Goal: Transaction & Acquisition: Purchase product/service

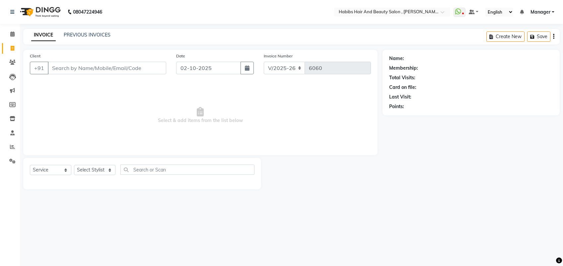
select select "3814"
select select "service"
click at [101, 36] on link "PREVIOUS INVOICES" at bounding box center [87, 35] width 47 height 6
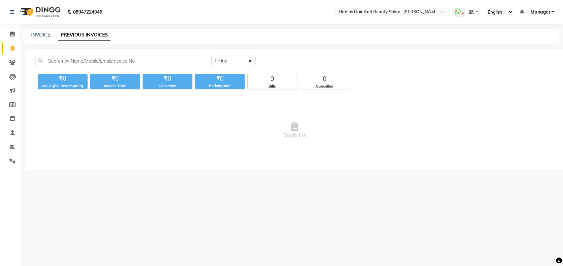
click at [219, 67] on div "Today Yesterday Custom Range" at bounding box center [382, 64] width 353 height 16
click at [223, 62] on select "Today Yesterday Custom Range" at bounding box center [233, 61] width 44 height 10
select select "range"
click at [211, 56] on select "Today Yesterday Custom Range" at bounding box center [233, 61] width 44 height 10
click at [291, 56] on input "02-10-2025" at bounding box center [287, 60] width 46 height 9
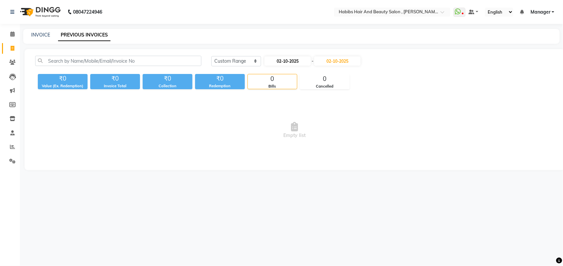
select select "10"
select select "2025"
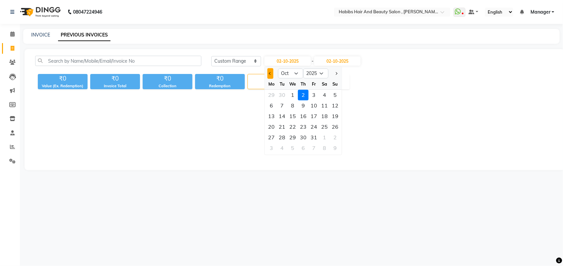
click at [269, 72] on span "Previous month" at bounding box center [270, 73] width 3 height 3
select select "9"
click at [282, 105] on div "9" at bounding box center [282, 106] width 11 height 11
type input "[DATE]"
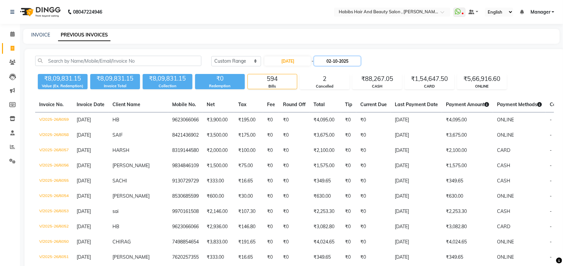
click at [336, 58] on input "02-10-2025" at bounding box center [337, 60] width 46 height 9
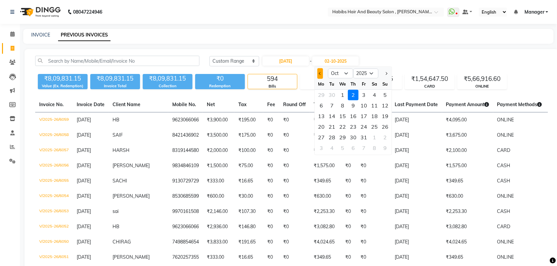
click at [321, 74] on button "Previous month" at bounding box center [320, 73] width 6 height 11
select select "9"
click at [332, 107] on div "9" at bounding box center [332, 106] width 11 height 11
type input "[DATE]"
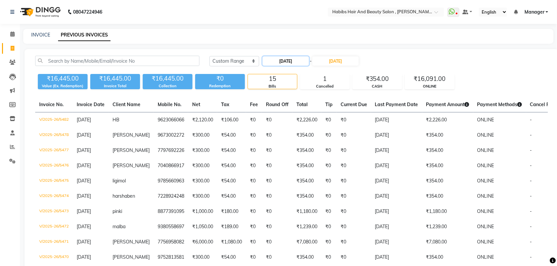
click at [291, 59] on input "[DATE]" at bounding box center [285, 60] width 46 height 9
select select "9"
select select "2025"
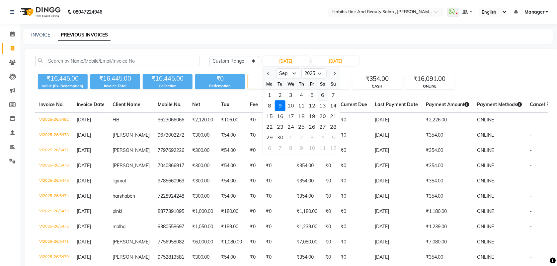
click at [324, 96] on div "6" at bounding box center [322, 95] width 11 height 11
type input "06-09-2025"
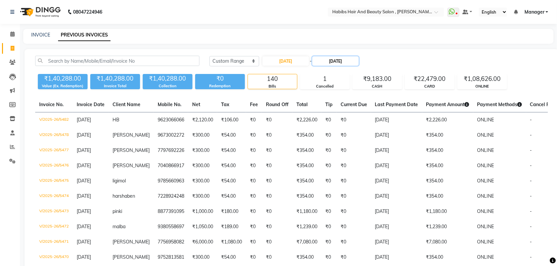
click at [334, 62] on input "[DATE]" at bounding box center [335, 60] width 46 height 9
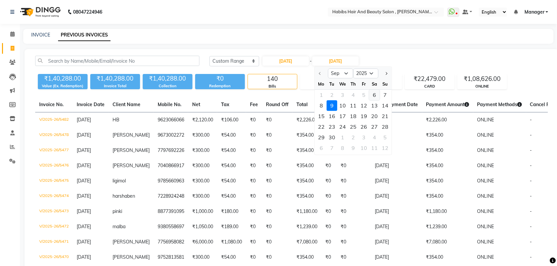
click at [369, 95] on div "6" at bounding box center [374, 95] width 11 height 11
type input "06-09-2025"
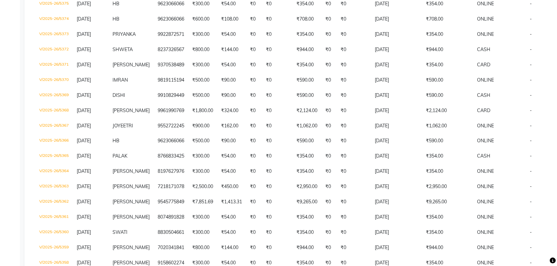
scroll to position [239, 0]
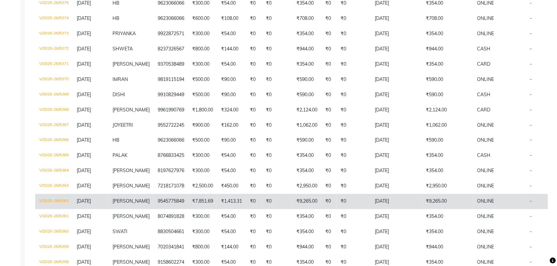
click at [217, 196] on td "₹1,413.31" at bounding box center [231, 201] width 29 height 15
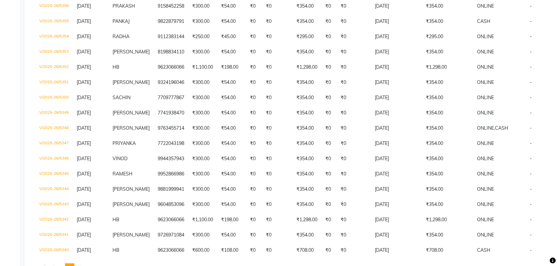
scroll to position [549, 0]
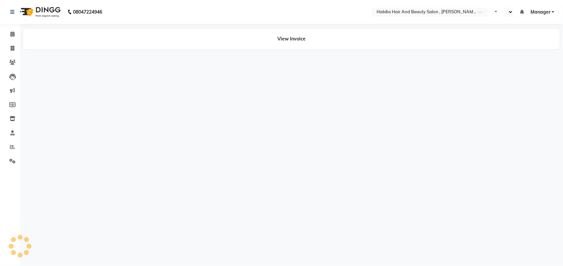
select select "en"
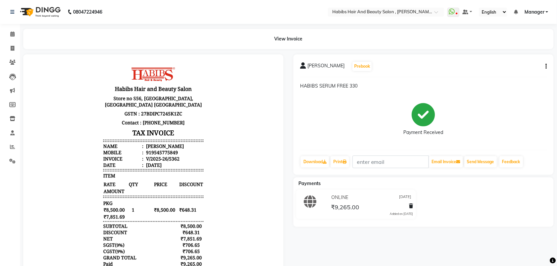
click at [547, 66] on div "[PERSON_NAME] Prebook HABIBS SERUM FREE 330 Payment Received Download Print Ema…" at bounding box center [423, 114] width 260 height 120
click at [547, 67] on icon "button" at bounding box center [546, 66] width 1 height 0
click at [518, 62] on div "Split Service Amount" at bounding box center [512, 62] width 45 height 8
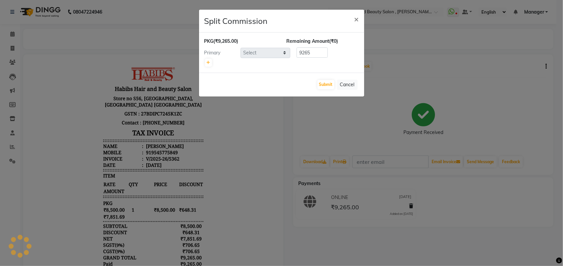
select select "18511"
click at [350, 87] on button "Cancel" at bounding box center [347, 85] width 21 height 10
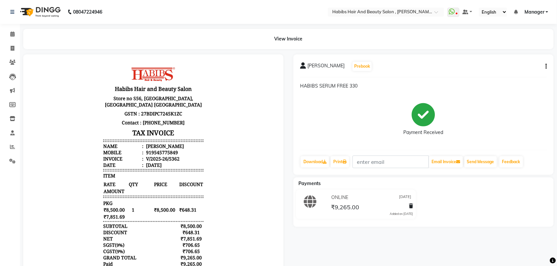
click at [544, 66] on button "button" at bounding box center [545, 66] width 4 height 7
click at [505, 73] on div "Edit Invoice" at bounding box center [512, 70] width 45 height 8
select select "service"
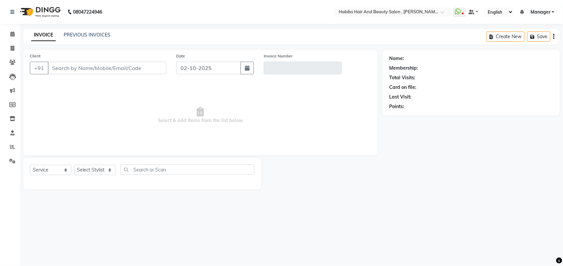
type input "9545775849"
type input "V/2025-26/5362"
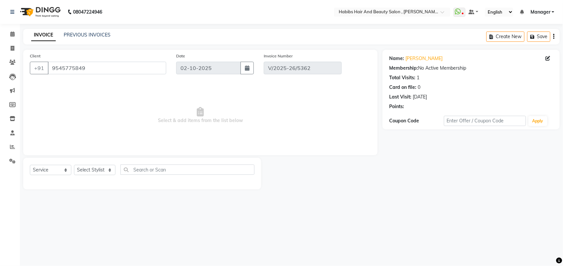
type input "[DATE]"
select select "select"
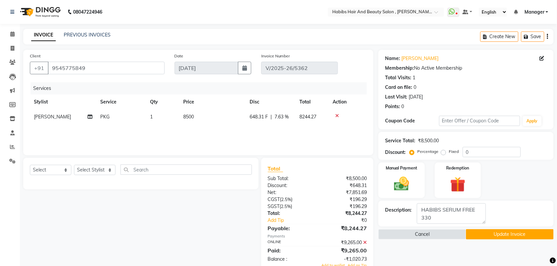
click at [193, 128] on div "Services Stylist Service Qty Price Disc Total Action vitthal PKG 1 8500 648.31 …" at bounding box center [198, 115] width 337 height 66
click at [192, 120] on td "8500" at bounding box center [212, 117] width 66 height 15
select select "18511"
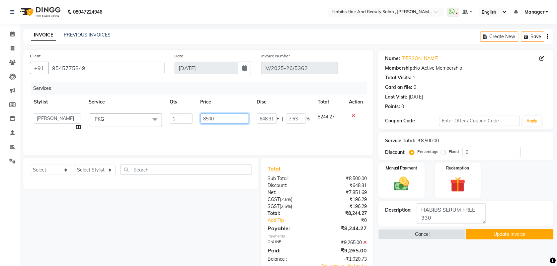
click at [219, 117] on input "8500" at bounding box center [224, 118] width 48 height 10
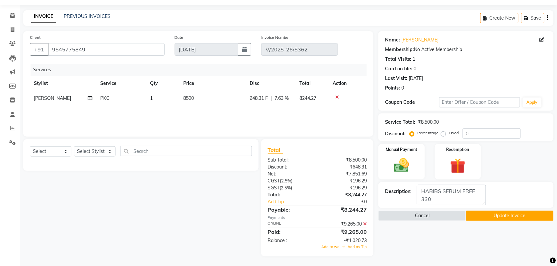
click at [366, 223] on icon at bounding box center [365, 224] width 4 height 5
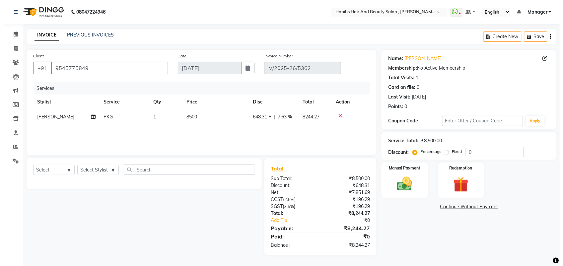
scroll to position [0, 0]
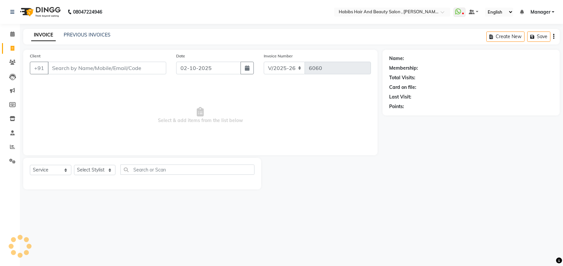
select select "3814"
select select "service"
click at [84, 36] on link "PREVIOUS INVOICES" at bounding box center [87, 35] width 47 height 6
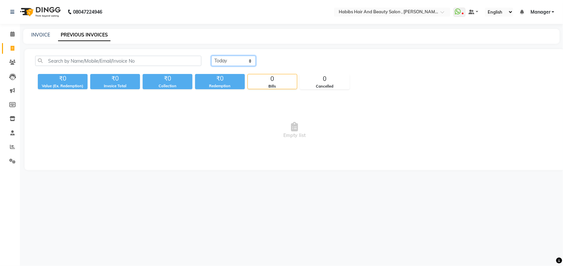
click at [240, 60] on select "[DATE] [DATE] Custom Range" at bounding box center [233, 61] width 44 height 10
select select "range"
click at [211, 56] on select "[DATE] [DATE] Custom Range" at bounding box center [233, 61] width 44 height 10
click at [280, 61] on input "02-10-2025" at bounding box center [287, 60] width 46 height 9
select select "10"
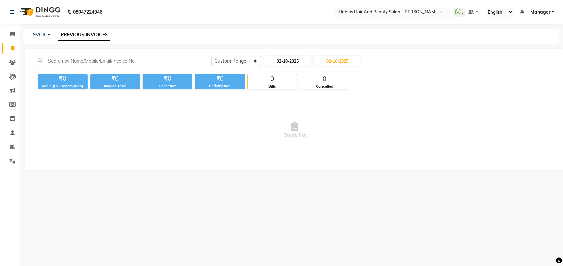
select select "2025"
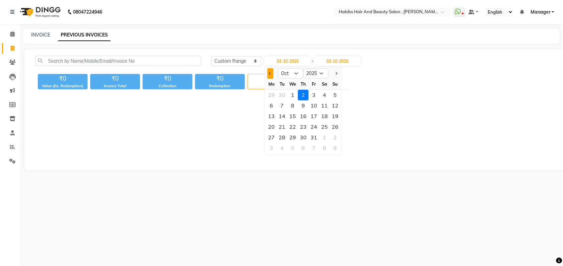
click at [271, 72] on span "Previous month" at bounding box center [270, 73] width 3 height 3
select select "9"
click at [271, 93] on div "1" at bounding box center [271, 95] width 11 height 11
type input "01-09-2025"
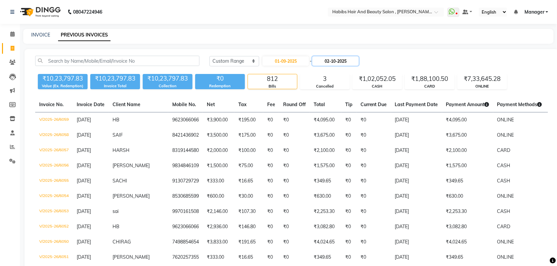
click at [332, 62] on input "02-10-2025" at bounding box center [335, 60] width 46 height 9
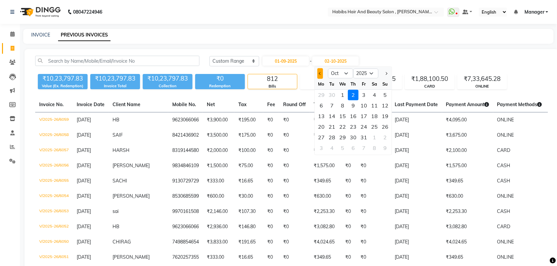
click at [318, 73] on button "Previous month" at bounding box center [320, 73] width 6 height 11
select select "9"
click at [331, 136] on div "30" at bounding box center [332, 137] width 11 height 11
type input "[DATE]"
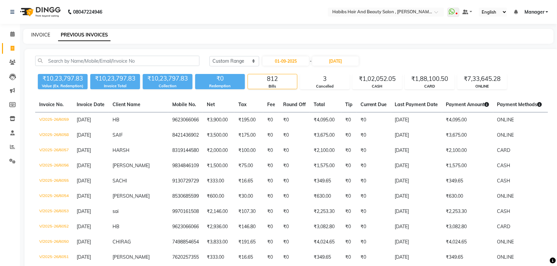
click at [40, 35] on link "INVOICE" at bounding box center [40, 35] width 19 height 6
select select "service"
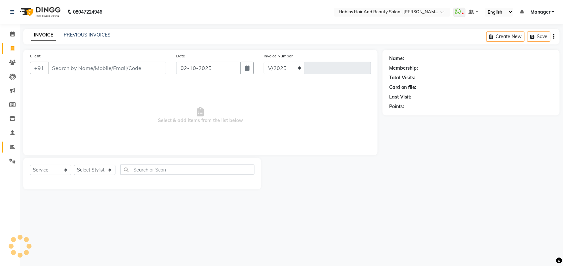
select select "3814"
type input "6060"
click at [12, 147] on icon at bounding box center [12, 146] width 5 height 5
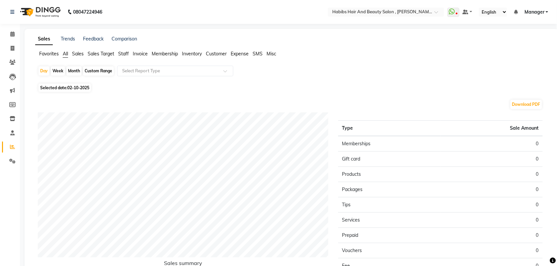
click at [120, 55] on span "Staff" at bounding box center [123, 54] width 11 height 6
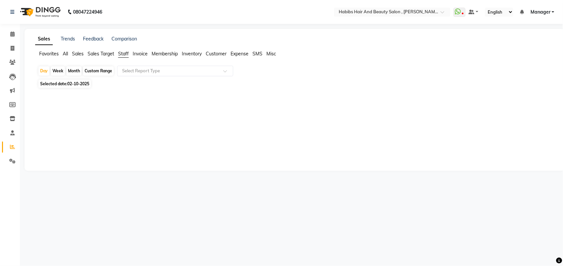
click at [103, 72] on div "Custom Range" at bounding box center [98, 70] width 31 height 9
select select "10"
select select "2025"
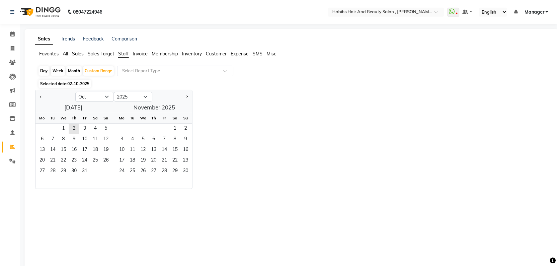
click at [81, 72] on div "Month" at bounding box center [73, 70] width 15 height 9
select select "10"
select select "2025"
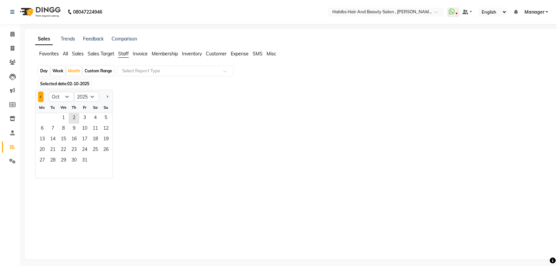
click at [40, 99] on button "Previous month" at bounding box center [40, 97] width 5 height 11
select select "9"
click at [43, 116] on span "1" at bounding box center [42, 118] width 11 height 11
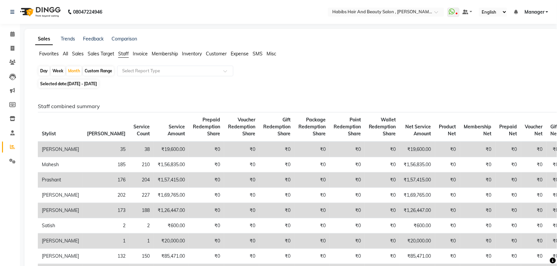
scroll to position [33, 0]
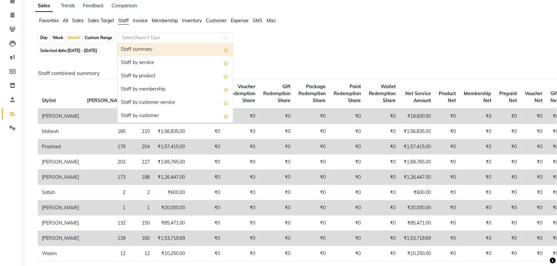
click at [176, 40] on input "text" at bounding box center [169, 38] width 96 height 7
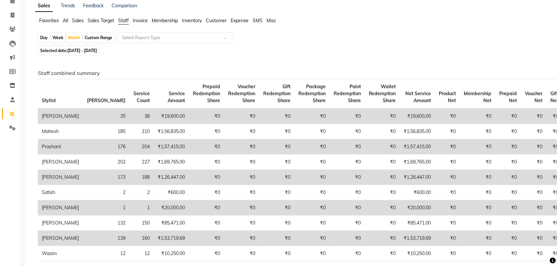
click at [140, 20] on span "Invoice" at bounding box center [140, 21] width 15 height 6
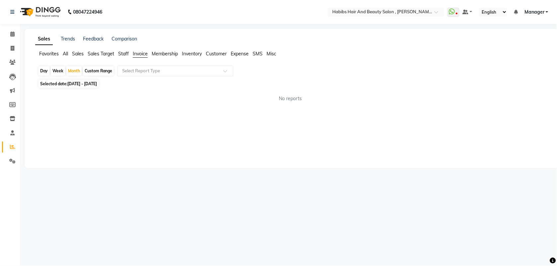
scroll to position [0, 0]
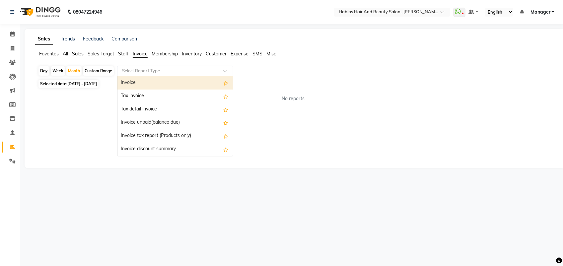
click at [155, 68] on input "text" at bounding box center [169, 71] width 96 height 7
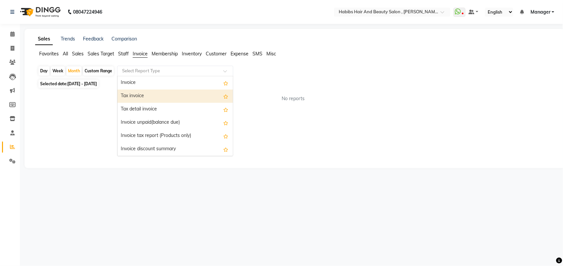
click at [147, 96] on div "Tax invoice" at bounding box center [174, 96] width 115 height 13
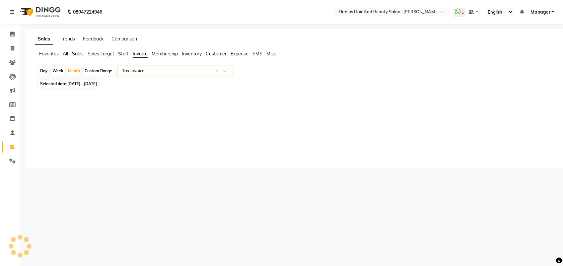
select select "full_report"
select select "csv"
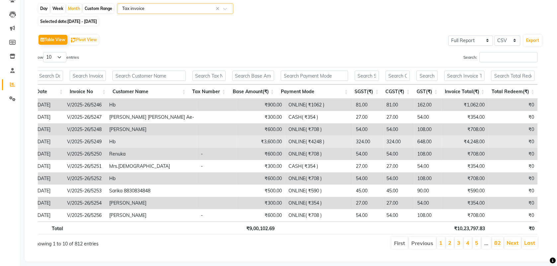
scroll to position [75, 0]
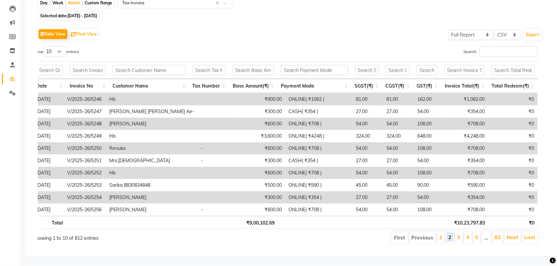
click at [448, 234] on link "2" at bounding box center [449, 237] width 3 height 7
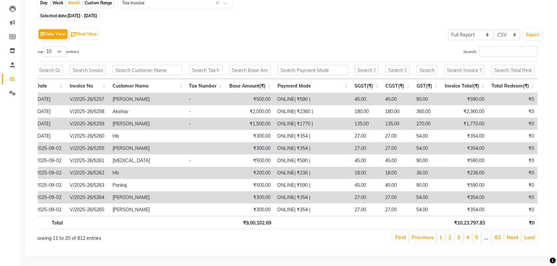
click at [457, 233] on li "3" at bounding box center [459, 238] width 8 height 12
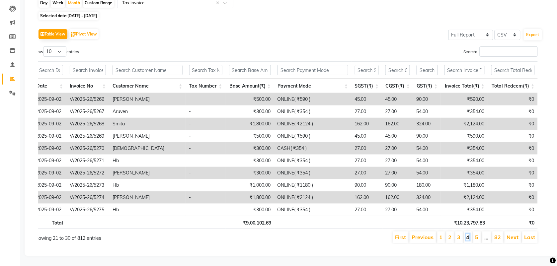
click at [468, 234] on link "4" at bounding box center [467, 237] width 3 height 7
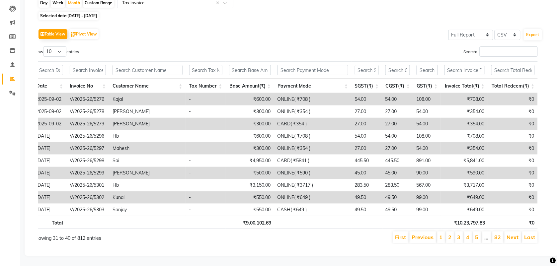
scroll to position [0, 0]
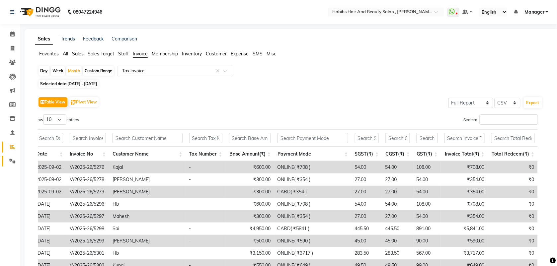
click at [12, 157] on link "Settings" at bounding box center [10, 161] width 16 height 11
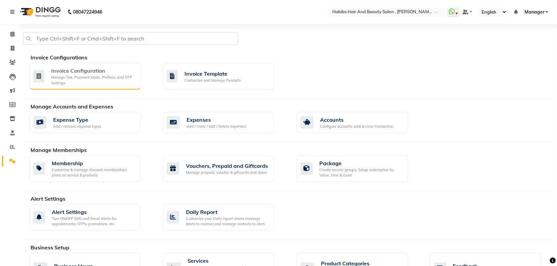
click at [89, 82] on div "Manage Tax, Payment Mode, Prefixes, and OTP Settings" at bounding box center [93, 80] width 84 height 11
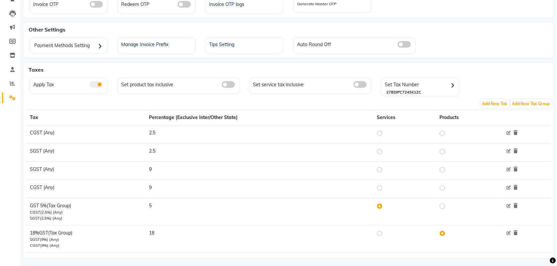
scroll to position [64, 0]
click at [508, 132] on icon at bounding box center [508, 133] width 4 height 4
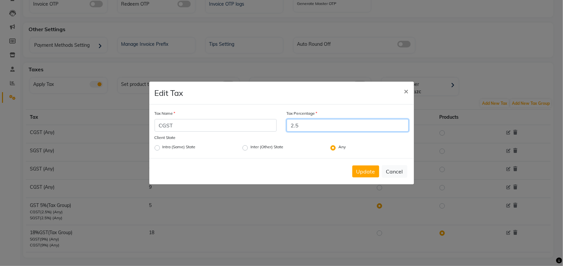
click at [310, 128] on input "2.5" at bounding box center [348, 125] width 122 height 13
type input "2"
type input "9"
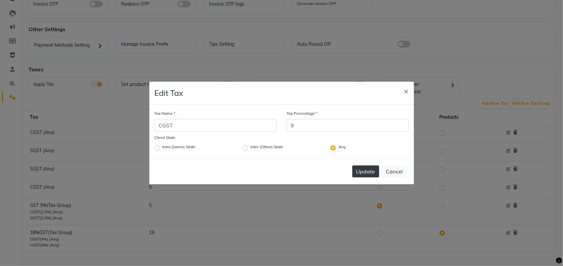
click at [361, 173] on button "Update" at bounding box center [365, 172] width 27 height 12
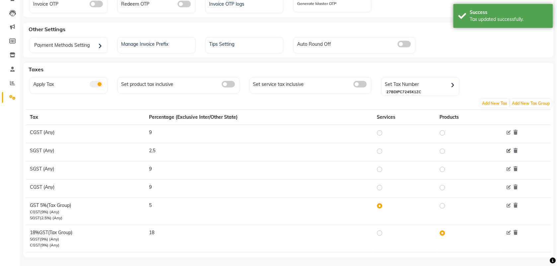
click at [511, 152] on icon at bounding box center [508, 151] width 4 height 4
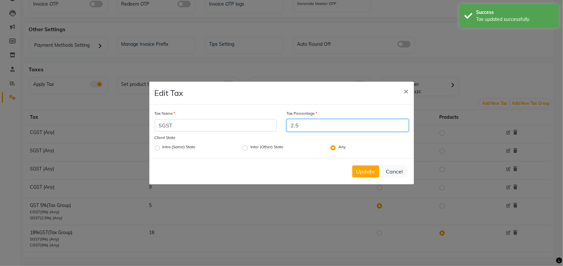
click at [305, 123] on input "2.5" at bounding box center [348, 125] width 122 height 13
type input "2"
type input "9"
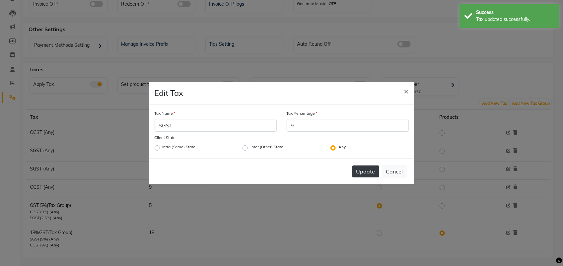
click at [356, 175] on button "Update" at bounding box center [365, 172] width 27 height 12
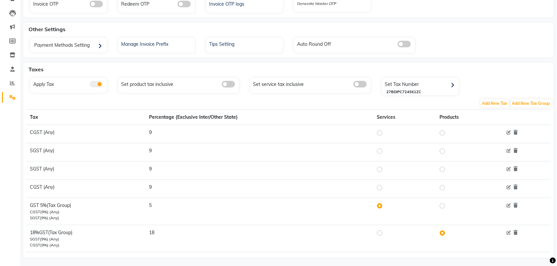
scroll to position [71, 0]
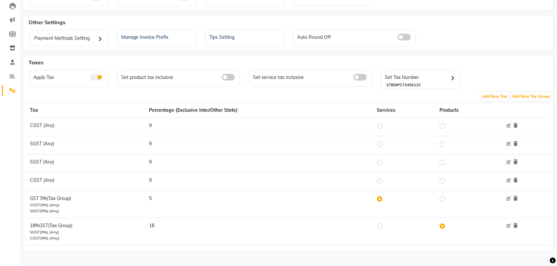
click at [385, 227] on label at bounding box center [385, 226] width 0 height 8
click at [381, 227] on input "radio" at bounding box center [380, 226] width 5 height 5
radio input "true"
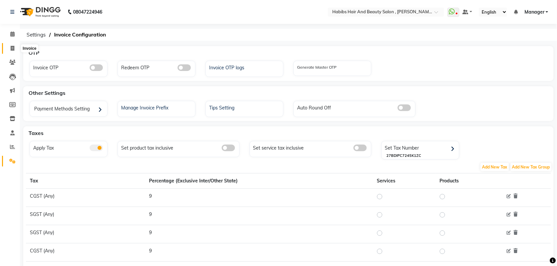
click at [12, 46] on icon at bounding box center [13, 48] width 4 height 5
select select "service"
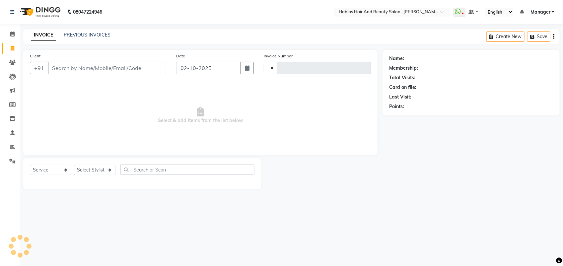
type input "6060"
select select "3814"
click at [75, 35] on link "PREVIOUS INVOICES" at bounding box center [87, 35] width 47 height 6
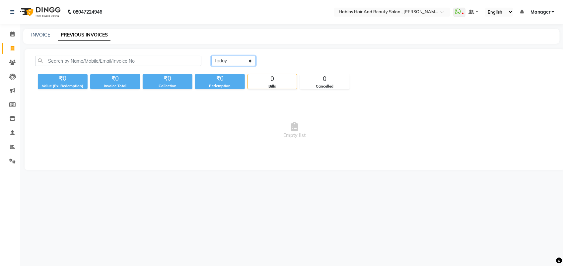
click at [226, 62] on select "Today Yesterday Custom Range" at bounding box center [233, 61] width 44 height 10
select select "range"
click at [211, 56] on select "Today Yesterday Custom Range" at bounding box center [233, 61] width 44 height 10
click at [298, 60] on input "02-10-2025" at bounding box center [287, 60] width 46 height 9
select select "10"
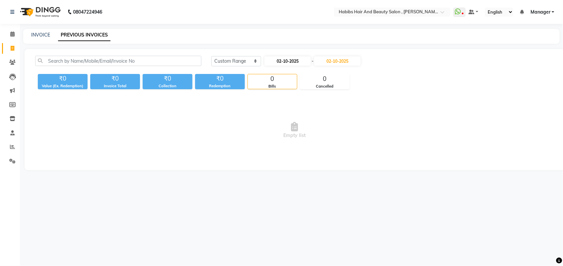
select select "2025"
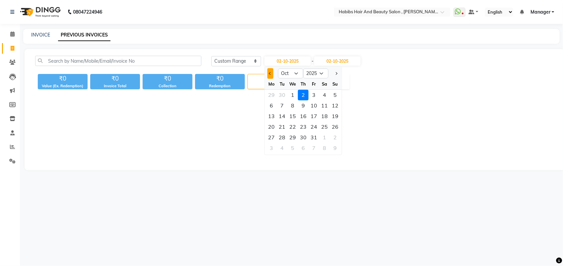
click at [269, 77] on button "Previous month" at bounding box center [270, 73] width 6 height 11
select select "9"
click at [326, 96] on div "6" at bounding box center [324, 95] width 11 height 11
type input "06-09-2025"
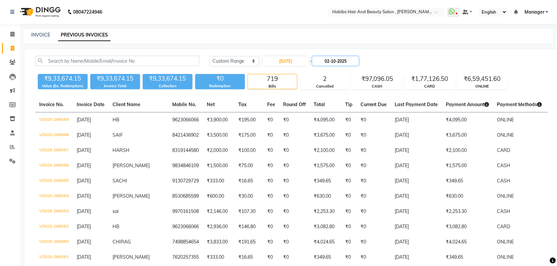
click at [339, 62] on input "02-10-2025" at bounding box center [335, 60] width 46 height 9
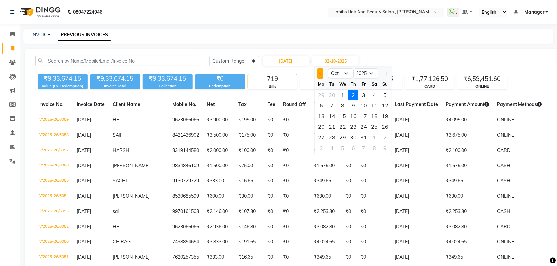
click at [319, 72] on button "Previous month" at bounding box center [320, 73] width 6 height 11
select select "9"
click at [374, 94] on div "6" at bounding box center [374, 95] width 11 height 11
type input "06-09-2025"
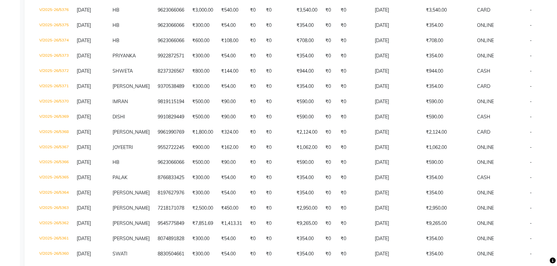
scroll to position [233, 0]
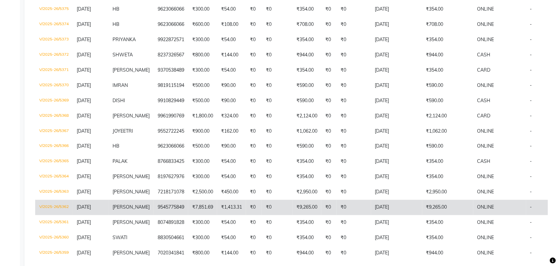
click at [180, 203] on td "9545775849" at bounding box center [171, 207] width 35 height 15
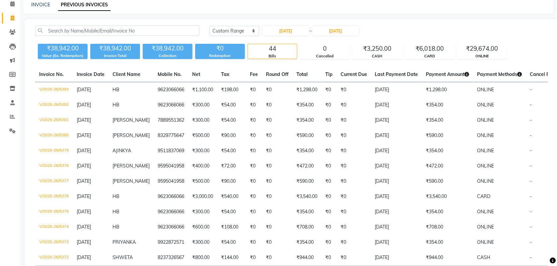
scroll to position [0, 0]
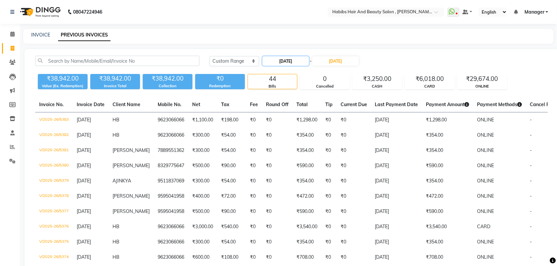
click at [287, 62] on input "06-09-2025" at bounding box center [285, 60] width 46 height 9
select select "9"
select select "2025"
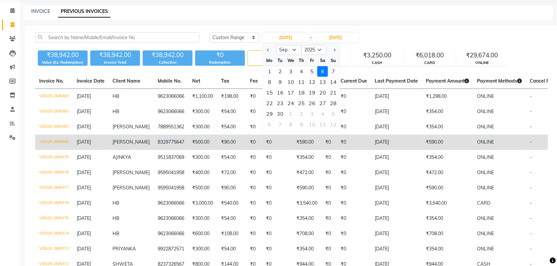
scroll to position [25, 0]
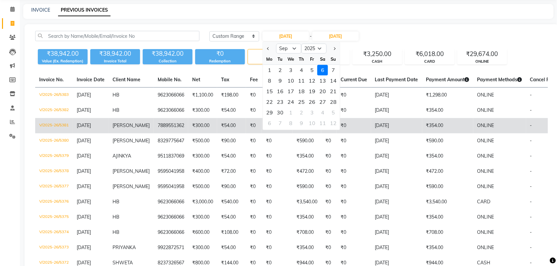
click at [533, 131] on td "-" at bounding box center [546, 125] width 41 height 15
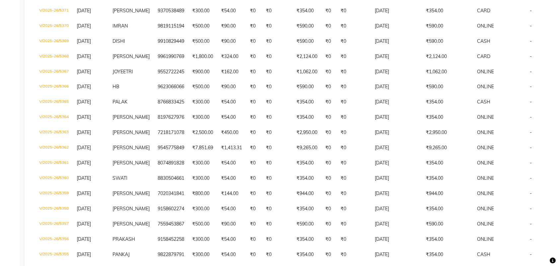
scroll to position [293, 0]
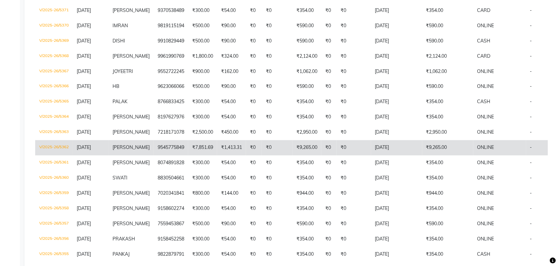
click at [250, 145] on td "₹0" at bounding box center [254, 147] width 16 height 15
click at [161, 140] on td "9545775849" at bounding box center [171, 147] width 35 height 15
click at [190, 140] on td "₹7,851.69" at bounding box center [202, 147] width 29 height 15
click at [128, 140] on td "TRUPTI" at bounding box center [131, 147] width 45 height 15
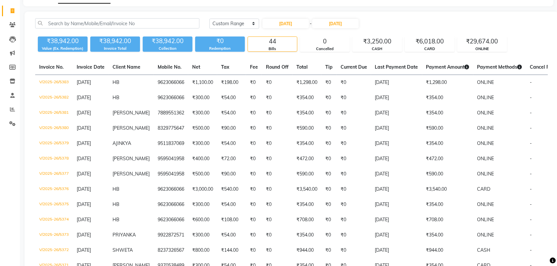
scroll to position [0, 0]
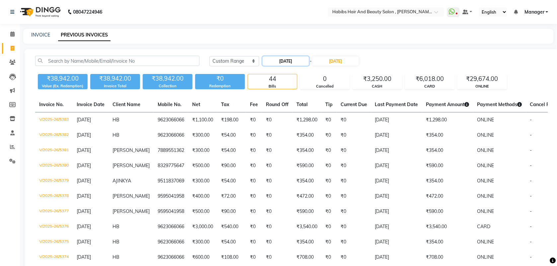
click at [290, 58] on input "06-09-2025" at bounding box center [285, 60] width 46 height 9
select select "9"
select select "2025"
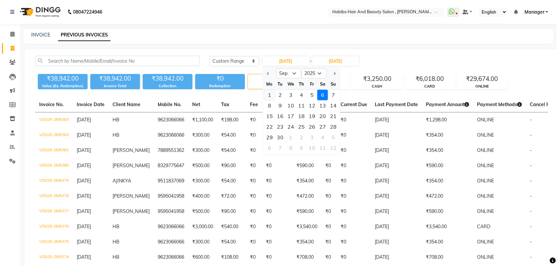
click at [268, 97] on div "1" at bounding box center [269, 95] width 11 height 11
type input "01-09-2025"
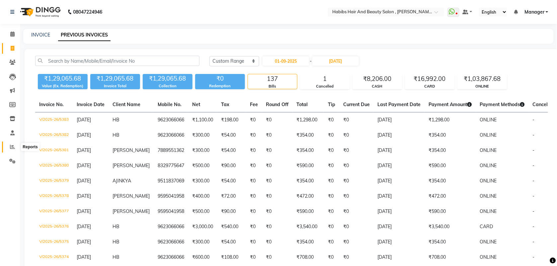
click at [11, 146] on icon at bounding box center [12, 146] width 5 height 5
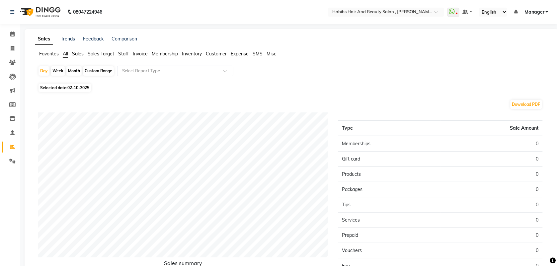
click at [139, 52] on span "Invoice" at bounding box center [140, 54] width 15 height 6
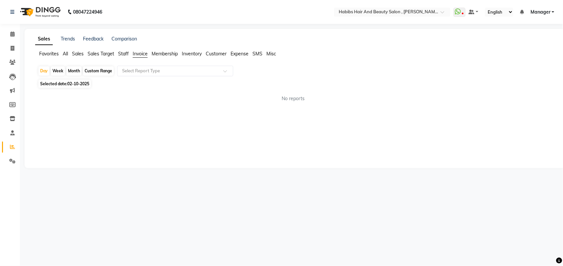
click at [73, 71] on div "Month" at bounding box center [73, 70] width 15 height 9
select select "10"
select select "2025"
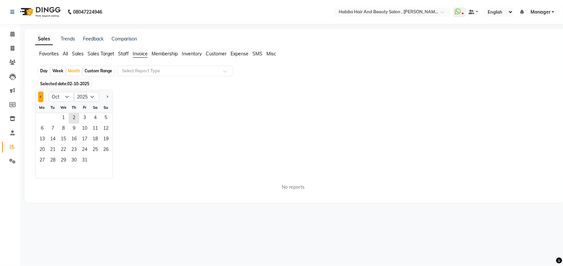
click at [40, 98] on span "Previous month" at bounding box center [41, 97] width 2 height 2
select select "9"
click at [40, 119] on span "1" at bounding box center [42, 118] width 11 height 11
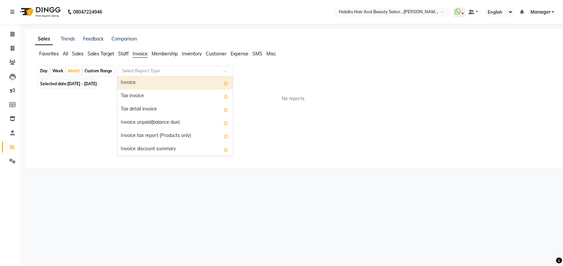
click at [148, 75] on div "Select Report Type" at bounding box center [175, 71] width 116 height 11
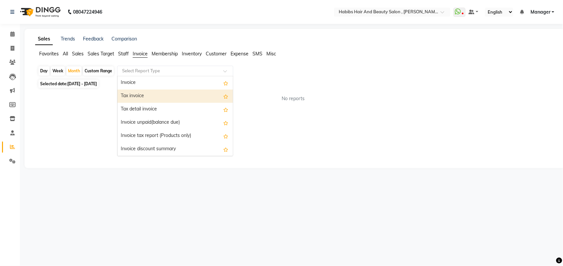
click at [143, 92] on div "Tax invoice" at bounding box center [174, 96] width 115 height 13
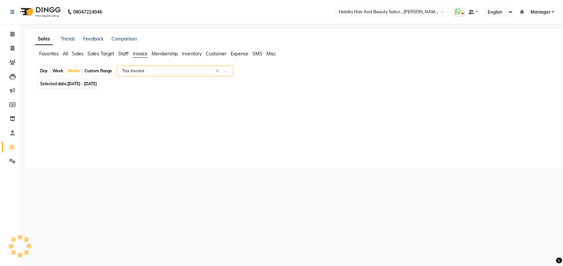
select select "full_report"
select select "csv"
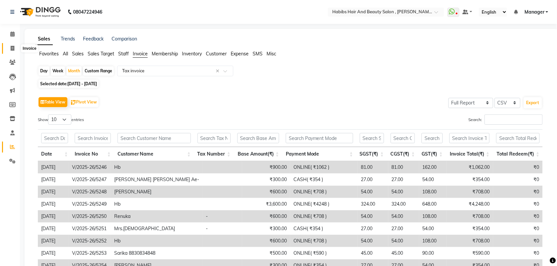
click at [8, 47] on span at bounding box center [13, 49] width 12 height 8
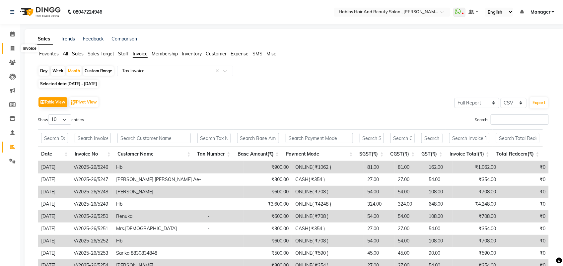
select select "service"
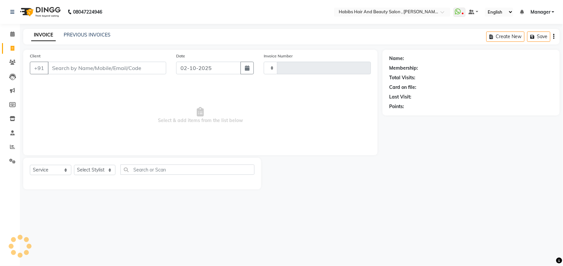
type input "6060"
select select "3814"
click at [92, 36] on link "PREVIOUS INVOICES" at bounding box center [87, 35] width 47 height 6
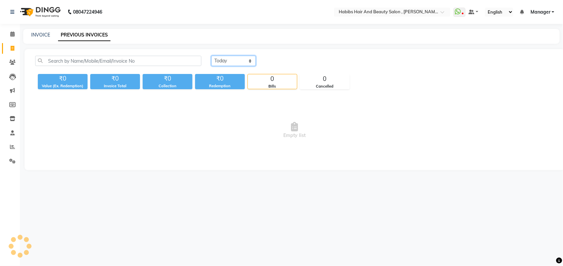
click at [231, 62] on select "Today Yesterday Custom Range" at bounding box center [233, 61] width 44 height 10
select select "range"
click at [211, 56] on select "Today Yesterday Custom Range" at bounding box center [233, 61] width 44 height 10
click at [289, 61] on input "02-10-2025" at bounding box center [287, 60] width 46 height 9
select select "10"
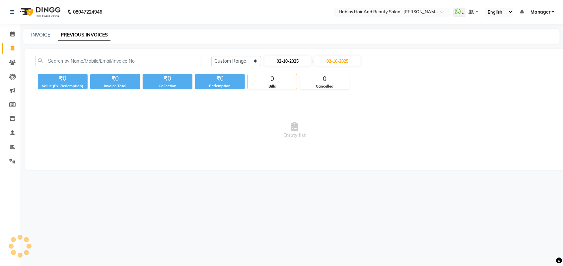
select select "2025"
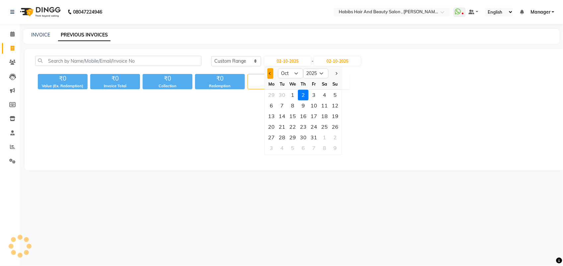
click at [270, 72] on span "Previous month" at bounding box center [270, 73] width 3 height 3
select select "9"
click at [268, 94] on div "1" at bounding box center [271, 95] width 11 height 11
type input "01-09-2025"
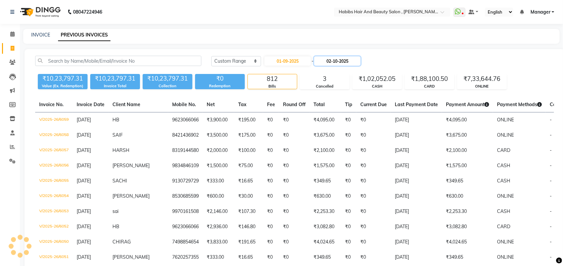
click at [333, 61] on input "02-10-2025" at bounding box center [337, 60] width 46 height 9
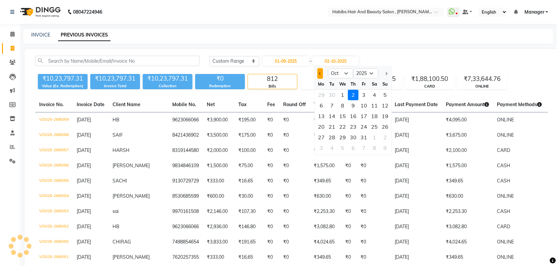
click at [318, 73] on button "Previous month" at bounding box center [320, 73] width 6 height 11
select select "9"
click at [323, 95] on div "1" at bounding box center [321, 95] width 11 height 11
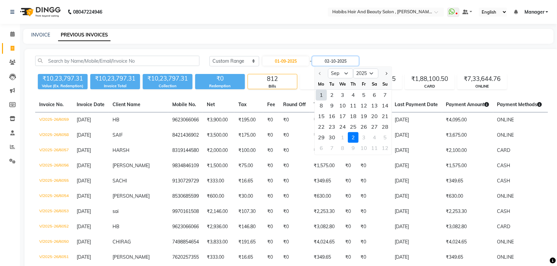
type input "01-09-2025"
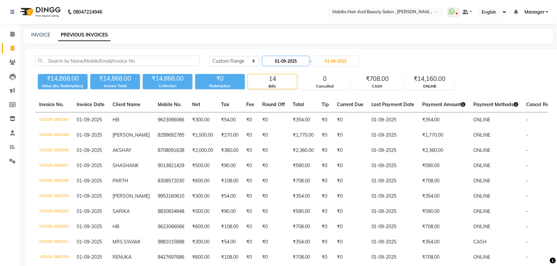
click at [291, 61] on input "01-09-2025" at bounding box center [285, 60] width 46 height 9
select select "9"
select select "2025"
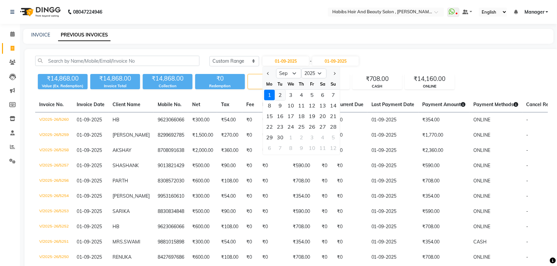
click at [278, 95] on div "2" at bounding box center [280, 95] width 11 height 11
type input "02-09-2025"
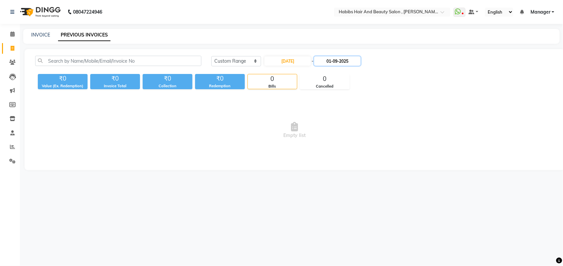
click at [335, 60] on input "01-09-2025" at bounding box center [337, 60] width 46 height 9
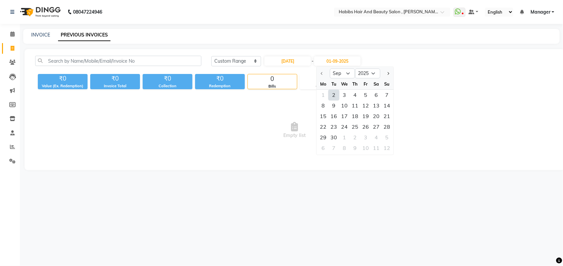
click at [334, 97] on div "2" at bounding box center [334, 95] width 11 height 11
type input "02-09-2025"
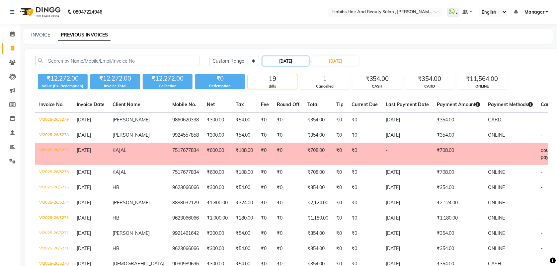
click at [292, 59] on input "02-09-2025" at bounding box center [285, 60] width 46 height 9
select select "9"
select select "2025"
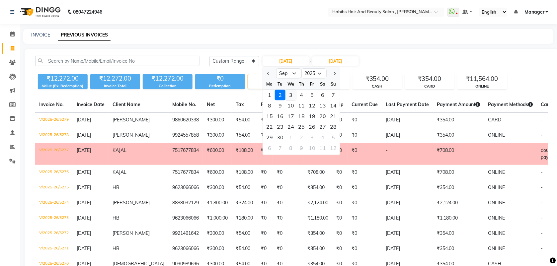
click at [290, 91] on div "3" at bounding box center [290, 95] width 11 height 11
type input "03-09-2025"
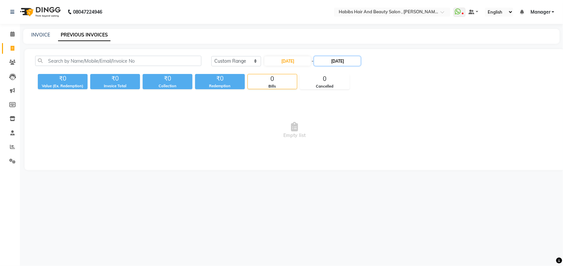
click at [329, 59] on input "02-09-2025" at bounding box center [337, 60] width 46 height 9
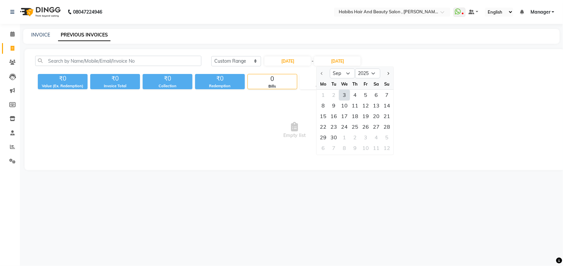
click at [345, 95] on div "3" at bounding box center [344, 95] width 11 height 11
type input "03-09-2025"
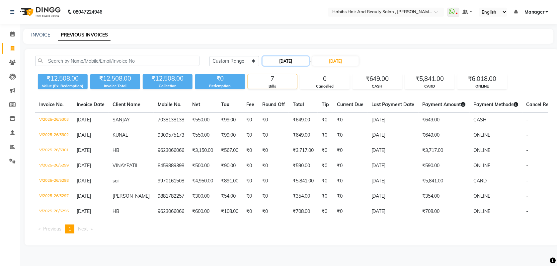
click at [301, 57] on input "03-09-2025" at bounding box center [285, 60] width 46 height 9
select select "9"
select select "2025"
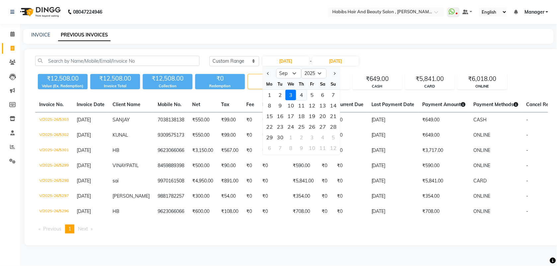
click at [299, 97] on div "4" at bounding box center [301, 95] width 11 height 11
type input "04-09-2025"
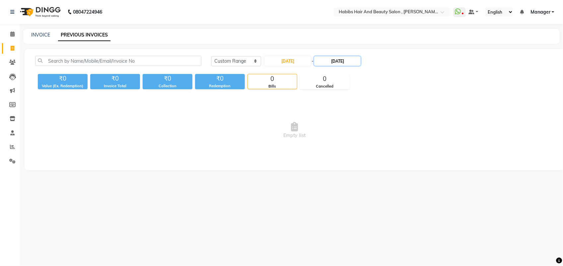
click at [336, 61] on input "03-09-2025" at bounding box center [337, 60] width 46 height 9
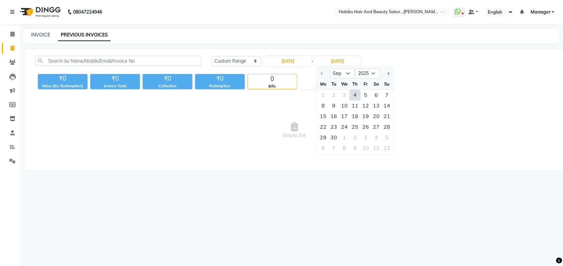
click at [354, 96] on div "4" at bounding box center [355, 95] width 11 height 11
type input "04-09-2025"
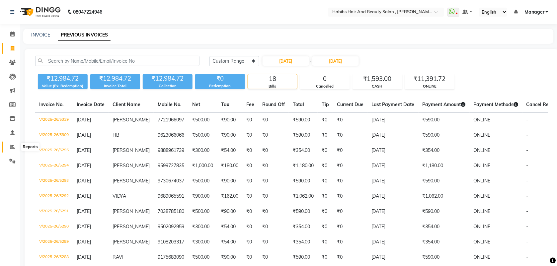
click at [10, 149] on icon at bounding box center [12, 146] width 5 height 5
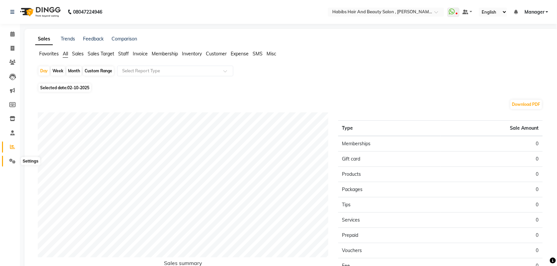
click at [9, 158] on span at bounding box center [13, 162] width 12 height 8
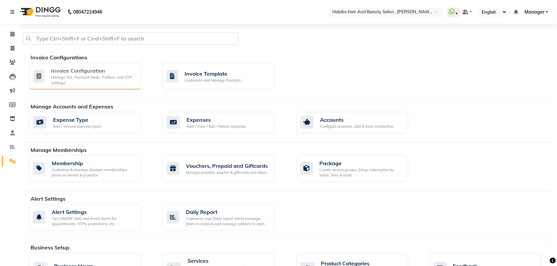
click at [78, 77] on div "Manage Tax, Payment Mode, Prefixes, and OTP Settings" at bounding box center [93, 80] width 84 height 11
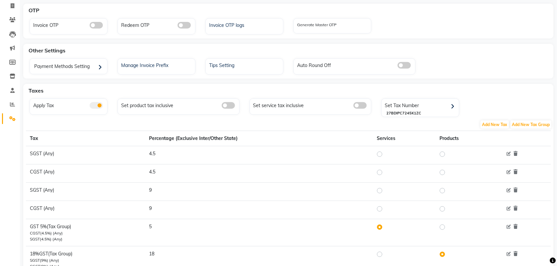
scroll to position [44, 0]
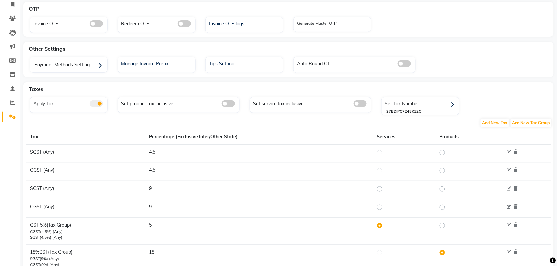
click at [166, 154] on td "4.5" at bounding box center [259, 153] width 228 height 18
click at [508, 151] on icon at bounding box center [508, 152] width 4 height 4
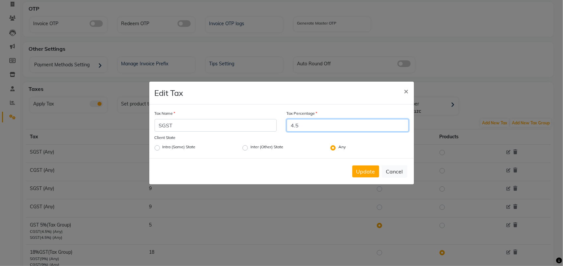
click at [308, 126] on input "4.5" at bounding box center [348, 125] width 122 height 13
type input "4"
type input "9"
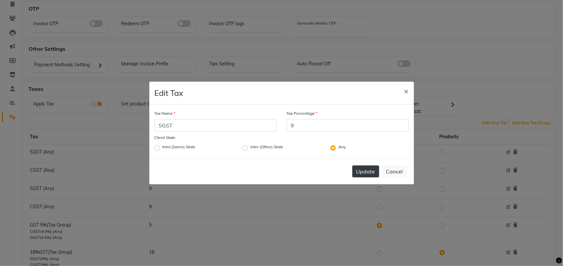
click at [362, 169] on button "Update" at bounding box center [365, 172] width 27 height 12
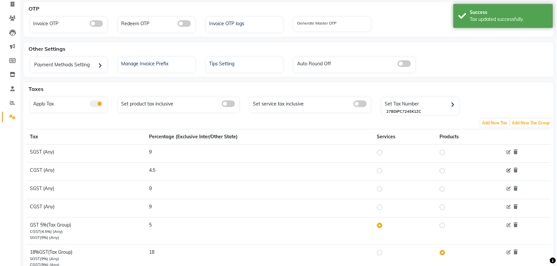
click at [510, 170] on icon at bounding box center [508, 171] width 4 height 4
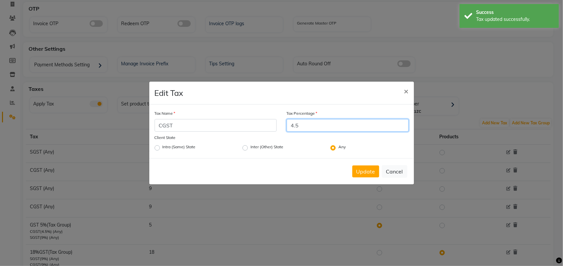
click at [301, 127] on input "4.5" at bounding box center [348, 125] width 122 height 13
type input "4"
type input "9"
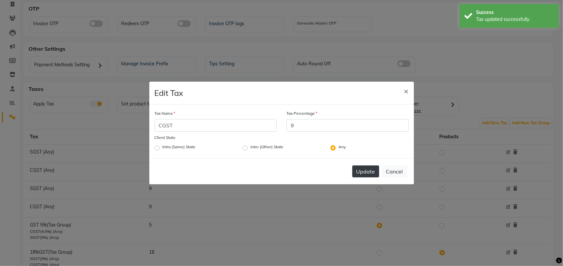
click at [362, 168] on button "Update" at bounding box center [365, 172] width 27 height 12
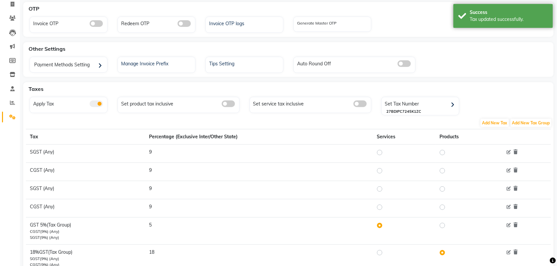
scroll to position [71, 0]
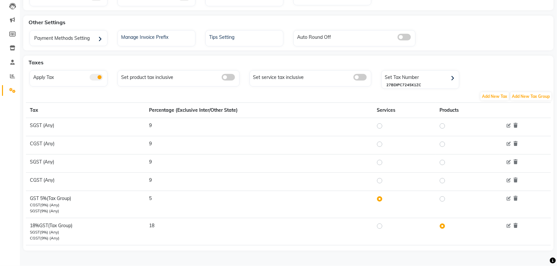
click at [385, 227] on label at bounding box center [385, 226] width 0 height 8
click at [381, 227] on input "radio" at bounding box center [380, 226] width 5 height 5
radio input "true"
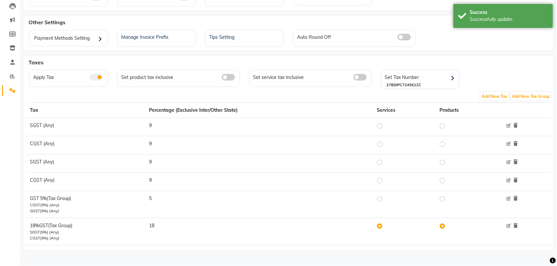
scroll to position [0, 0]
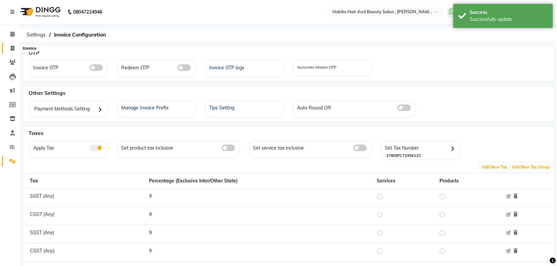
click at [14, 48] on icon at bounding box center [13, 48] width 4 height 5
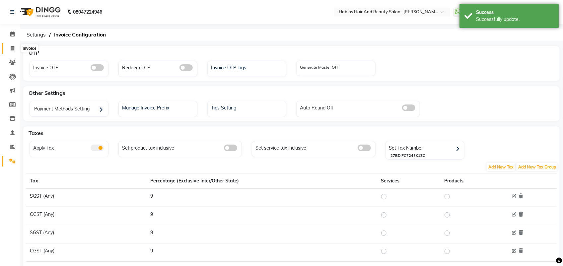
select select "service"
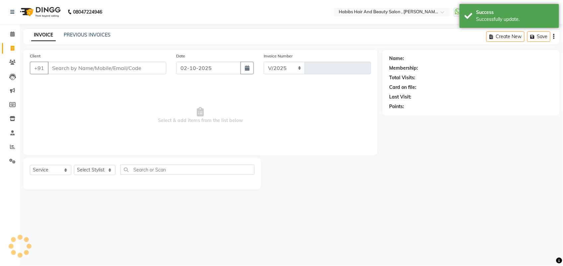
select select "3814"
type input "6060"
click at [99, 32] on link "PREVIOUS INVOICES" at bounding box center [87, 35] width 47 height 6
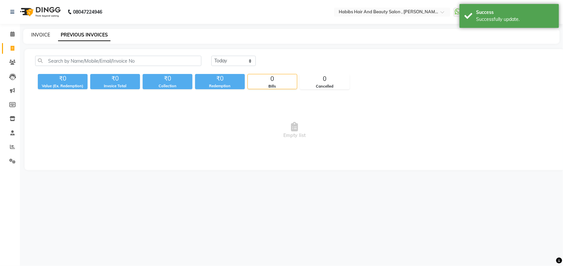
click at [39, 35] on link "INVOICE" at bounding box center [40, 35] width 19 height 6
select select "service"
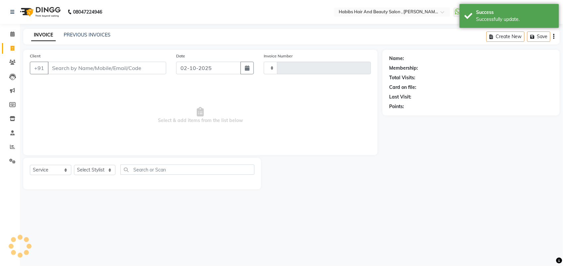
type input "6060"
select select "3814"
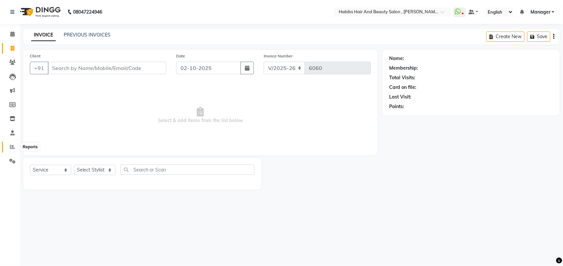
click at [12, 145] on icon at bounding box center [12, 146] width 5 height 5
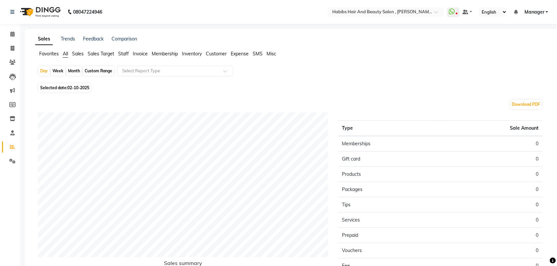
click at [138, 54] on span "Invoice" at bounding box center [140, 54] width 15 height 6
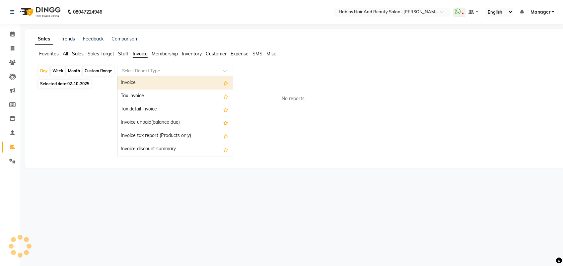
click at [164, 74] on input "text" at bounding box center [169, 71] width 96 height 7
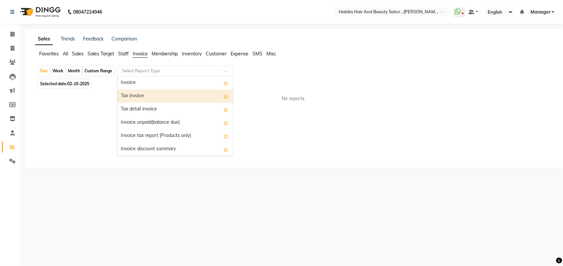
click at [150, 95] on div "Tax invoice" at bounding box center [174, 96] width 115 height 13
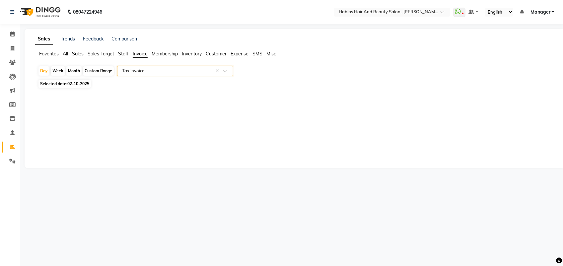
click at [76, 71] on div "Month" at bounding box center [73, 70] width 15 height 9
select select "10"
select select "2025"
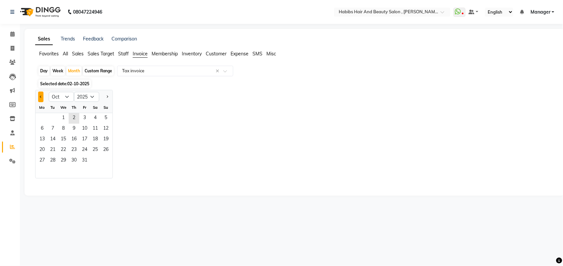
click at [41, 99] on button "Previous month" at bounding box center [40, 97] width 5 height 11
select select "9"
click at [38, 118] on span "1" at bounding box center [42, 118] width 11 height 11
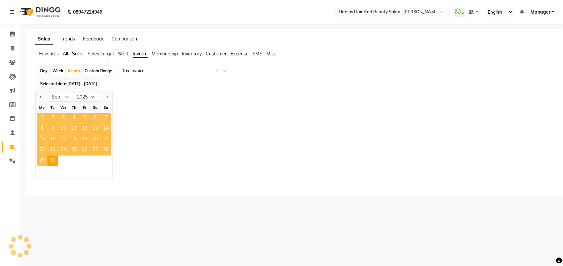
select select "full_report"
select select "csv"
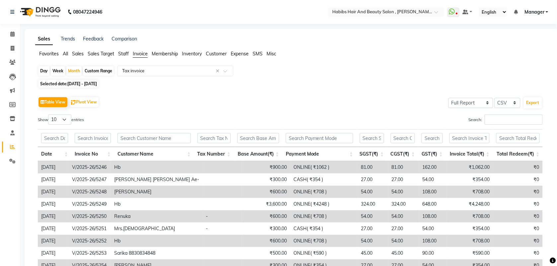
scroll to position [75, 0]
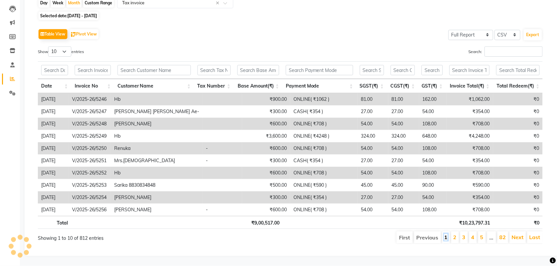
click at [445, 234] on link "1" at bounding box center [445, 237] width 3 height 7
click at [457, 232] on li "2" at bounding box center [455, 238] width 8 height 12
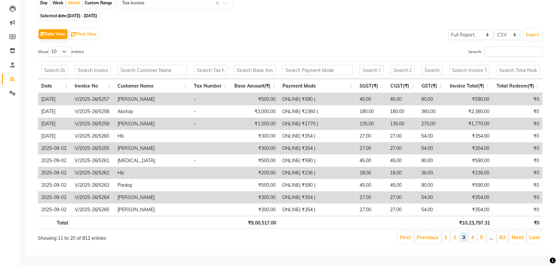
click at [463, 234] on link "3" at bounding box center [463, 237] width 3 height 7
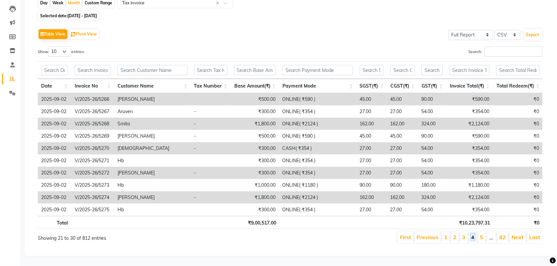
click at [472, 234] on link "4" at bounding box center [472, 237] width 3 height 7
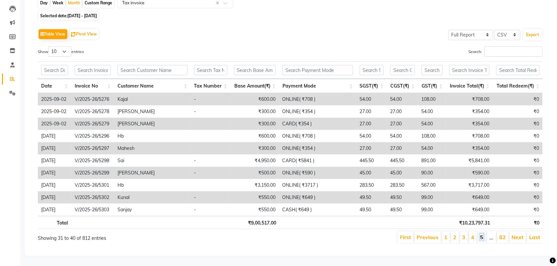
click at [481, 234] on link "5" at bounding box center [481, 237] width 3 height 7
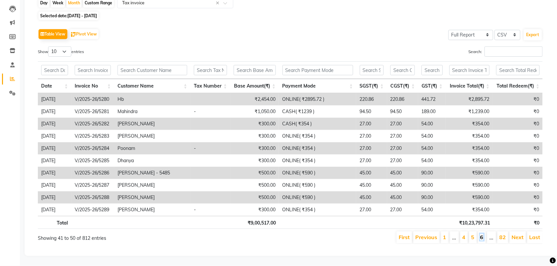
click at [482, 234] on link "6" at bounding box center [481, 237] width 3 height 7
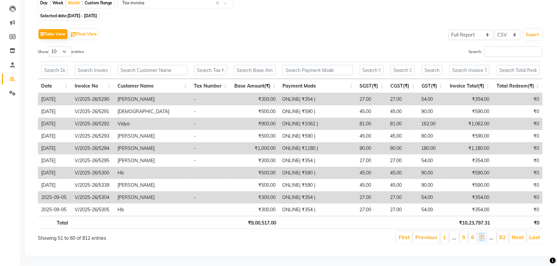
click at [482, 234] on link "7" at bounding box center [481, 237] width 3 height 7
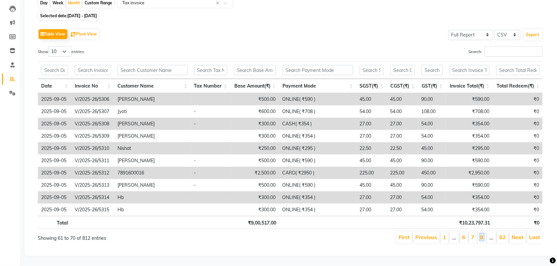
click at [482, 234] on link "8" at bounding box center [481, 237] width 3 height 7
click at [481, 234] on link "9" at bounding box center [481, 237] width 3 height 7
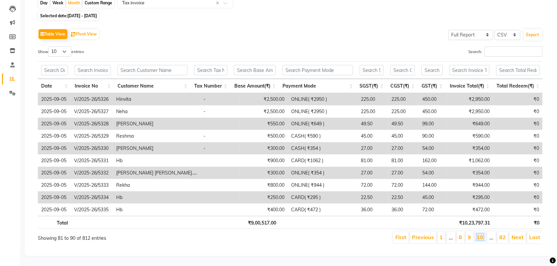
click at [481, 234] on link "10" at bounding box center [480, 237] width 7 height 7
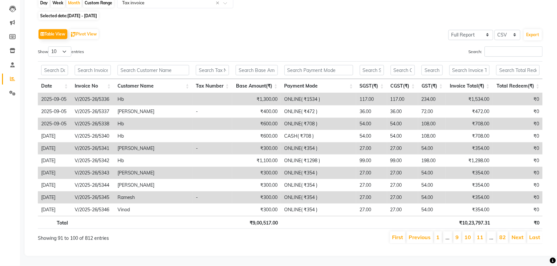
click at [492, 233] on li "…" at bounding box center [491, 238] width 9 height 12
click at [520, 234] on link "Next" at bounding box center [518, 237] width 12 height 7
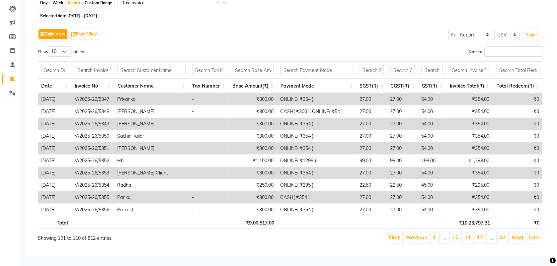
click at [520, 234] on link "Next" at bounding box center [518, 237] width 12 height 7
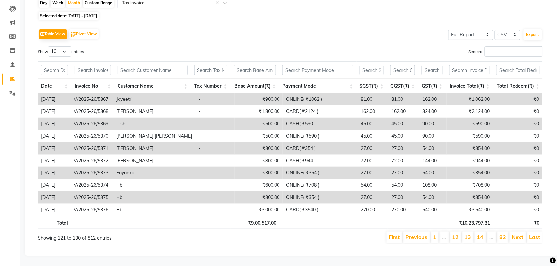
click at [520, 234] on link "Next" at bounding box center [518, 237] width 12 height 7
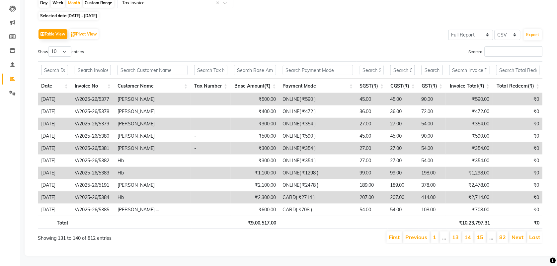
click at [520, 234] on link "Next" at bounding box center [518, 237] width 12 height 7
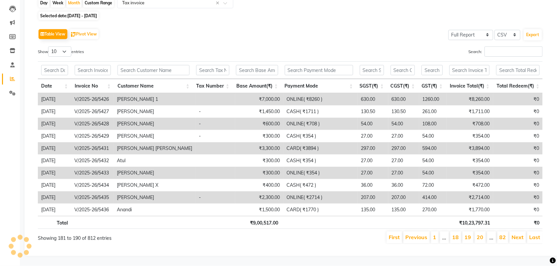
click at [520, 234] on link "Next" at bounding box center [518, 237] width 12 height 7
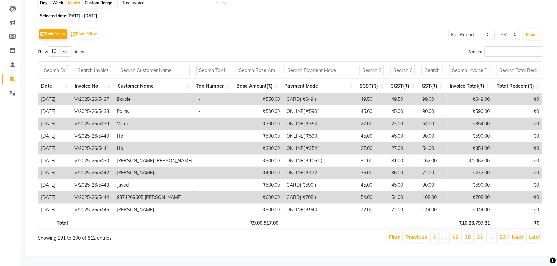
click at [520, 234] on link "Next" at bounding box center [518, 237] width 12 height 7
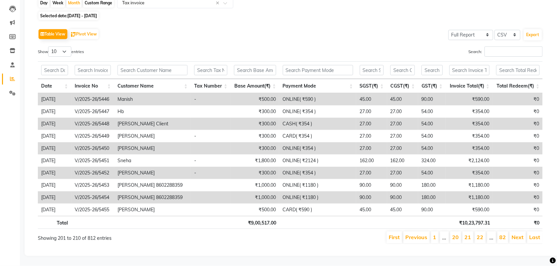
click at [520, 234] on link "Next" at bounding box center [518, 237] width 12 height 7
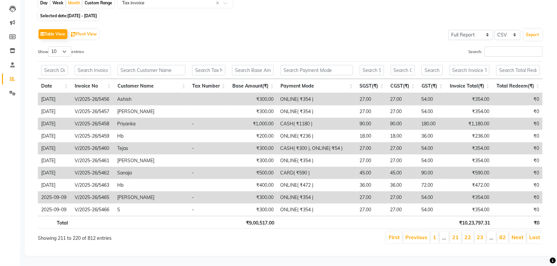
click at [520, 234] on link "Next" at bounding box center [518, 237] width 12 height 7
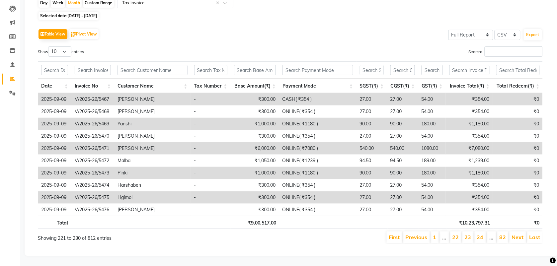
click at [520, 234] on link "Next" at bounding box center [518, 237] width 12 height 7
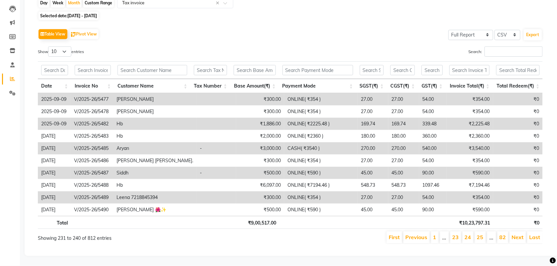
click at [520, 234] on link "Next" at bounding box center [518, 237] width 12 height 7
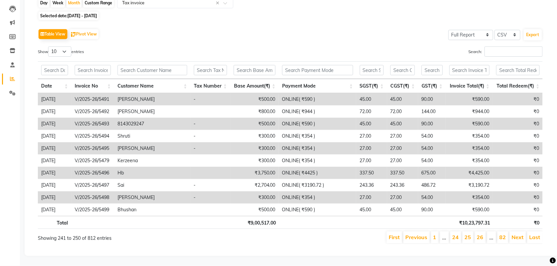
click at [520, 234] on link "Next" at bounding box center [518, 237] width 12 height 7
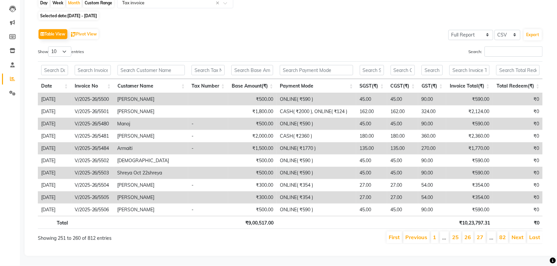
click at [520, 234] on link "Next" at bounding box center [518, 237] width 12 height 7
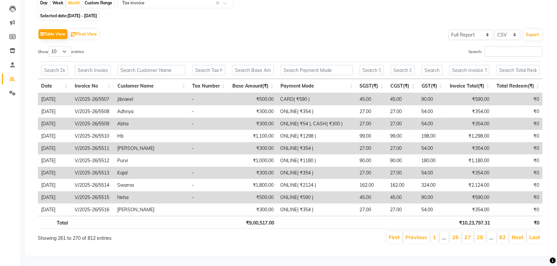
click at [520, 234] on link "Next" at bounding box center [518, 237] width 12 height 7
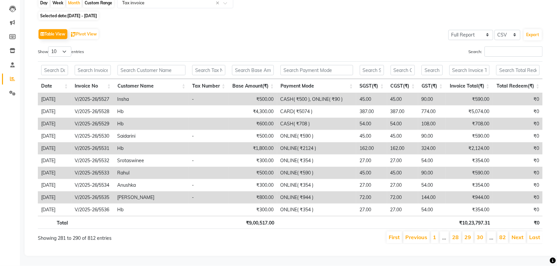
click at [520, 234] on link "Next" at bounding box center [518, 237] width 12 height 7
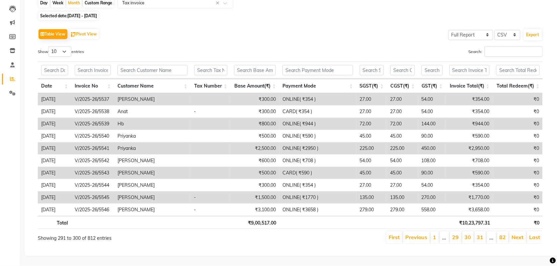
click at [520, 234] on link "Next" at bounding box center [518, 237] width 12 height 7
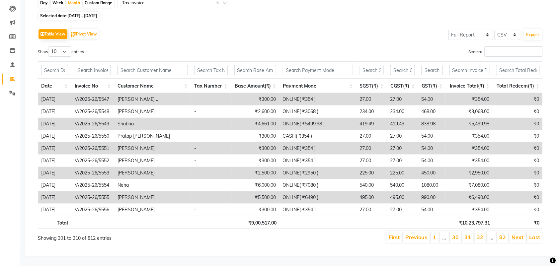
click at [520, 234] on link "Next" at bounding box center [518, 237] width 12 height 7
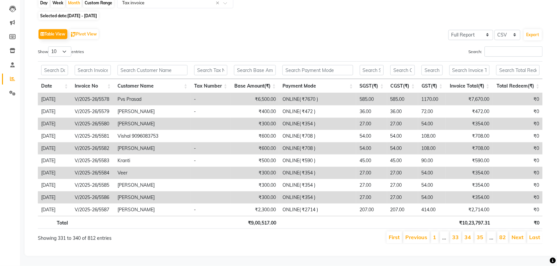
click at [520, 234] on link "Next" at bounding box center [518, 237] width 12 height 7
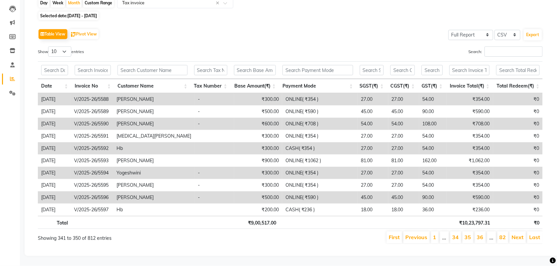
click at [520, 234] on link "Next" at bounding box center [518, 237] width 12 height 7
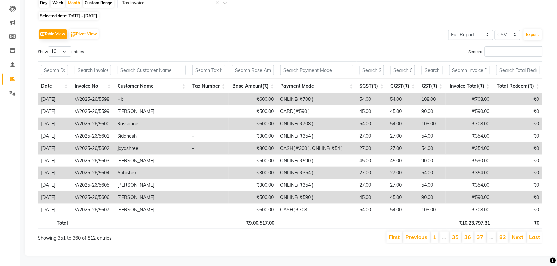
click at [520, 234] on link "Next" at bounding box center [518, 237] width 12 height 7
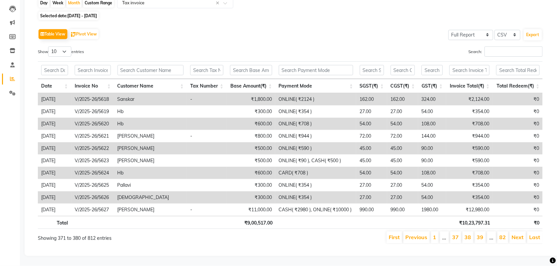
click at [520, 234] on link "Next" at bounding box center [518, 237] width 12 height 7
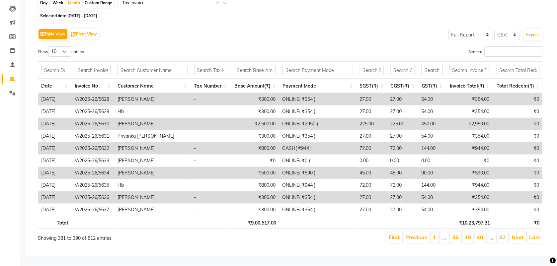
click at [520, 234] on link "Next" at bounding box center [518, 237] width 12 height 7
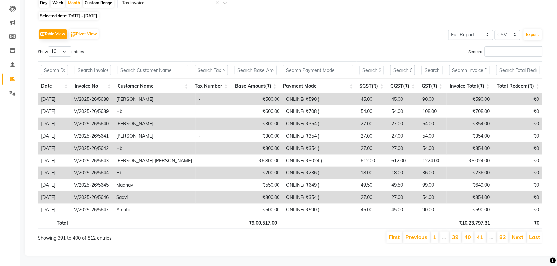
click at [520, 234] on link "Next" at bounding box center [518, 237] width 12 height 7
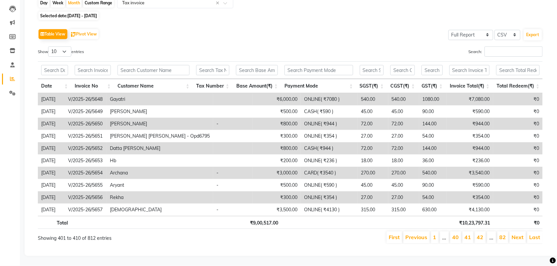
click at [520, 234] on link "Next" at bounding box center [518, 237] width 12 height 7
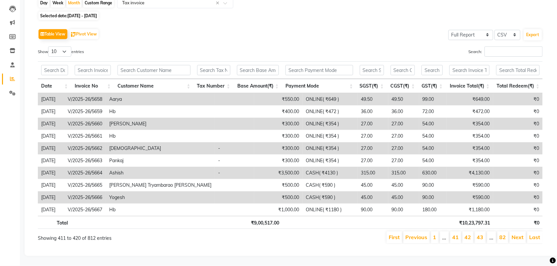
click at [520, 234] on link "Next" at bounding box center [518, 237] width 12 height 7
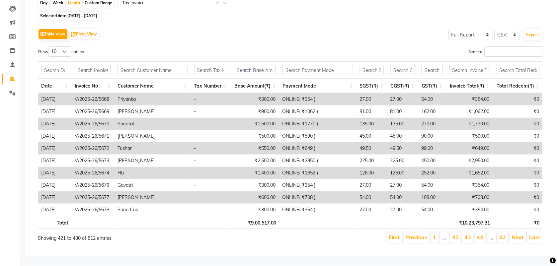
click at [520, 234] on link "Next" at bounding box center [518, 237] width 12 height 7
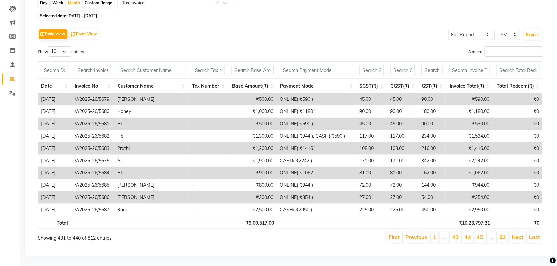
click at [520, 234] on link "Next" at bounding box center [518, 237] width 12 height 7
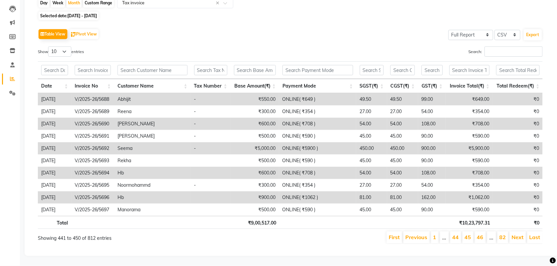
click at [520, 234] on link "Next" at bounding box center [518, 237] width 12 height 7
click at [514, 234] on link "Next" at bounding box center [518, 237] width 12 height 7
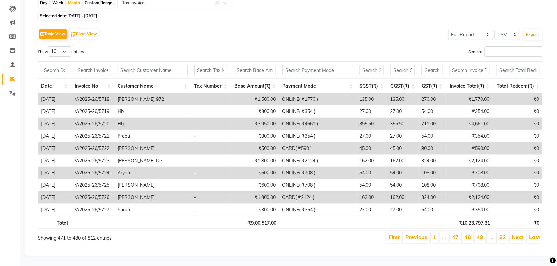
click at [514, 234] on link "Next" at bounding box center [518, 237] width 12 height 7
click at [513, 234] on link "Next" at bounding box center [518, 237] width 12 height 7
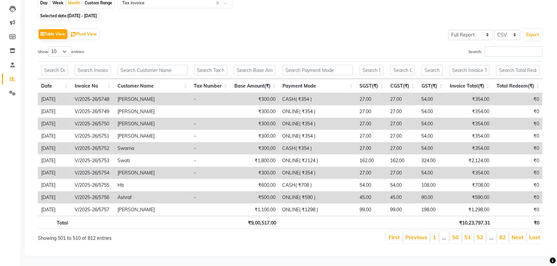
click at [513, 234] on link "Next" at bounding box center [518, 237] width 12 height 7
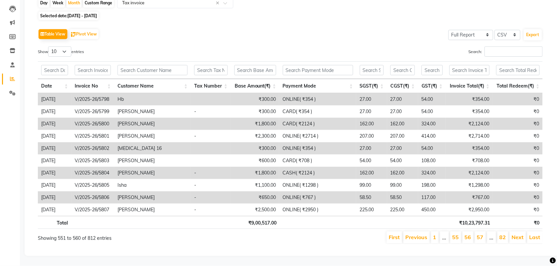
click at [513, 234] on link "Next" at bounding box center [518, 237] width 12 height 7
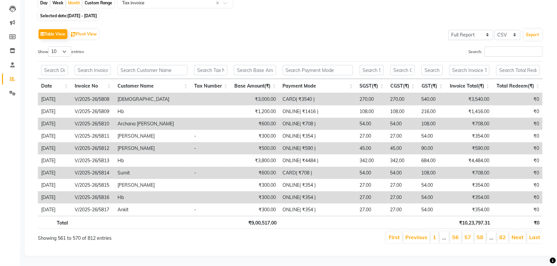
click at [513, 234] on link "Next" at bounding box center [518, 237] width 12 height 7
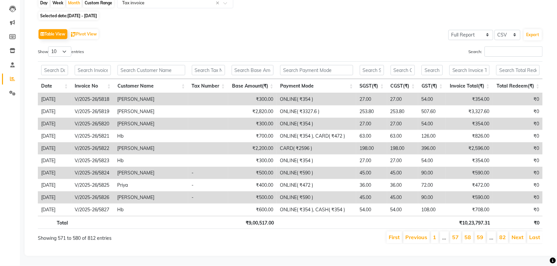
click at [513, 234] on link "Next" at bounding box center [518, 237] width 12 height 7
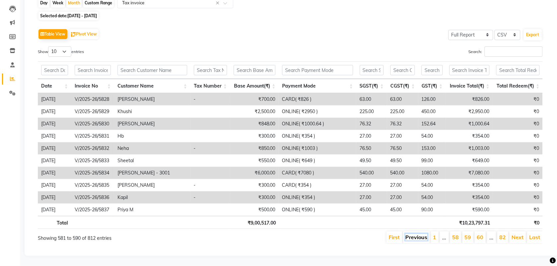
click at [413, 234] on link "Previous" at bounding box center [417, 237] width 22 height 7
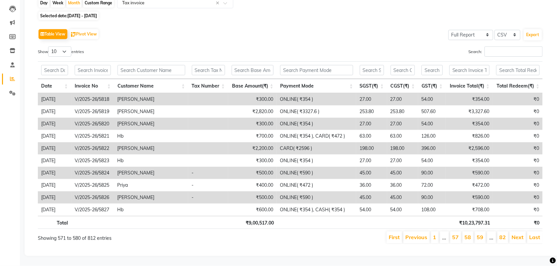
click at [413, 234] on link "Previous" at bounding box center [417, 237] width 22 height 7
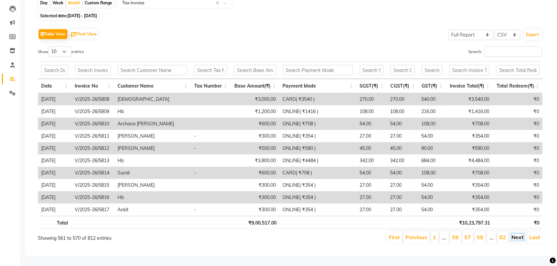
click at [516, 234] on link "Next" at bounding box center [518, 237] width 12 height 7
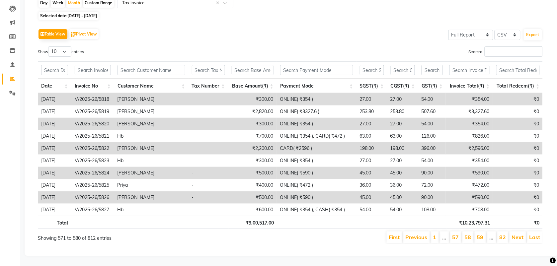
click at [516, 234] on link "Next" at bounding box center [518, 237] width 12 height 7
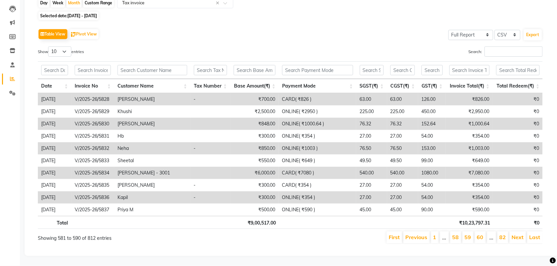
click at [516, 234] on link "Next" at bounding box center [518, 237] width 12 height 7
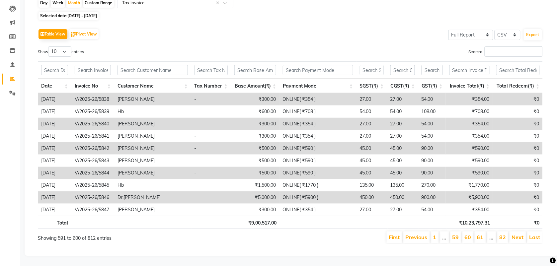
click at [516, 234] on link "Next" at bounding box center [518, 237] width 12 height 7
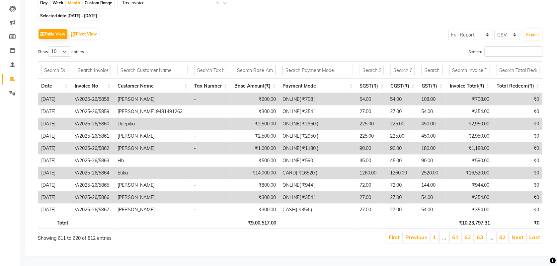
click at [516, 234] on link "Next" at bounding box center [518, 237] width 12 height 7
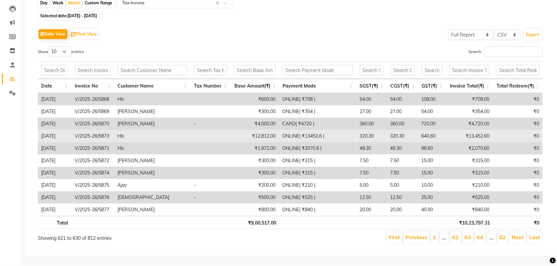
click at [275, 131] on td "₹12,812.00" at bounding box center [254, 136] width 48 height 12
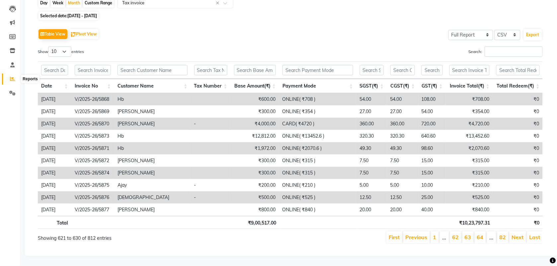
click at [12, 75] on span at bounding box center [13, 79] width 12 height 8
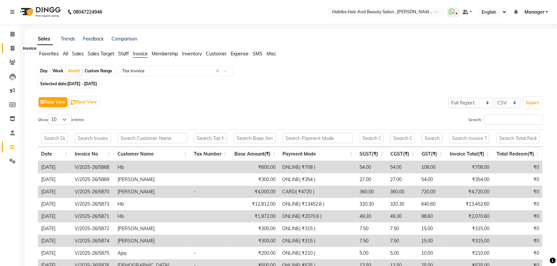
click at [13, 49] on icon at bounding box center [13, 48] width 4 height 5
select select "service"
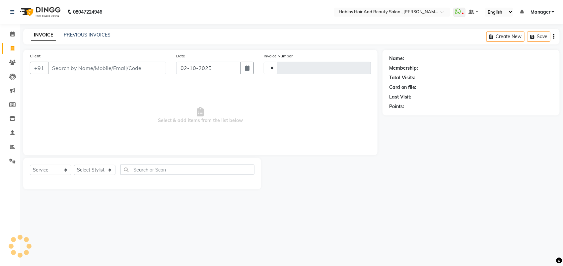
type input "6060"
select select "3814"
click at [97, 35] on link "PREVIOUS INVOICES" at bounding box center [87, 35] width 47 height 6
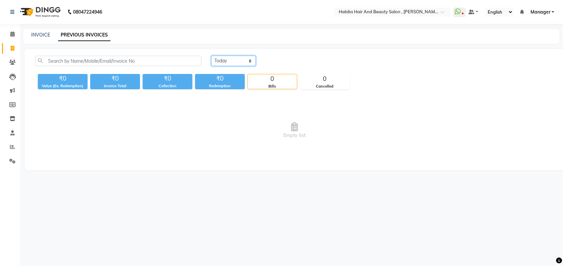
click at [234, 62] on select "Today Yesterday Custom Range" at bounding box center [233, 61] width 44 height 10
select select "range"
click at [211, 56] on select "Today Yesterday Custom Range" at bounding box center [233, 61] width 44 height 10
click at [289, 61] on input "02-10-2025" at bounding box center [287, 60] width 46 height 9
select select "10"
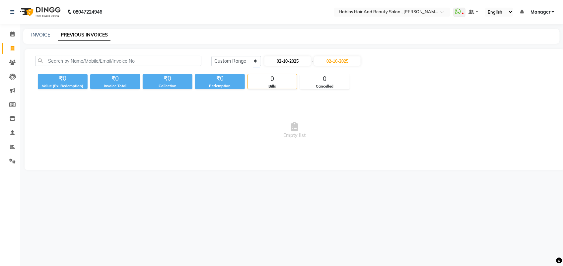
select select "2025"
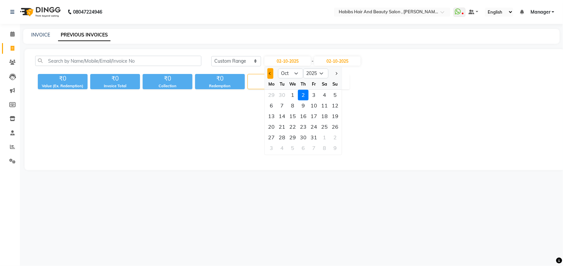
click at [271, 74] on span "Previous month" at bounding box center [270, 73] width 3 height 3
select select "9"
click at [333, 117] on div "21" at bounding box center [335, 116] width 11 height 11
type input "21-09-2025"
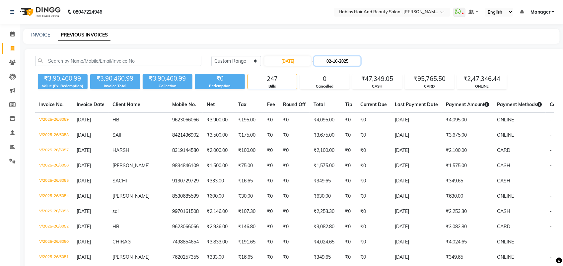
click at [335, 60] on input "02-10-2025" at bounding box center [337, 60] width 46 height 9
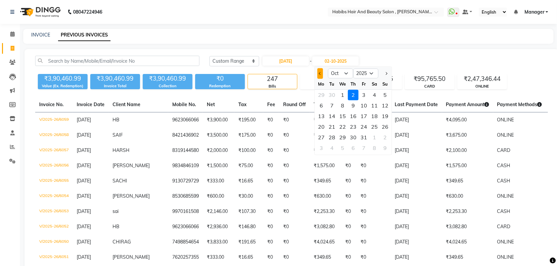
click at [319, 70] on button "Previous month" at bounding box center [320, 73] width 6 height 11
select select "9"
click at [383, 118] on div "21" at bounding box center [385, 116] width 11 height 11
type input "21-09-2025"
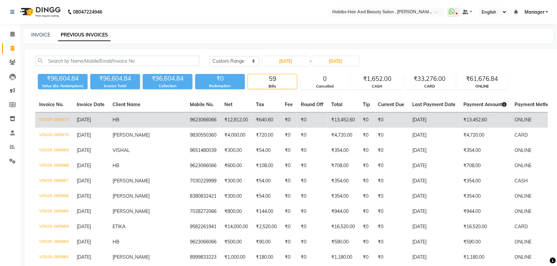
click at [220, 121] on td "₹12,812.00" at bounding box center [236, 120] width 32 height 16
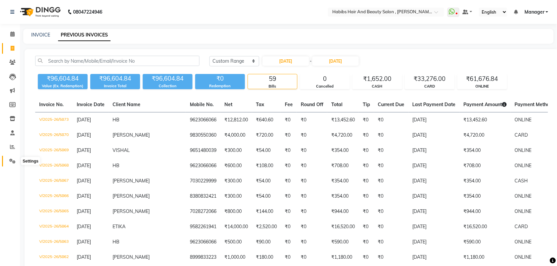
click at [12, 160] on icon at bounding box center [12, 161] width 6 height 5
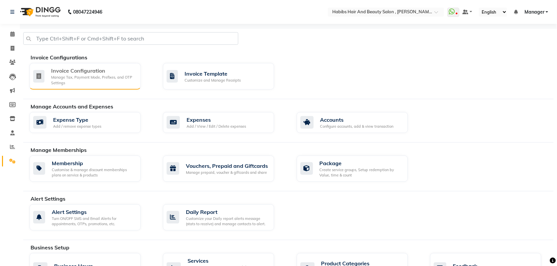
click at [77, 77] on div "Manage Tax, Payment Mode, Prefixes, and OTP Settings" at bounding box center [93, 80] width 84 height 11
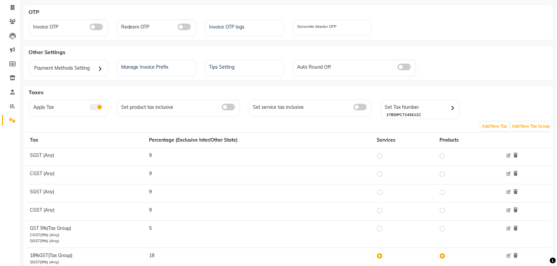
scroll to position [42, 0]
click at [508, 155] on icon at bounding box center [508, 155] width 4 height 4
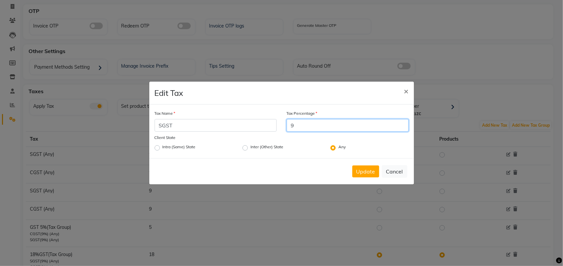
click at [302, 124] on input "9" at bounding box center [348, 125] width 122 height 13
type input "2.5"
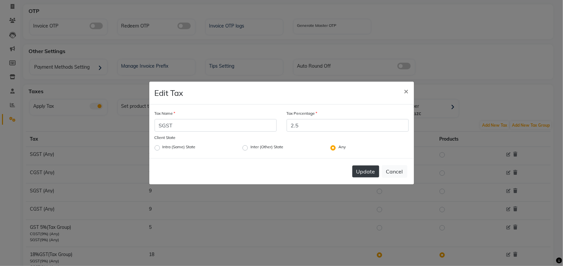
click at [360, 173] on button "Update" at bounding box center [365, 172] width 27 height 12
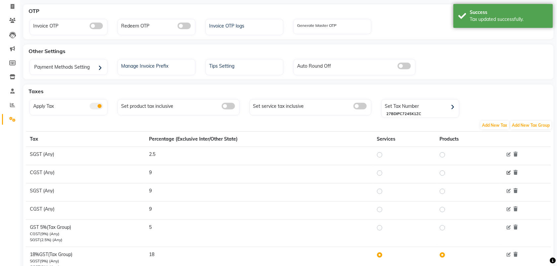
click at [508, 173] on icon at bounding box center [508, 173] width 4 height 4
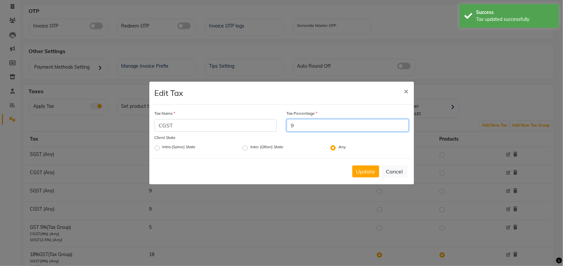
click at [305, 125] on input "9" at bounding box center [348, 125] width 122 height 13
type input "2.5"
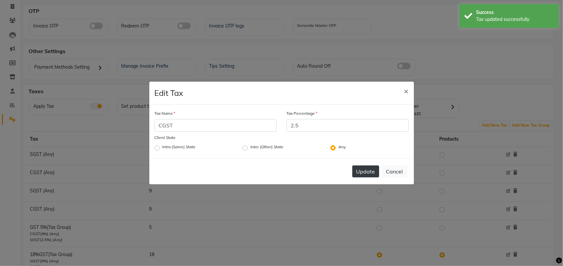
click at [359, 170] on button "Update" at bounding box center [365, 172] width 27 height 12
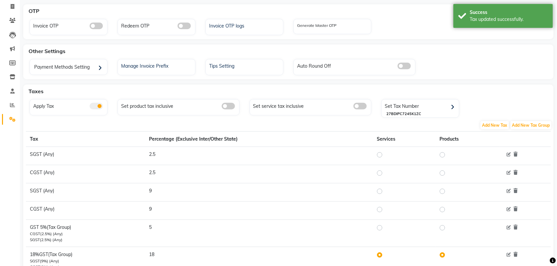
scroll to position [71, 0]
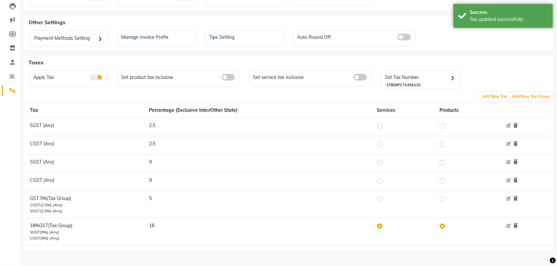
click at [385, 199] on label at bounding box center [385, 199] width 0 height 8
click at [382, 199] on input "radio" at bounding box center [380, 198] width 5 height 5
radio input "true"
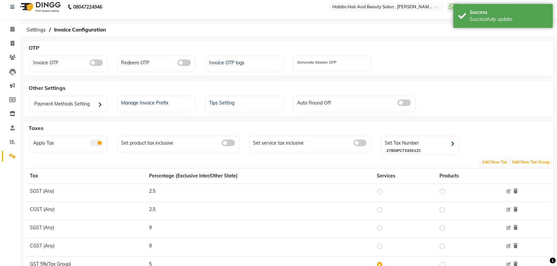
scroll to position [0, 0]
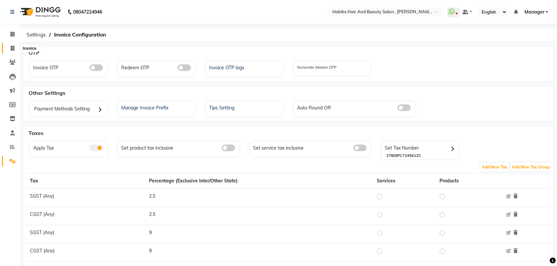
click at [11, 48] on icon at bounding box center [13, 48] width 4 height 5
select select "service"
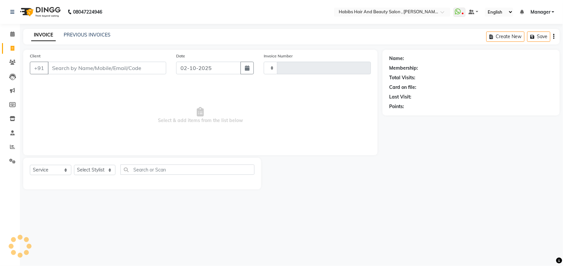
type input "6060"
select select "3814"
click at [93, 38] on div "PREVIOUS INVOICES" at bounding box center [87, 35] width 47 height 7
click at [99, 38] on div "INVOICE PREVIOUS INVOICES" at bounding box center [70, 36] width 95 height 8
click at [102, 37] on link "PREVIOUS INVOICES" at bounding box center [87, 35] width 47 height 6
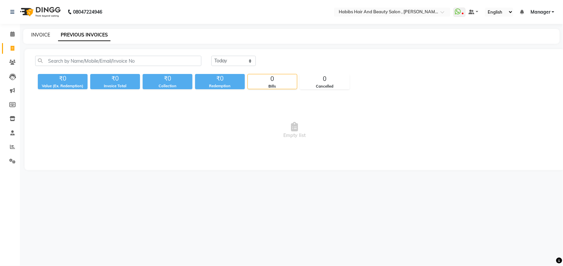
click at [37, 32] on link "INVOICE" at bounding box center [40, 35] width 19 height 6
select select "service"
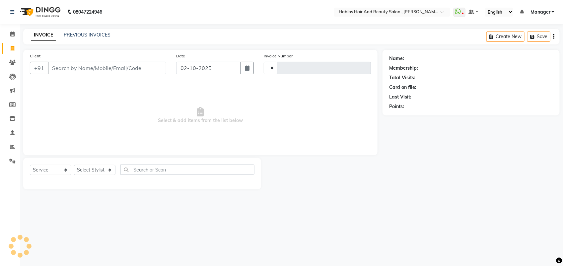
type input "6060"
select select "3814"
click at [72, 67] on input "Client" at bounding box center [107, 68] width 118 height 13
click at [65, 71] on input "Client" at bounding box center [107, 68] width 118 height 13
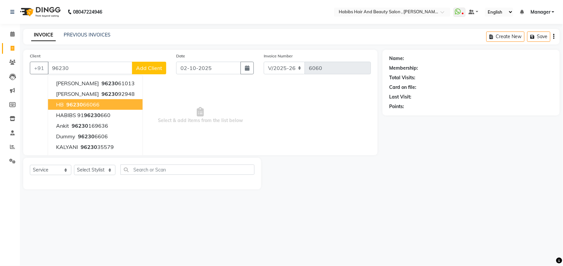
click at [80, 104] on span "96230" at bounding box center [74, 104] width 17 height 7
type input "9623066066"
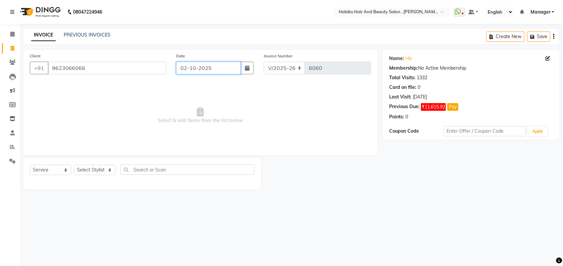
click at [211, 70] on input "02-10-2025" at bounding box center [208, 68] width 65 height 13
select select "10"
select select "2025"
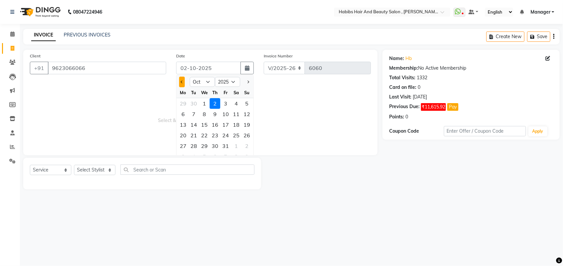
click at [183, 83] on button "Previous month" at bounding box center [182, 82] width 6 height 11
click at [248, 82] on span "Next month" at bounding box center [248, 82] width 3 height 3
select select "10"
click at [201, 104] on div "1" at bounding box center [204, 103] width 11 height 11
type input "01-10-2025"
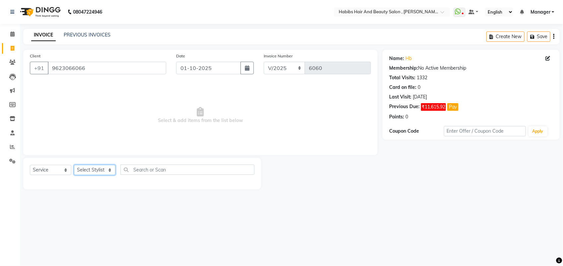
click at [94, 172] on select "Select Stylist [PERSON_NAME] Manager [PERSON_NAME] Saif [PERSON_NAME] [PERSON_N…" at bounding box center [94, 170] width 41 height 10
select select "18511"
click at [74, 165] on select "Select Stylist [PERSON_NAME] Manager [PERSON_NAME] Saif [PERSON_NAME] [PERSON_N…" at bounding box center [94, 170] width 41 height 10
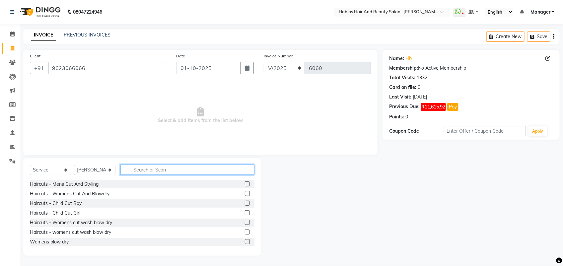
click at [145, 169] on input "text" at bounding box center [187, 170] width 134 height 10
type input "BLO"
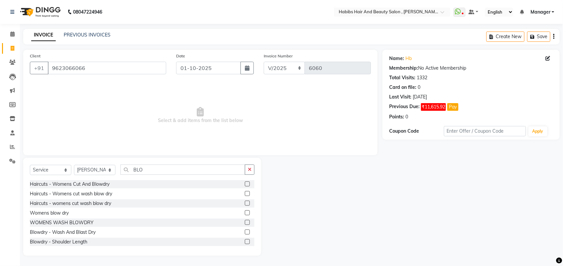
click at [245, 210] on label at bounding box center [247, 212] width 5 height 5
click at [245, 211] on input "checkbox" at bounding box center [247, 213] width 4 height 4
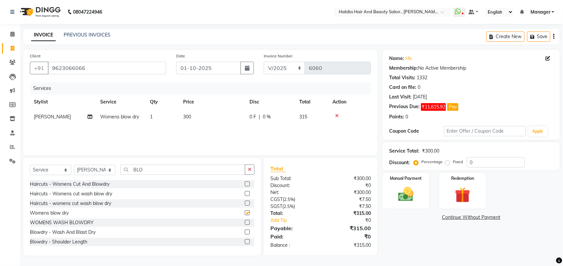
checkbox input "false"
click at [199, 117] on td "300" at bounding box center [212, 117] width 66 height 15
select select "18511"
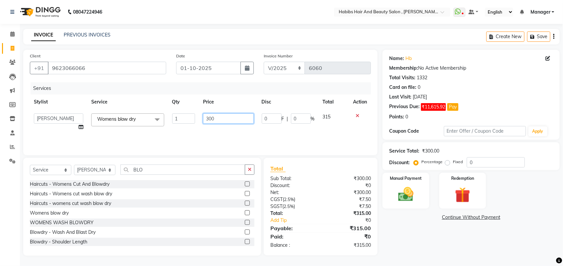
click at [216, 118] on input "300" at bounding box center [228, 118] width 50 height 10
type input "350"
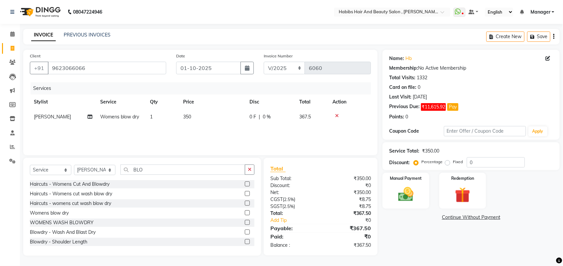
click at [218, 129] on div "Services Stylist Service Qty Price Disc Total Action vitthal Womens blow dry 1 …" at bounding box center [200, 115] width 341 height 66
click at [105, 168] on select "Select Stylist [PERSON_NAME] Manager [PERSON_NAME] Saif [PERSON_NAME] [PERSON_N…" at bounding box center [94, 170] width 41 height 10
select select "18894"
click at [74, 165] on select "Select Stylist [PERSON_NAME] Manager [PERSON_NAME] Saif [PERSON_NAME] [PERSON_N…" at bounding box center [94, 170] width 41 height 10
click at [245, 192] on label at bounding box center [247, 193] width 5 height 5
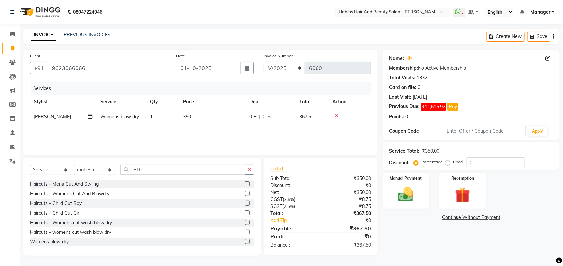
click at [245, 192] on input "checkbox" at bounding box center [247, 194] width 4 height 4
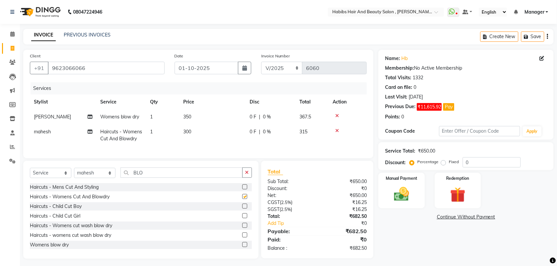
checkbox input "false"
click at [196, 133] on td "300" at bounding box center [212, 135] width 66 height 22
select select "18894"
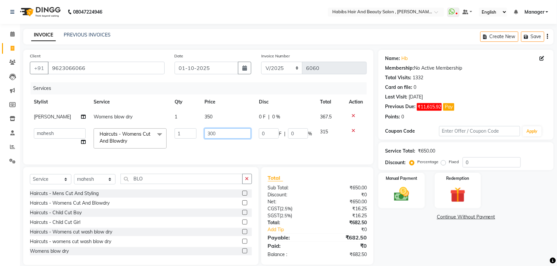
click at [216, 130] on input "300" at bounding box center [227, 133] width 46 height 10
type input "350"
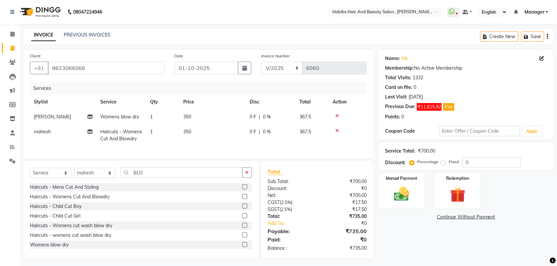
click at [215, 152] on div "Services Stylist Service Qty Price Disc Total Action vitthal Womens blow dry 1 …" at bounding box center [198, 116] width 337 height 69
click at [89, 178] on select "Select Stylist [PERSON_NAME] Manager [PERSON_NAME] Saif [PERSON_NAME] [PERSON_N…" at bounding box center [94, 173] width 41 height 10
select select "18510"
click at [74, 174] on select "Select Stylist [PERSON_NAME] Manager [PERSON_NAME] Saif [PERSON_NAME] [PERSON_N…" at bounding box center [94, 173] width 41 height 10
click at [242, 189] on label at bounding box center [244, 187] width 5 height 5
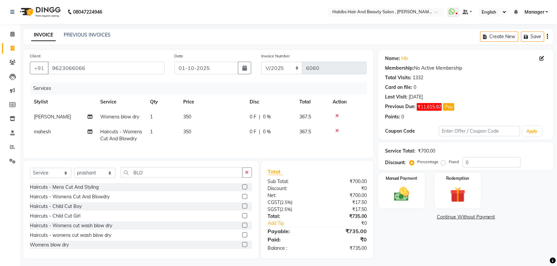
click at [242, 189] on input "checkbox" at bounding box center [244, 187] width 4 height 4
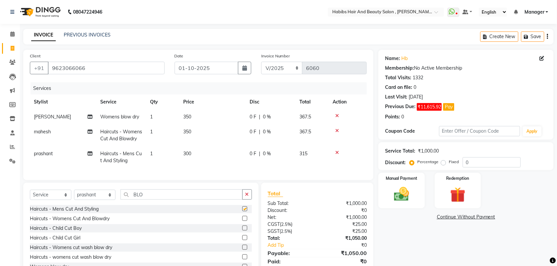
checkbox input "false"
click at [196, 154] on td "300" at bounding box center [212, 157] width 66 height 22
select select "18510"
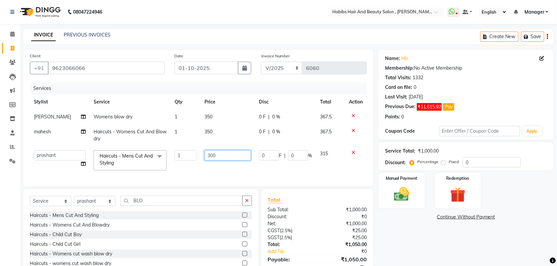
click at [217, 155] on input "300" at bounding box center [227, 155] width 46 height 10
type input "350"
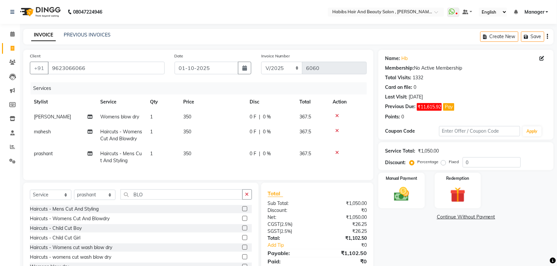
click at [200, 167] on td "350" at bounding box center [212, 157] width 66 height 22
select select "18510"
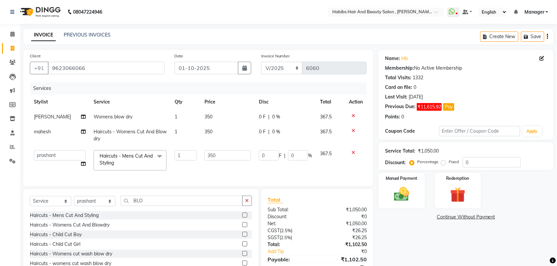
click at [172, 141] on td "1" at bounding box center [186, 135] width 30 height 22
select select "18894"
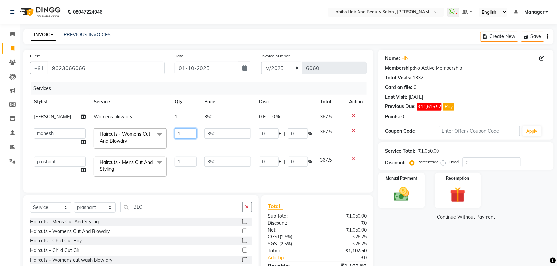
click at [187, 137] on input "1" at bounding box center [186, 133] width 22 height 10
type input "2"
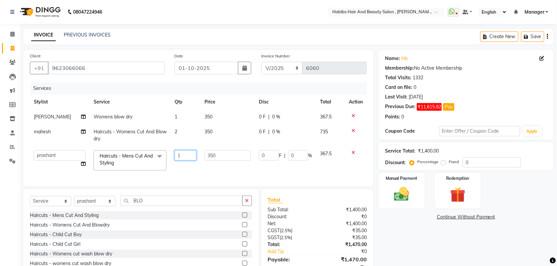
click at [179, 162] on td "1" at bounding box center [186, 160] width 30 height 28
type input "2"
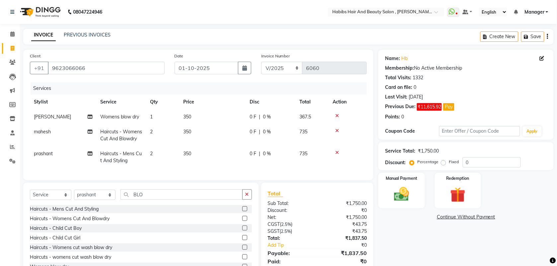
click at [182, 169] on div "Services Stylist Service Qty Price Disc Total Action vitthal Womens blow dry 1 …" at bounding box center [198, 127] width 337 height 91
click at [94, 200] on select "Select Stylist [PERSON_NAME] Manager [PERSON_NAME] Saif [PERSON_NAME] [PERSON_N…" at bounding box center [94, 195] width 41 height 10
select select "40225"
click at [74, 196] on select "Select Stylist [PERSON_NAME] Manager [PERSON_NAME] Saif [PERSON_NAME] [PERSON_N…" at bounding box center [94, 195] width 41 height 10
click at [242, 221] on label at bounding box center [244, 218] width 5 height 5
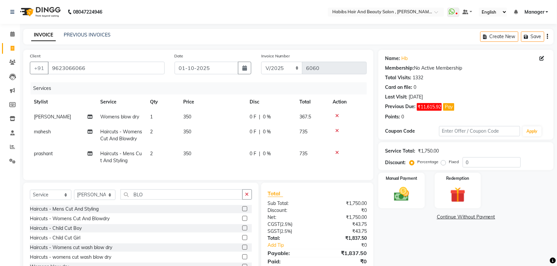
click at [242, 221] on input "checkbox" at bounding box center [244, 219] width 4 height 4
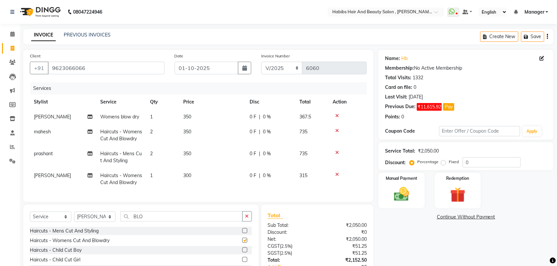
checkbox input "false"
click at [190, 178] on span "300" at bounding box center [187, 176] width 8 height 6
select select "40225"
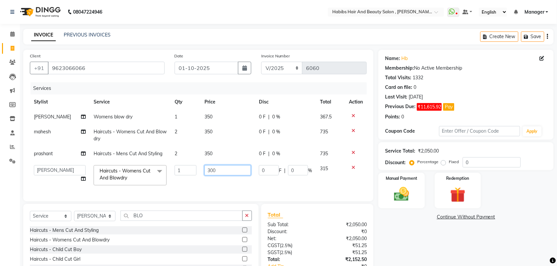
click at [210, 170] on input "300" at bounding box center [227, 170] width 46 height 10
type input "350"
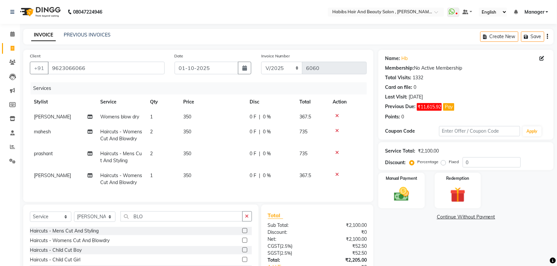
click at [222, 186] on td "350" at bounding box center [212, 179] width 66 height 22
select select "40225"
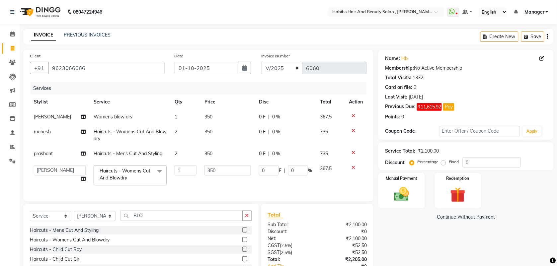
click at [222, 186] on td "350" at bounding box center [227, 175] width 54 height 28
click at [125, 187] on td "Haircuts - Womens Cut And Blowdry x Haircuts - Mens Cut And Styling Haircuts - …" at bounding box center [130, 175] width 81 height 28
click at [91, 221] on select "Select Stylist [PERSON_NAME] Manager [PERSON_NAME] Saif [PERSON_NAME] [PERSON_N…" at bounding box center [94, 216] width 41 height 10
select select "18510"
click at [74, 217] on select "Select Stylist [PERSON_NAME] Manager [PERSON_NAME] Saif [PERSON_NAME] [PERSON_N…" at bounding box center [94, 216] width 41 height 10
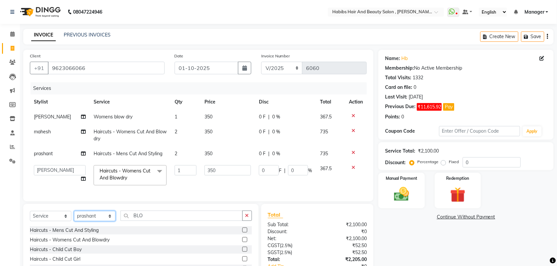
scroll to position [52, 0]
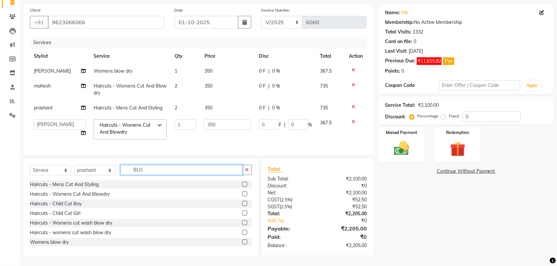
click at [155, 173] on input "BLO" at bounding box center [181, 170] width 122 height 10
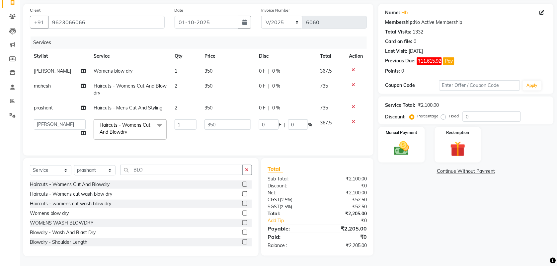
click at [242, 221] on label at bounding box center [244, 222] width 5 height 5
click at [242, 221] on input "checkbox" at bounding box center [244, 223] width 4 height 4
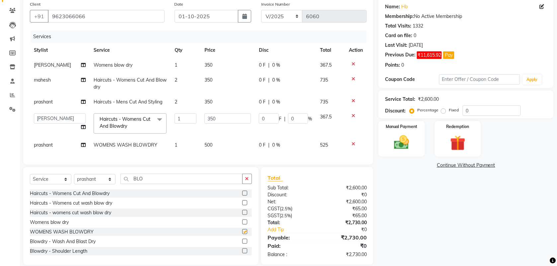
checkbox input "false"
click at [205, 145] on span "500" at bounding box center [208, 145] width 8 height 6
select select "18510"
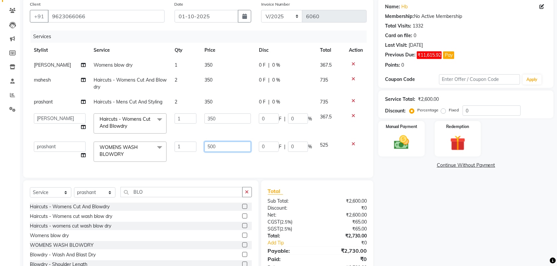
click at [208, 145] on input "500" at bounding box center [227, 147] width 46 height 10
type input "600"
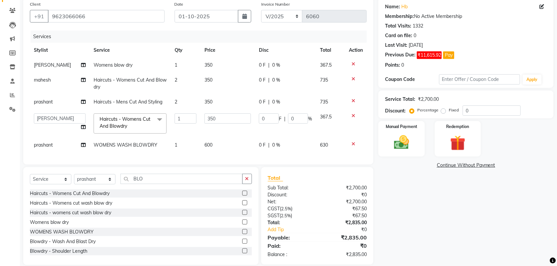
click at [209, 158] on div "Services Stylist Service Qty Price Disc Total Action vitthal Womens blow dry 1 …" at bounding box center [198, 94] width 337 height 127
click at [87, 185] on select "Select Stylist [PERSON_NAME] Manager [PERSON_NAME] Saif [PERSON_NAME] [PERSON_N…" at bounding box center [94, 179] width 41 height 10
select select "22780"
click at [74, 180] on select "Select Stylist [PERSON_NAME] Manager [PERSON_NAME] Saif [PERSON_NAME] [PERSON_N…" at bounding box center [94, 179] width 41 height 10
click at [242, 205] on label at bounding box center [244, 202] width 5 height 5
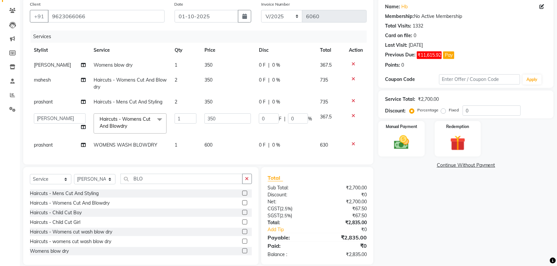
click at [242, 205] on input "checkbox" at bounding box center [244, 203] width 4 height 4
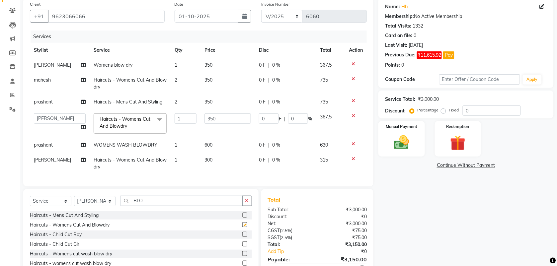
checkbox input "false"
click at [216, 159] on td "300" at bounding box center [227, 164] width 54 height 22
select select "22780"
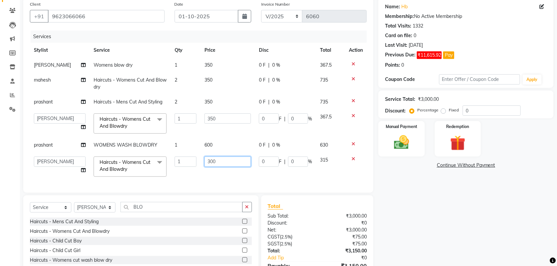
click at [211, 162] on input "300" at bounding box center [227, 162] width 46 height 10
type input "350"
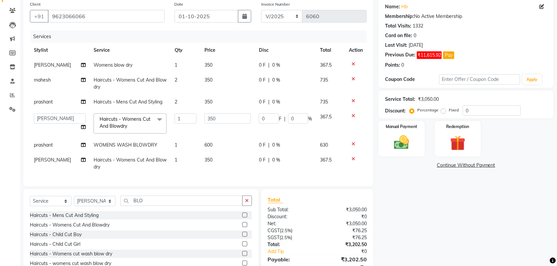
click at [213, 173] on td "350" at bounding box center [227, 164] width 54 height 22
select select "22780"
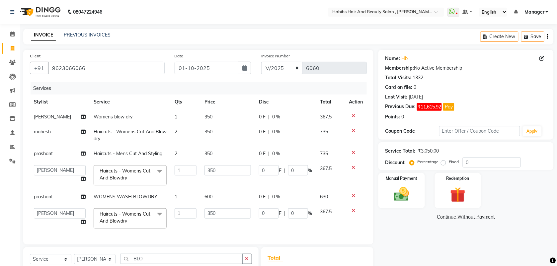
scroll to position [0, 0]
click at [393, 193] on img at bounding box center [402, 194] width 26 height 18
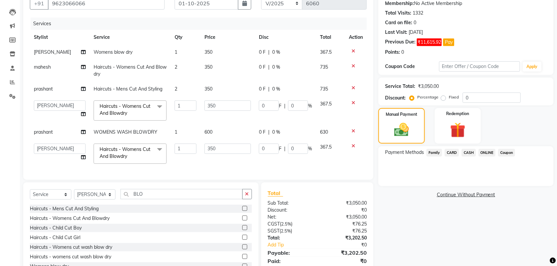
scroll to position [66, 0]
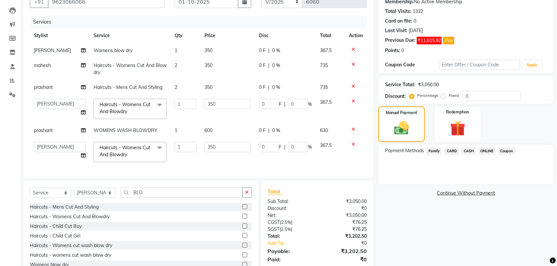
click at [484, 152] on span "ONLINE" at bounding box center [487, 151] width 17 height 8
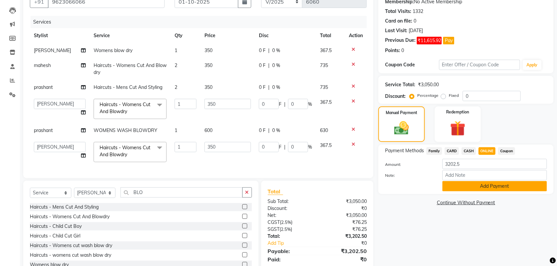
click at [455, 185] on button "Add Payment" at bounding box center [494, 186] width 105 height 10
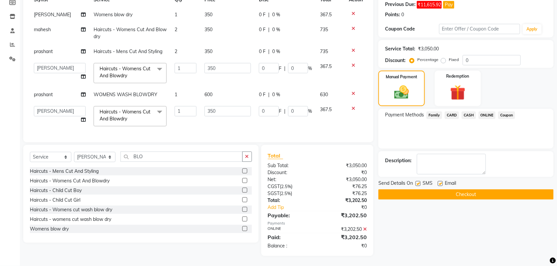
scroll to position [109, 0]
click at [442, 189] on button "Checkout" at bounding box center [465, 194] width 175 height 10
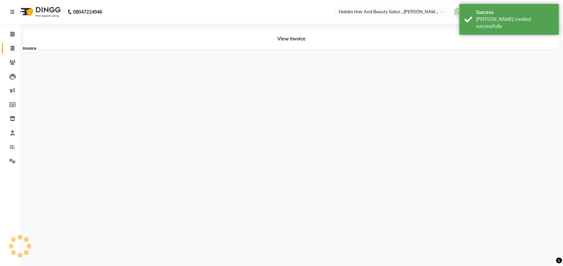
click at [8, 52] on span at bounding box center [13, 49] width 12 height 8
select select "service"
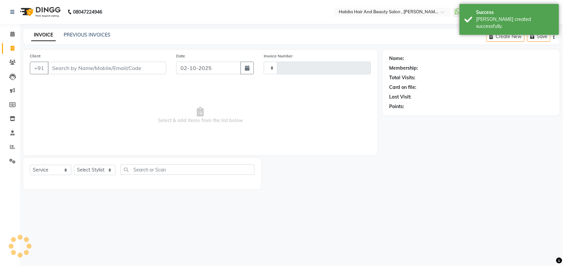
type input "6061"
select select "3814"
click at [199, 71] on input "02-10-2025" at bounding box center [208, 68] width 65 height 13
select select "10"
select select "2025"
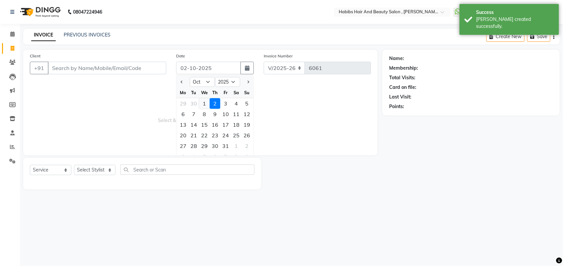
click at [203, 105] on div "1" at bounding box center [204, 103] width 11 height 11
type input "01-10-2025"
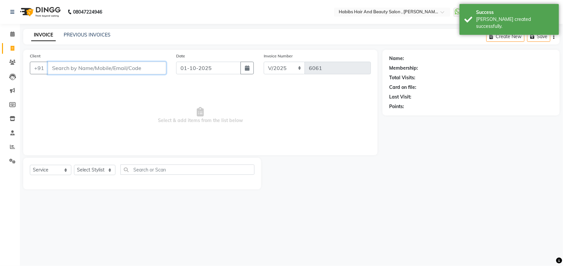
click at [68, 67] on input "Client" at bounding box center [107, 68] width 118 height 13
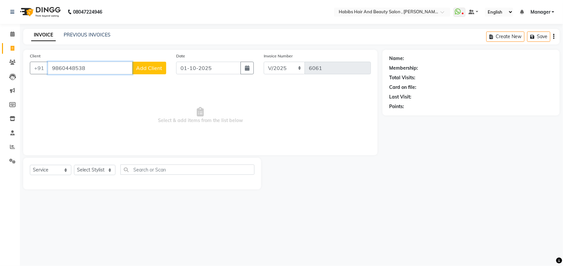
type input "9860448538"
click at [158, 65] on span "Add Client" at bounding box center [149, 68] width 26 height 7
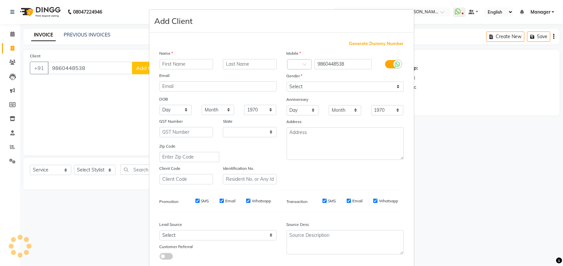
select select "22"
type input "VAIBHAVI"
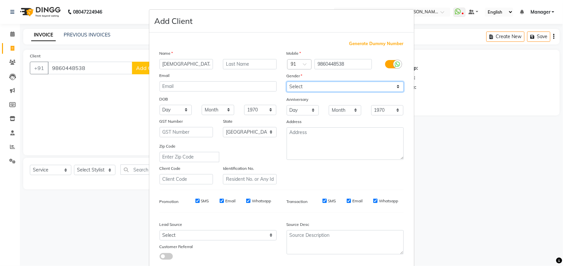
drag, startPoint x: 308, startPoint y: 87, endPoint x: 305, endPoint y: 114, distance: 27.0
click at [305, 114] on div "Mobile Country Code × 91 9860448538 Gender Select Male Female Other Prefer Not …" at bounding box center [345, 117] width 127 height 135
select select "[DEMOGRAPHIC_DATA]"
click at [287, 82] on select "Select [DEMOGRAPHIC_DATA] [DEMOGRAPHIC_DATA] Other Prefer Not To Say" at bounding box center [345, 87] width 117 height 10
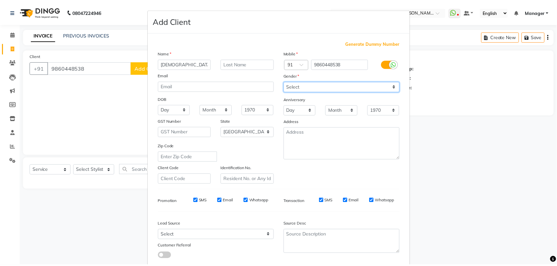
scroll to position [37, 0]
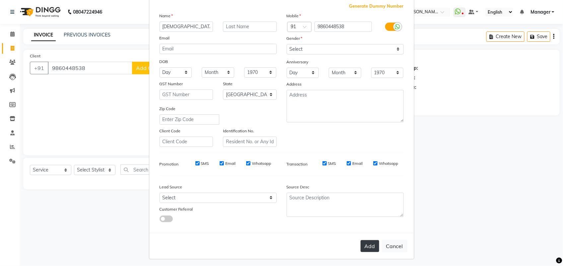
click at [361, 243] on button "Add" at bounding box center [370, 246] width 19 height 12
select select
select select "null"
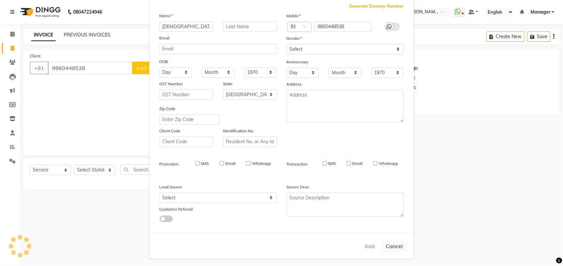
select select
checkbox input "false"
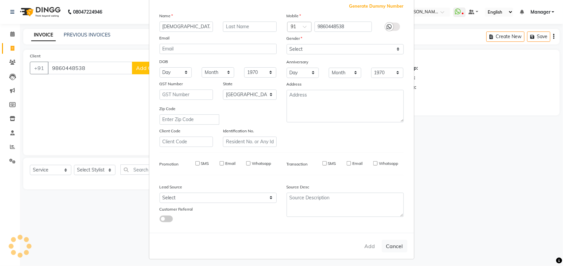
checkbox input "false"
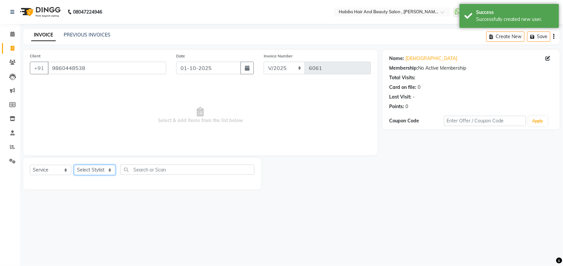
click at [101, 168] on select "Select Stylist [PERSON_NAME] Manager [PERSON_NAME] Saif [PERSON_NAME] [PERSON_N…" at bounding box center [94, 170] width 41 height 10
select select "22780"
click at [74, 165] on select "Select Stylist [PERSON_NAME] Manager [PERSON_NAME] Saif [PERSON_NAME] [PERSON_N…" at bounding box center [94, 170] width 41 height 10
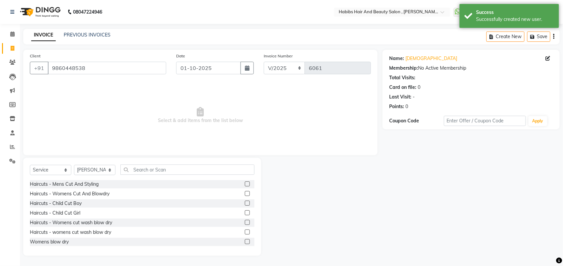
click at [245, 192] on label at bounding box center [247, 193] width 5 height 5
click at [245, 192] on input "checkbox" at bounding box center [247, 194] width 4 height 4
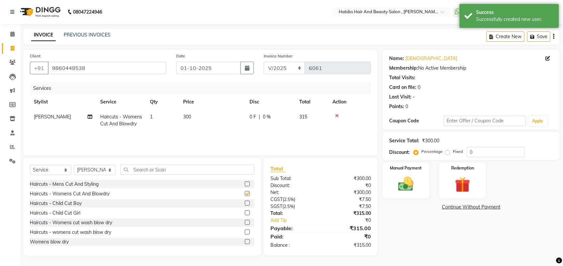
checkbox input "false"
click at [189, 117] on span "300" at bounding box center [187, 117] width 8 height 6
select select "22780"
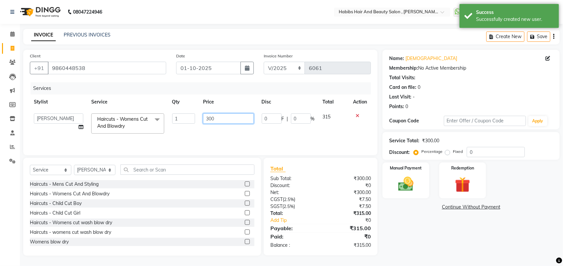
click at [210, 117] on input "300" at bounding box center [228, 118] width 50 height 10
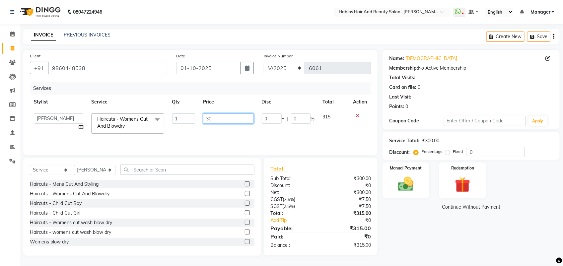
type input "350"
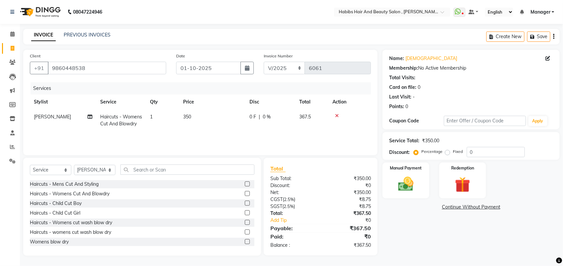
click at [209, 140] on div "Services Stylist Service Qty Price Disc Total Action [PERSON_NAME] Haircuts - W…" at bounding box center [200, 115] width 341 height 66
click at [397, 179] on img at bounding box center [406, 184] width 26 height 19
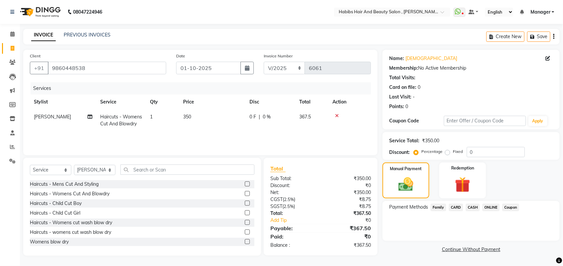
click at [469, 210] on span "CASH" at bounding box center [473, 208] width 14 height 8
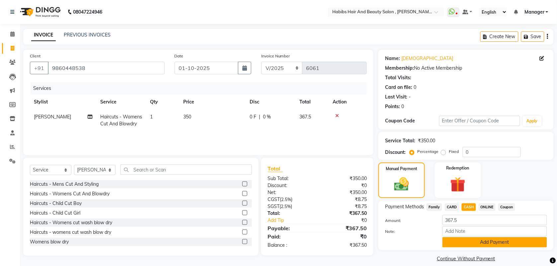
click at [466, 247] on button "Add Payment" at bounding box center [494, 242] width 105 height 10
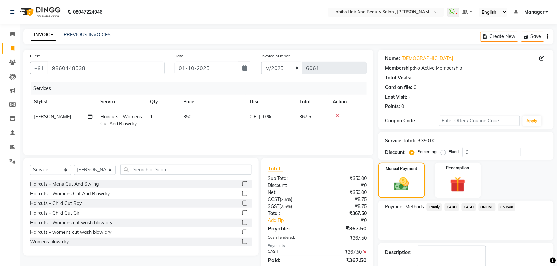
scroll to position [36, 0]
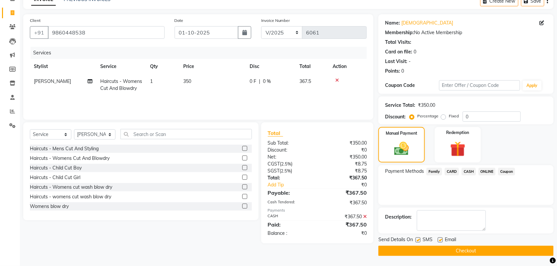
click at [422, 251] on button "Checkout" at bounding box center [465, 251] width 175 height 10
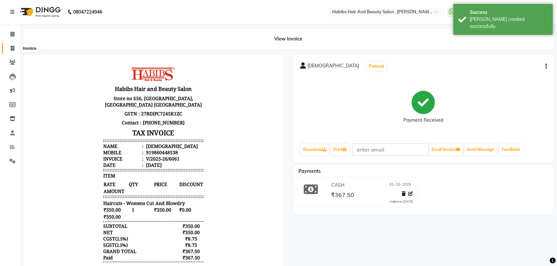
click at [12, 49] on icon at bounding box center [13, 48] width 4 height 5
select select "service"
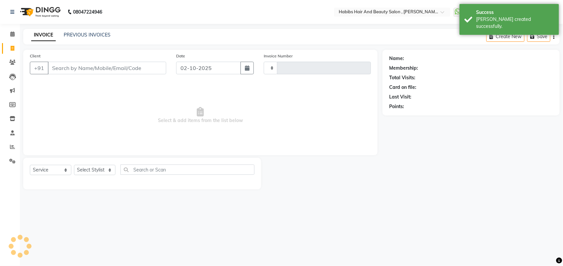
type input "6062"
select select "3814"
click at [201, 70] on input "02-10-2025" at bounding box center [208, 68] width 65 height 13
select select "10"
select select "2025"
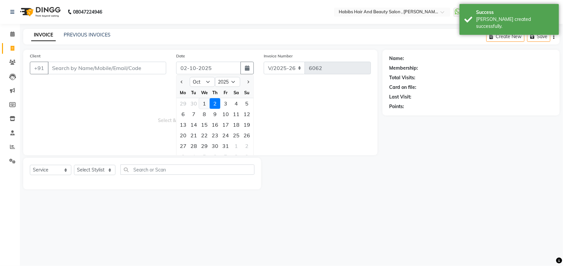
click at [204, 103] on div "1" at bounding box center [204, 103] width 11 height 11
type input "01-10-2025"
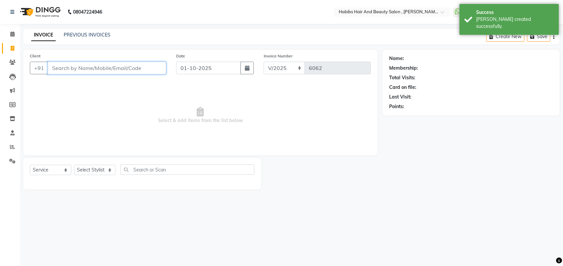
click at [80, 68] on input "Client" at bounding box center [107, 68] width 118 height 13
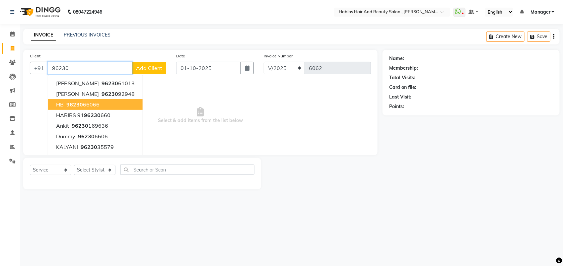
click at [102, 102] on button "HB 96230 66066" at bounding box center [95, 104] width 95 height 11
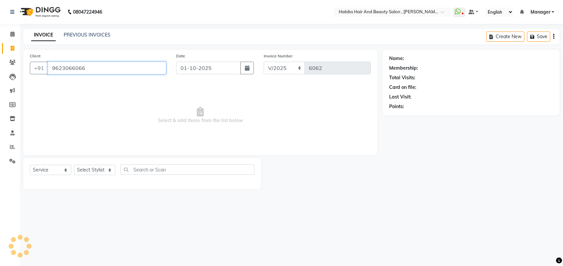
type input "9623066066"
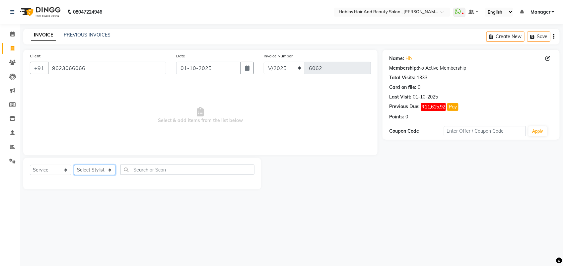
click at [97, 172] on select "Select Stylist [PERSON_NAME] Manager [PERSON_NAME] Saif [PERSON_NAME] [PERSON_N…" at bounding box center [94, 170] width 41 height 10
select select "18894"
click at [74, 165] on select "Select Stylist [PERSON_NAME] Manager [PERSON_NAME] Saif [PERSON_NAME] [PERSON_N…" at bounding box center [94, 170] width 41 height 10
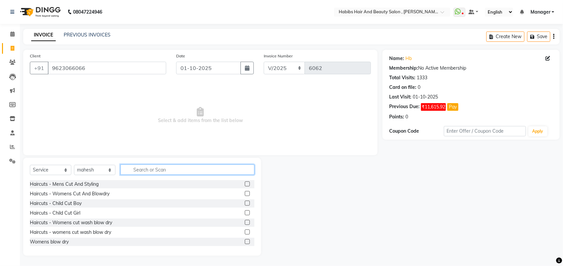
click at [145, 172] on input "text" at bounding box center [187, 170] width 134 height 10
type input "BE"
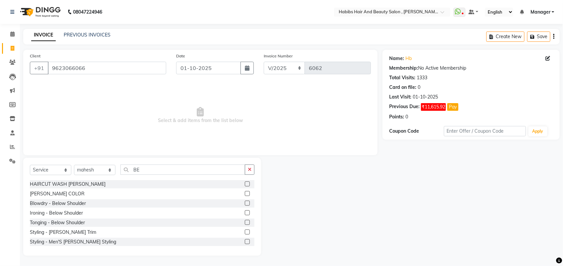
click at [245, 185] on label at bounding box center [247, 184] width 5 height 5
click at [245, 185] on input "checkbox" at bounding box center [247, 184] width 4 height 4
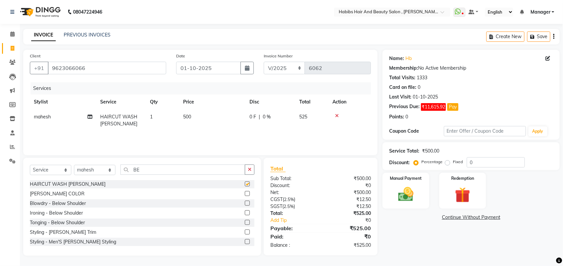
checkbox input "false"
click at [408, 196] on img at bounding box center [406, 194] width 26 height 19
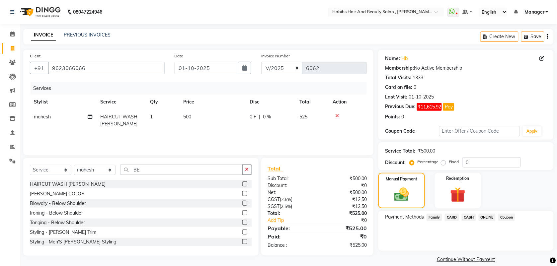
click at [484, 218] on span "ONLINE" at bounding box center [487, 218] width 17 height 8
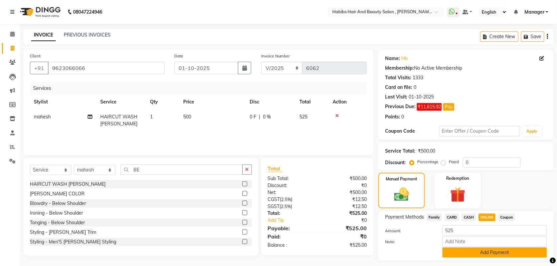
click at [472, 250] on button "Add Payment" at bounding box center [494, 253] width 105 height 10
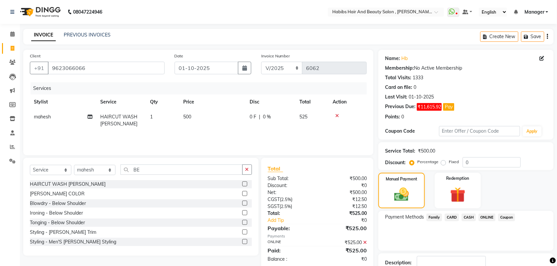
scroll to position [46, 0]
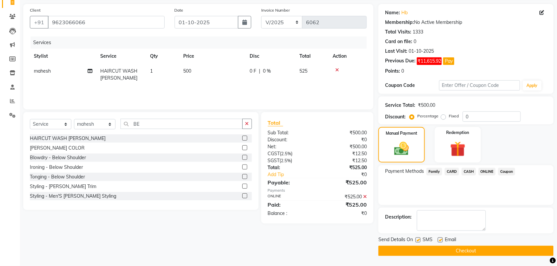
click at [448, 250] on button "Checkout" at bounding box center [465, 251] width 175 height 10
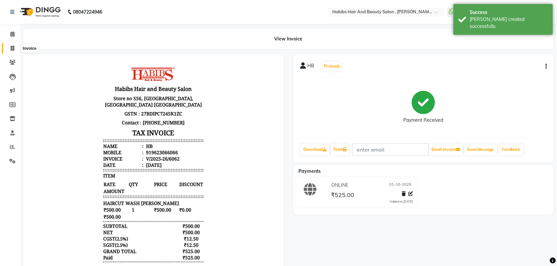
click at [11, 50] on icon at bounding box center [13, 48] width 4 height 5
select select "service"
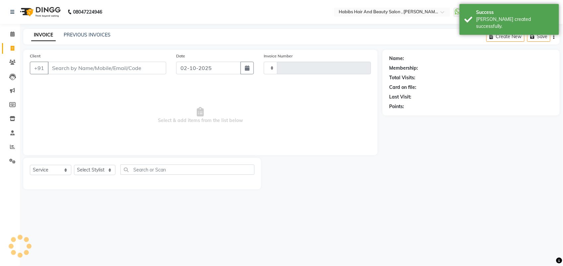
type input "6063"
select select "3814"
click at [223, 73] on input "02-10-2025" at bounding box center [208, 68] width 65 height 13
select select "10"
select select "2025"
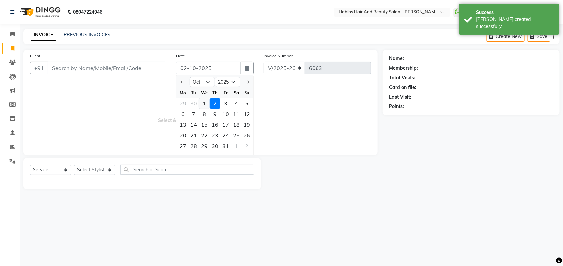
click at [201, 105] on div "1" at bounding box center [204, 103] width 11 height 11
type input "01-10-2025"
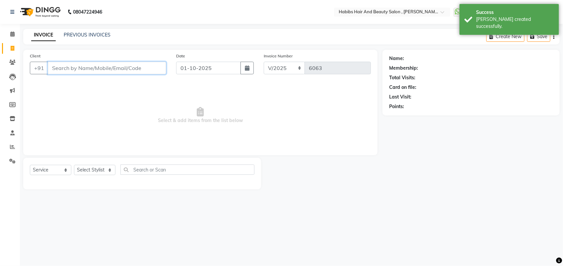
click at [81, 69] on input "Client" at bounding box center [107, 68] width 118 height 13
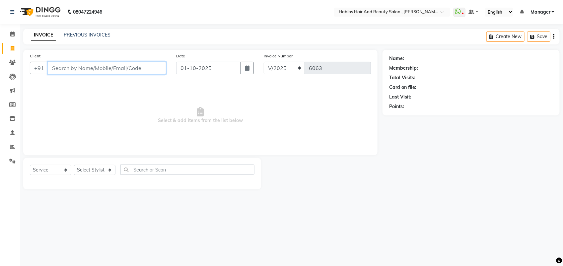
click at [59, 72] on input "Client" at bounding box center [107, 68] width 118 height 13
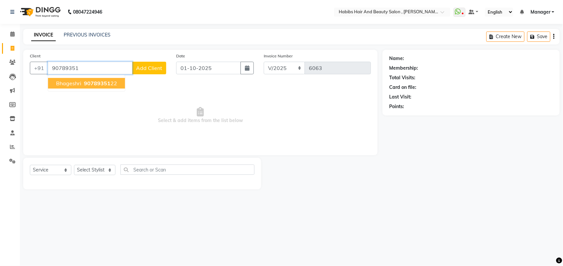
click at [73, 83] on span "Bhageshri" at bounding box center [68, 83] width 25 height 7
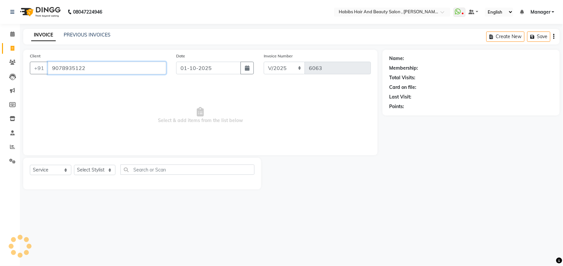
type input "9078935122"
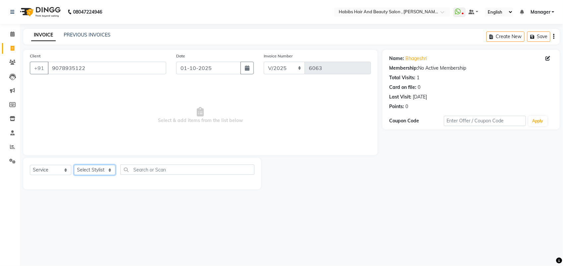
click at [103, 170] on select "Select Stylist [PERSON_NAME] Manager [PERSON_NAME] Saif [PERSON_NAME] [PERSON_N…" at bounding box center [94, 170] width 41 height 10
select select "18510"
click at [74, 165] on select "Select Stylist [PERSON_NAME] Manager [PERSON_NAME] Saif [PERSON_NAME] [PERSON_N…" at bounding box center [94, 170] width 41 height 10
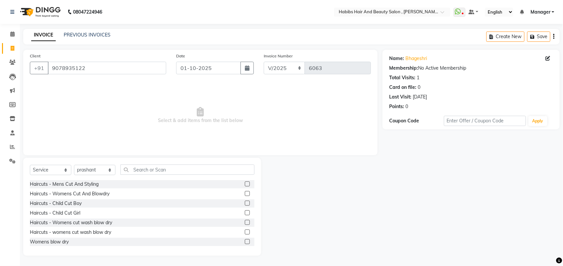
click at [245, 191] on label at bounding box center [247, 193] width 5 height 5
click at [245, 192] on input "checkbox" at bounding box center [247, 194] width 4 height 4
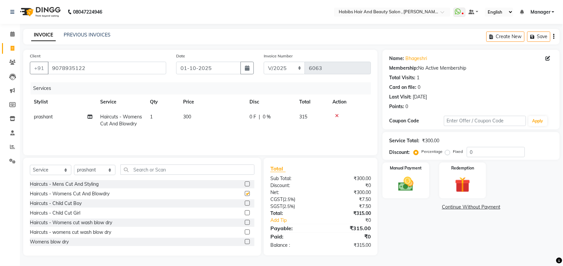
checkbox input "false"
click at [94, 174] on select "Select Stylist [PERSON_NAME] Manager [PERSON_NAME] Saif [PERSON_NAME] [PERSON_N…" at bounding box center [94, 170] width 41 height 10
select select "22780"
click at [74, 165] on select "Select Stylist [PERSON_NAME] Manager [PERSON_NAME] Saif [PERSON_NAME] [PERSON_N…" at bounding box center [94, 170] width 41 height 10
click at [245, 193] on label at bounding box center [247, 193] width 5 height 5
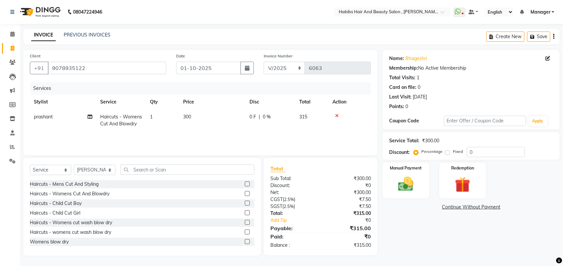
click at [245, 193] on input "checkbox" at bounding box center [247, 194] width 4 height 4
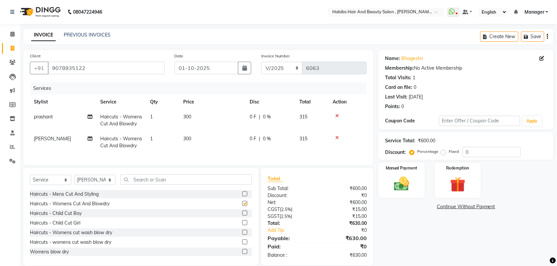
checkbox input "false"
click at [185, 121] on td "300" at bounding box center [212, 121] width 66 height 22
select select "18510"
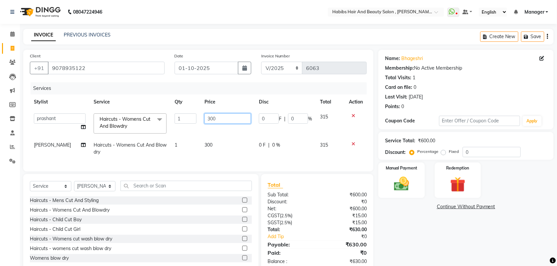
click at [211, 116] on input "300" at bounding box center [227, 118] width 46 height 10
type input "350"
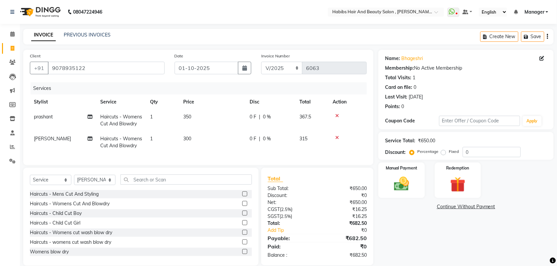
click at [213, 138] on td "300" at bounding box center [212, 142] width 66 height 22
select select "22780"
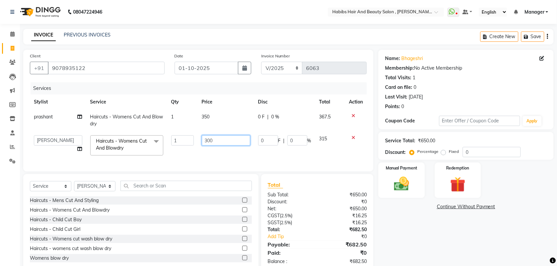
click at [209, 137] on input "300" at bounding box center [226, 140] width 48 height 10
type input "350"
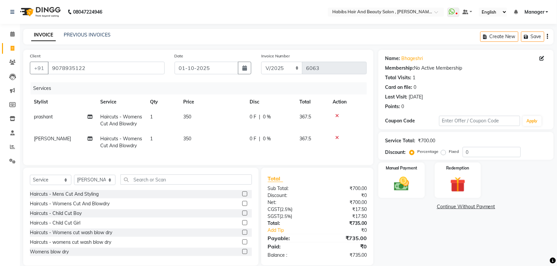
click at [213, 151] on td "350" at bounding box center [212, 142] width 66 height 22
select select "22780"
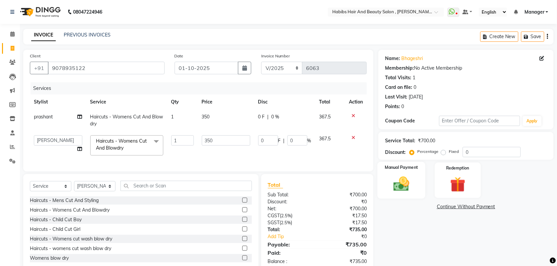
click at [399, 191] on img at bounding box center [402, 184] width 26 height 18
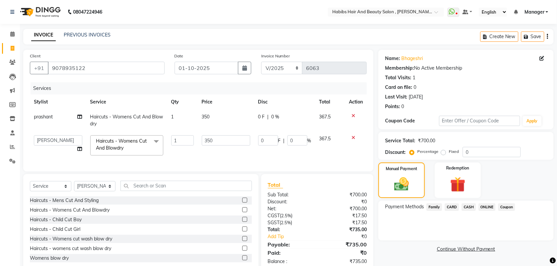
click at [492, 204] on span "ONLINE" at bounding box center [487, 207] width 17 height 8
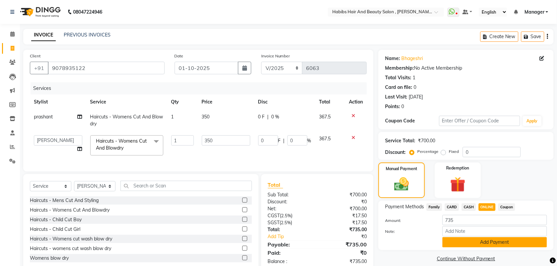
click at [467, 242] on button "Add Payment" at bounding box center [494, 242] width 105 height 10
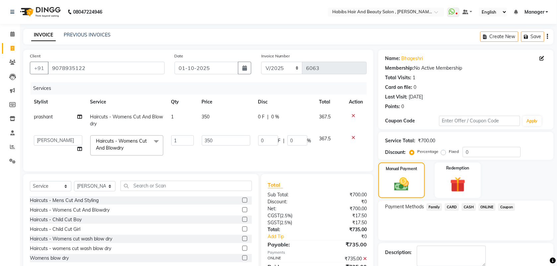
scroll to position [36, 0]
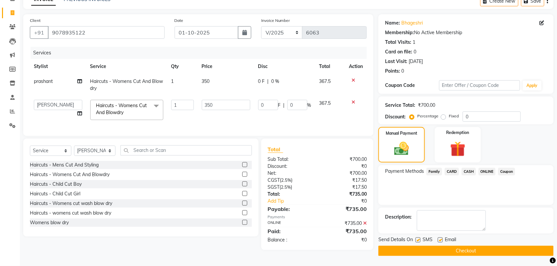
click at [432, 253] on button "Checkout" at bounding box center [465, 251] width 175 height 10
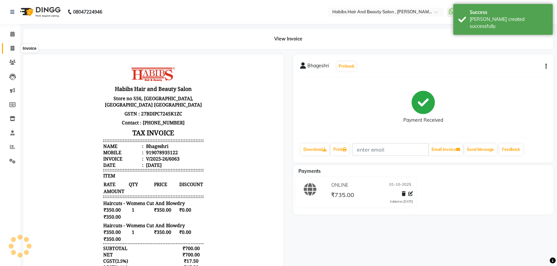
click at [8, 49] on span at bounding box center [13, 49] width 12 height 8
select select "service"
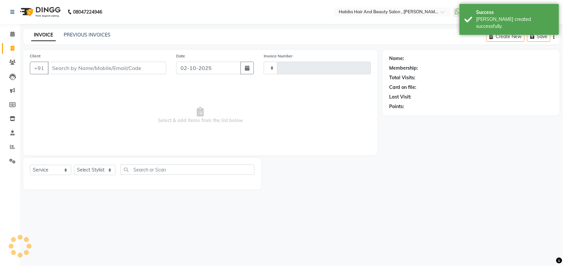
type input "6064"
select select "3814"
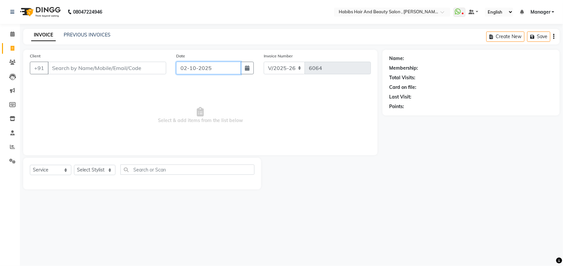
click at [228, 67] on input "02-10-2025" at bounding box center [208, 68] width 65 height 13
select select "10"
select select "2025"
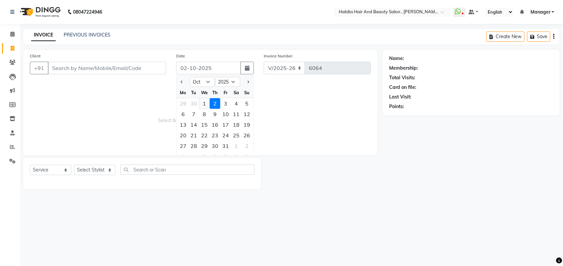
click at [203, 103] on div "1" at bounding box center [204, 103] width 11 height 11
type input "01-10-2025"
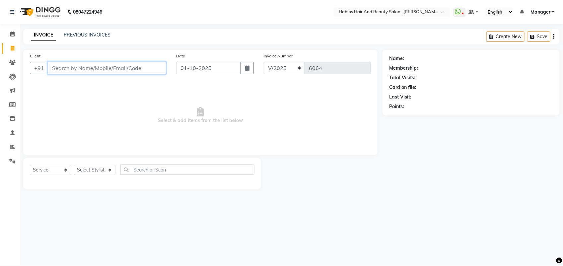
click at [70, 66] on input "Client" at bounding box center [107, 68] width 118 height 13
type input "7517057089"
click at [142, 69] on span "Add Client" at bounding box center [149, 68] width 26 height 7
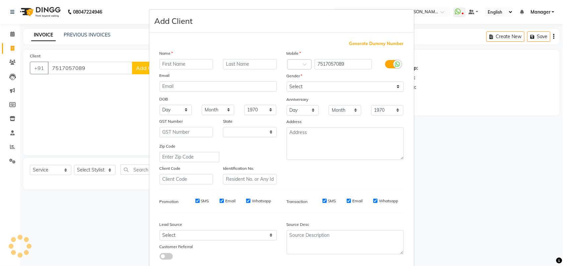
select select "22"
type input "OJASWI"
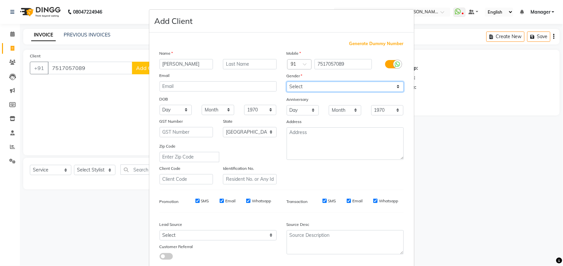
click at [300, 88] on select "Select [DEMOGRAPHIC_DATA] [DEMOGRAPHIC_DATA] Other Prefer Not To Say" at bounding box center [345, 87] width 117 height 10
click at [287, 82] on select "Select [DEMOGRAPHIC_DATA] [DEMOGRAPHIC_DATA] Other Prefer Not To Say" at bounding box center [345, 87] width 117 height 10
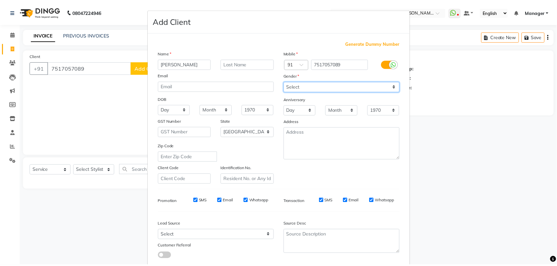
scroll to position [37, 0]
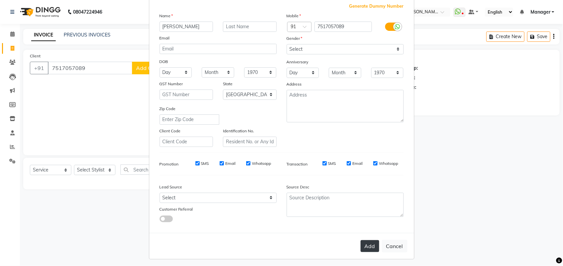
click at [361, 242] on button "Add" at bounding box center [370, 246] width 19 height 12
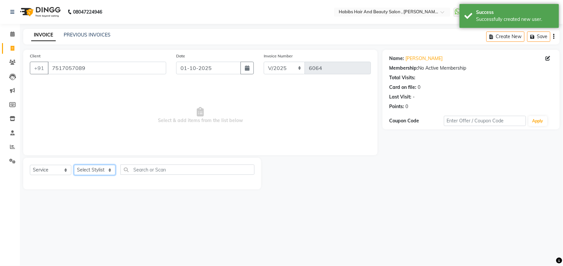
click at [103, 170] on select "Select Stylist [PERSON_NAME] Manager [PERSON_NAME] Saif [PERSON_NAME] [PERSON_N…" at bounding box center [94, 170] width 41 height 10
click at [74, 165] on select "Select Stylist [PERSON_NAME] Manager [PERSON_NAME] Saif [PERSON_NAME] [PERSON_N…" at bounding box center [94, 170] width 41 height 10
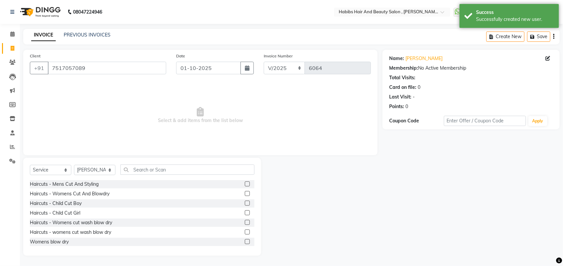
click at [245, 191] on label at bounding box center [247, 193] width 5 height 5
click at [245, 192] on input "checkbox" at bounding box center [247, 194] width 4 height 4
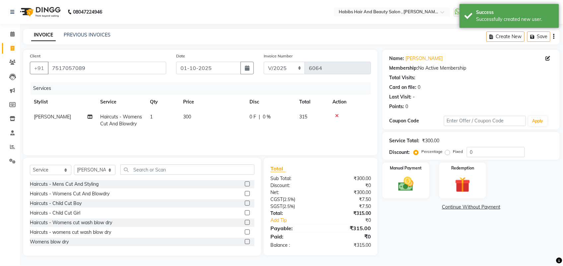
click at [186, 115] on span "300" at bounding box center [187, 117] width 8 height 6
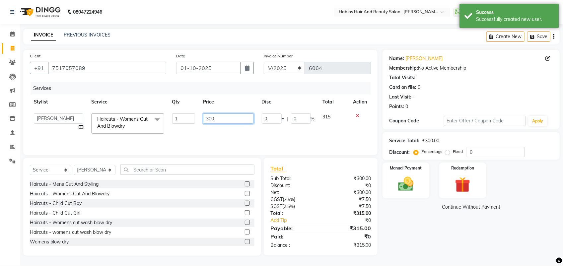
click at [210, 116] on input "300" at bounding box center [228, 118] width 50 height 10
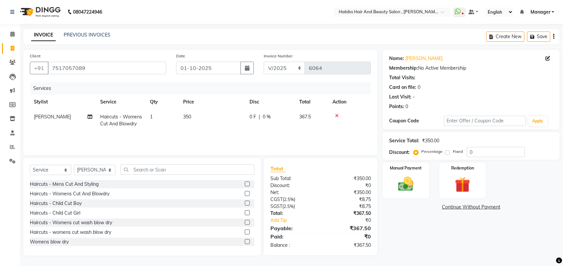
click at [215, 134] on div "Services Stylist Service Qty Price Disc Total Action vitthal Haircuts - Womens …" at bounding box center [200, 115] width 341 height 66
click at [400, 175] on img at bounding box center [406, 184] width 26 height 19
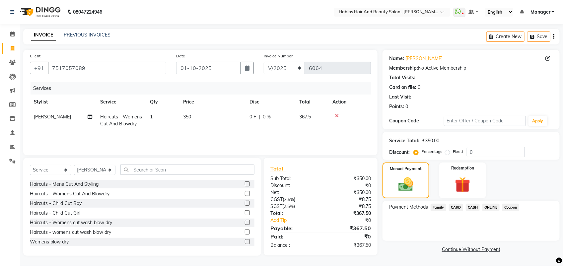
click at [488, 206] on span "ONLINE" at bounding box center [491, 208] width 17 height 8
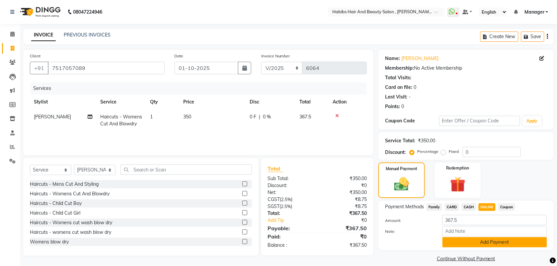
click at [473, 240] on button "Add Payment" at bounding box center [494, 242] width 105 height 10
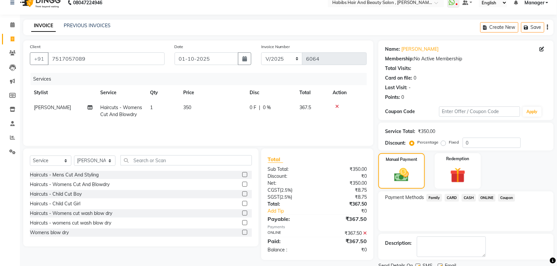
scroll to position [36, 0]
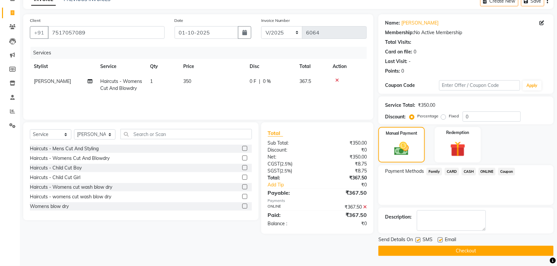
click at [475, 255] on button "Checkout" at bounding box center [465, 251] width 175 height 10
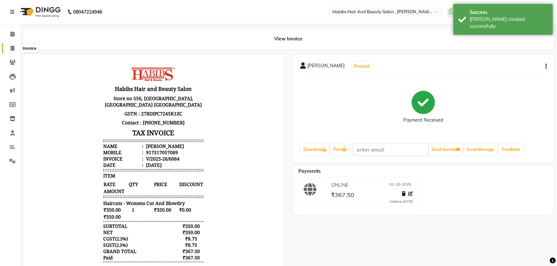
click at [7, 51] on span at bounding box center [13, 49] width 12 height 8
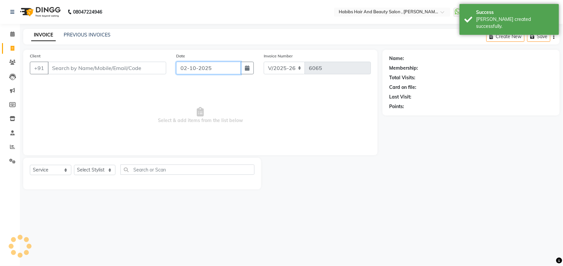
click at [192, 67] on input "02-10-2025" at bounding box center [208, 68] width 65 height 13
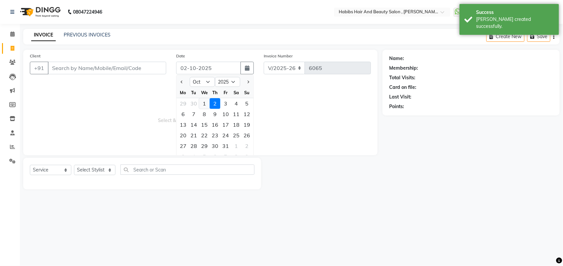
click at [203, 104] on div "1" at bounding box center [204, 103] width 11 height 11
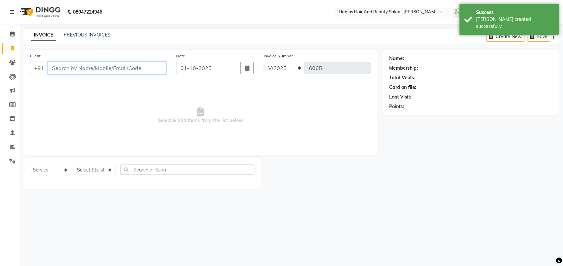
click at [75, 70] on input "Client" at bounding box center [107, 68] width 118 height 13
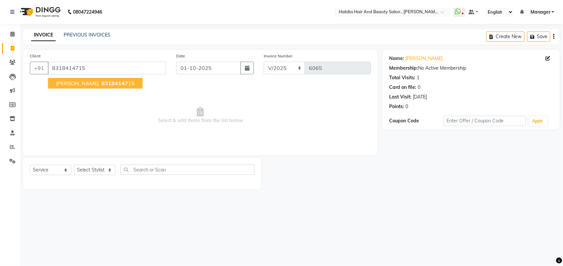
click at [102, 84] on span "83184147" at bounding box center [115, 83] width 27 height 7
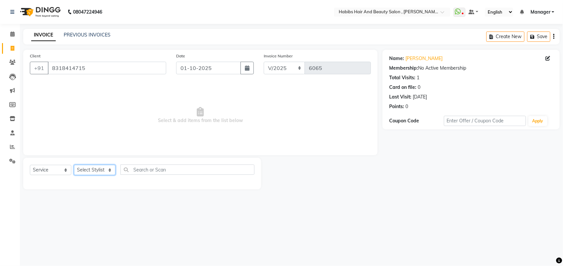
click at [102, 170] on select "Select Stylist [PERSON_NAME] Manager [PERSON_NAME] Saif [PERSON_NAME] [PERSON_N…" at bounding box center [94, 170] width 41 height 10
click at [74, 165] on select "Select Stylist [PERSON_NAME] Manager [PERSON_NAME] Saif [PERSON_NAME] [PERSON_N…" at bounding box center [94, 170] width 41 height 10
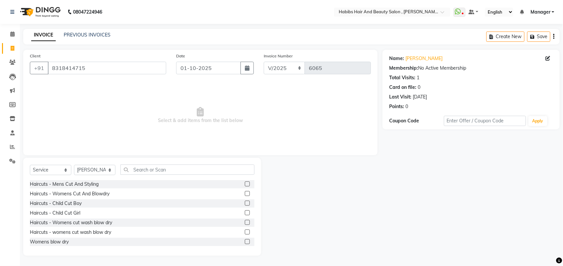
click at [245, 185] on label at bounding box center [247, 184] width 5 height 5
click at [245, 185] on input "checkbox" at bounding box center [247, 184] width 4 height 4
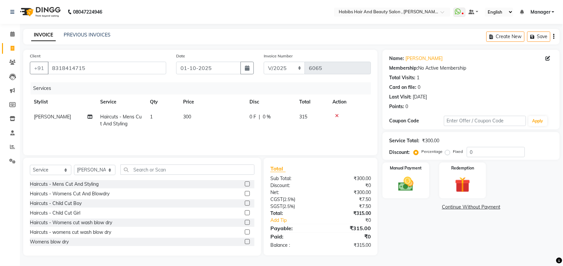
click at [192, 120] on td "300" at bounding box center [212, 121] width 66 height 22
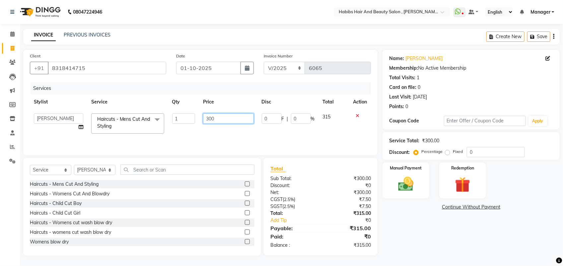
click at [211, 119] on input "300" at bounding box center [228, 118] width 50 height 10
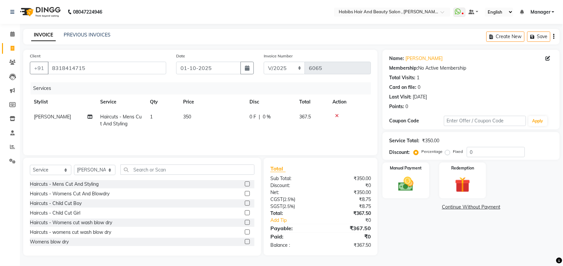
click at [211, 135] on div "Services Stylist Service Qty Price Disc Total Action Saish Haircuts - Mens Cut …" at bounding box center [200, 115] width 341 height 66
click at [410, 176] on img at bounding box center [406, 184] width 26 height 19
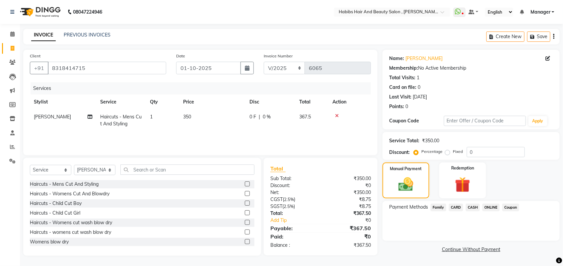
drag, startPoint x: 491, startPoint y: 213, endPoint x: 491, endPoint y: 206, distance: 7.0
click at [491, 206] on div "Payment Methods Family CARD CASH ONLINE Coupon" at bounding box center [471, 221] width 177 height 40
drag, startPoint x: 491, startPoint y: 206, endPoint x: 493, endPoint y: 209, distance: 3.9
click at [493, 209] on span "ONLINE" at bounding box center [491, 208] width 17 height 8
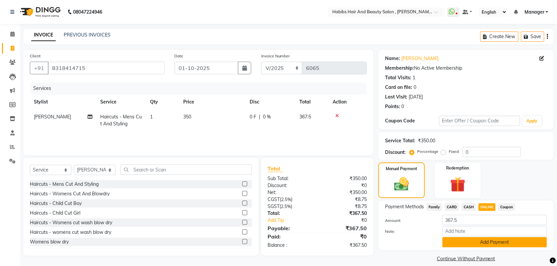
click at [467, 238] on button "Add Payment" at bounding box center [494, 242] width 105 height 10
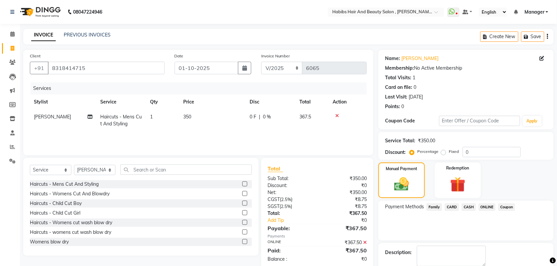
scroll to position [36, 0]
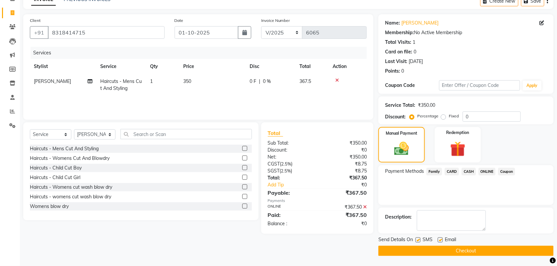
click at [457, 255] on button "Checkout" at bounding box center [465, 251] width 175 height 10
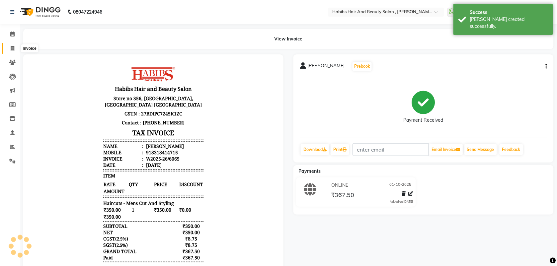
click at [11, 48] on icon at bounding box center [13, 48] width 4 height 5
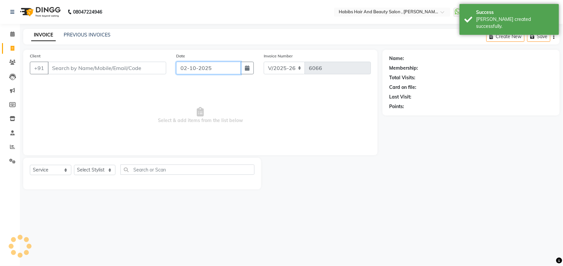
click at [193, 70] on input "02-10-2025" at bounding box center [208, 68] width 65 height 13
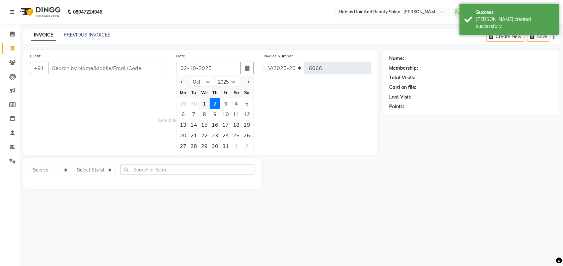
click at [205, 103] on div "1" at bounding box center [204, 103] width 11 height 11
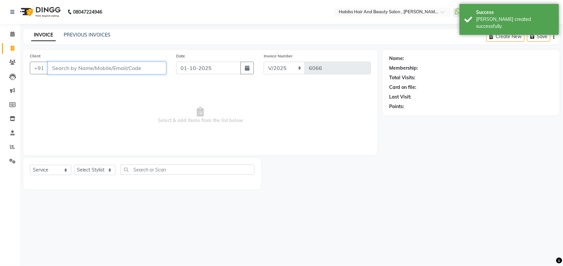
click at [71, 72] on input "Client" at bounding box center [107, 68] width 118 height 13
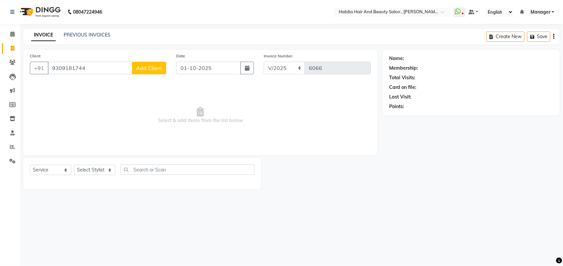
click at [143, 69] on span "Add Client" at bounding box center [149, 68] width 26 height 7
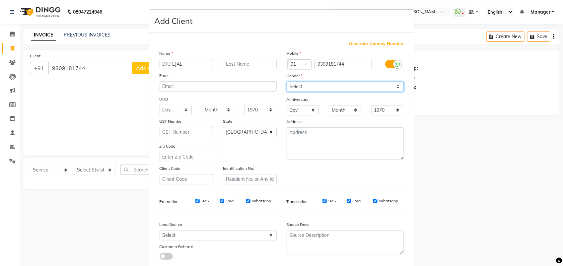
click at [316, 82] on select "Select [DEMOGRAPHIC_DATA] [DEMOGRAPHIC_DATA] Other Prefer Not To Say" at bounding box center [345, 87] width 117 height 10
click at [287, 82] on select "Select [DEMOGRAPHIC_DATA] [DEMOGRAPHIC_DATA] Other Prefer Not To Say" at bounding box center [345, 87] width 117 height 10
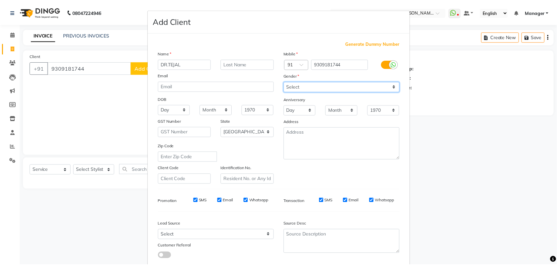
scroll to position [37, 0]
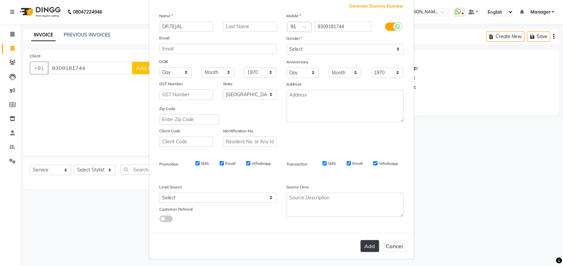
click at [364, 241] on button "Add" at bounding box center [370, 246] width 19 height 12
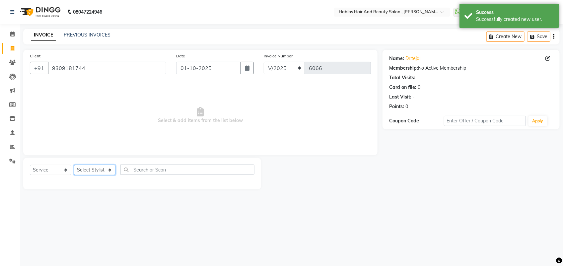
click at [102, 172] on select "Select Stylist [PERSON_NAME] Manager [PERSON_NAME] Saif [PERSON_NAME] [PERSON_N…" at bounding box center [94, 170] width 41 height 10
click at [74, 165] on select "Select Stylist [PERSON_NAME] Manager [PERSON_NAME] Saif [PERSON_NAME] [PERSON_N…" at bounding box center [94, 170] width 41 height 10
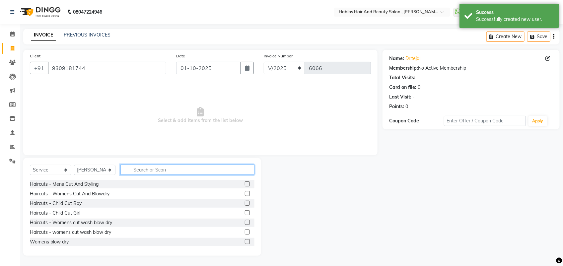
click at [139, 173] on input "text" at bounding box center [187, 170] width 134 height 10
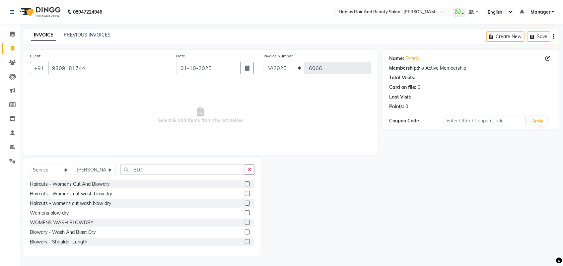
click at [245, 223] on label at bounding box center [247, 222] width 5 height 5
click at [245, 223] on input "checkbox" at bounding box center [247, 223] width 4 height 4
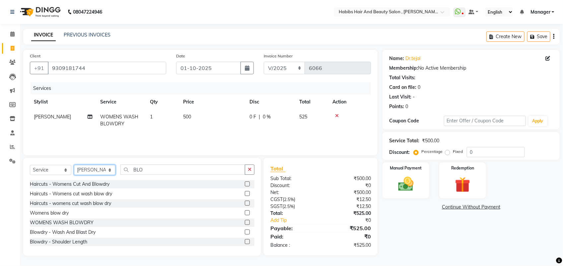
click at [85, 170] on select "Select Stylist [PERSON_NAME] Manager [PERSON_NAME] Saif [PERSON_NAME] [PERSON_N…" at bounding box center [94, 170] width 41 height 10
click at [74, 165] on select "Select Stylist [PERSON_NAME] Manager [PERSON_NAME] Saif [PERSON_NAME] [PERSON_N…" at bounding box center [94, 170] width 41 height 10
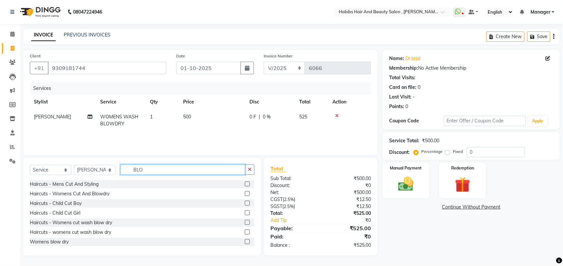
click at [150, 169] on input "BLO" at bounding box center [182, 170] width 125 height 10
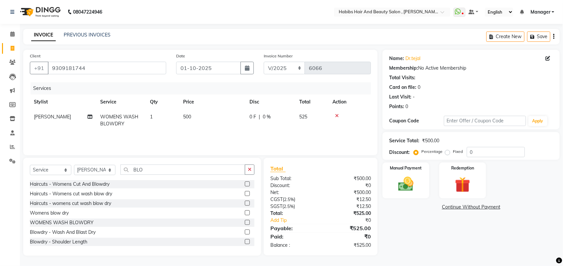
click at [245, 221] on label at bounding box center [247, 222] width 5 height 5
click at [245, 221] on input "checkbox" at bounding box center [247, 223] width 4 height 4
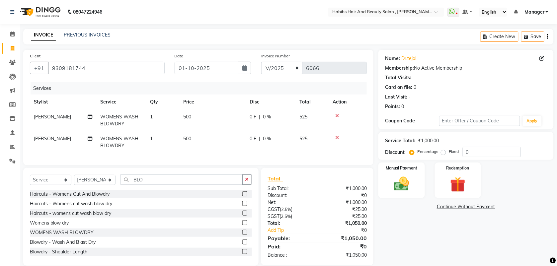
click at [186, 141] on span "500" at bounding box center [187, 139] width 8 height 6
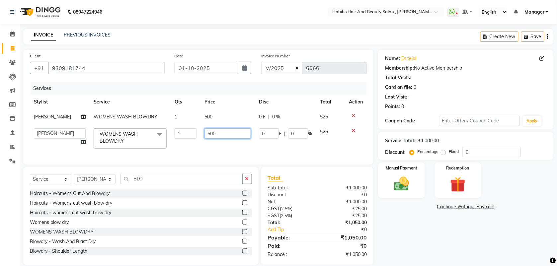
click at [206, 131] on input "500" at bounding box center [227, 133] width 46 height 10
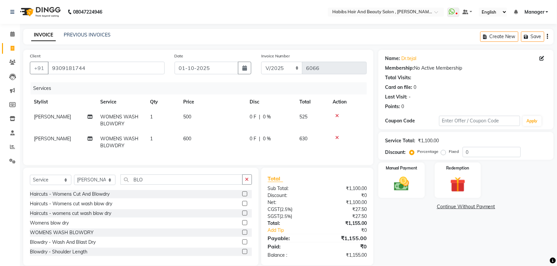
click at [205, 114] on td "500" at bounding box center [212, 121] width 66 height 22
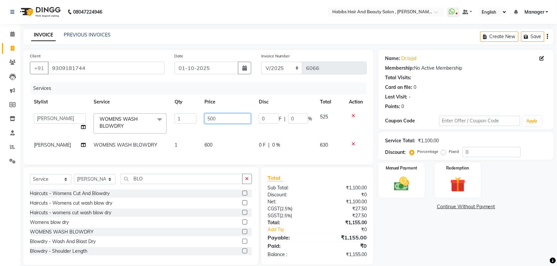
click at [206, 118] on input "500" at bounding box center [227, 118] width 46 height 10
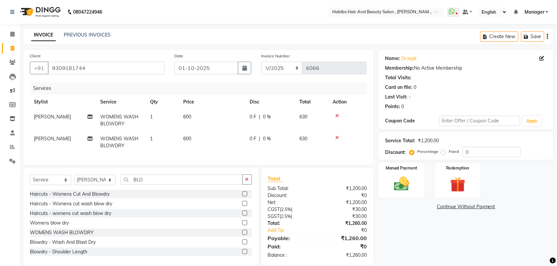
click at [206, 130] on td "600" at bounding box center [212, 121] width 66 height 22
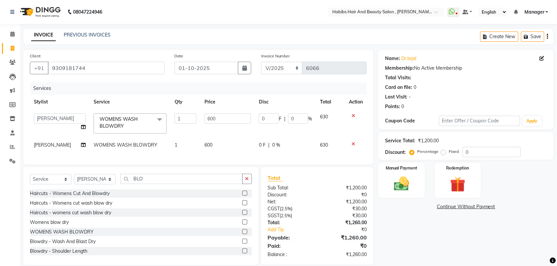
scroll to position [15, 0]
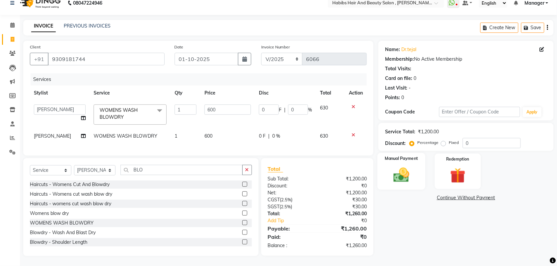
click at [396, 168] on img at bounding box center [402, 175] width 26 height 18
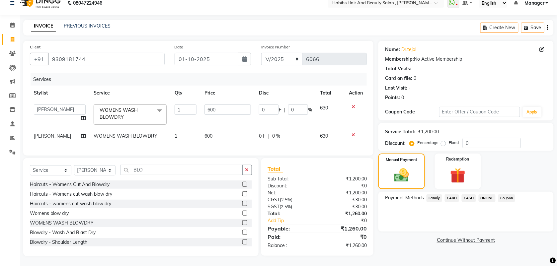
click at [482, 194] on span "ONLINE" at bounding box center [487, 198] width 17 height 8
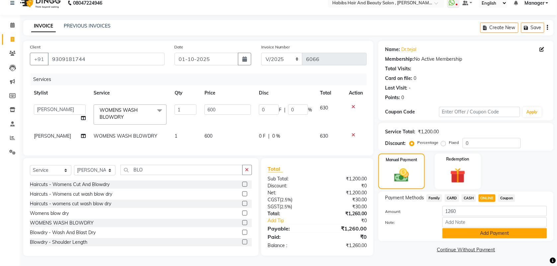
click at [462, 228] on button "Add Payment" at bounding box center [494, 233] width 105 height 10
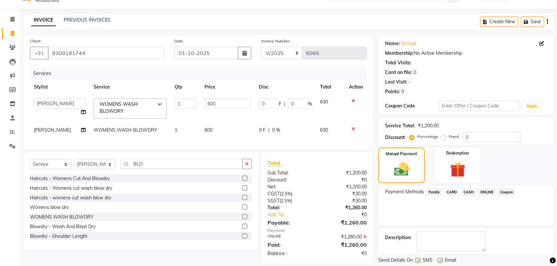
scroll to position [36, 0]
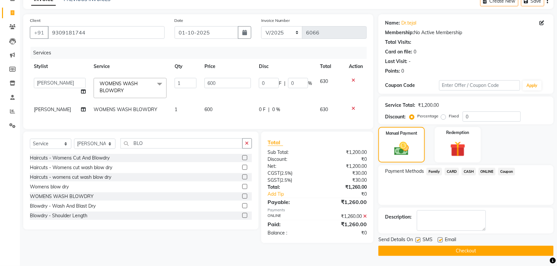
click at [445, 248] on button "Checkout" at bounding box center [465, 251] width 175 height 10
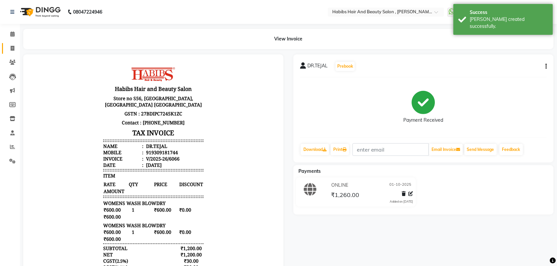
click at [13, 46] on icon at bounding box center [13, 48] width 4 height 5
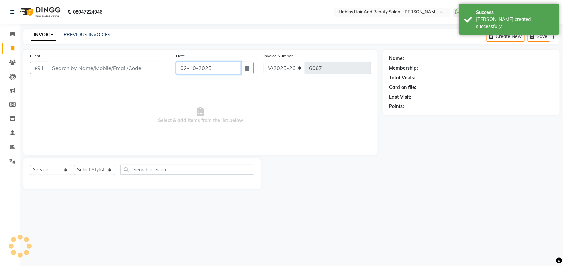
click at [198, 70] on input "02-10-2025" at bounding box center [208, 68] width 65 height 13
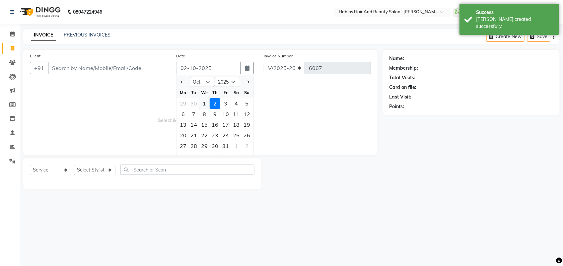
click at [204, 107] on div "1" at bounding box center [204, 103] width 11 height 11
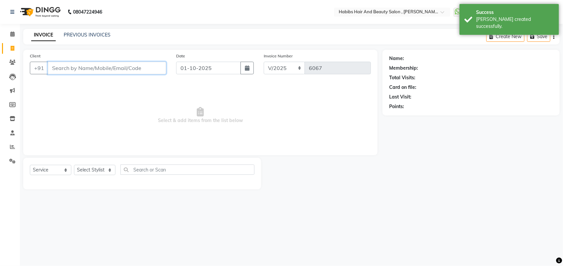
click at [65, 69] on input "Client" at bounding box center [107, 68] width 118 height 13
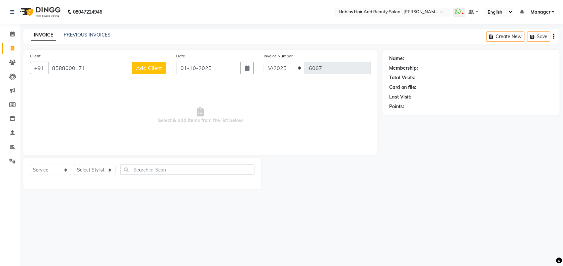
click at [149, 73] on button "Add Client" at bounding box center [149, 68] width 34 height 13
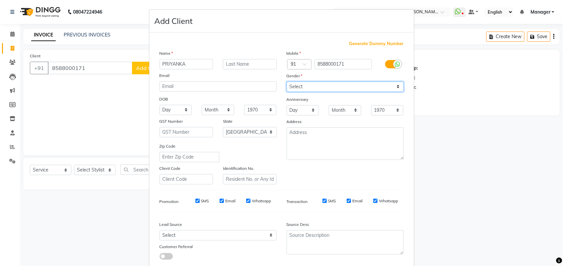
click at [333, 85] on select "Select [DEMOGRAPHIC_DATA] [DEMOGRAPHIC_DATA] Other Prefer Not To Say" at bounding box center [345, 87] width 117 height 10
click at [287, 82] on select "Select [DEMOGRAPHIC_DATA] [DEMOGRAPHIC_DATA] Other Prefer Not To Say" at bounding box center [345, 87] width 117 height 10
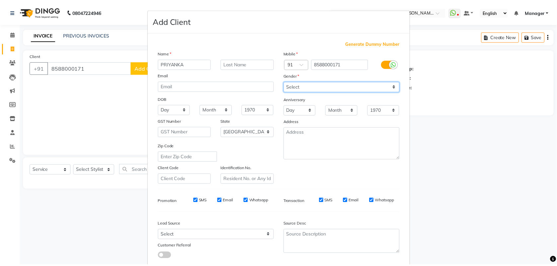
scroll to position [37, 0]
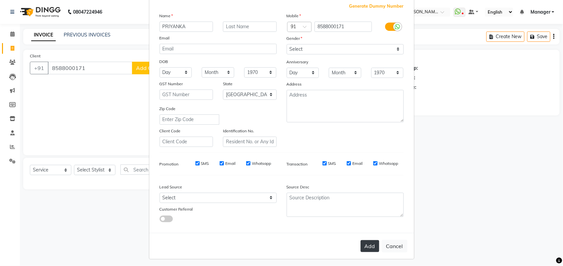
click at [368, 240] on button "Add" at bounding box center [370, 246] width 19 height 12
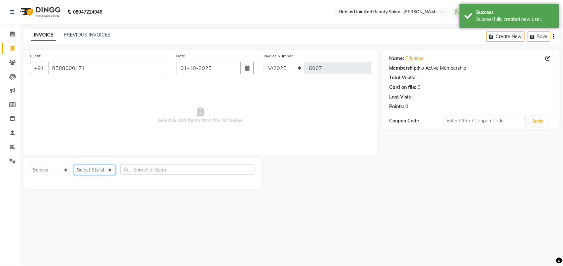
click at [94, 174] on select "Select Stylist [PERSON_NAME] Manager [PERSON_NAME] Saif [PERSON_NAME] [PERSON_N…" at bounding box center [94, 170] width 41 height 10
click at [74, 165] on select "Select Stylist [PERSON_NAME] Manager [PERSON_NAME] Saif [PERSON_NAME] [PERSON_N…" at bounding box center [94, 170] width 41 height 10
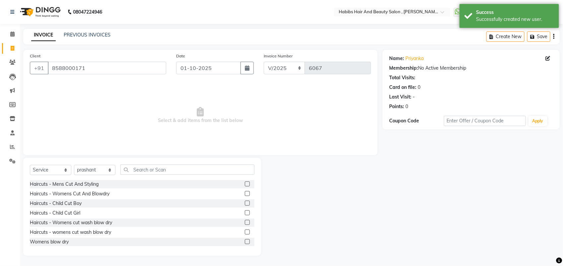
click at [245, 194] on label at bounding box center [247, 193] width 5 height 5
click at [245, 194] on input "checkbox" at bounding box center [247, 194] width 4 height 4
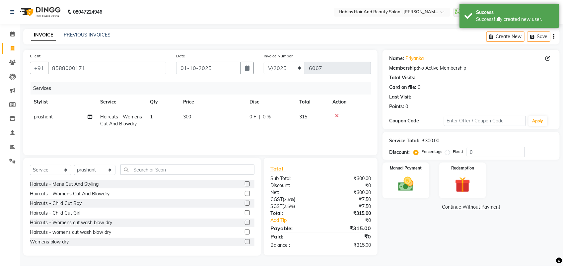
click at [194, 107] on th "Price" at bounding box center [212, 102] width 66 height 15
click at [195, 117] on td "300" at bounding box center [212, 121] width 66 height 22
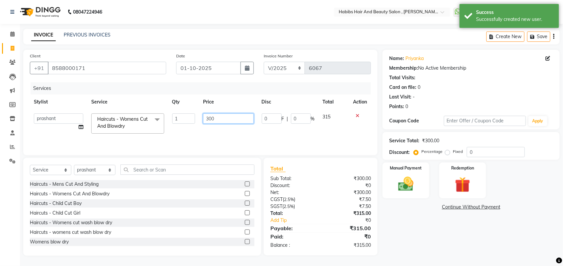
click at [220, 122] on input "300" at bounding box center [228, 118] width 50 height 10
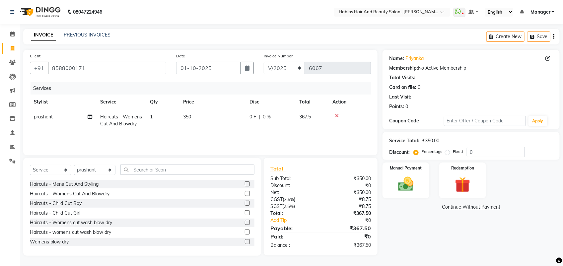
click at [220, 130] on td "350" at bounding box center [212, 121] width 66 height 22
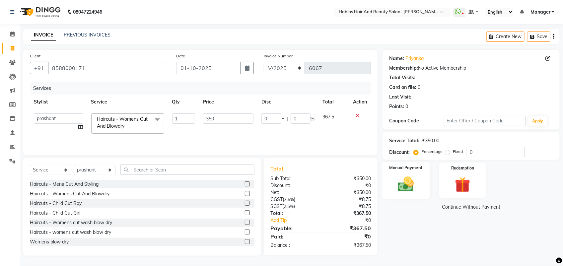
click at [409, 189] on img at bounding box center [406, 184] width 26 height 19
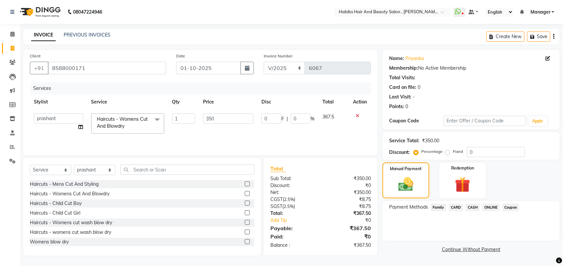
click at [490, 205] on span "ONLINE" at bounding box center [491, 208] width 17 height 8
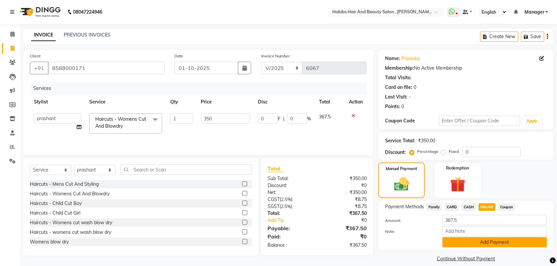
click at [483, 238] on button "Add Payment" at bounding box center [494, 242] width 105 height 10
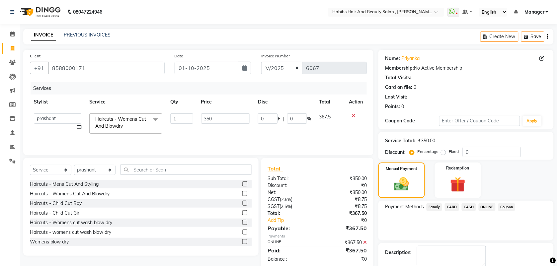
scroll to position [36, 0]
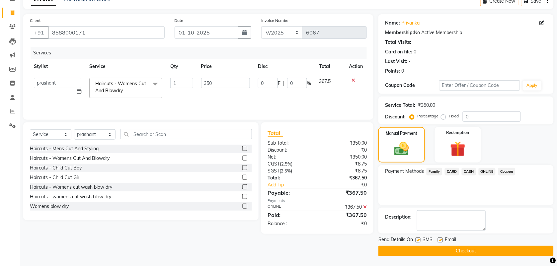
click at [476, 250] on button "Checkout" at bounding box center [465, 251] width 175 height 10
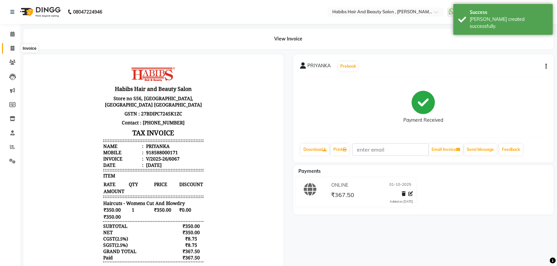
click at [8, 50] on span at bounding box center [13, 49] width 12 height 8
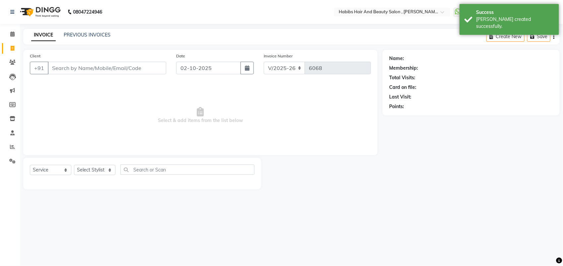
click at [72, 66] on input "Client" at bounding box center [107, 68] width 118 height 13
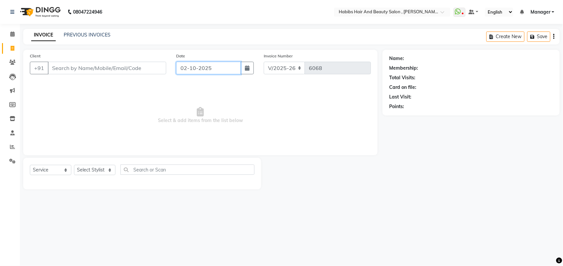
click at [217, 71] on input "02-10-2025" at bounding box center [208, 68] width 65 height 13
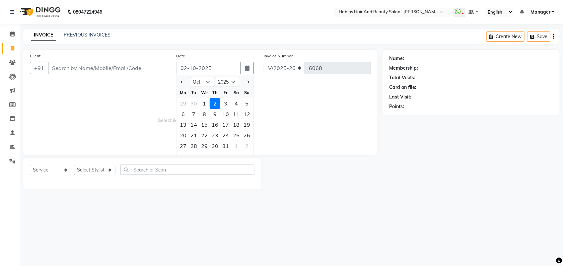
click at [132, 104] on span "Select & add items from the list below" at bounding box center [200, 115] width 341 height 66
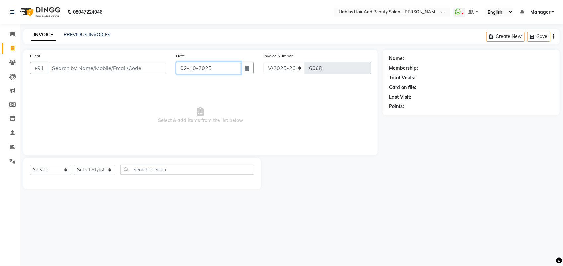
click at [191, 65] on input "02-10-2025" at bounding box center [208, 68] width 65 height 13
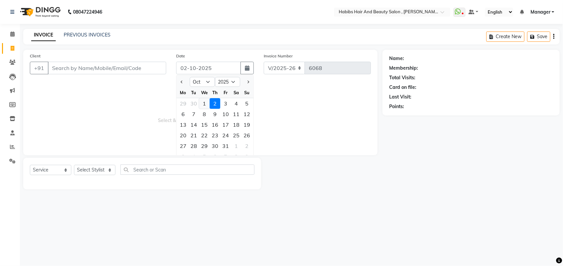
click at [205, 106] on div "1" at bounding box center [204, 103] width 11 height 11
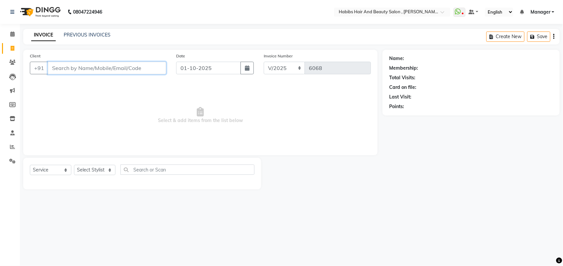
click at [68, 67] on input "Client" at bounding box center [107, 68] width 118 height 13
click at [71, 68] on input "Client" at bounding box center [107, 68] width 118 height 13
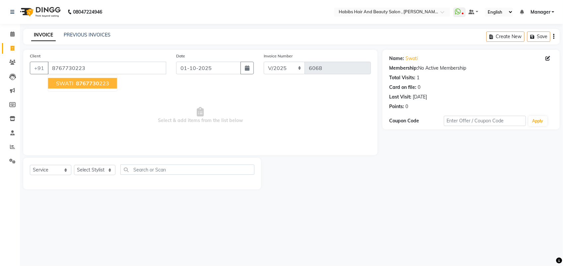
click at [78, 115] on span "Select & add items from the list below" at bounding box center [200, 115] width 341 height 66
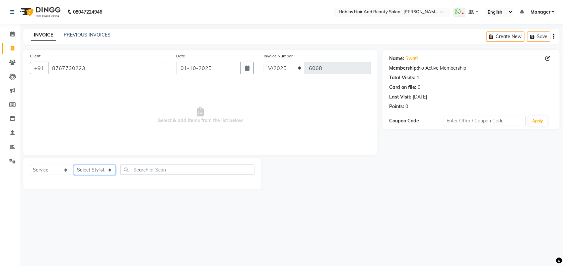
click at [104, 169] on select "Select Stylist [PERSON_NAME] Manager [PERSON_NAME] Saif [PERSON_NAME] [PERSON_N…" at bounding box center [94, 170] width 41 height 10
click at [105, 169] on select "Select Stylist [PERSON_NAME] Manager [PERSON_NAME] Saif [PERSON_NAME] [PERSON_N…" at bounding box center [94, 170] width 41 height 10
click at [74, 165] on select "Select Stylist [PERSON_NAME] Manager [PERSON_NAME] Saif [PERSON_NAME] [PERSON_N…" at bounding box center [94, 170] width 41 height 10
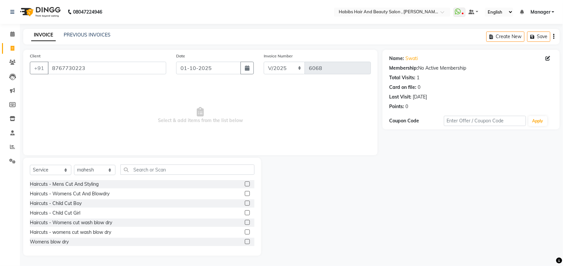
click at [245, 191] on label at bounding box center [247, 193] width 5 height 5
click at [245, 192] on input "checkbox" at bounding box center [247, 194] width 4 height 4
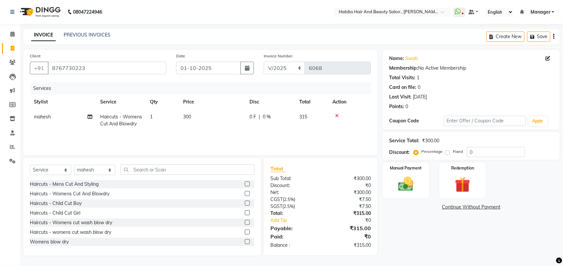
click at [185, 119] on span "300" at bounding box center [187, 117] width 8 height 6
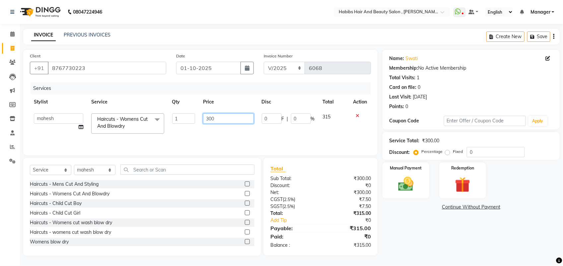
click at [217, 118] on input "300" at bounding box center [228, 118] width 50 height 10
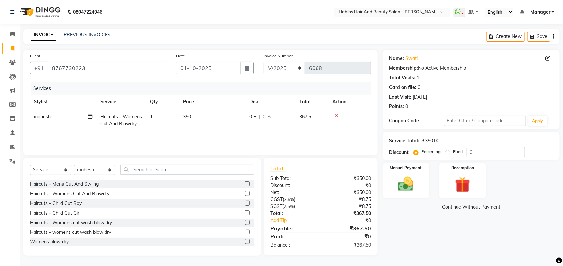
click at [219, 134] on div "Services Stylist Service Qty Price Disc Total Action mahesh Haircuts - Womens C…" at bounding box center [200, 115] width 341 height 66
click at [413, 180] on img at bounding box center [406, 184] width 26 height 19
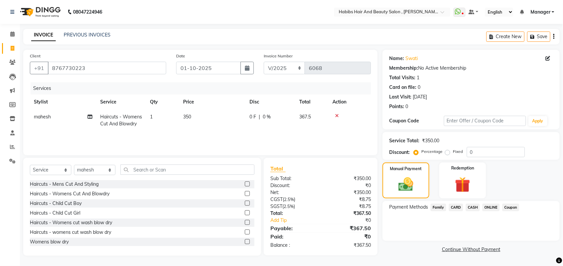
click at [489, 208] on span "ONLINE" at bounding box center [491, 208] width 17 height 8
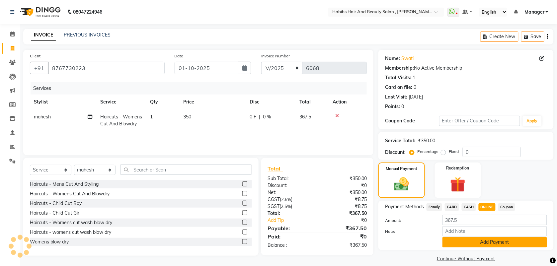
click at [482, 241] on button "Add Payment" at bounding box center [494, 242] width 105 height 10
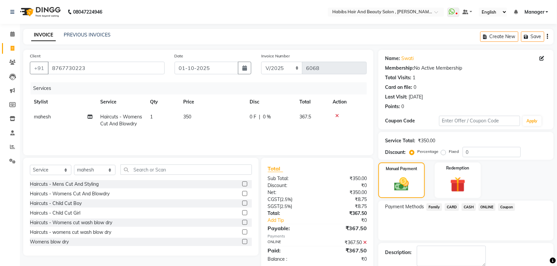
scroll to position [34, 0]
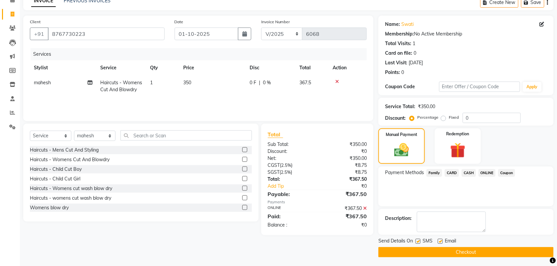
click at [471, 248] on button "Checkout" at bounding box center [465, 252] width 175 height 10
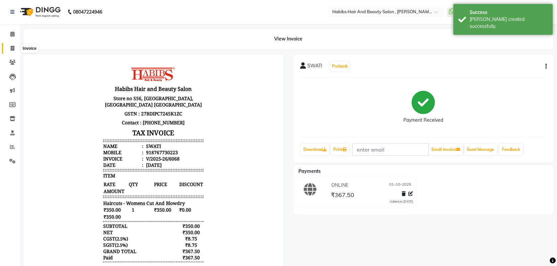
click at [13, 49] on icon at bounding box center [13, 48] width 4 height 5
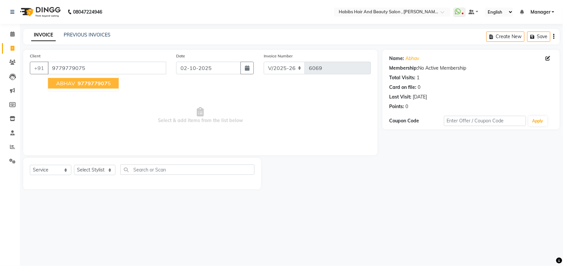
click at [100, 102] on span "Select & add items from the list below" at bounding box center [200, 115] width 341 height 66
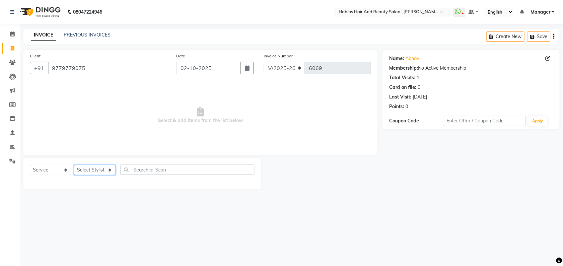
click at [107, 171] on select "Select Stylist [PERSON_NAME] Manager [PERSON_NAME] Saif [PERSON_NAME] [PERSON_N…" at bounding box center [94, 170] width 41 height 10
click at [74, 165] on select "Select Stylist [PERSON_NAME] Manager [PERSON_NAME] Saif [PERSON_NAME] [PERSON_N…" at bounding box center [94, 170] width 41 height 10
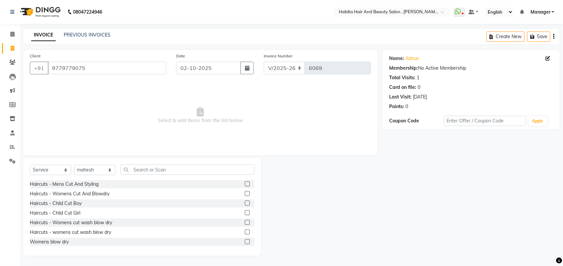
click at [245, 184] on label at bounding box center [247, 184] width 5 height 5
click at [245, 184] on input "checkbox" at bounding box center [247, 184] width 4 height 4
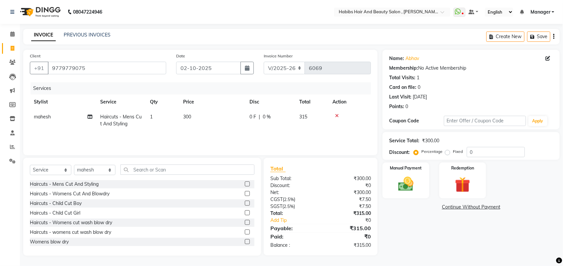
click at [189, 122] on td "300" at bounding box center [212, 121] width 66 height 22
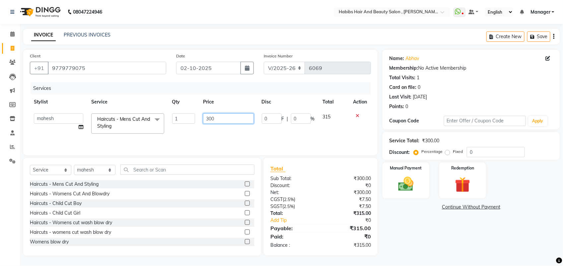
click at [211, 121] on input "300" at bounding box center [228, 118] width 50 height 10
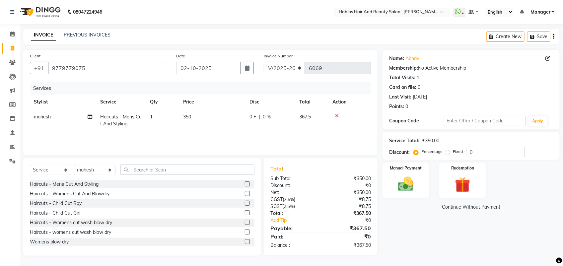
click at [209, 129] on td "350" at bounding box center [212, 121] width 66 height 22
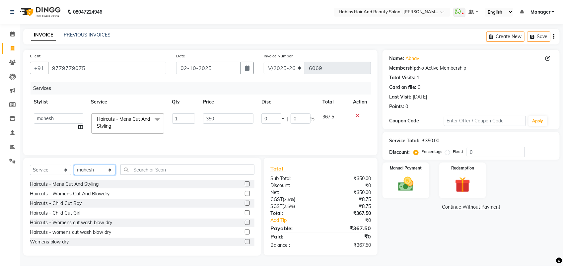
click at [86, 170] on select "Select Stylist [PERSON_NAME] Manager [PERSON_NAME] Saif [PERSON_NAME] [PERSON_N…" at bounding box center [94, 170] width 41 height 10
click at [74, 165] on select "Select Stylist [PERSON_NAME] Manager [PERSON_NAME] Saif [PERSON_NAME] [PERSON_N…" at bounding box center [94, 170] width 41 height 10
click at [97, 166] on select "Select Stylist [PERSON_NAME] Manager [PERSON_NAME] Saif [PERSON_NAME] [PERSON_N…" at bounding box center [94, 170] width 41 height 10
click at [74, 165] on select "Select Stylist [PERSON_NAME] Manager [PERSON_NAME] Saif [PERSON_NAME] [PERSON_N…" at bounding box center [94, 170] width 41 height 10
click at [188, 68] on input "02-10-2025" at bounding box center [208, 68] width 65 height 13
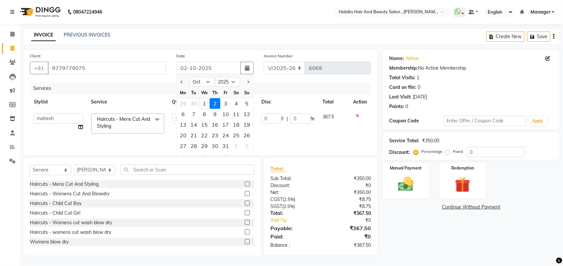
click at [202, 105] on div "1" at bounding box center [204, 103] width 11 height 11
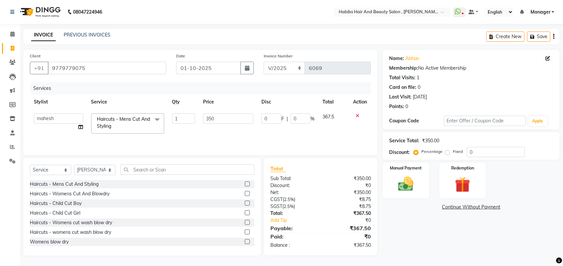
click at [245, 184] on label at bounding box center [247, 184] width 5 height 5
click at [245, 184] on input "checkbox" at bounding box center [247, 184] width 4 height 4
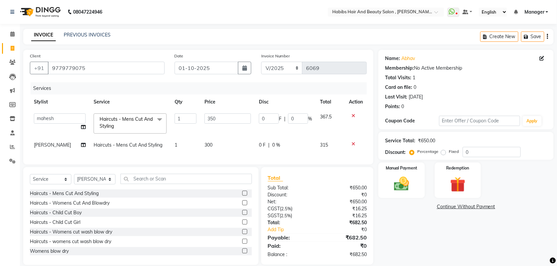
click at [217, 141] on td "300" at bounding box center [227, 145] width 54 height 15
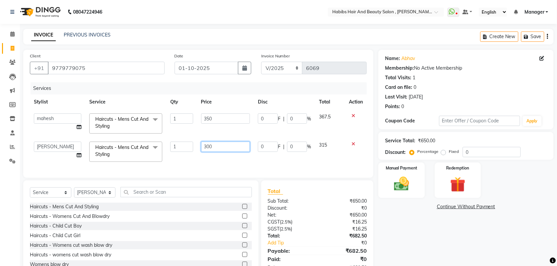
click at [210, 148] on input "300" at bounding box center [225, 147] width 49 height 10
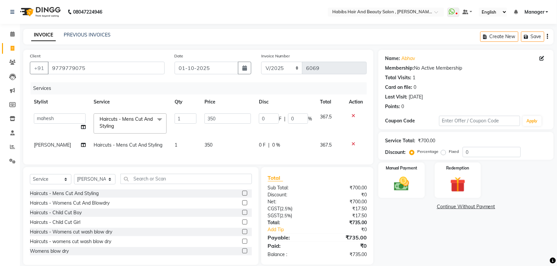
click at [208, 158] on div "Services Stylist Service Qty Price Disc Total Action ARIF junaid mahesh Manager…" at bounding box center [198, 120] width 337 height 76
click at [403, 172] on div "Manual Payment" at bounding box center [402, 180] width 48 height 37
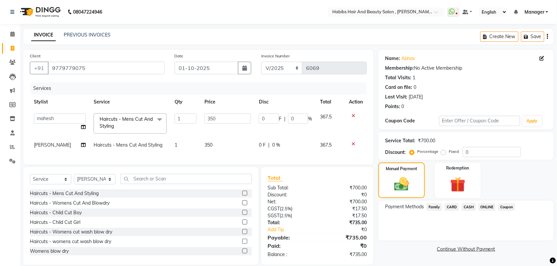
click at [467, 209] on span "CASH" at bounding box center [469, 207] width 14 height 8
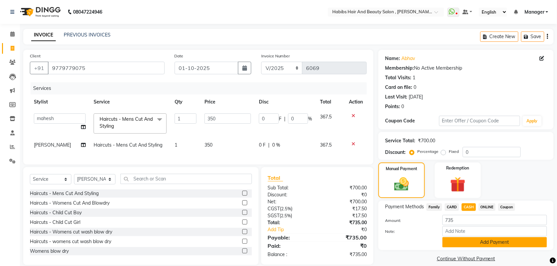
click at [461, 245] on button "Add Payment" at bounding box center [494, 242] width 105 height 10
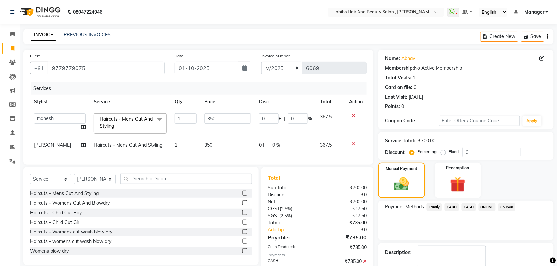
scroll to position [38, 0]
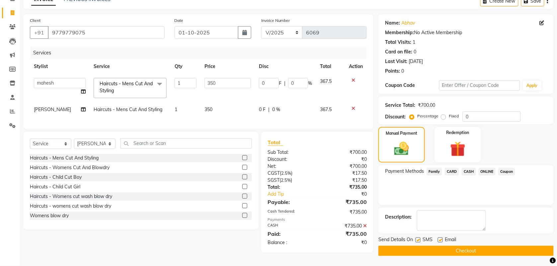
click at [452, 246] on button "Checkout" at bounding box center [465, 251] width 175 height 10
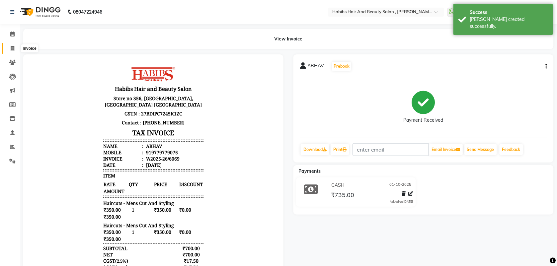
click at [16, 50] on span at bounding box center [13, 49] width 12 height 8
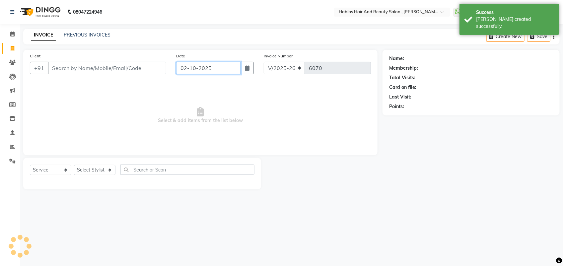
click at [198, 70] on input "02-10-2025" at bounding box center [208, 68] width 65 height 13
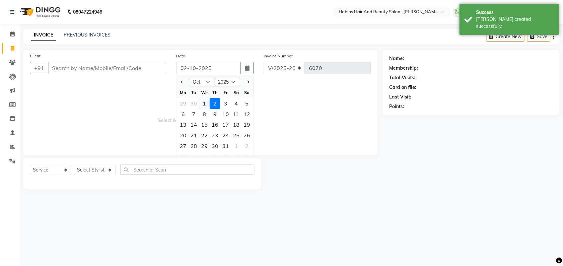
click at [203, 104] on div "1" at bounding box center [204, 103] width 11 height 11
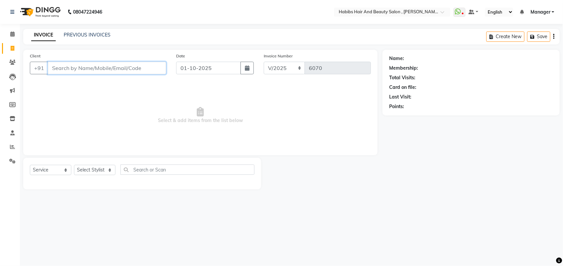
click at [65, 62] on input "Client" at bounding box center [107, 68] width 118 height 13
click at [78, 35] on link "PREVIOUS INVOICES" at bounding box center [87, 35] width 47 height 6
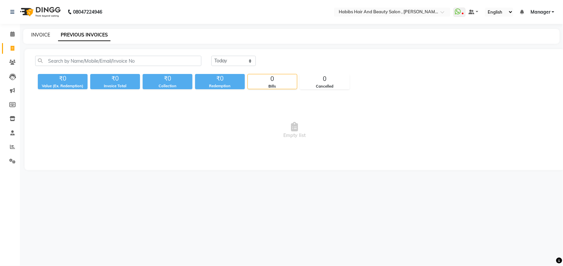
click at [44, 35] on link "INVOICE" at bounding box center [40, 35] width 19 height 6
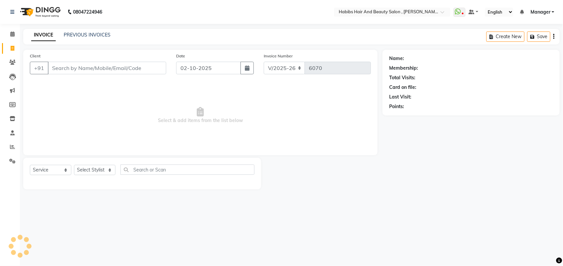
click at [64, 72] on input "Client" at bounding box center [107, 68] width 118 height 13
click at [155, 65] on span "Add Client" at bounding box center [149, 68] width 26 height 7
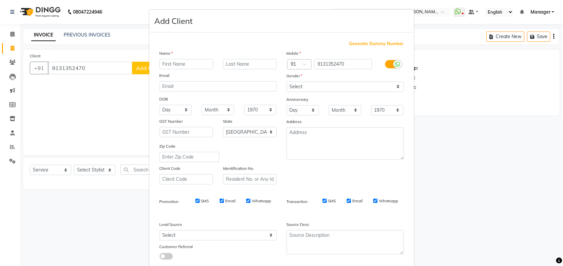
click at [155, 65] on div at bounding box center [187, 64] width 64 height 10
click at [176, 60] on input "text" at bounding box center [187, 64] width 54 height 10
click at [313, 87] on select "Select [DEMOGRAPHIC_DATA] [DEMOGRAPHIC_DATA] Other Prefer Not To Say" at bounding box center [345, 87] width 117 height 10
click at [287, 82] on select "Select [DEMOGRAPHIC_DATA] [DEMOGRAPHIC_DATA] Other Prefer Not To Say" at bounding box center [345, 87] width 117 height 10
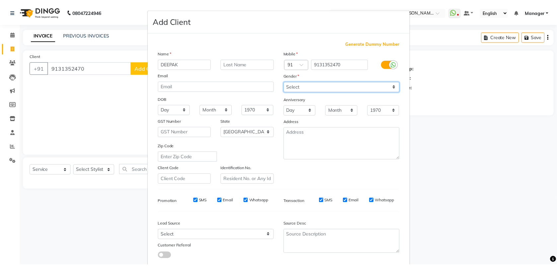
scroll to position [37, 0]
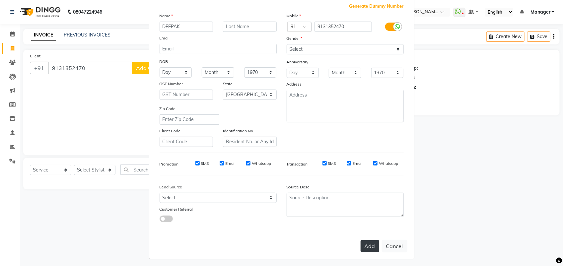
click at [362, 247] on button "Add" at bounding box center [370, 246] width 19 height 12
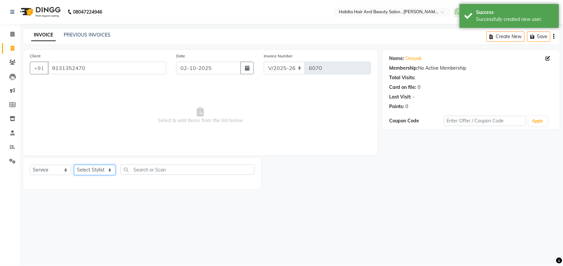
click at [95, 172] on select "Select Stylist [PERSON_NAME] Manager [PERSON_NAME] Saif [PERSON_NAME] [PERSON_N…" at bounding box center [94, 170] width 41 height 10
click at [74, 165] on select "Select Stylist [PERSON_NAME] Manager [PERSON_NAME] Saif [PERSON_NAME] [PERSON_N…" at bounding box center [94, 170] width 41 height 10
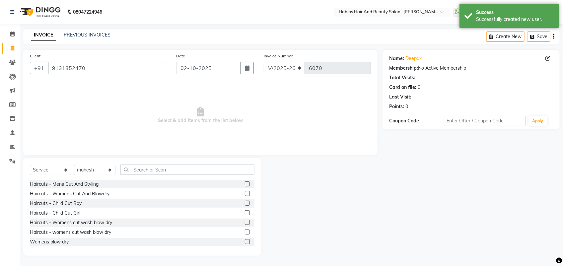
click at [245, 183] on label at bounding box center [247, 184] width 5 height 5
click at [245, 183] on input "checkbox" at bounding box center [247, 184] width 4 height 4
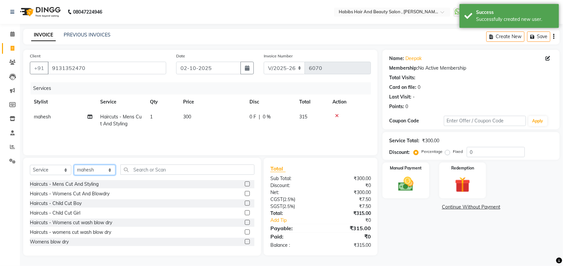
click at [101, 171] on select "Select Stylist [PERSON_NAME] Manager [PERSON_NAME] Saif [PERSON_NAME] [PERSON_N…" at bounding box center [94, 170] width 41 height 10
click at [74, 165] on select "Select Stylist [PERSON_NAME] Manager [PERSON_NAME] Saif [PERSON_NAME] [PERSON_N…" at bounding box center [94, 170] width 41 height 10
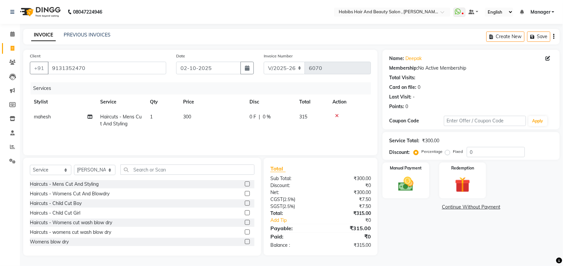
click at [245, 230] on label at bounding box center [247, 232] width 5 height 5
click at [245, 230] on input "checkbox" at bounding box center [247, 232] width 4 height 4
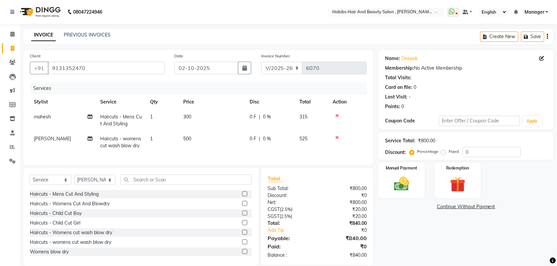
click at [193, 144] on td "500" at bounding box center [212, 142] width 66 height 22
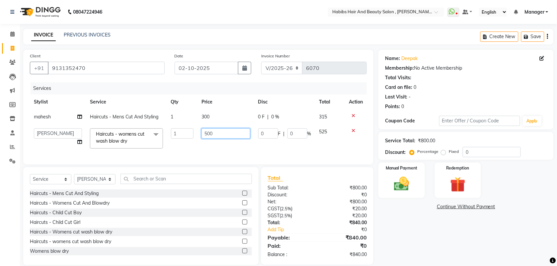
click at [208, 135] on input "500" at bounding box center [225, 133] width 49 height 10
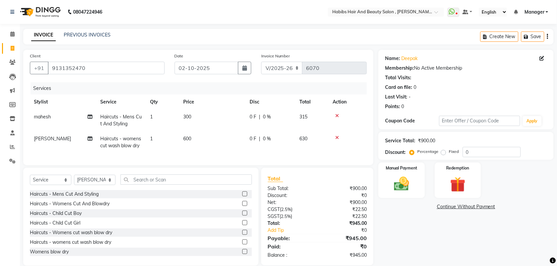
click at [197, 155] on div "Services Stylist Service Qty Price Disc Total Action mahesh Haircuts - Mens Cut…" at bounding box center [198, 120] width 337 height 76
click at [202, 117] on td "300" at bounding box center [212, 121] width 66 height 22
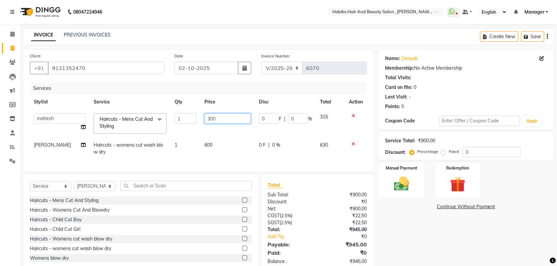
click at [209, 119] on input "300" at bounding box center [227, 118] width 46 height 10
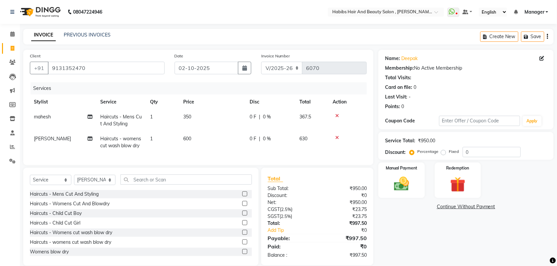
click at [208, 131] on tbody "mahesh Haircuts - Mens Cut And Styling 1 350 0 F | 0 % 367.5 Saif Haircuts - wo…" at bounding box center [198, 132] width 337 height 44
click at [398, 183] on img at bounding box center [402, 184] width 26 height 18
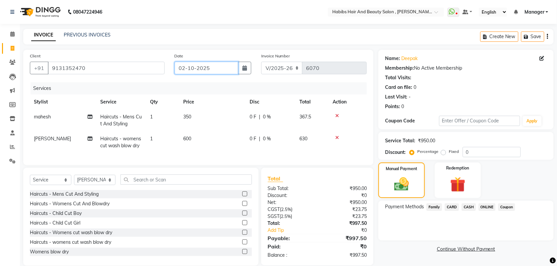
click at [190, 69] on input "02-10-2025" at bounding box center [207, 68] width 64 height 13
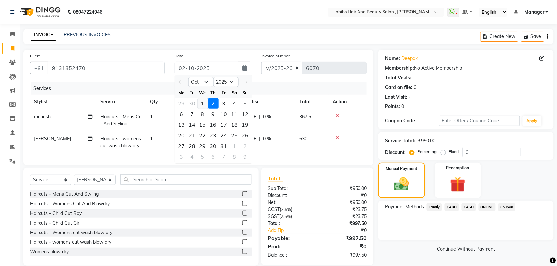
click at [200, 105] on div "1" at bounding box center [202, 103] width 11 height 11
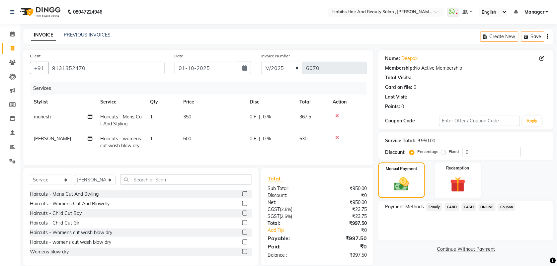
click at [489, 205] on span "ONLINE" at bounding box center [487, 207] width 17 height 8
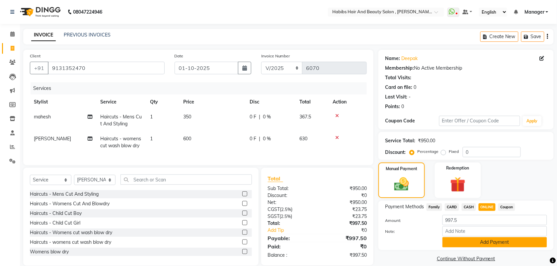
click at [458, 238] on button "Add Payment" at bounding box center [494, 242] width 105 height 10
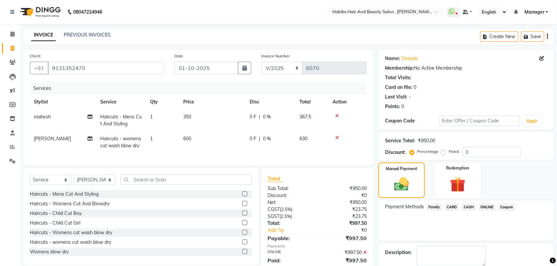
scroll to position [36, 0]
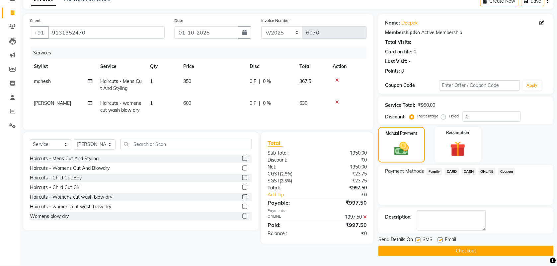
click at [448, 247] on button "Checkout" at bounding box center [465, 251] width 175 height 10
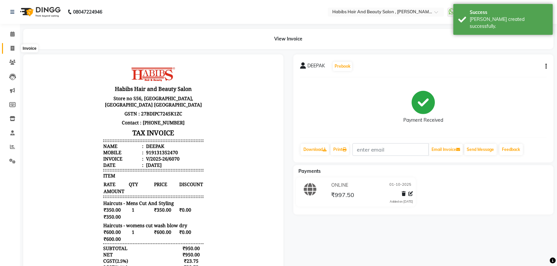
click at [13, 51] on span at bounding box center [13, 49] width 12 height 8
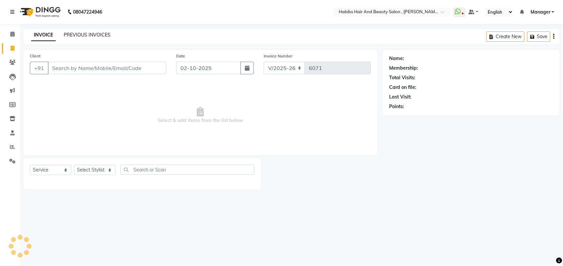
click at [98, 32] on link "PREVIOUS INVOICES" at bounding box center [87, 35] width 47 height 6
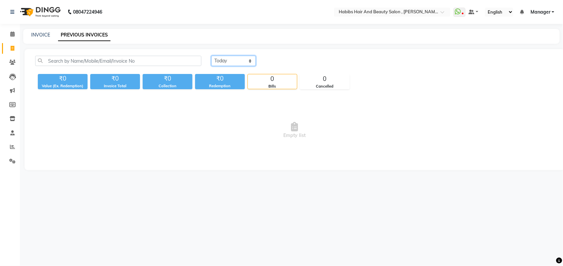
click at [244, 57] on select "Today Yesterday Custom Range" at bounding box center [233, 61] width 44 height 10
click at [211, 56] on select "Today Yesterday Custom Range" at bounding box center [233, 61] width 44 height 10
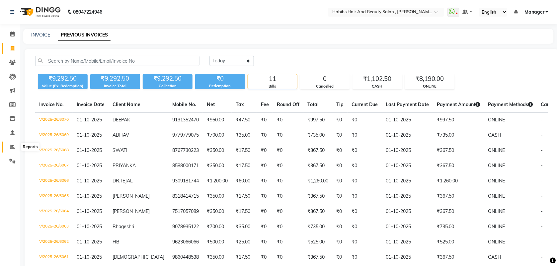
click at [12, 146] on icon at bounding box center [12, 146] width 5 height 5
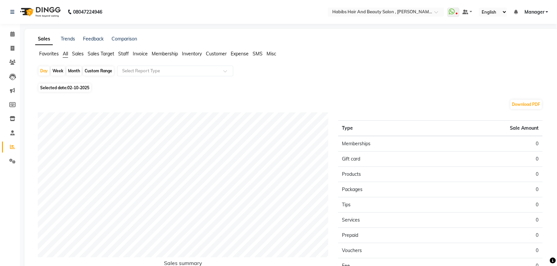
click at [120, 54] on span "Staff" at bounding box center [123, 54] width 11 height 6
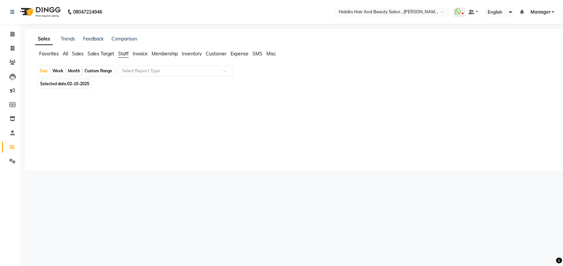
click at [80, 85] on span "02-10-2025" at bounding box center [78, 83] width 22 height 5
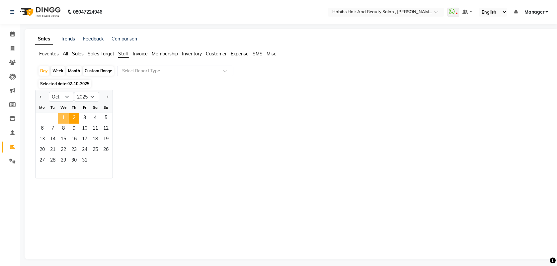
click at [65, 116] on span "1" at bounding box center [63, 118] width 11 height 11
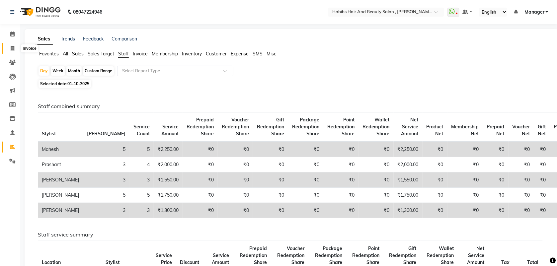
click at [9, 47] on span at bounding box center [13, 49] width 12 height 8
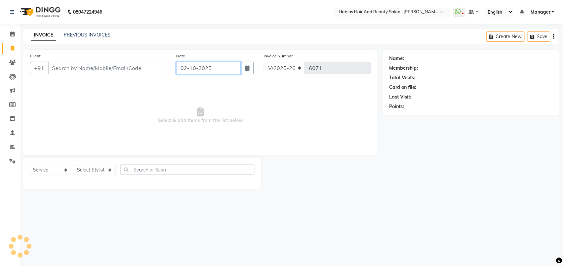
click at [193, 67] on input "02-10-2025" at bounding box center [208, 68] width 65 height 13
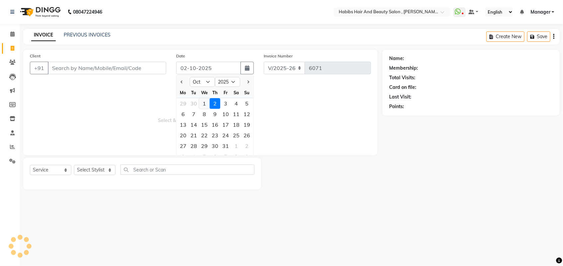
click at [202, 106] on div "1" at bounding box center [204, 103] width 11 height 11
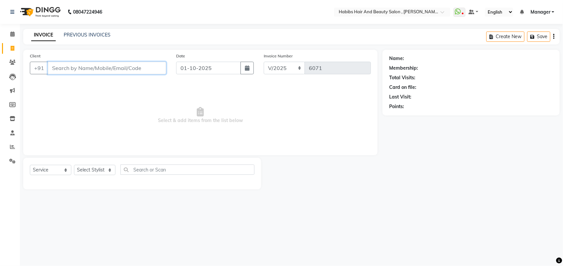
click at [62, 66] on input "Client" at bounding box center [107, 68] width 118 height 13
click at [92, 34] on link "PREVIOUS INVOICES" at bounding box center [87, 35] width 47 height 6
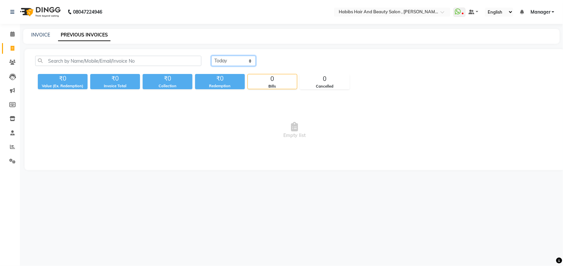
click at [247, 62] on select "Today Yesterday Custom Range" at bounding box center [233, 61] width 44 height 10
click at [211, 56] on select "Today Yesterday Custom Range" at bounding box center [233, 61] width 44 height 10
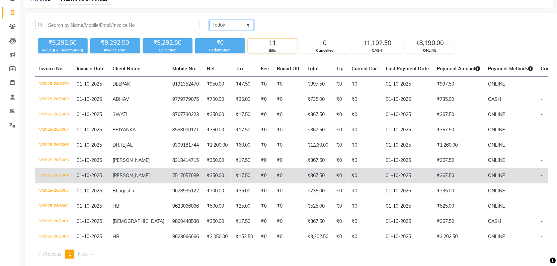
scroll to position [38, 0]
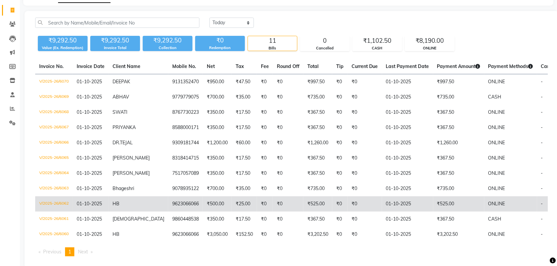
click at [170, 205] on td "9623066066" at bounding box center [185, 203] width 35 height 15
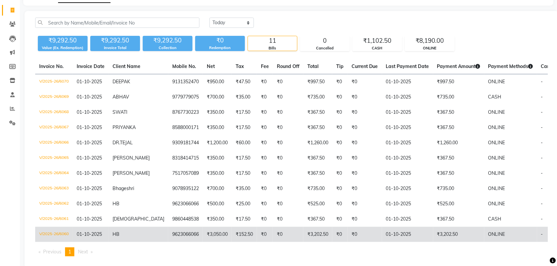
click at [203, 233] on td "₹3,050.00" at bounding box center [217, 234] width 29 height 15
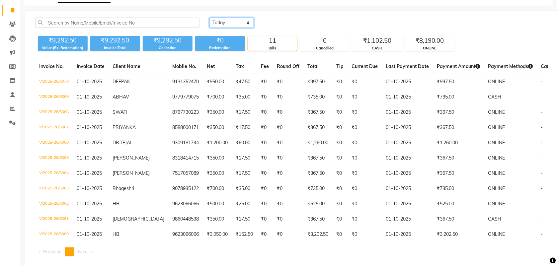
click at [226, 26] on select "Today Yesterday Custom Range" at bounding box center [231, 23] width 44 height 10
click at [209, 18] on select "Today Yesterday Custom Range" at bounding box center [231, 23] width 44 height 10
click at [230, 19] on select "Today Yesterday Custom Range" at bounding box center [231, 23] width 44 height 10
click at [209, 18] on select "Today Yesterday Custom Range" at bounding box center [231, 23] width 44 height 10
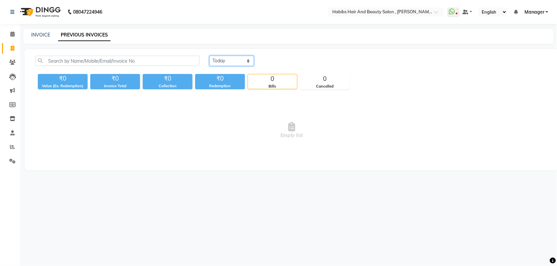
scroll to position [0, 0]
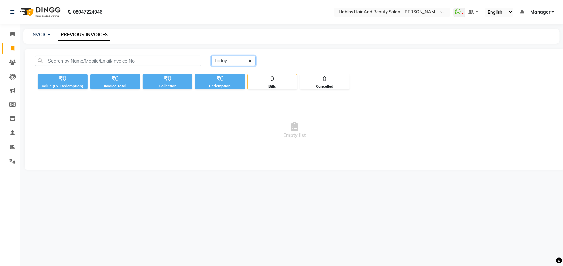
click at [228, 61] on select "Today Yesterday Custom Range" at bounding box center [233, 61] width 44 height 10
click at [211, 56] on select "Today Yesterday Custom Range" at bounding box center [233, 61] width 44 height 10
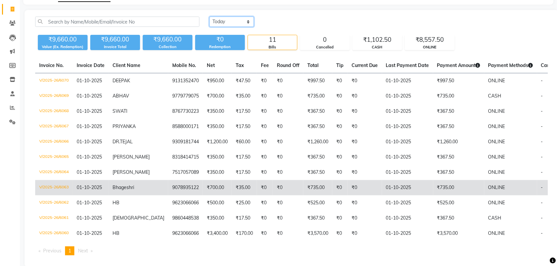
scroll to position [40, 0]
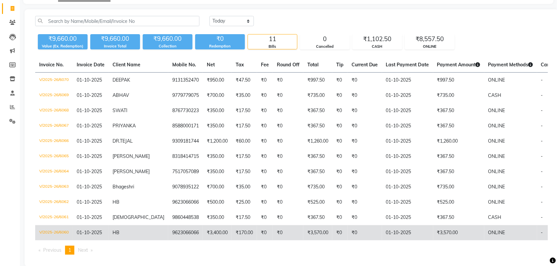
click at [168, 231] on td "9623066066" at bounding box center [185, 232] width 35 height 15
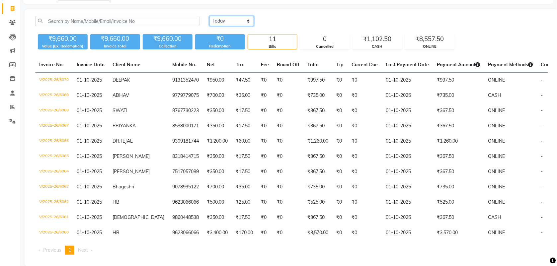
click at [243, 22] on select "Today Yesterday Custom Range" at bounding box center [231, 21] width 44 height 10
click at [209, 16] on select "Today Yesterday Custom Range" at bounding box center [231, 21] width 44 height 10
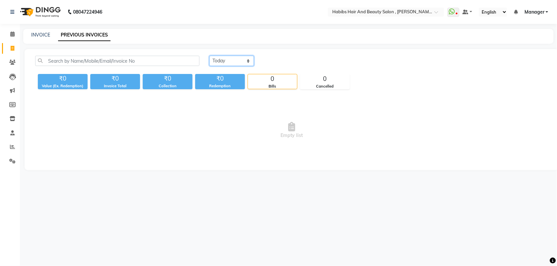
scroll to position [0, 0]
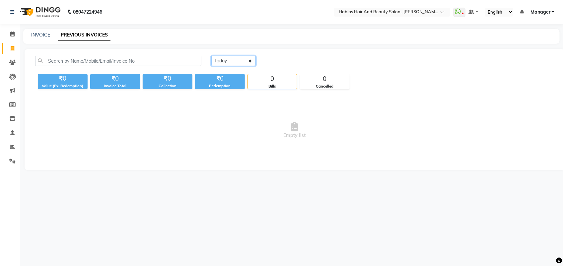
click at [241, 65] on select "Today Yesterday Custom Range" at bounding box center [233, 61] width 44 height 10
click at [211, 56] on select "Today Yesterday Custom Range" at bounding box center [233, 61] width 44 height 10
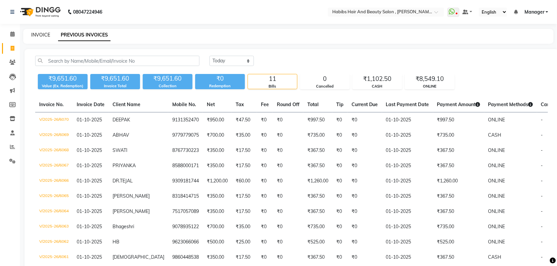
click at [38, 35] on link "INVOICE" at bounding box center [40, 35] width 19 height 6
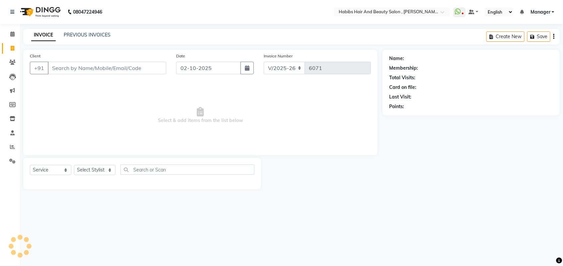
click at [79, 65] on input "Client" at bounding box center [107, 68] width 118 height 13
click at [100, 69] on input "Client" at bounding box center [107, 68] width 118 height 13
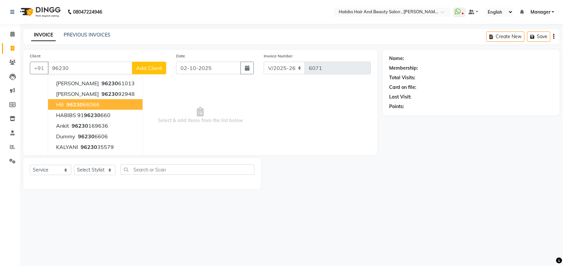
click at [92, 105] on ngb-highlight "96230 66066" at bounding box center [82, 104] width 35 height 7
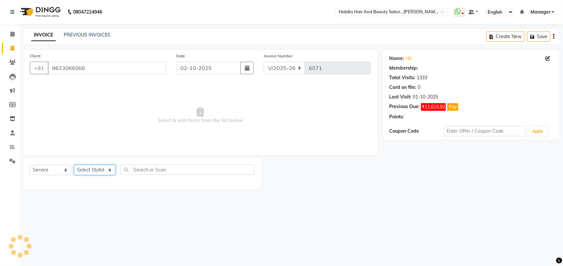
click at [109, 171] on select "Select Stylist [PERSON_NAME] Manager [PERSON_NAME] Saif [PERSON_NAME] [PERSON_N…" at bounding box center [94, 170] width 41 height 10
click at [74, 165] on select "Select Stylist [PERSON_NAME] Manager [PERSON_NAME] Saif [PERSON_NAME] [PERSON_N…" at bounding box center [94, 170] width 41 height 10
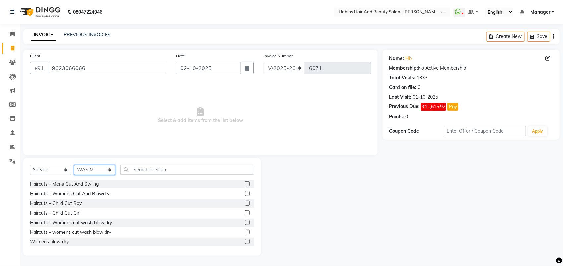
click at [100, 165] on select "Select Stylist [PERSON_NAME] Manager [PERSON_NAME] Saif [PERSON_NAME] [PERSON_N…" at bounding box center [94, 170] width 41 height 10
click at [74, 165] on select "Select Stylist [PERSON_NAME] Manager [PERSON_NAME] Saif [PERSON_NAME] [PERSON_N…" at bounding box center [94, 170] width 41 height 10
click at [245, 231] on label at bounding box center [247, 232] width 5 height 5
click at [245, 231] on input "checkbox" at bounding box center [247, 232] width 4 height 4
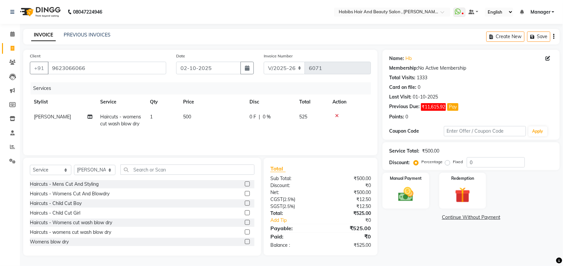
click at [190, 120] on td "500" at bounding box center [212, 121] width 66 height 22
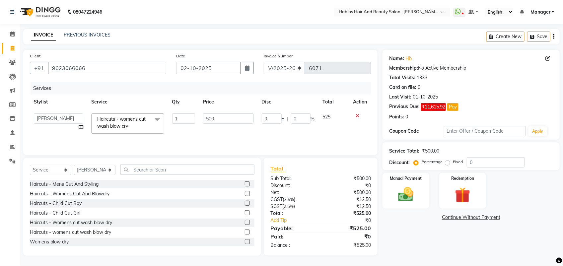
click at [208, 124] on td "500" at bounding box center [228, 124] width 58 height 28
click at [208, 118] on input "500" at bounding box center [228, 118] width 50 height 10
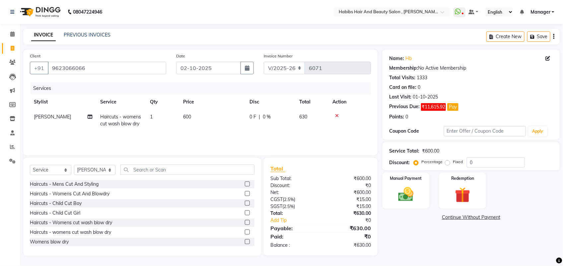
click at [160, 135] on div "Services Stylist Service Qty Price Disc Total Action vitthal Haircuts - womens …" at bounding box center [200, 115] width 341 height 66
click at [92, 171] on select "Select Stylist [PERSON_NAME] Manager [PERSON_NAME] Saif [PERSON_NAME] [PERSON_N…" at bounding box center [94, 170] width 41 height 10
click at [74, 165] on select "Select Stylist [PERSON_NAME] Manager [PERSON_NAME] Saif [PERSON_NAME] [PERSON_N…" at bounding box center [94, 170] width 41 height 10
click at [132, 169] on input "text" at bounding box center [187, 170] width 134 height 10
click at [245, 184] on label at bounding box center [247, 184] width 5 height 5
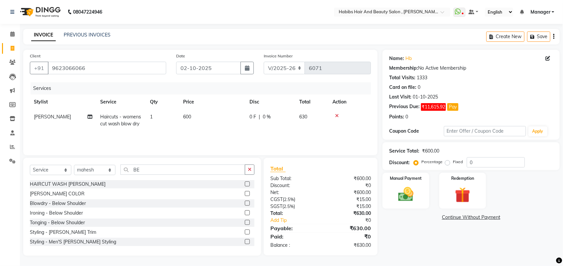
click at [245, 184] on input "checkbox" at bounding box center [247, 184] width 4 height 4
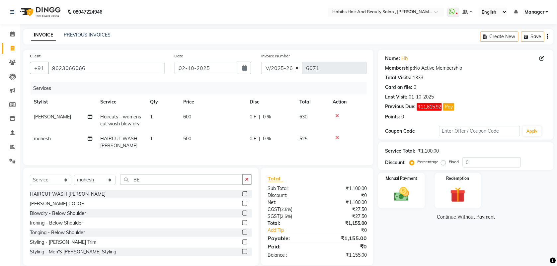
click at [197, 138] on td "500" at bounding box center [212, 142] width 66 height 22
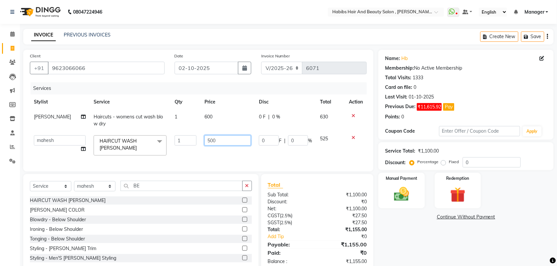
click at [206, 141] on input "500" at bounding box center [227, 140] width 46 height 10
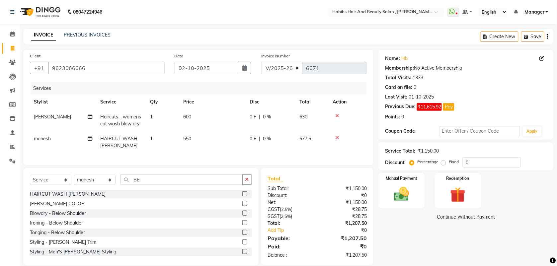
click at [207, 151] on td "550" at bounding box center [212, 142] width 66 height 22
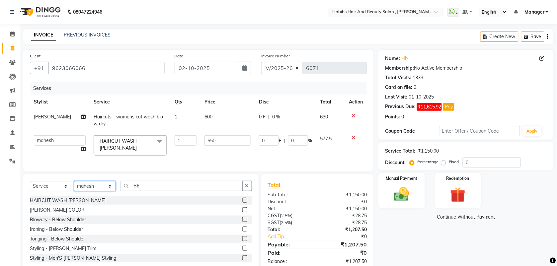
click at [96, 190] on select "Select Stylist [PERSON_NAME] Manager [PERSON_NAME] Saif [PERSON_NAME] [PERSON_N…" at bounding box center [94, 186] width 41 height 10
click at [74, 187] on select "Select Stylist [PERSON_NAME] Manager [PERSON_NAME] Saif [PERSON_NAME] [PERSON_N…" at bounding box center [94, 186] width 41 height 10
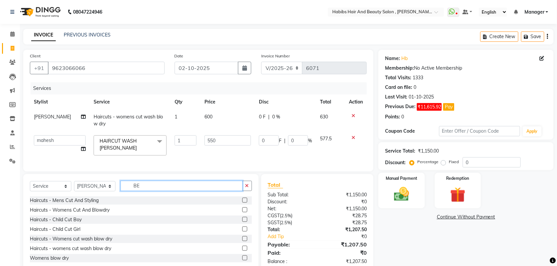
click at [146, 191] on input "BE" at bounding box center [181, 186] width 122 height 10
click at [242, 251] on label at bounding box center [244, 248] width 5 height 5
click at [242, 251] on input "checkbox" at bounding box center [244, 249] width 4 height 4
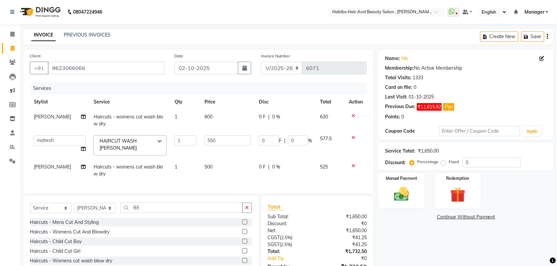
click at [218, 168] on td "500" at bounding box center [227, 171] width 54 height 22
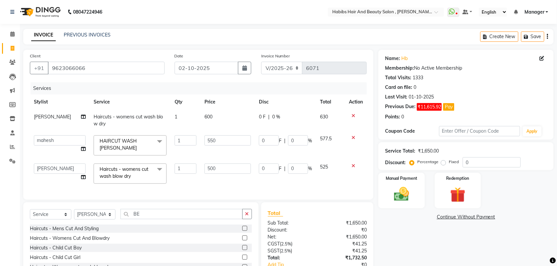
click at [352, 164] on icon at bounding box center [353, 166] width 4 height 5
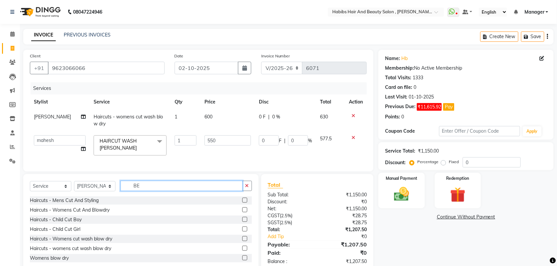
click at [141, 191] on input "BE" at bounding box center [181, 186] width 122 height 10
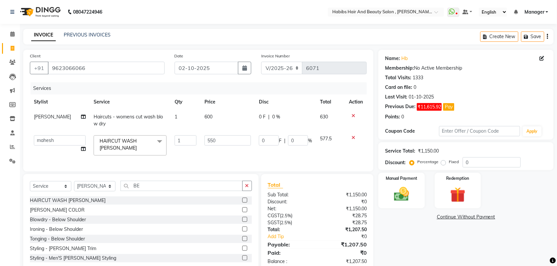
click at [235, 205] on div "HAIRCUT WASH [PERSON_NAME]" at bounding box center [141, 200] width 222 height 8
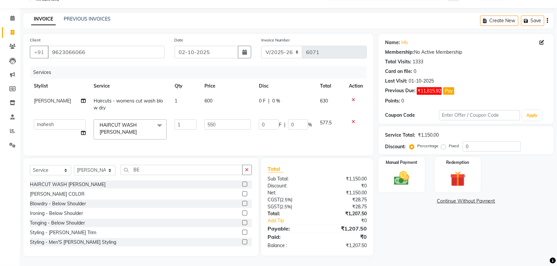
click at [242, 183] on label at bounding box center [244, 184] width 5 height 5
click at [242, 183] on input "checkbox" at bounding box center [244, 185] width 4 height 4
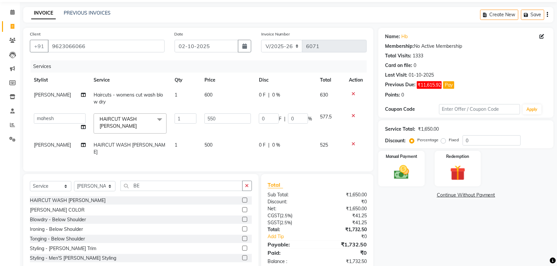
click at [209, 140] on td "500" at bounding box center [227, 149] width 54 height 22
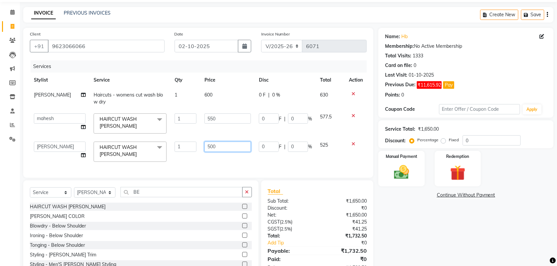
click at [208, 148] on input "500" at bounding box center [227, 147] width 46 height 10
click at [206, 158] on div "Services Stylist Service Qty Price Disc Total Action vitthal Haircuts - womens …" at bounding box center [198, 115] width 337 height 111
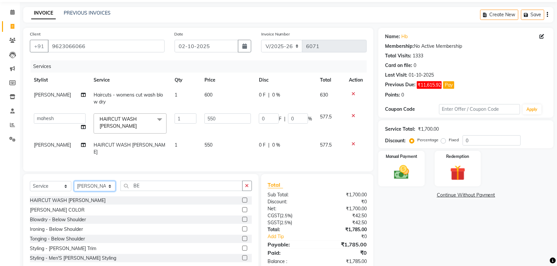
click at [109, 190] on select "Select Stylist [PERSON_NAME] Manager [PERSON_NAME] Saif [PERSON_NAME] [PERSON_N…" at bounding box center [94, 186] width 41 height 10
click at [74, 181] on select "Select Stylist [PERSON_NAME] Manager [PERSON_NAME] Saif [PERSON_NAME] [PERSON_N…" at bounding box center [94, 186] width 41 height 10
click at [242, 246] on label at bounding box center [244, 248] width 5 height 5
click at [242, 247] on input "checkbox" at bounding box center [244, 249] width 4 height 4
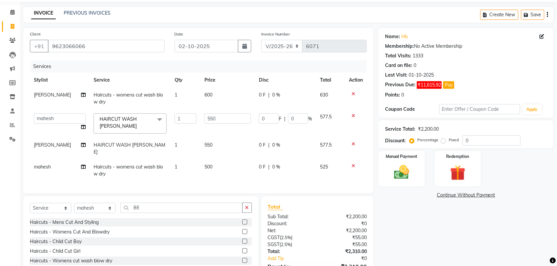
click at [212, 162] on td "500" at bounding box center [227, 171] width 54 height 22
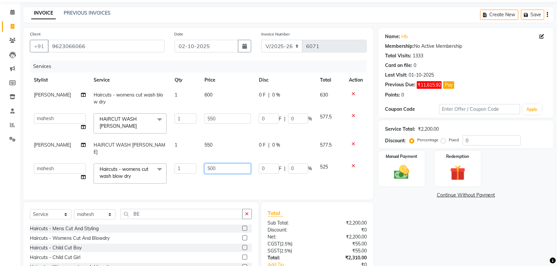
click at [208, 164] on input "500" at bounding box center [227, 169] width 46 height 10
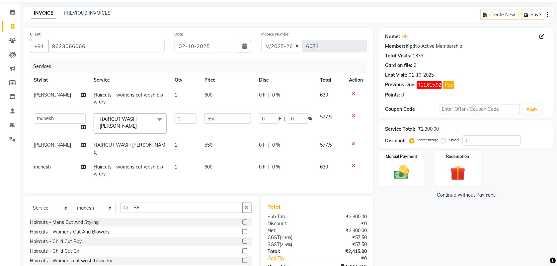
click at [210, 173] on td "600" at bounding box center [227, 171] width 54 height 22
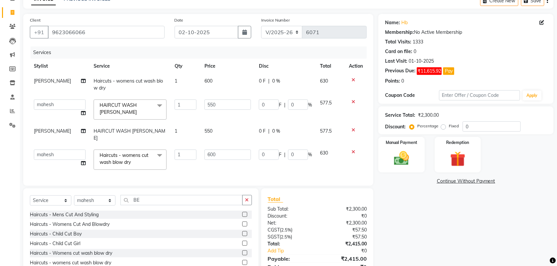
scroll to position [37, 0]
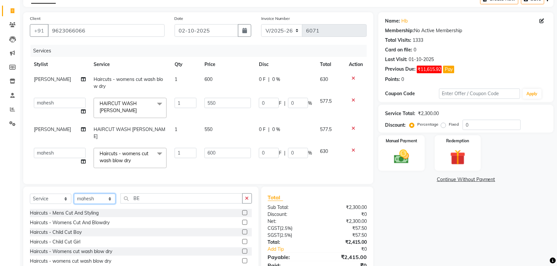
click at [87, 203] on select "Select Stylist [PERSON_NAME] Manager [PERSON_NAME] Saif [PERSON_NAME] [PERSON_N…" at bounding box center [94, 199] width 41 height 10
click at [74, 194] on select "Select Stylist [PERSON_NAME] Manager [PERSON_NAME] Saif [PERSON_NAME] [PERSON_N…" at bounding box center [94, 199] width 41 height 10
click at [242, 259] on label at bounding box center [244, 261] width 5 height 5
click at [242, 259] on input "checkbox" at bounding box center [244, 261] width 4 height 4
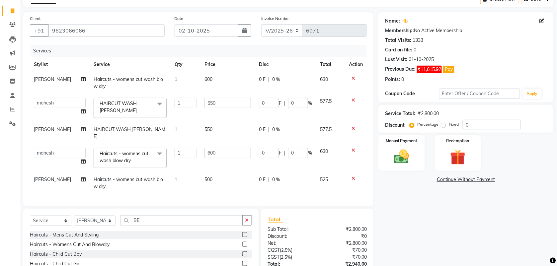
click at [204, 177] on span "500" at bounding box center [208, 180] width 8 height 6
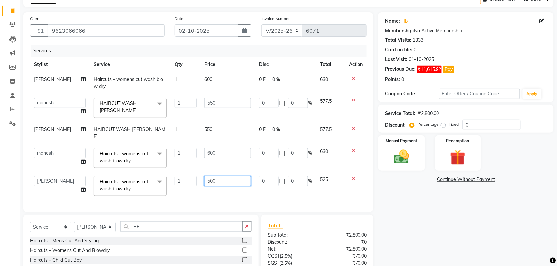
click at [205, 176] on input "500" at bounding box center [227, 181] width 46 height 10
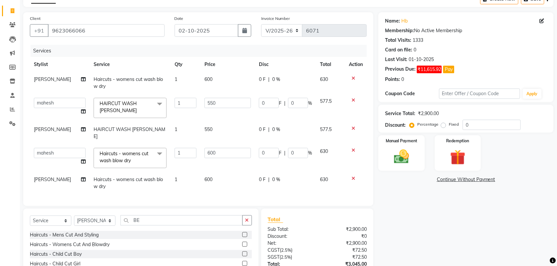
click at [203, 193] on div "Services Stylist Service Qty Price Disc Total Action vitthal Haircuts - womens …" at bounding box center [198, 122] width 337 height 155
click at [147, 223] on input "BE" at bounding box center [181, 220] width 122 height 10
click at [193, 148] on input "1" at bounding box center [186, 153] width 22 height 10
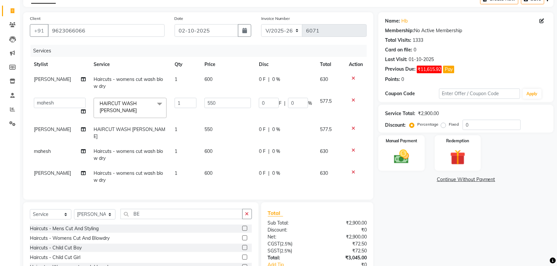
click at [177, 127] on td "1" at bounding box center [186, 133] width 30 height 22
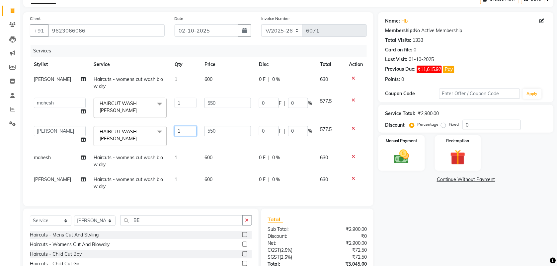
click at [177, 129] on input "1" at bounding box center [186, 131] width 22 height 10
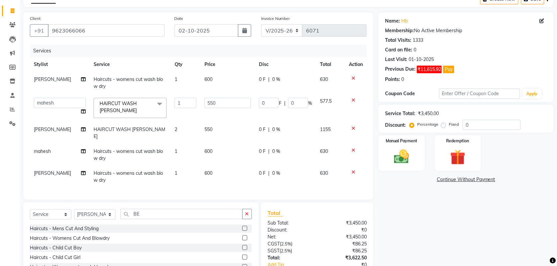
click at [174, 145] on tbody "vitthal Haircuts - womens cut wash blow dry 1 600 0 F | 0 % 630 ARIF junaid mah…" at bounding box center [198, 130] width 337 height 116
click at [178, 147] on td "1" at bounding box center [186, 155] width 30 height 22
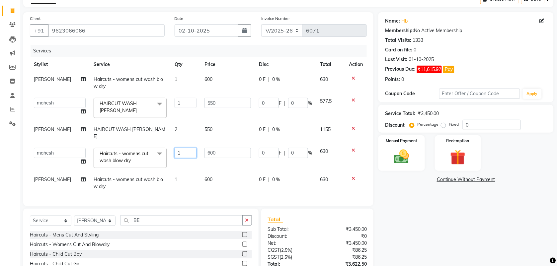
click at [180, 149] on input "1" at bounding box center [186, 153] width 22 height 10
click at [181, 155] on td "2" at bounding box center [186, 158] width 30 height 28
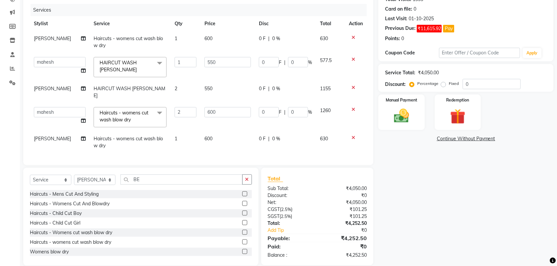
scroll to position [87, 0]
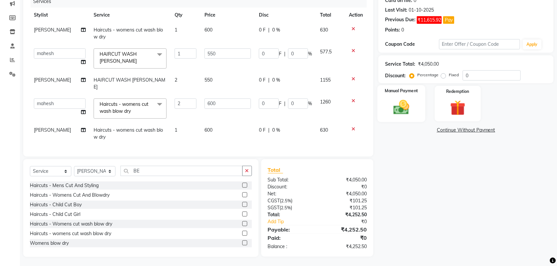
click at [404, 104] on img at bounding box center [402, 107] width 26 height 18
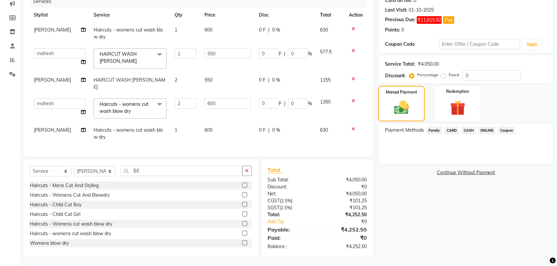
click at [486, 129] on span "ONLINE" at bounding box center [487, 131] width 17 height 8
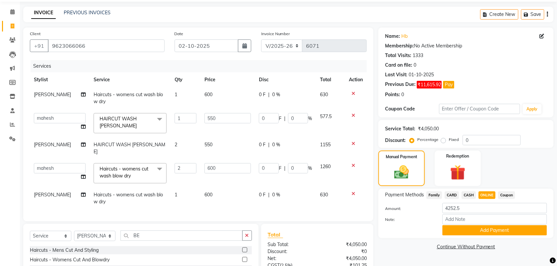
scroll to position [20, 0]
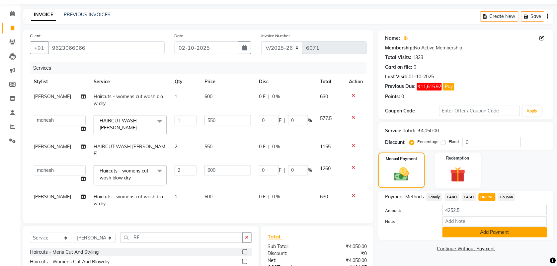
click at [458, 233] on button "Add Payment" at bounding box center [494, 232] width 105 height 10
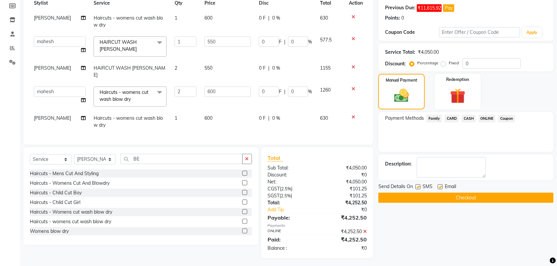
scroll to position [100, 0]
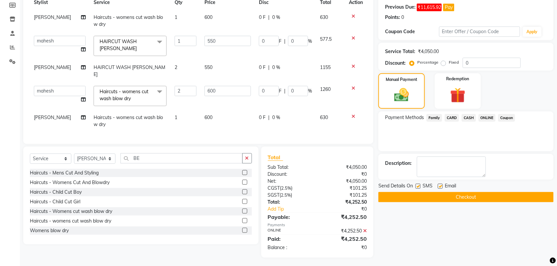
click at [436, 201] on button "Checkout" at bounding box center [465, 197] width 175 height 10
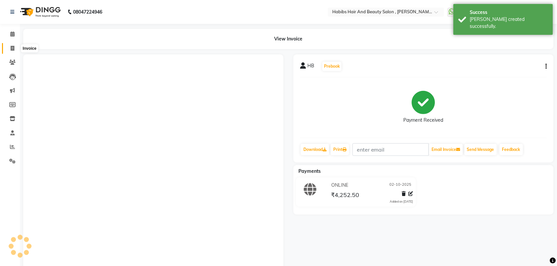
click at [9, 48] on span at bounding box center [13, 49] width 12 height 8
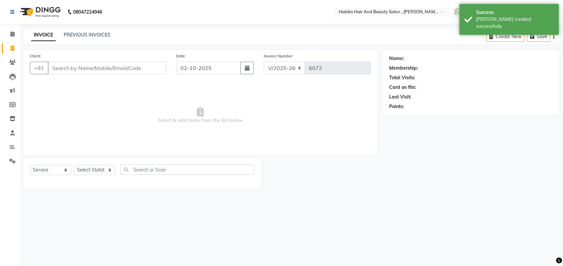
click at [84, 70] on input "Client" at bounding box center [107, 68] width 118 height 13
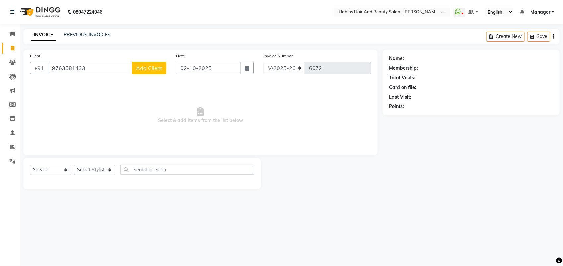
click at [158, 71] on button "Add Client" at bounding box center [149, 68] width 34 height 13
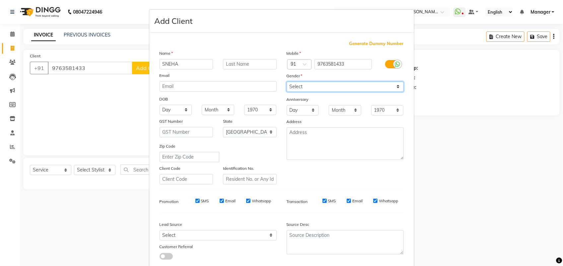
click at [303, 82] on select "Select [DEMOGRAPHIC_DATA] [DEMOGRAPHIC_DATA] Other Prefer Not To Say" at bounding box center [345, 87] width 117 height 10
click at [287, 82] on select "Select [DEMOGRAPHIC_DATA] [DEMOGRAPHIC_DATA] Other Prefer Not To Say" at bounding box center [345, 87] width 117 height 10
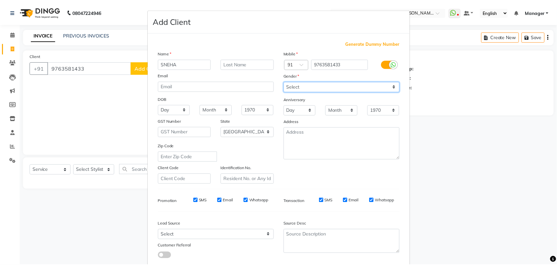
scroll to position [37, 0]
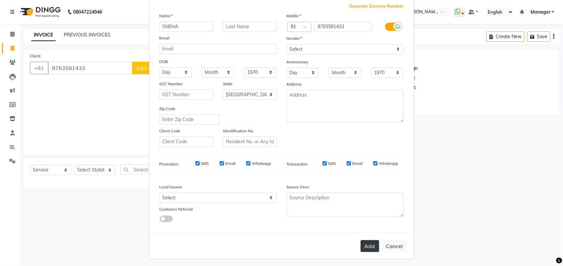
click at [367, 240] on button "Add" at bounding box center [370, 246] width 19 height 12
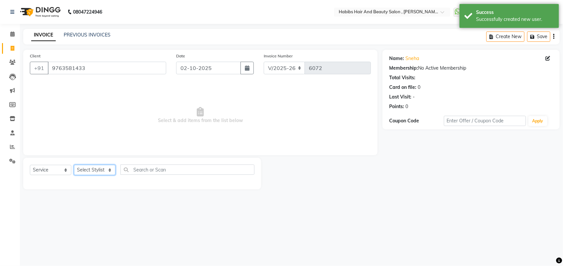
click at [99, 173] on select "Select Stylist [PERSON_NAME] Manager [PERSON_NAME] Saif [PERSON_NAME] [PERSON_N…" at bounding box center [94, 170] width 41 height 10
click at [74, 165] on select "Select Stylist [PERSON_NAME] Manager [PERSON_NAME] Saif [PERSON_NAME] [PERSON_N…" at bounding box center [94, 170] width 41 height 10
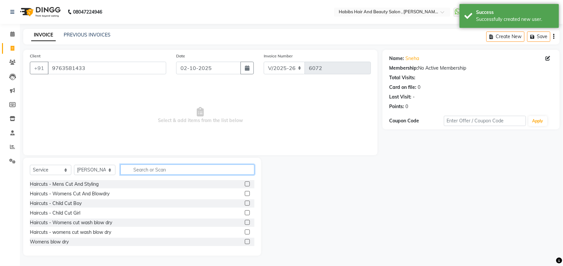
click at [136, 169] on input "text" at bounding box center [187, 170] width 134 height 10
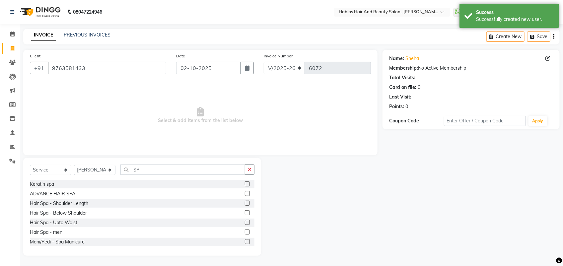
click at [245, 194] on label at bounding box center [247, 193] width 5 height 5
click at [245, 194] on input "checkbox" at bounding box center [247, 194] width 4 height 4
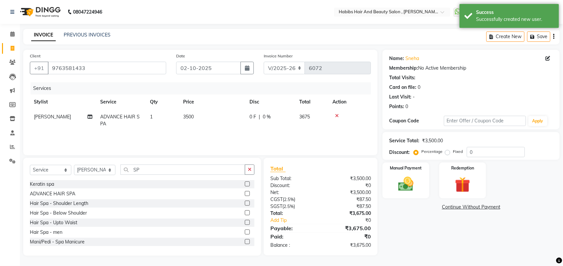
click at [188, 115] on span "3500" at bounding box center [188, 117] width 11 height 6
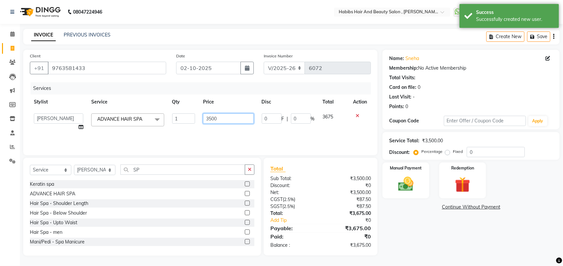
click at [210, 118] on input "3500" at bounding box center [228, 118] width 50 height 10
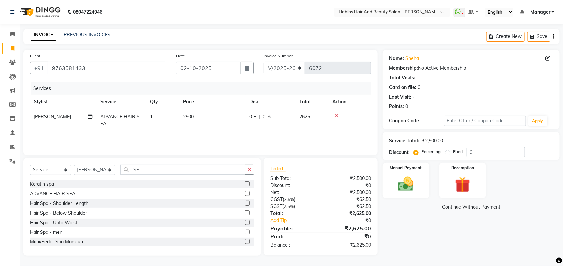
click at [208, 138] on div "Services Stylist Service Qty Price Disc Total Action Saif ADVANCE HAIR SPA 1 25…" at bounding box center [200, 115] width 341 height 66
click at [102, 172] on select "Select Stylist [PERSON_NAME] Manager [PERSON_NAME] Saif [PERSON_NAME] [PERSON_N…" at bounding box center [94, 170] width 41 height 10
click at [74, 165] on select "Select Stylist [PERSON_NAME] Manager [PERSON_NAME] Saif [PERSON_NAME] [PERSON_N…" at bounding box center [94, 170] width 41 height 10
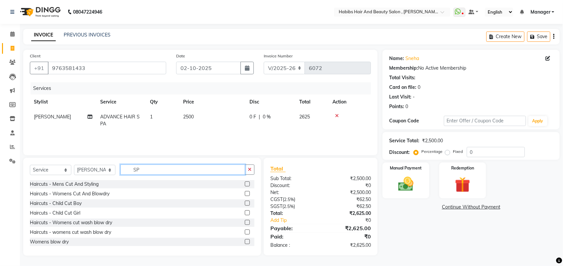
click at [153, 171] on input "SP" at bounding box center [182, 170] width 125 height 10
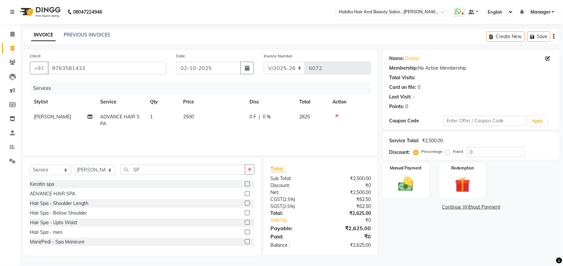
click at [245, 193] on label at bounding box center [247, 193] width 5 height 5
click at [245, 193] on input "checkbox" at bounding box center [247, 194] width 4 height 4
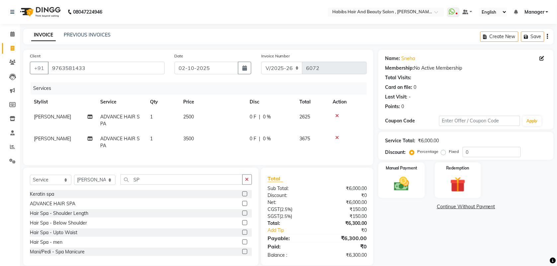
click at [190, 133] on td "3500" at bounding box center [212, 142] width 66 height 22
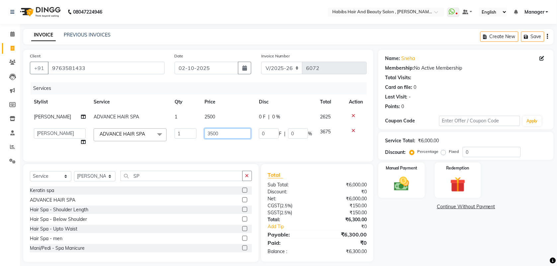
click at [207, 132] on input "3500" at bounding box center [227, 133] width 46 height 10
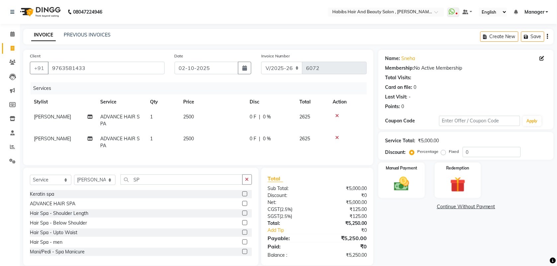
click at [207, 149] on td "2500" at bounding box center [212, 142] width 66 height 22
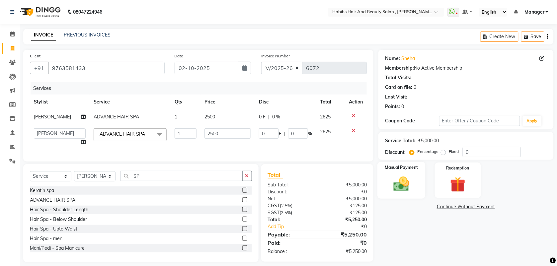
click at [397, 182] on img at bounding box center [402, 184] width 26 height 18
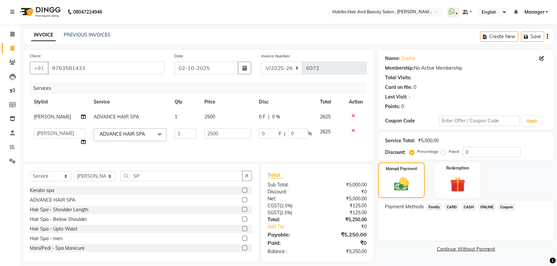
click at [487, 203] on span "ONLINE" at bounding box center [487, 207] width 17 height 8
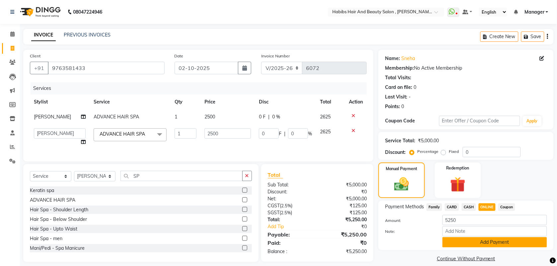
click at [472, 244] on button "Add Payment" at bounding box center [494, 242] width 105 height 10
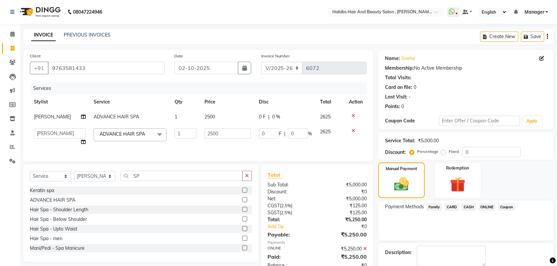
scroll to position [36, 0]
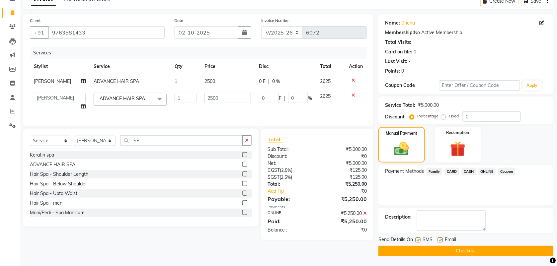
click at [459, 251] on button "Checkout" at bounding box center [465, 251] width 175 height 10
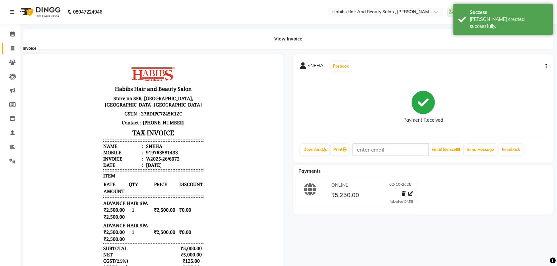
click at [8, 50] on span at bounding box center [13, 49] width 12 height 8
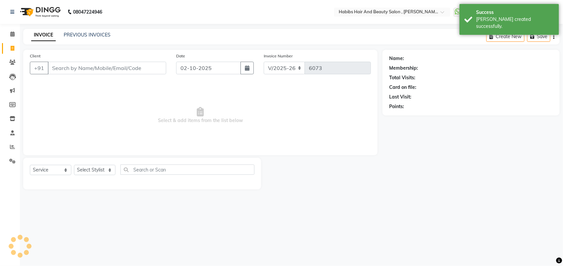
click at [56, 70] on input "Client" at bounding box center [107, 68] width 118 height 13
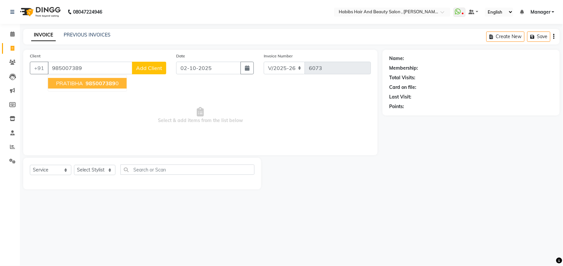
click at [69, 85] on span "PRATIBHA" at bounding box center [69, 83] width 27 height 7
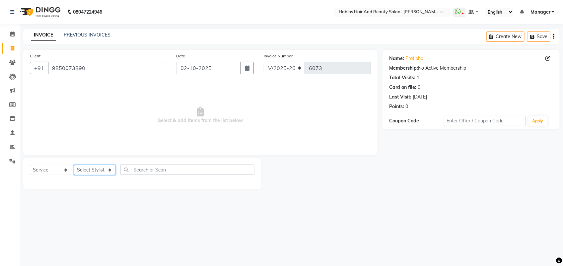
click at [99, 167] on select "Select Stylist [PERSON_NAME] Manager [PERSON_NAME] Saif [PERSON_NAME] [PERSON_N…" at bounding box center [94, 170] width 41 height 10
click at [74, 165] on select "Select Stylist [PERSON_NAME] Manager [PERSON_NAME] Saif [PERSON_NAME] [PERSON_N…" at bounding box center [94, 170] width 41 height 10
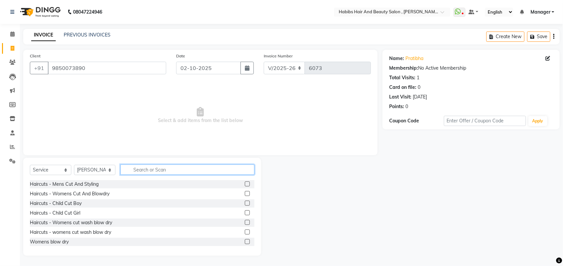
click at [147, 171] on input "text" at bounding box center [187, 170] width 134 height 10
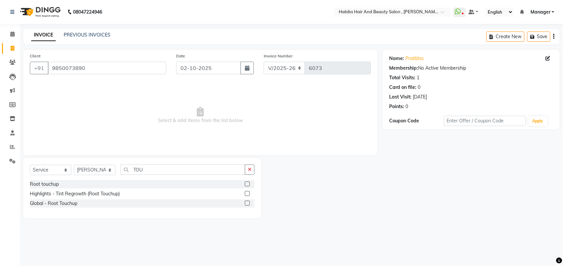
click at [248, 203] on label at bounding box center [247, 203] width 5 height 5
click at [248, 203] on input "checkbox" at bounding box center [247, 203] width 4 height 4
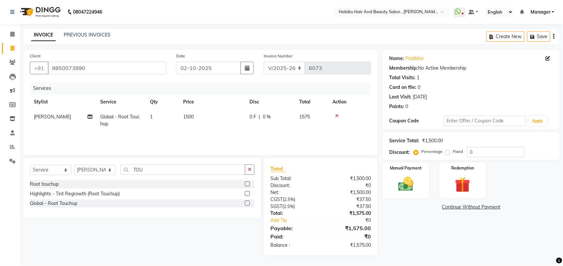
click at [194, 120] on td "1500" at bounding box center [212, 121] width 66 height 22
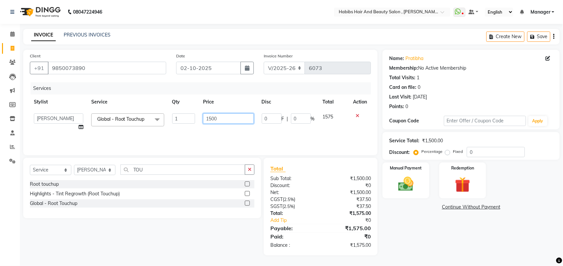
click at [211, 117] on input "1500" at bounding box center [228, 118] width 50 height 10
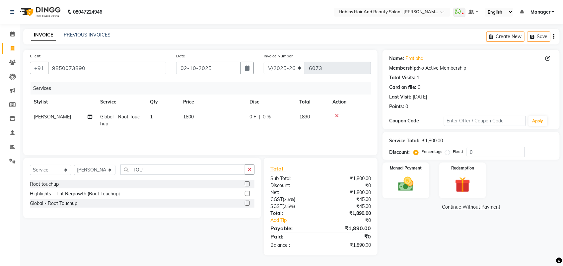
click at [212, 129] on td "1800" at bounding box center [212, 121] width 66 height 22
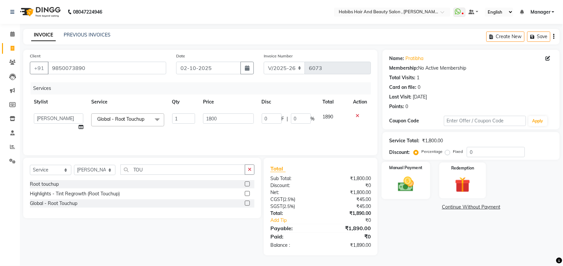
click at [400, 181] on img at bounding box center [406, 184] width 26 height 19
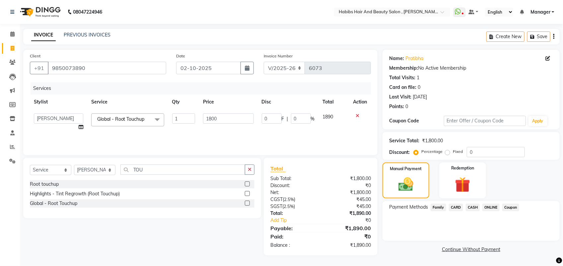
click at [216, 135] on div "Services Stylist Service Qty Price Disc Total Action ARIF junaid mahesh Manager…" at bounding box center [200, 115] width 341 height 66
click at [470, 206] on span "CASH" at bounding box center [473, 208] width 14 height 8
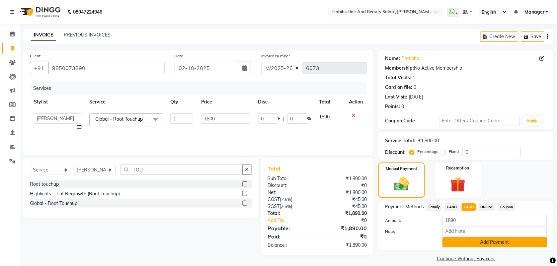
click at [473, 240] on button "Add Payment" at bounding box center [494, 242] width 105 height 10
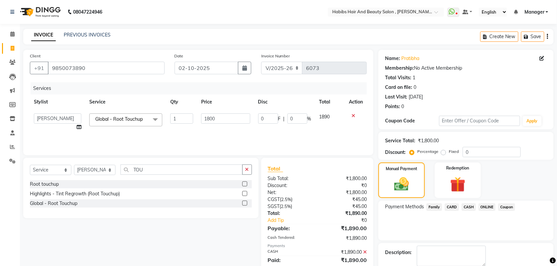
scroll to position [36, 0]
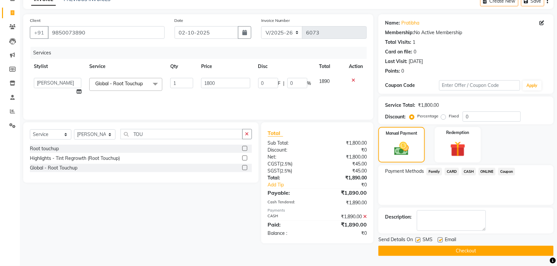
click at [467, 252] on button "Checkout" at bounding box center [465, 251] width 175 height 10
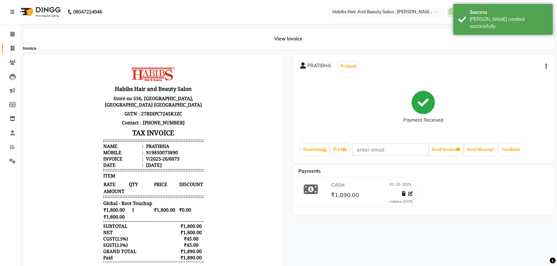
click at [17, 50] on span at bounding box center [13, 49] width 12 height 8
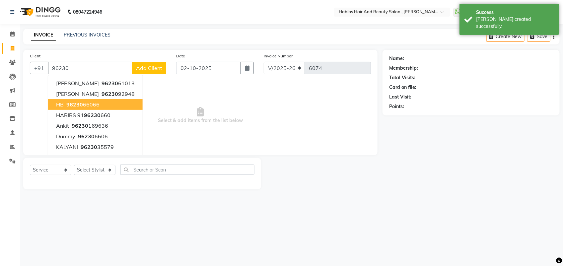
click at [67, 106] on span "96230" at bounding box center [74, 104] width 17 height 7
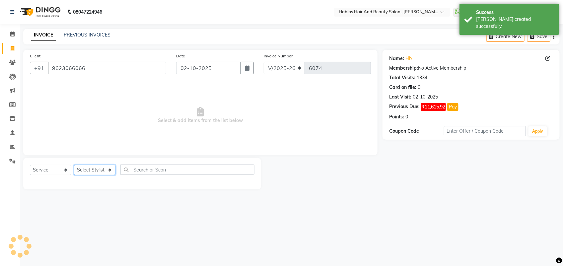
click at [95, 169] on select "Select Stylist [PERSON_NAME] Manager [PERSON_NAME] Saif [PERSON_NAME] [PERSON_N…" at bounding box center [94, 170] width 41 height 10
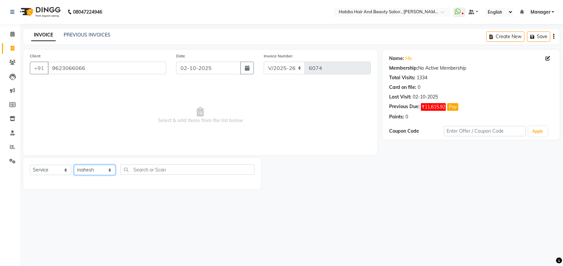
click at [74, 165] on select "Select Stylist [PERSON_NAME] Manager [PERSON_NAME] Saif [PERSON_NAME] [PERSON_N…" at bounding box center [94, 170] width 41 height 10
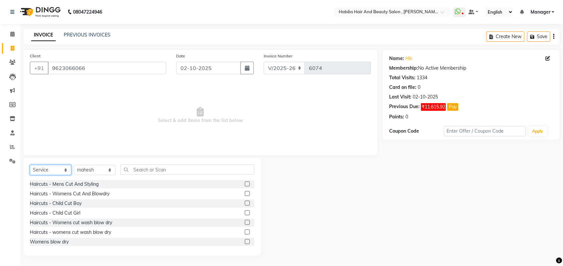
click at [57, 170] on select "Select Service Product Membership Package Voucher Prepaid Gift Card" at bounding box center [50, 170] width 41 height 10
click at [30, 165] on select "Select Service Product Membership Package Voucher Prepaid Gift Card" at bounding box center [50, 170] width 41 height 10
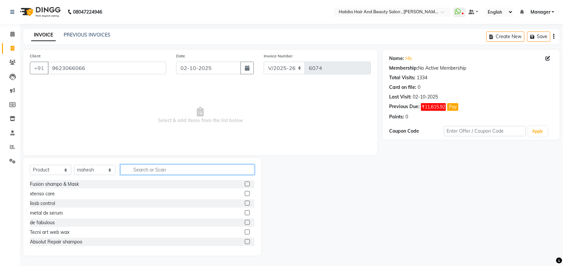
click at [131, 168] on input "text" at bounding box center [187, 170] width 134 height 10
click at [155, 172] on input "text" at bounding box center [187, 170] width 134 height 10
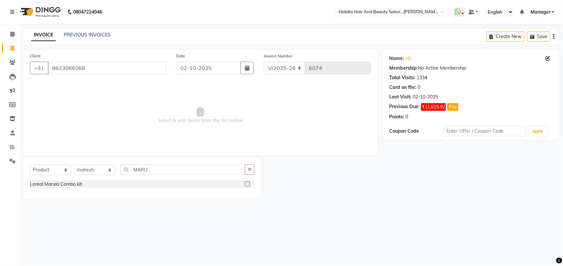
click at [167, 162] on div "Select Service Product Membership Package Voucher Prepaid Gift Card Select Styl…" at bounding box center [142, 178] width 238 height 41
click at [157, 169] on input "MARU" at bounding box center [182, 170] width 125 height 10
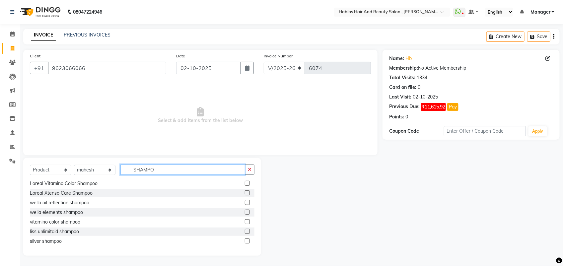
scroll to position [59, 0]
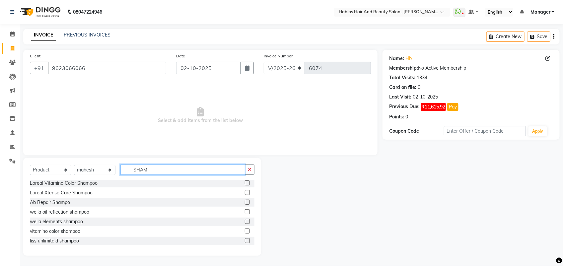
drag, startPoint x: 158, startPoint y: 170, endPoint x: 120, endPoint y: 165, distance: 38.4
click at [120, 165] on input "SHAM" at bounding box center [182, 170] width 125 height 10
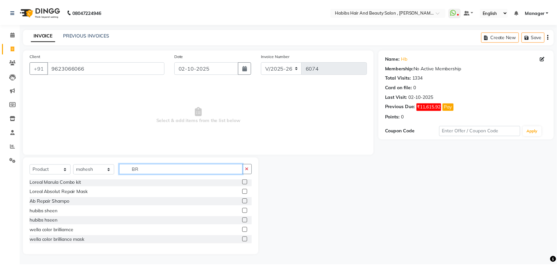
scroll to position [0, 0]
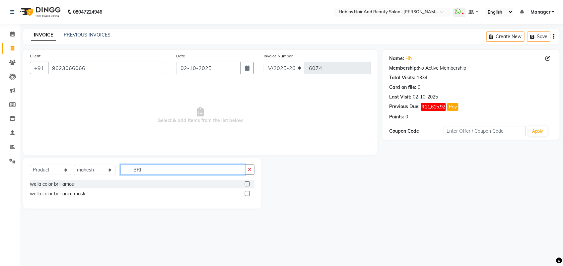
click at [158, 168] on input "BRI" at bounding box center [182, 170] width 125 height 10
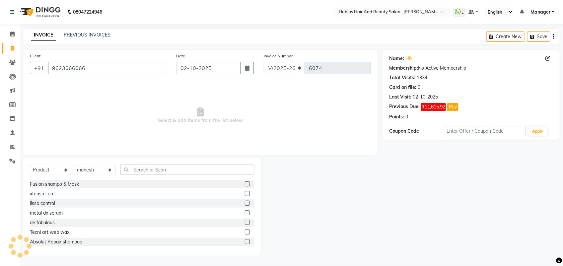
click at [245, 184] on label at bounding box center [247, 184] width 5 height 5
click at [245, 184] on input "checkbox" at bounding box center [247, 184] width 4 height 4
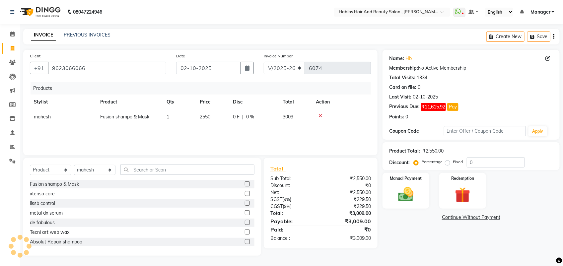
click at [321, 115] on icon at bounding box center [321, 115] width 4 height 5
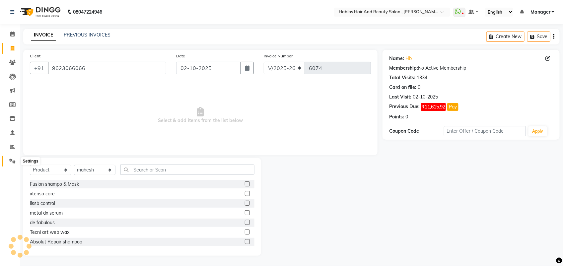
click at [10, 163] on icon at bounding box center [12, 161] width 6 height 5
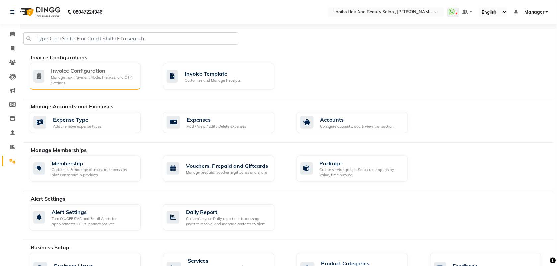
click at [63, 79] on div "Manage Tax, Payment Mode, Prefixes, and OTP Settings" at bounding box center [93, 80] width 84 height 11
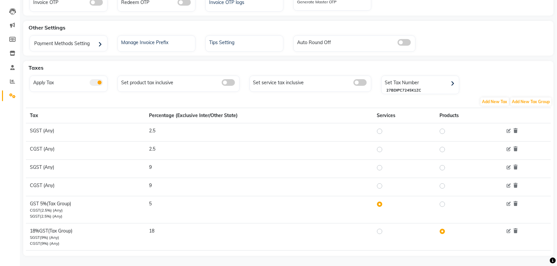
scroll to position [71, 0]
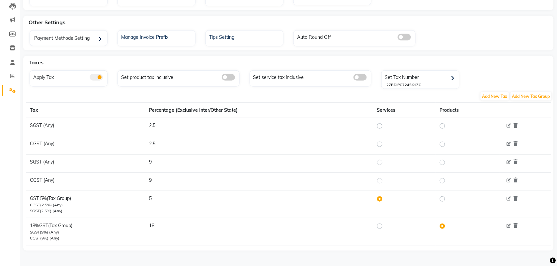
click at [448, 226] on label at bounding box center [448, 226] width 0 height 8
click at [444, 226] on input "radio" at bounding box center [443, 226] width 5 height 5
click at [510, 224] on icon at bounding box center [508, 226] width 4 height 4
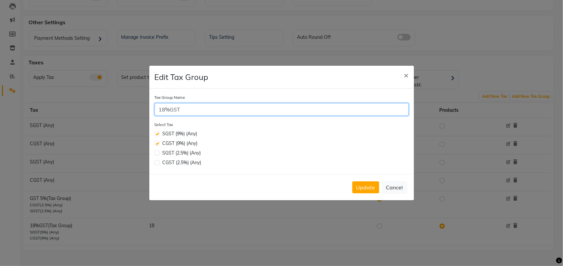
drag, startPoint x: 183, startPoint y: 110, endPoint x: 118, endPoint y: 116, distance: 64.4
click at [118, 116] on ngb-modal-window "Edit Tax Group × Tax Group Name 18%GST Select Tax SGST (9%) (Any) CGST (9%) (An…" at bounding box center [281, 133] width 563 height 266
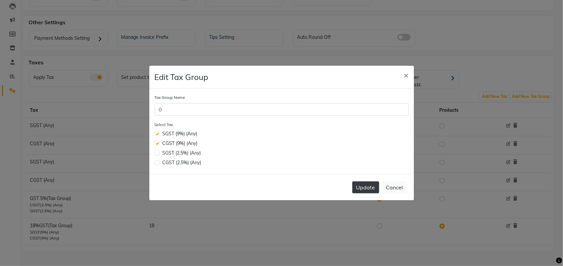
click at [360, 183] on button "Update" at bounding box center [365, 188] width 27 height 12
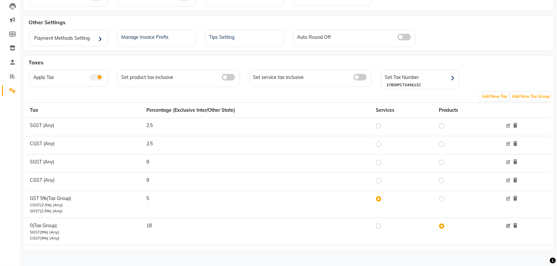
click at [508, 225] on icon at bounding box center [508, 226] width 4 height 4
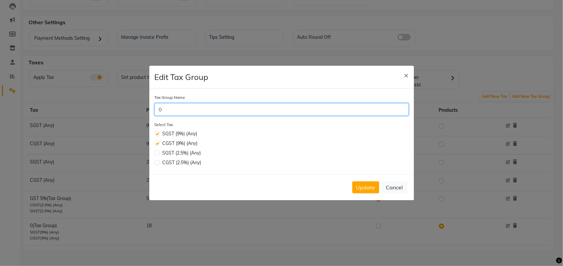
click at [167, 106] on input "0" at bounding box center [282, 109] width 254 height 13
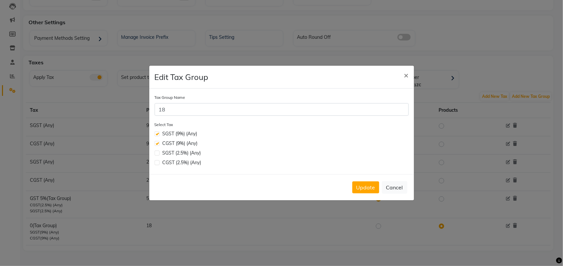
click at [158, 135] on label at bounding box center [157, 133] width 5 height 5
click at [158, 135] on input "checkbox" at bounding box center [157, 133] width 4 height 4
click at [156, 144] on label at bounding box center [157, 143] width 5 height 5
click at [156, 144] on input "checkbox" at bounding box center [157, 143] width 4 height 4
click at [157, 133] on label at bounding box center [157, 133] width 5 height 5
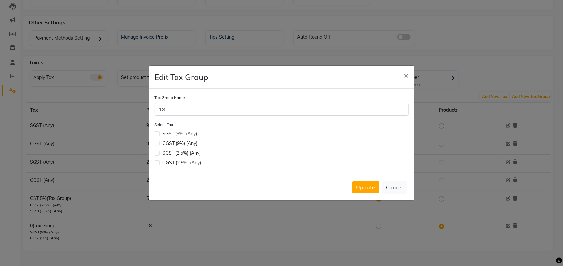
click at [157, 133] on input "checkbox" at bounding box center [157, 133] width 4 height 4
click at [157, 145] on label at bounding box center [157, 143] width 5 height 5
click at [157, 145] on input "checkbox" at bounding box center [157, 143] width 4 height 4
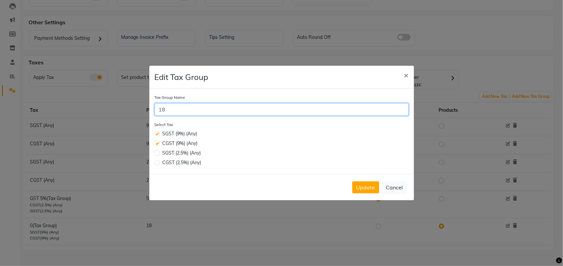
click at [174, 107] on input "18" at bounding box center [282, 109] width 254 height 13
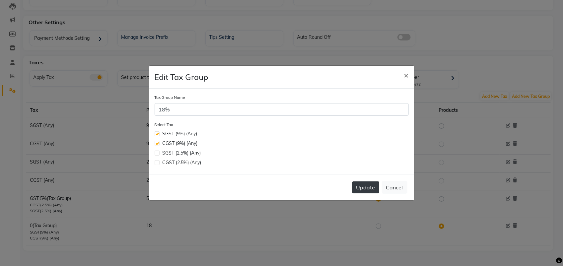
click at [367, 184] on button "Update" at bounding box center [365, 188] width 27 height 12
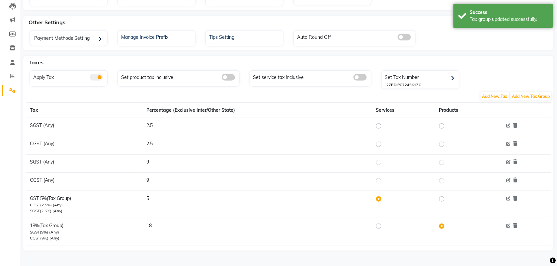
click at [224, 76] on span at bounding box center [228, 77] width 13 height 7
click at [222, 78] on input "checkbox" at bounding box center [222, 78] width 0 height 0
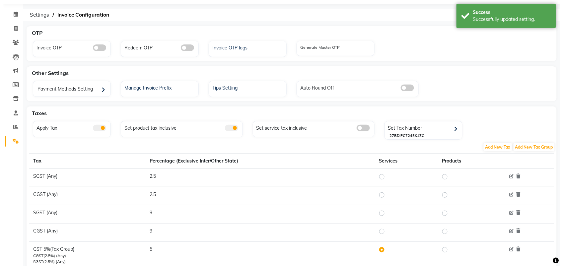
scroll to position [0, 0]
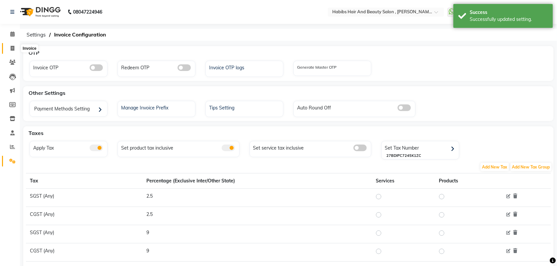
click at [10, 49] on span at bounding box center [13, 49] width 12 height 8
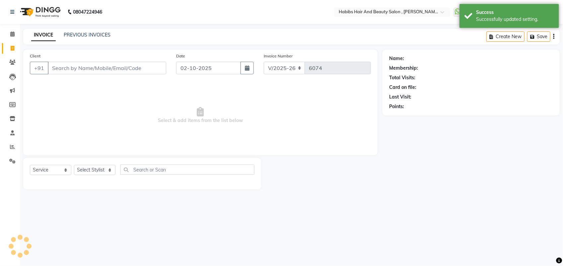
click at [97, 67] on input "Client" at bounding box center [107, 68] width 118 height 13
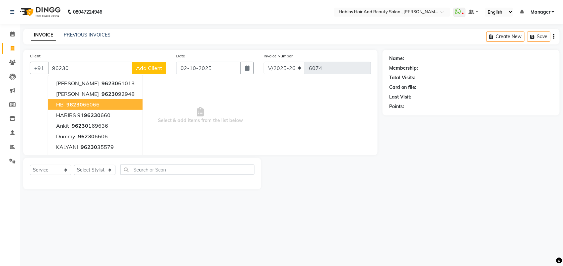
click at [95, 104] on ngb-highlight "96230 66066" at bounding box center [82, 104] width 35 height 7
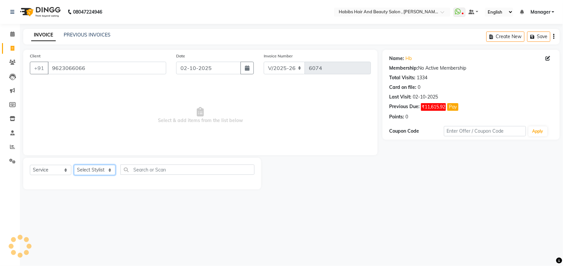
click at [94, 168] on select "Select Stylist [PERSON_NAME] Manager [PERSON_NAME] Saif [PERSON_NAME] [PERSON_N…" at bounding box center [94, 170] width 41 height 10
click at [74, 165] on select "Select Stylist [PERSON_NAME] Manager [PERSON_NAME] Saif [PERSON_NAME] [PERSON_N…" at bounding box center [94, 170] width 41 height 10
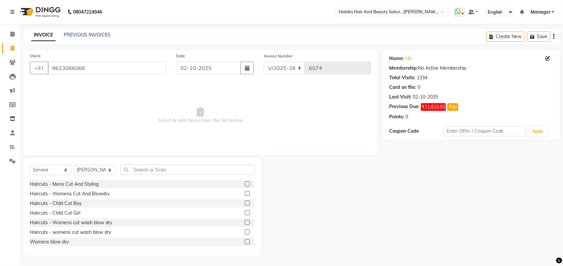
drag, startPoint x: 53, startPoint y: 163, endPoint x: 52, endPoint y: 169, distance: 6.0
click at [52, 169] on div "Select Service Product Membership Package Voucher Prepaid Gift Card Select Styl…" at bounding box center [142, 207] width 238 height 98
click at [52, 169] on select "Select Service Product Membership Package Voucher Prepaid Gift Card" at bounding box center [50, 170] width 41 height 10
click at [30, 165] on select "Select Service Product Membership Package Voucher Prepaid Gift Card" at bounding box center [50, 170] width 41 height 10
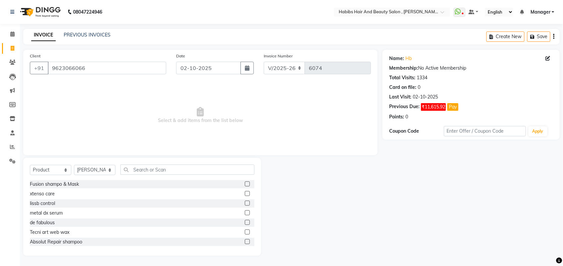
click at [245, 183] on label at bounding box center [247, 184] width 5 height 5
click at [245, 183] on input "checkbox" at bounding box center [247, 184] width 4 height 4
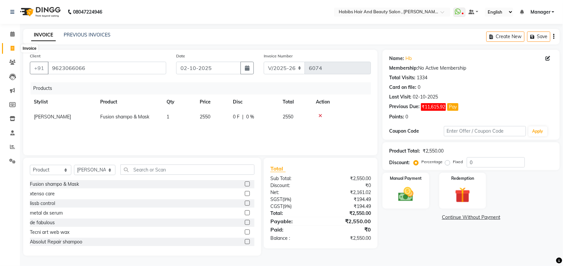
click at [12, 48] on icon at bounding box center [13, 48] width 4 height 5
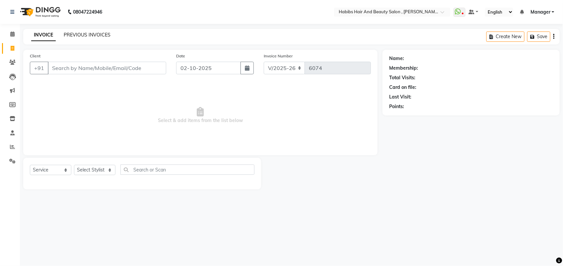
click at [87, 36] on link "PREVIOUS INVOICES" at bounding box center [87, 35] width 47 height 6
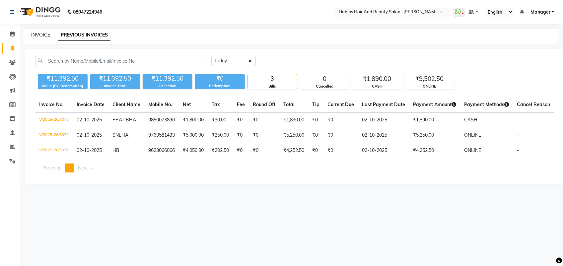
click at [36, 33] on link "INVOICE" at bounding box center [40, 35] width 19 height 6
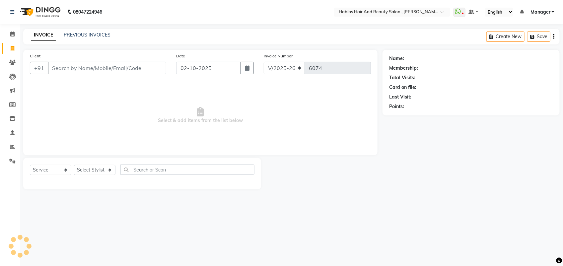
click at [69, 64] on input "Client" at bounding box center [107, 68] width 118 height 13
click at [83, 64] on input "Client" at bounding box center [107, 68] width 118 height 13
click at [54, 164] on div "Select Service Product Membership Package Voucher Prepaid Gift Card Select Styl…" at bounding box center [142, 174] width 238 height 32
click at [52, 167] on select "Select Service Product Membership Package Voucher Prepaid Gift Card" at bounding box center [50, 170] width 41 height 10
click at [30, 165] on select "Select Service Product Membership Package Voucher Prepaid Gift Card" at bounding box center [50, 170] width 41 height 10
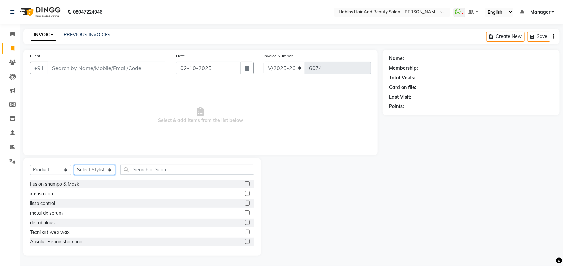
click at [101, 174] on select "Select Stylist [PERSON_NAME] Manager [PERSON_NAME] Saif [PERSON_NAME] [PERSON_N…" at bounding box center [94, 170] width 41 height 10
click at [74, 165] on select "Select Stylist [PERSON_NAME] Manager [PERSON_NAME] Saif [PERSON_NAME] [PERSON_N…" at bounding box center [94, 170] width 41 height 10
drag, startPoint x: 147, startPoint y: 161, endPoint x: 143, endPoint y: 169, distance: 8.3
click at [143, 169] on div "Select Service Product Membership Package Voucher Prepaid Gift Card Select Styl…" at bounding box center [142, 207] width 238 height 98
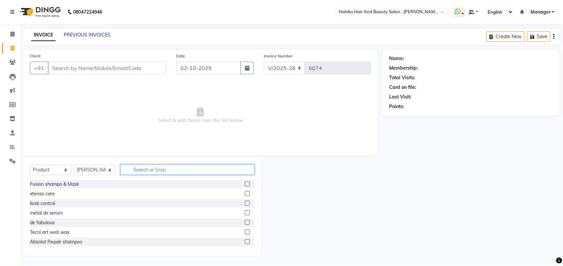
click at [143, 169] on input "text" at bounding box center [187, 170] width 134 height 10
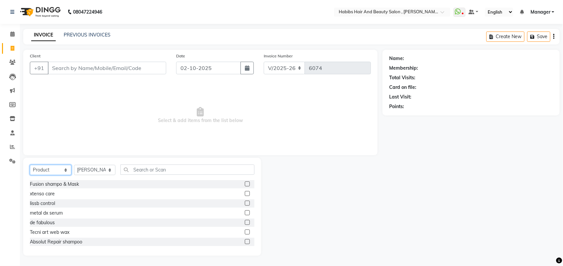
click at [61, 168] on select "Select Service Product Membership Package Voucher Prepaid Gift Card" at bounding box center [50, 170] width 41 height 10
click at [30, 165] on select "Select Service Product Membership Package Voucher Prepaid Gift Card" at bounding box center [50, 170] width 41 height 10
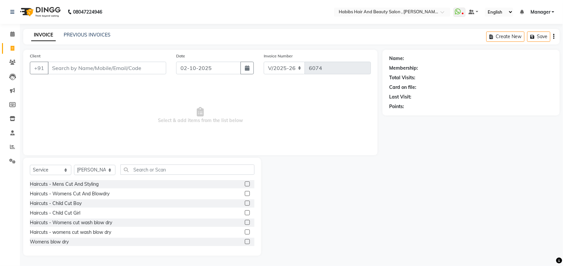
click at [89, 130] on span "Select & add items from the list below" at bounding box center [200, 115] width 341 height 66
click at [12, 47] on icon at bounding box center [13, 48] width 4 height 5
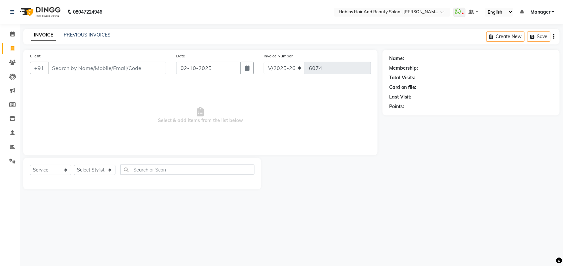
click at [70, 65] on input "Client" at bounding box center [107, 68] width 118 height 13
click at [101, 35] on link "PREVIOUS INVOICES" at bounding box center [87, 35] width 47 height 6
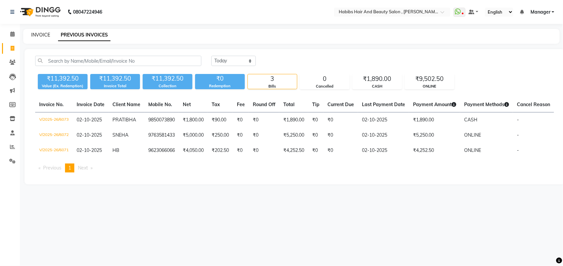
click at [39, 37] on link "INVOICE" at bounding box center [40, 35] width 19 height 6
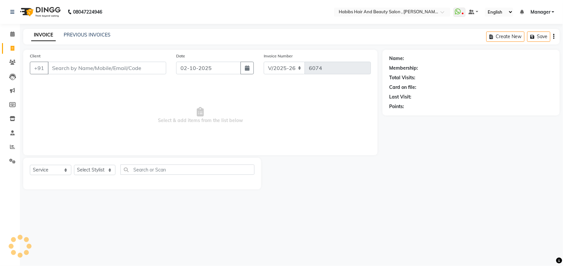
click at [62, 66] on input "Client" at bounding box center [107, 68] width 118 height 13
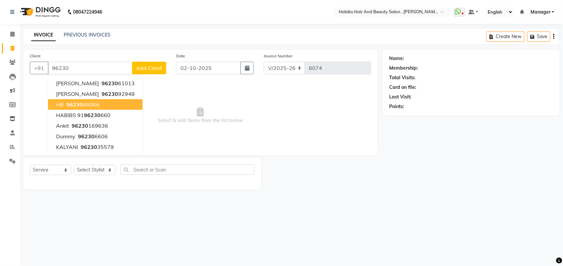
click at [77, 107] on span "96230" at bounding box center [74, 104] width 17 height 7
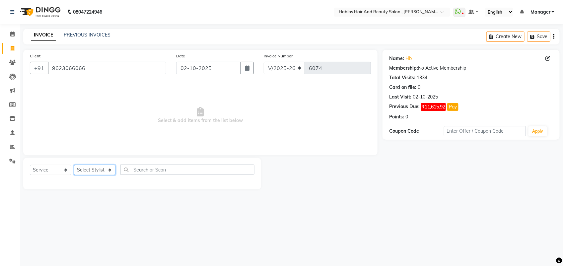
click at [93, 170] on select "Select Stylist [PERSON_NAME] Manager [PERSON_NAME] Saif [PERSON_NAME] [PERSON_N…" at bounding box center [94, 170] width 41 height 10
click at [74, 165] on select "Select Stylist [PERSON_NAME] Manager [PERSON_NAME] Saif [PERSON_NAME] [PERSON_N…" at bounding box center [94, 170] width 41 height 10
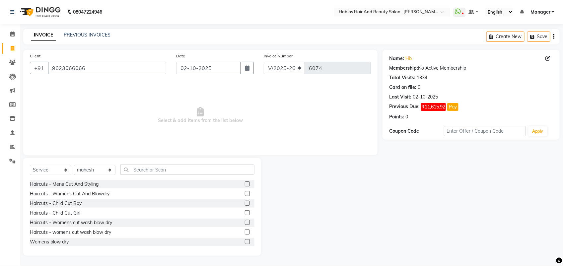
click at [245, 193] on label at bounding box center [247, 193] width 5 height 5
click at [245, 193] on input "checkbox" at bounding box center [247, 194] width 4 height 4
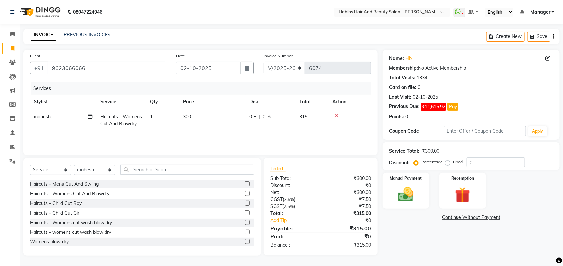
click at [194, 114] on td "300" at bounding box center [212, 121] width 66 height 22
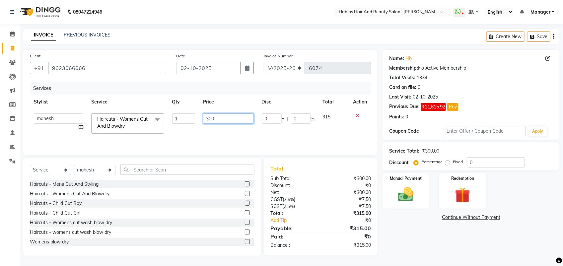
click at [213, 114] on input "300" at bounding box center [228, 118] width 50 height 10
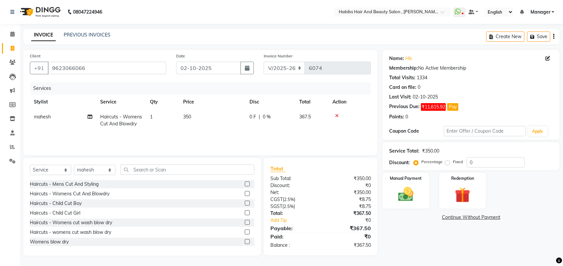
click at [213, 132] on div "Services Stylist Service Qty Price Disc Total Action mahesh Haircuts - Womens C…" at bounding box center [200, 115] width 341 height 66
click at [155, 174] on input "text" at bounding box center [187, 170] width 134 height 10
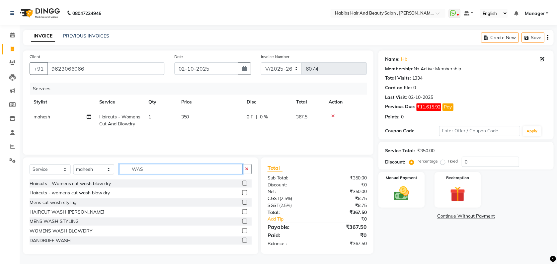
scroll to position [8, 0]
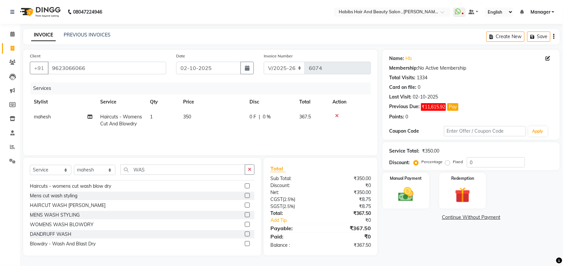
click at [245, 243] on label at bounding box center [247, 243] width 5 height 5
click at [245, 243] on input "checkbox" at bounding box center [247, 244] width 4 height 4
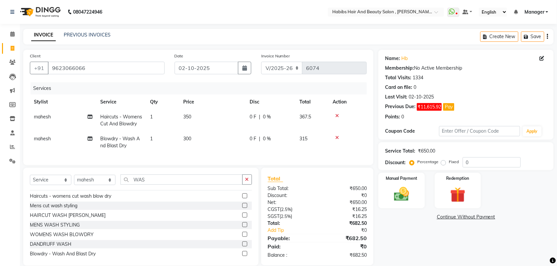
click at [336, 115] on icon at bounding box center [337, 115] width 4 height 5
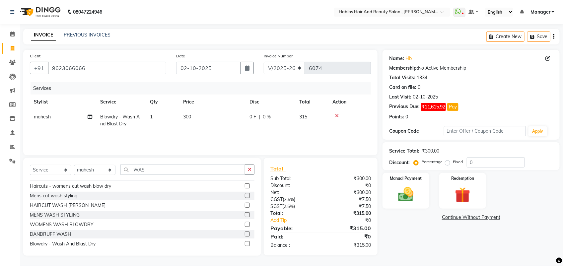
click at [195, 115] on td "300" at bounding box center [212, 121] width 66 height 22
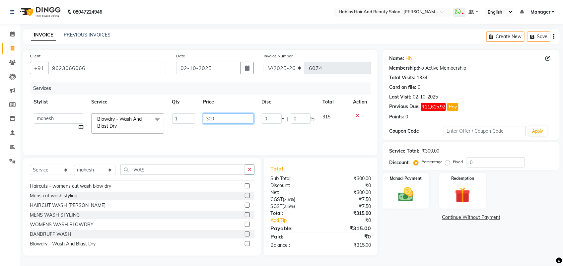
click at [206, 117] on input "300" at bounding box center [228, 118] width 50 height 10
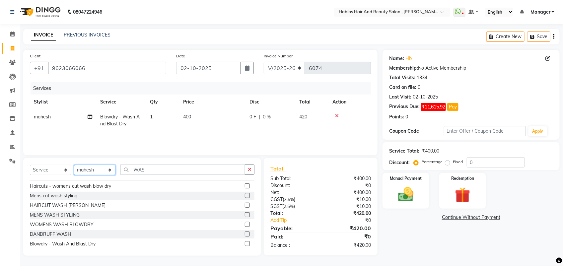
click at [97, 170] on select "Select Stylist [PERSON_NAME] Manager [PERSON_NAME] Saif [PERSON_NAME] [PERSON_N…" at bounding box center [94, 170] width 41 height 10
drag, startPoint x: 97, startPoint y: 170, endPoint x: 87, endPoint y: 153, distance: 19.6
click at [87, 153] on div "Client +91 9623066066 Date 02-10-2025 Invoice Number V/2025 V/2025-26 6074 Serv…" at bounding box center [200, 153] width 364 height 206
click at [95, 163] on div "Select Service Product Membership Package Voucher Prepaid Gift Card Select Styl…" at bounding box center [142, 207] width 238 height 98
click at [95, 167] on select "Select Stylist [PERSON_NAME] Manager [PERSON_NAME] Saif [PERSON_NAME] [PERSON_N…" at bounding box center [94, 170] width 41 height 10
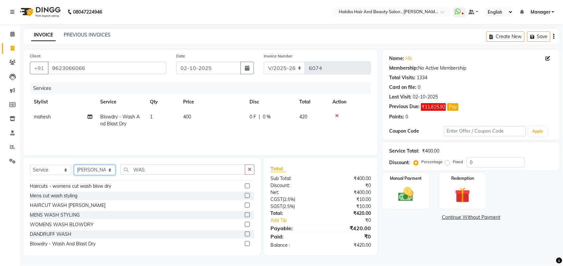
click at [74, 165] on select "Select Stylist [PERSON_NAME] Manager [PERSON_NAME] Saif [PERSON_NAME] [PERSON_N…" at bounding box center [94, 170] width 41 height 10
click at [245, 186] on label at bounding box center [247, 186] width 5 height 5
click at [245, 186] on input "checkbox" at bounding box center [247, 186] width 4 height 4
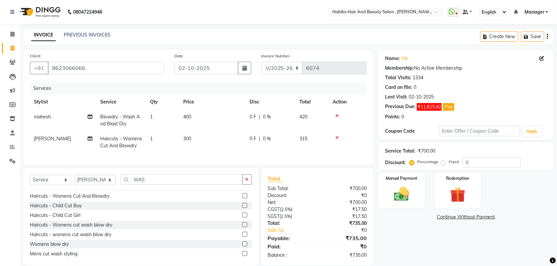
click at [199, 140] on td "300" at bounding box center [212, 142] width 66 height 22
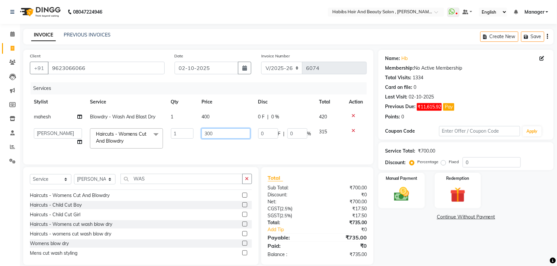
click at [217, 133] on input "300" at bounding box center [225, 133] width 49 height 10
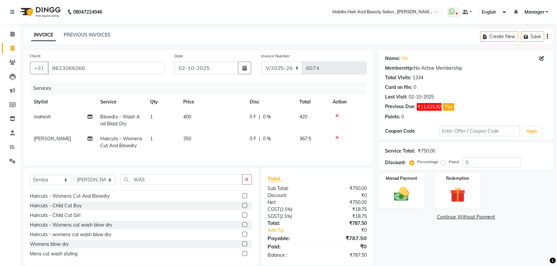
click at [213, 147] on td "350" at bounding box center [212, 142] width 66 height 22
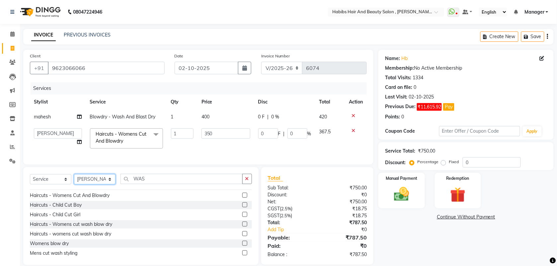
click at [101, 185] on select "Select Stylist [PERSON_NAME] Manager [PERSON_NAME] Saif [PERSON_NAME] [PERSON_N…" at bounding box center [94, 179] width 41 height 10
click at [74, 180] on select "Select Stylist [PERSON_NAME] Manager [PERSON_NAME] Saif [PERSON_NAME] [PERSON_N…" at bounding box center [94, 179] width 41 height 10
click at [158, 184] on input "WAS" at bounding box center [181, 179] width 122 height 10
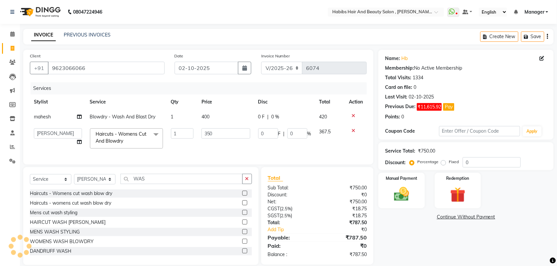
click at [242, 244] on label at bounding box center [244, 241] width 5 height 5
click at [242, 244] on input "checkbox" at bounding box center [244, 242] width 4 height 4
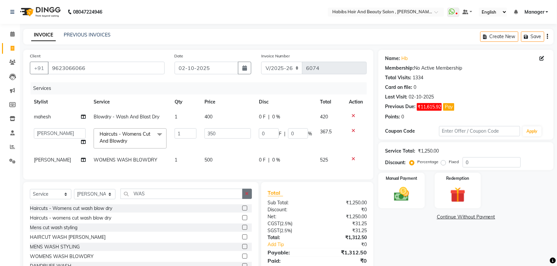
click at [248, 196] on icon "button" at bounding box center [247, 193] width 4 height 5
click at [242, 211] on label at bounding box center [244, 208] width 5 height 5
click at [242, 211] on input "checkbox" at bounding box center [244, 208] width 4 height 4
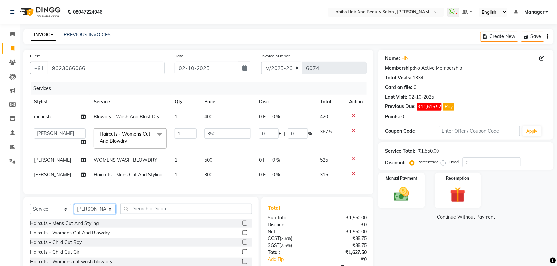
click at [102, 214] on select "Select Stylist [PERSON_NAME] Manager [PERSON_NAME] Saif [PERSON_NAME] [PERSON_N…" at bounding box center [94, 209] width 41 height 10
click at [74, 210] on select "Select Stylist [PERSON_NAME] Manager [PERSON_NAME] Saif [PERSON_NAME] [PERSON_N…" at bounding box center [94, 209] width 41 height 10
click at [242, 235] on label at bounding box center [244, 232] width 5 height 5
click at [242, 235] on input "checkbox" at bounding box center [244, 233] width 4 height 4
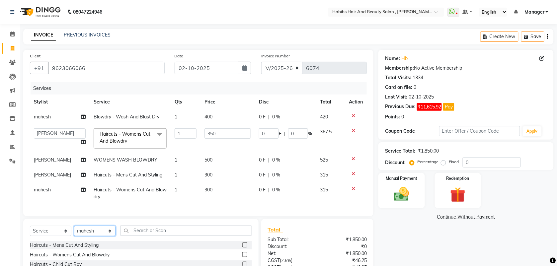
click at [101, 236] on select "Select Stylist [PERSON_NAME] Manager [PERSON_NAME] Saif [PERSON_NAME] [PERSON_N…" at bounding box center [94, 231] width 41 height 10
click at [74, 232] on select "Select Stylist [PERSON_NAME] Manager [PERSON_NAME] Saif [PERSON_NAME] [PERSON_N…" at bounding box center [94, 231] width 41 height 10
click at [242, 248] on label at bounding box center [244, 245] width 5 height 5
click at [242, 248] on input "checkbox" at bounding box center [244, 245] width 4 height 4
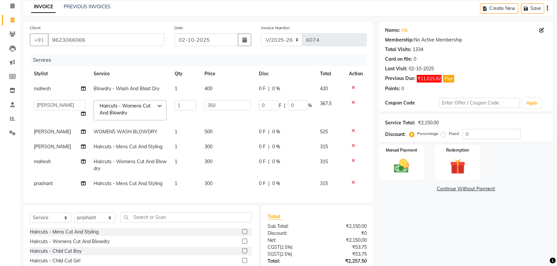
scroll to position [29, 0]
click at [208, 150] on td "300" at bounding box center [227, 146] width 54 height 15
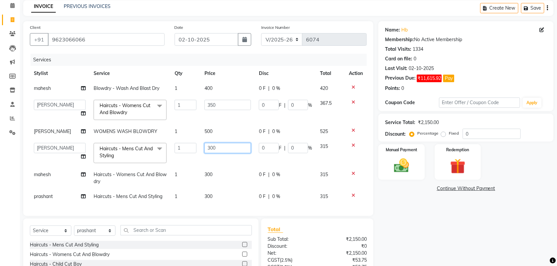
click at [211, 149] on input "300" at bounding box center [227, 148] width 46 height 10
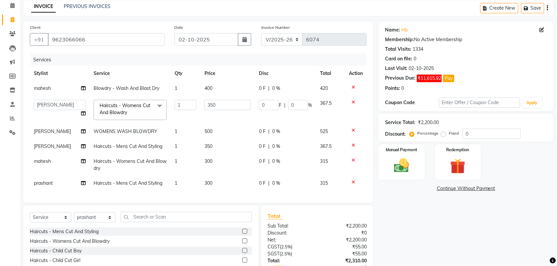
click at [218, 177] on tbody "[PERSON_NAME] - Wash And Blast Dry 1 400 0 F | 0 % 420 [PERSON_NAME] mahesh Man…" at bounding box center [198, 136] width 337 height 110
click at [206, 160] on span "300" at bounding box center [208, 161] width 8 height 6
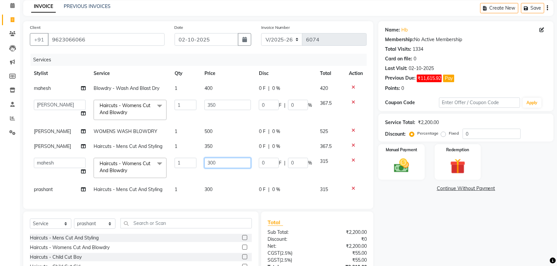
click at [209, 165] on input "300" at bounding box center [227, 163] width 46 height 10
click at [208, 182] on td "300" at bounding box center [227, 189] width 54 height 15
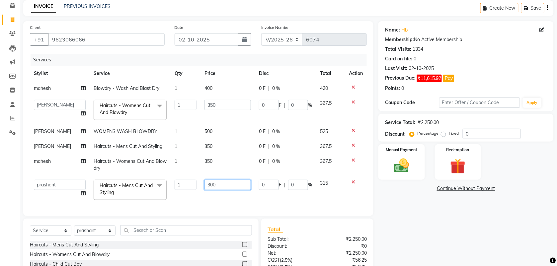
click at [211, 185] on input "300" at bounding box center [227, 185] width 46 height 10
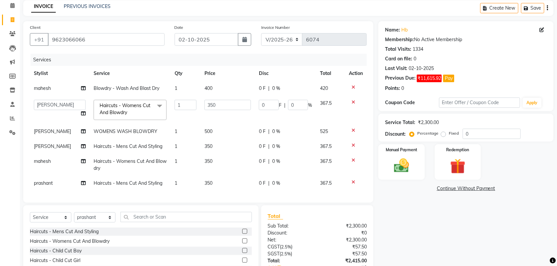
click at [215, 196] on div "Services Stylist Service Qty Price Disc Total Action mahesh Blowdry - Wash And …" at bounding box center [198, 125] width 337 height 142
click at [208, 148] on span "350" at bounding box center [208, 146] width 8 height 6
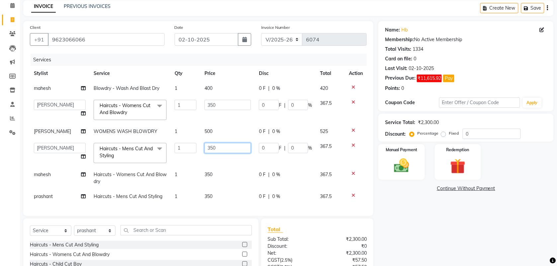
drag, startPoint x: 223, startPoint y: 148, endPoint x: 149, endPoint y: 155, distance: 74.3
click at [149, 155] on tr "ARIF junaid mahesh Manager prashant Saif Saish SATISH Shubhangi siddhu Sujal vi…" at bounding box center [198, 153] width 337 height 28
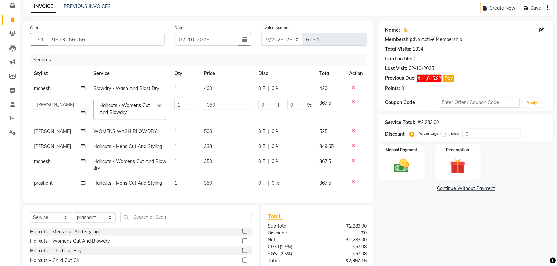
click at [181, 158] on tbody "[PERSON_NAME] - Wash And Blast Dry 1 400 0 F | 0 % 420 [PERSON_NAME] mahesh Man…" at bounding box center [198, 136] width 337 height 110
click at [101, 223] on select "Select Stylist [PERSON_NAME] Manager [PERSON_NAME] Saif [PERSON_NAME] [PERSON_N…" at bounding box center [94, 217] width 41 height 10
click at [74, 218] on select "Select Stylist [PERSON_NAME] Manager [PERSON_NAME] Saif [PERSON_NAME] [PERSON_N…" at bounding box center [94, 217] width 41 height 10
click at [164, 222] on input "text" at bounding box center [185, 217] width 131 height 10
click at [242, 234] on label at bounding box center [244, 231] width 5 height 5
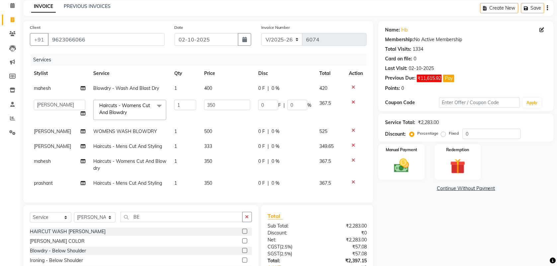
click at [242, 234] on input "checkbox" at bounding box center [244, 232] width 4 height 4
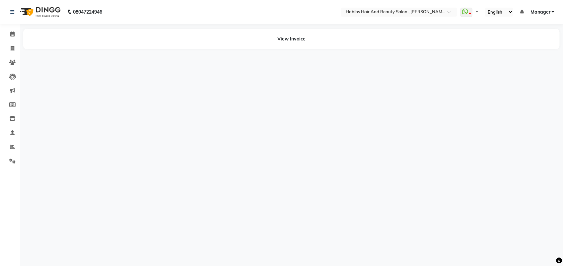
select select "en"
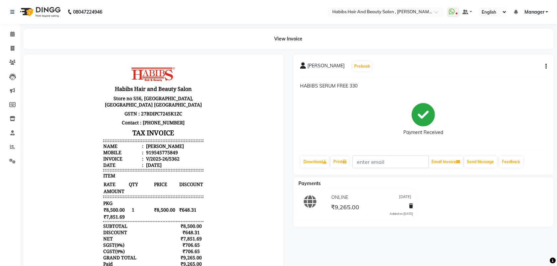
click at [546, 66] on icon "button" at bounding box center [546, 66] width 1 height 0
click at [498, 71] on div "Edit Invoice" at bounding box center [512, 70] width 45 height 8
select select "service"
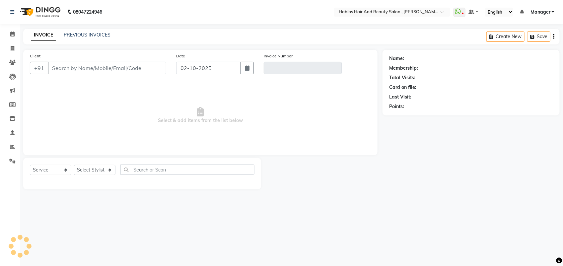
type input "9545775849"
type input "V/2025-26/5362"
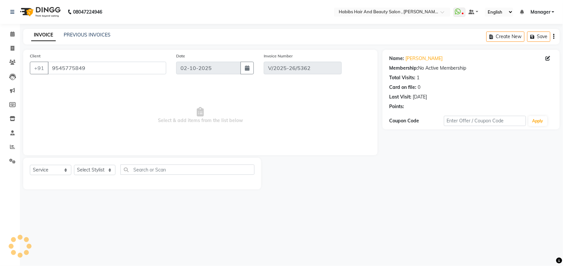
type input "[DATE]"
select select "select"
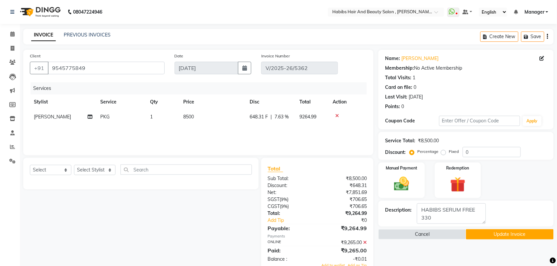
click at [287, 127] on div "Services Stylist Service Qty Price Disc Total Action vitthal PKG 1 8500 648.31 …" at bounding box center [198, 115] width 337 height 66
click at [283, 118] on span "7.63 %" at bounding box center [281, 116] width 14 height 7
select select "18511"
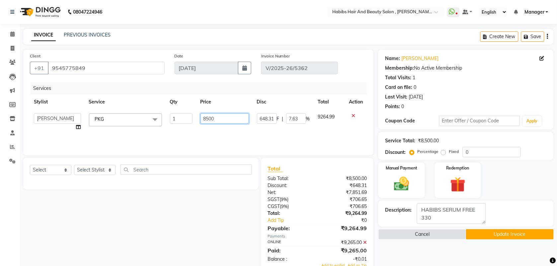
click at [224, 121] on input "8500" at bounding box center [224, 118] width 48 height 10
type input "8500"
click at [218, 132] on div "Services Stylist Service Qty Price Disc Total Action ARIF junaid mahesh Manager…" at bounding box center [198, 115] width 337 height 66
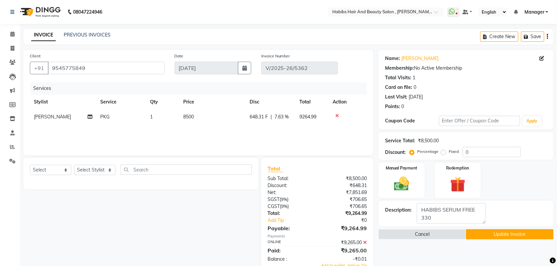
scroll to position [19, 0]
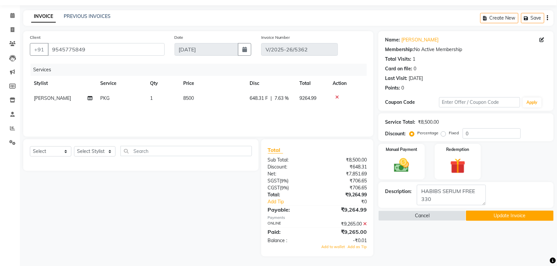
click at [363, 223] on icon at bounding box center [365, 224] width 4 height 5
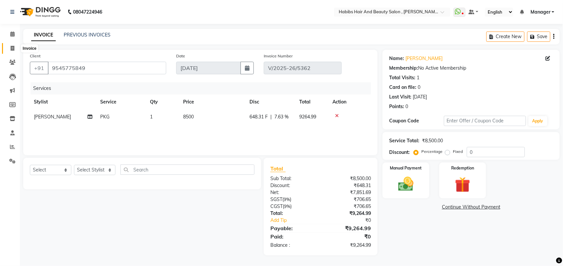
click at [12, 50] on icon at bounding box center [13, 48] width 4 height 5
select select "service"
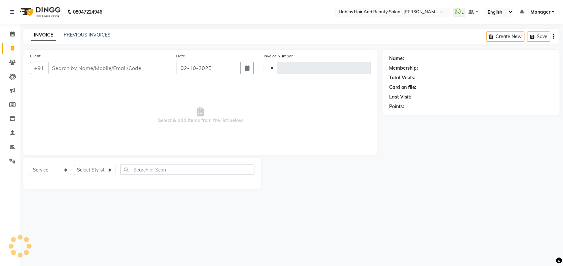
type input "6060"
select select "3814"
click at [90, 34] on link "PREVIOUS INVOICES" at bounding box center [87, 35] width 47 height 6
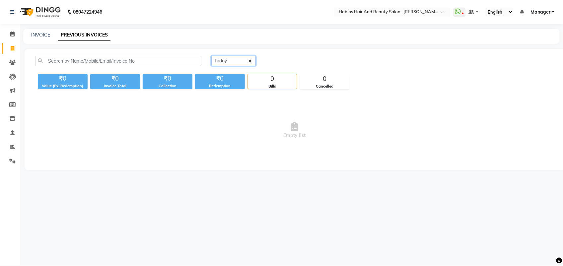
click at [216, 59] on select "Today Yesterday Custom Range" at bounding box center [233, 61] width 44 height 10
select select "range"
click at [211, 56] on select "Today Yesterday Custom Range" at bounding box center [233, 61] width 44 height 10
click at [295, 62] on input "02-10-2025" at bounding box center [287, 60] width 46 height 9
select select "10"
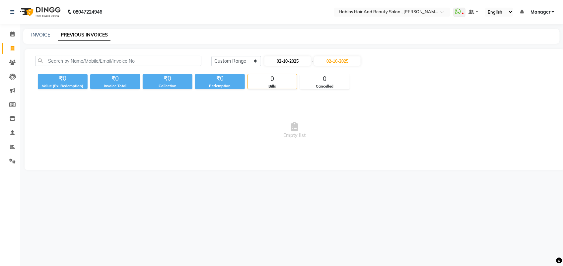
select select "2025"
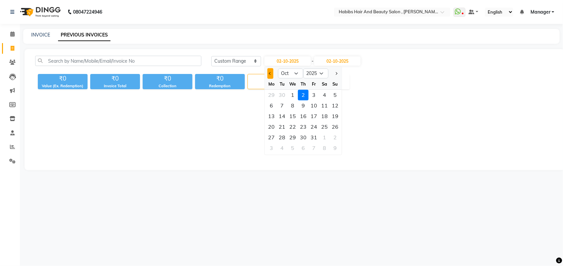
click at [269, 76] on button "Previous month" at bounding box center [270, 73] width 6 height 11
select select "9"
click at [279, 107] on div "9" at bounding box center [282, 106] width 11 height 11
type input "[DATE]"
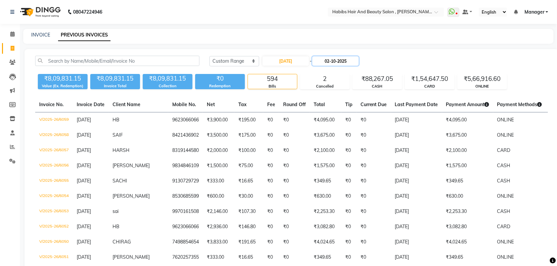
click at [329, 61] on input "02-10-2025" at bounding box center [335, 60] width 46 height 9
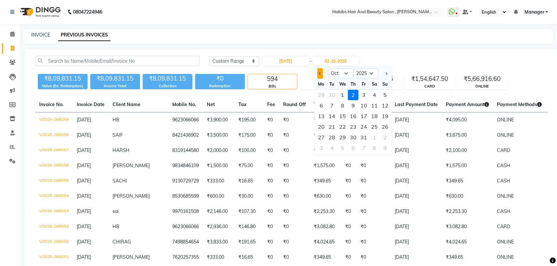
click at [318, 76] on button "Previous month" at bounding box center [320, 73] width 6 height 11
select select "9"
click at [330, 107] on div "9" at bounding box center [332, 106] width 11 height 11
type input "[DATE]"
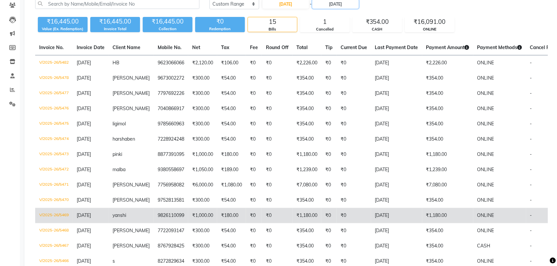
scroll to position [57, 0]
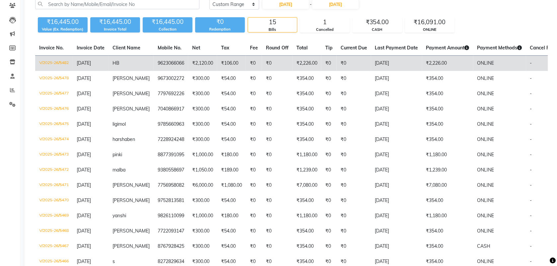
click at [200, 67] on td "₹2,120.00" at bounding box center [202, 64] width 29 height 16
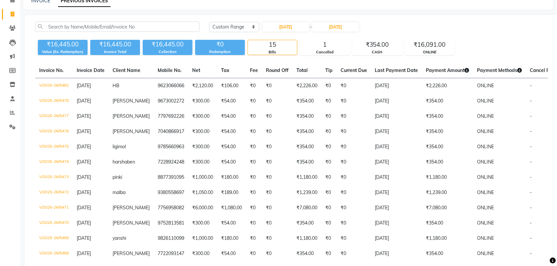
scroll to position [33, 0]
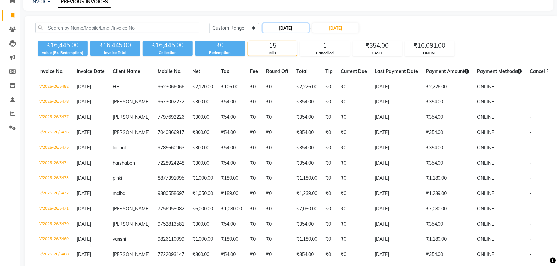
click at [300, 29] on input "[DATE]" at bounding box center [285, 27] width 46 height 9
select select "9"
select select "2025"
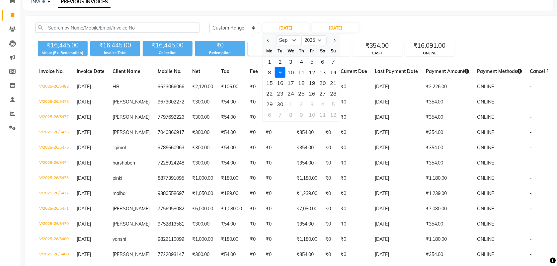
click at [280, 71] on div "9" at bounding box center [280, 72] width 11 height 11
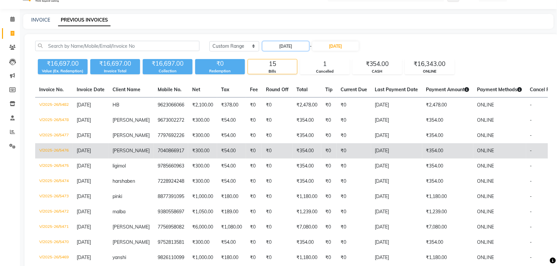
scroll to position [14, 0]
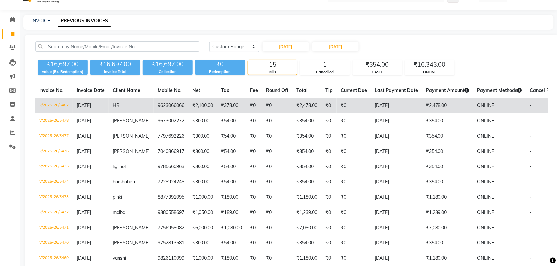
click at [138, 108] on td "HB" at bounding box center [131, 106] width 45 height 16
drag, startPoint x: 292, startPoint y: 45, endPoint x: 189, endPoint y: 107, distance: 120.0
click at [189, 107] on div "Today Yesterday Custom Range 09-09-2025 - 09-09-2025 ₹16,697.00 Value (Ex. Rede…" at bounding box center [292, 202] width 534 height 334
click at [188, 107] on td "₹2,100.00" at bounding box center [202, 106] width 29 height 16
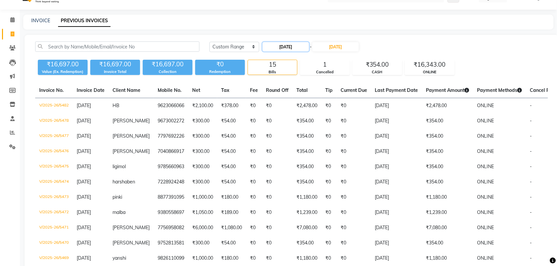
click at [289, 43] on input "[DATE]" at bounding box center [285, 46] width 46 height 9
select select "9"
select select "2025"
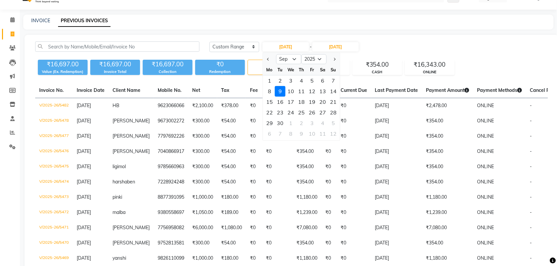
click at [276, 89] on div "9" at bounding box center [280, 91] width 11 height 11
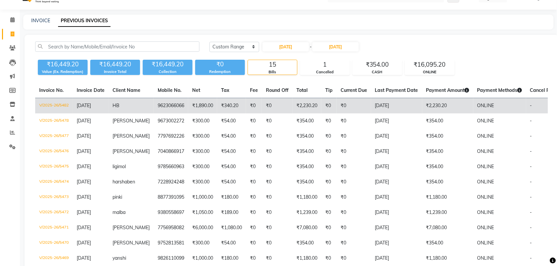
click at [188, 105] on td "₹1,890.00" at bounding box center [202, 106] width 29 height 16
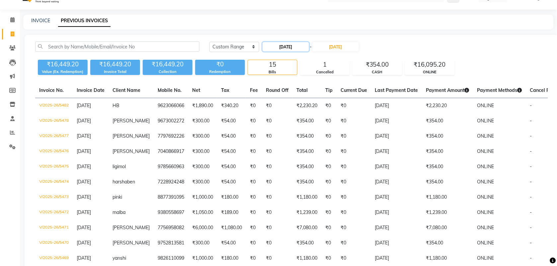
click at [280, 47] on input "[DATE]" at bounding box center [285, 46] width 46 height 9
select select "9"
select select "2025"
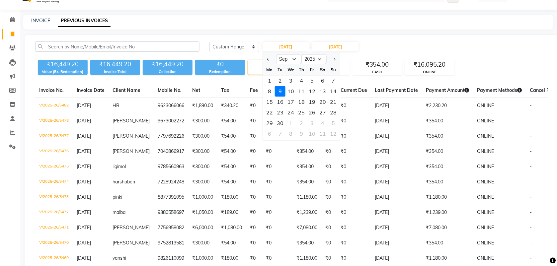
click at [276, 92] on div "9" at bounding box center [280, 91] width 11 height 11
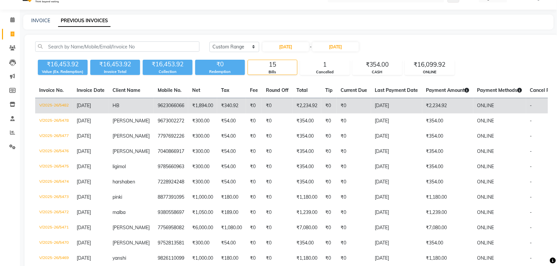
click at [206, 105] on td "₹1,894.00" at bounding box center [202, 106] width 29 height 16
click at [154, 108] on td "9623066066" at bounding box center [171, 106] width 35 height 16
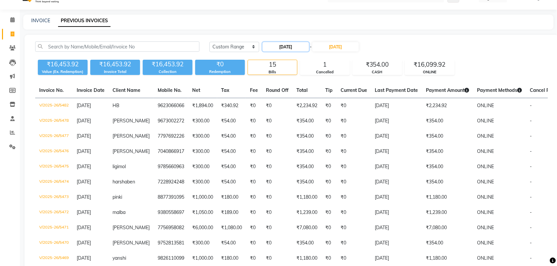
click at [294, 45] on input "[DATE]" at bounding box center [285, 46] width 46 height 9
select select "9"
select select "2025"
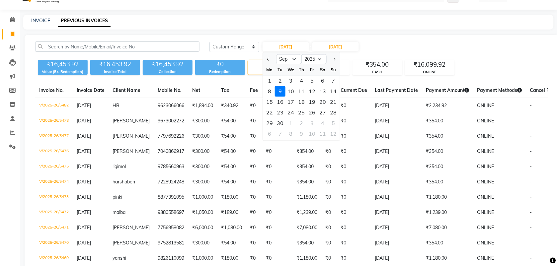
click at [280, 87] on div "9" at bounding box center [280, 91] width 11 height 11
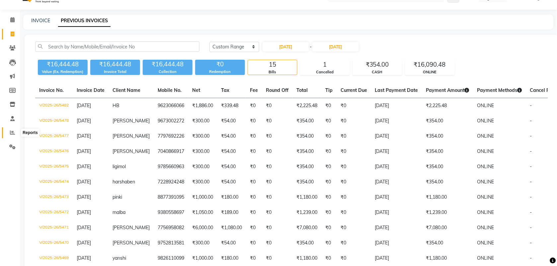
click at [13, 132] on icon at bounding box center [12, 132] width 5 height 5
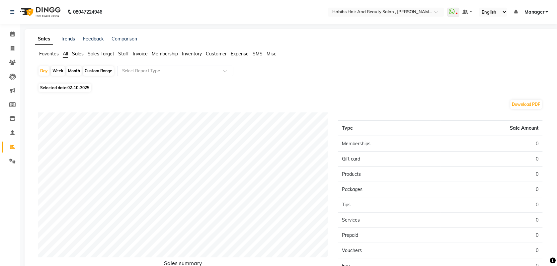
click at [143, 52] on span "Invoice" at bounding box center [140, 54] width 15 height 6
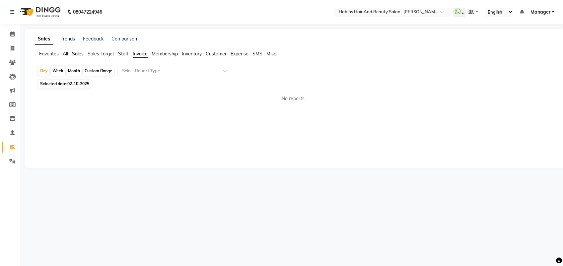
click at [75, 71] on div "Month" at bounding box center [73, 70] width 15 height 9
select select "10"
select select "2025"
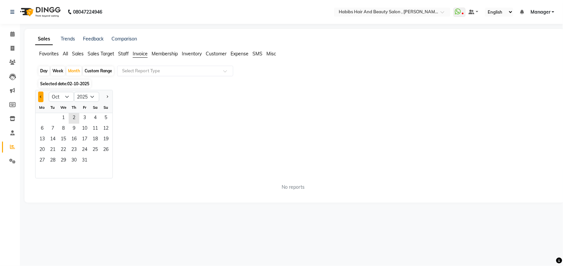
click at [38, 94] on button "Previous month" at bounding box center [40, 97] width 5 height 11
select select "9"
click at [43, 118] on span "1" at bounding box center [42, 118] width 11 height 11
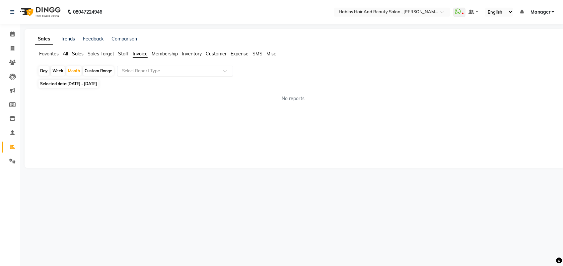
click at [175, 69] on input "text" at bounding box center [169, 71] width 96 height 7
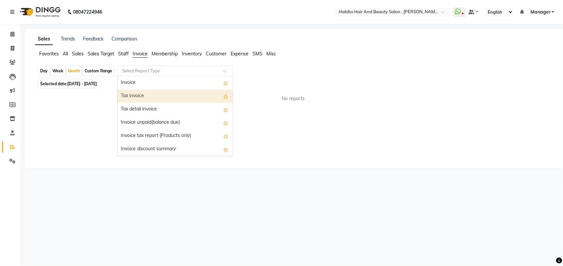
click at [155, 97] on div "Tax invoice" at bounding box center [174, 96] width 115 height 13
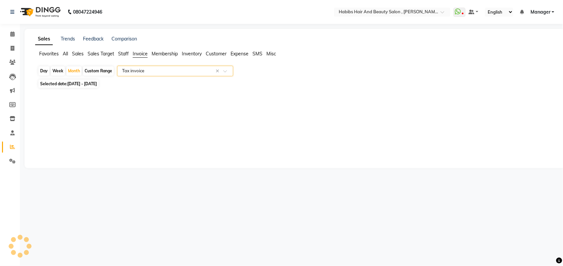
select select "full_report"
select select "csv"
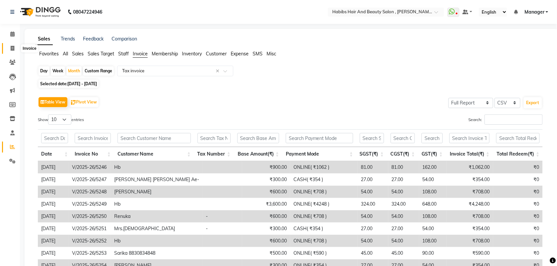
click at [14, 47] on icon at bounding box center [13, 48] width 4 height 5
select select "service"
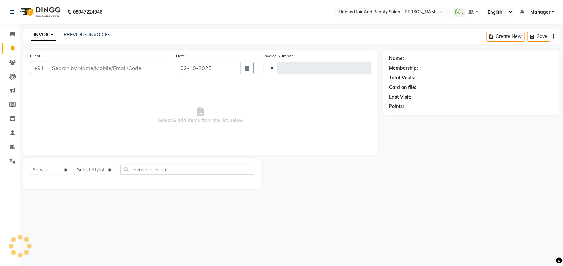
type input "6060"
select select "3814"
click at [92, 37] on link "PREVIOUS INVOICES" at bounding box center [87, 35] width 47 height 6
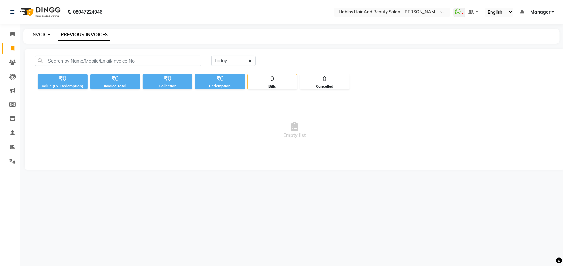
click at [41, 35] on link "INVOICE" at bounding box center [40, 35] width 19 height 6
select select "service"
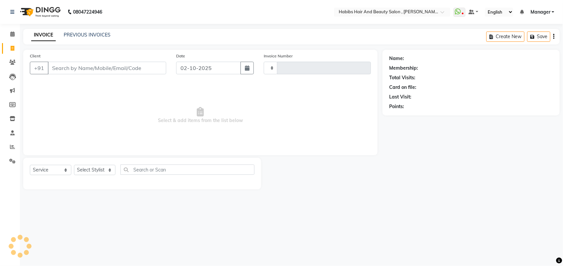
type input "6060"
select select "3814"
click at [97, 33] on link "PREVIOUS INVOICES" at bounding box center [87, 35] width 47 height 6
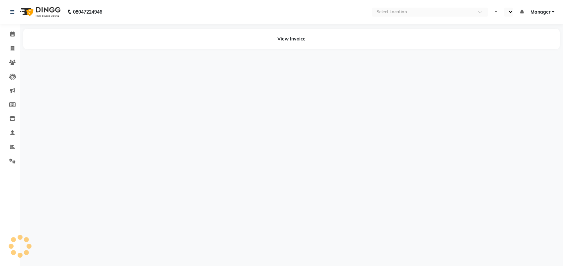
select select "en"
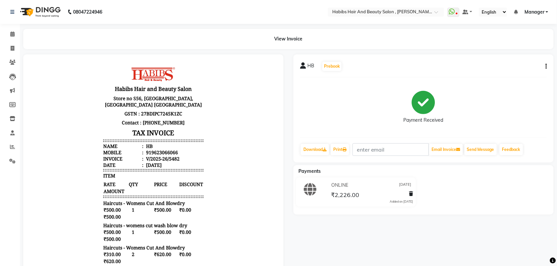
click at [546, 66] on icon "button" at bounding box center [546, 66] width 1 height 0
click at [504, 70] on div "Edit Invoice" at bounding box center [512, 70] width 45 height 8
select select "service"
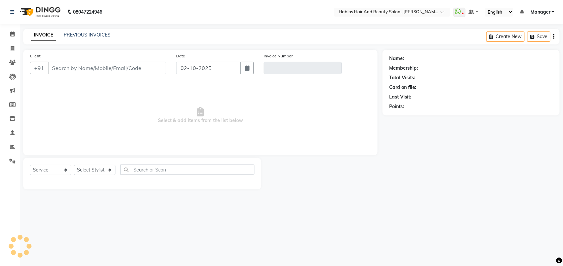
type input "9623066066"
type input "V/2025-26/5482"
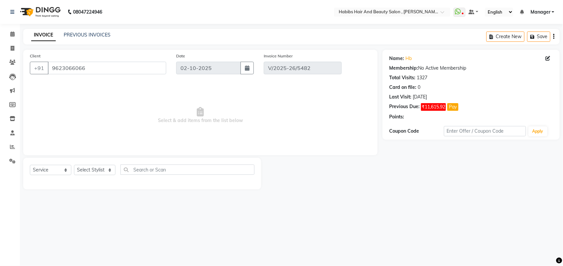
type input "[DATE]"
select select "select"
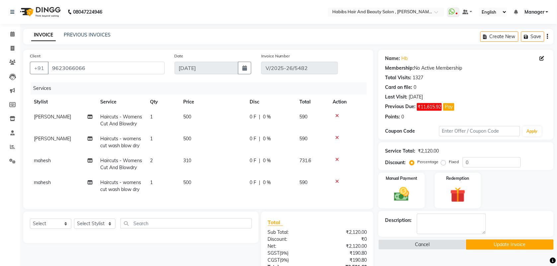
click at [200, 162] on td "310" at bounding box center [212, 164] width 66 height 22
select select "18894"
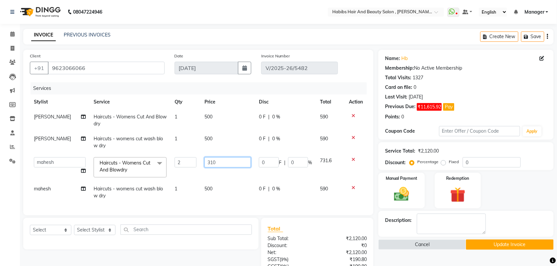
click at [216, 165] on input "310" at bounding box center [227, 162] width 46 height 10
type input "3"
type input "300"
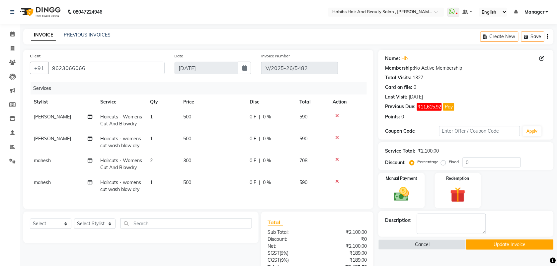
click at [215, 180] on tbody "Saif Haircuts - Womens Cut And Blowdry 1 500 0 F | 0 % 590 Saif Haircuts - wome…" at bounding box center [198, 154] width 337 height 88
click at [197, 189] on td "500" at bounding box center [212, 186] width 66 height 22
select select "18894"
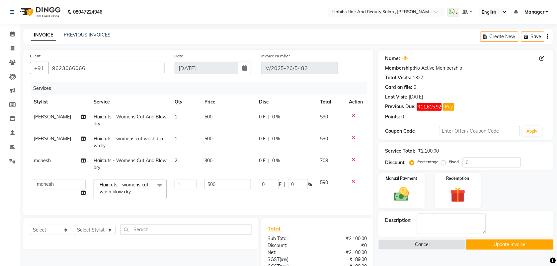
click at [231, 171] on td "300" at bounding box center [227, 164] width 54 height 22
select select "18894"
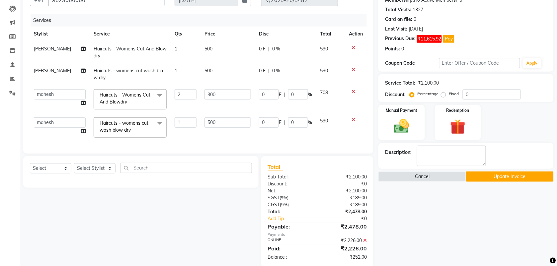
scroll to position [86, 0]
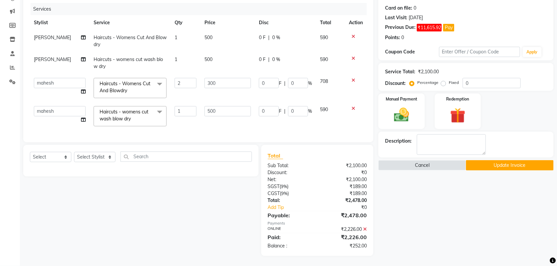
click at [364, 229] on icon at bounding box center [365, 229] width 4 height 5
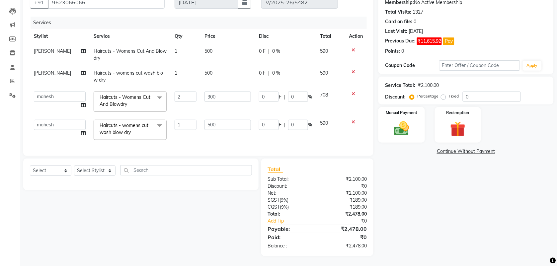
scroll to position [0, 0]
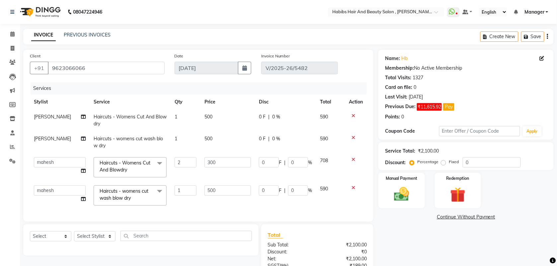
click at [211, 148] on td "500" at bounding box center [227, 142] width 54 height 22
select select "40225"
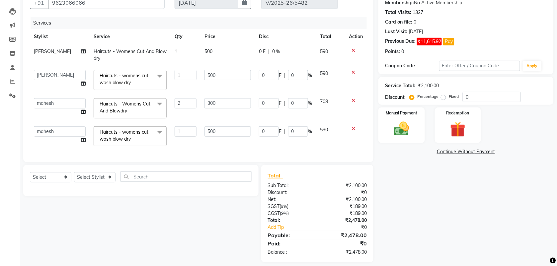
scroll to position [78, 0]
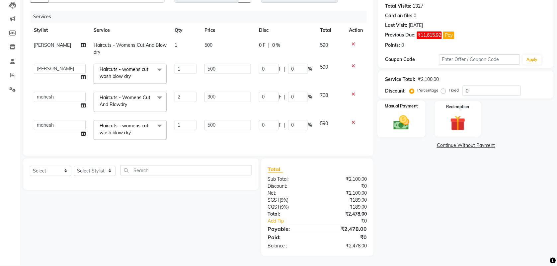
click at [397, 115] on img at bounding box center [402, 122] width 26 height 18
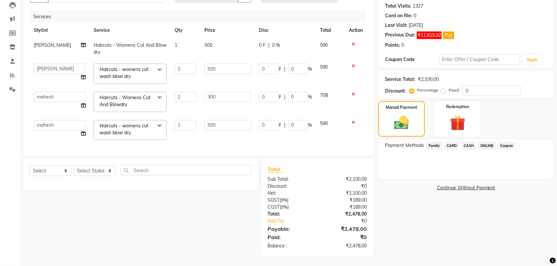
click at [487, 142] on span "ONLINE" at bounding box center [487, 146] width 17 height 8
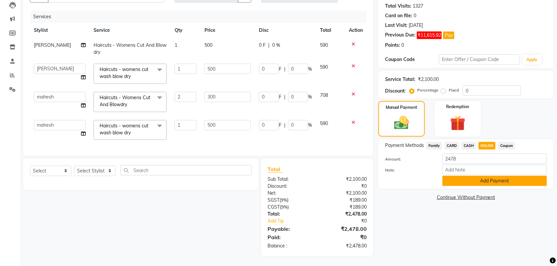
click at [462, 176] on button "Add Payment" at bounding box center [494, 181] width 105 height 10
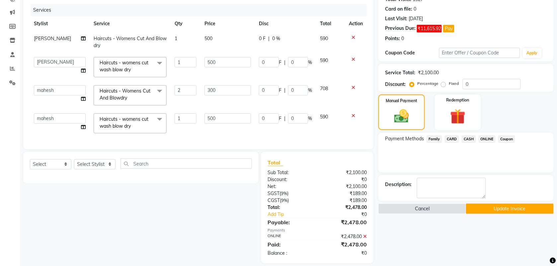
scroll to position [92, 0]
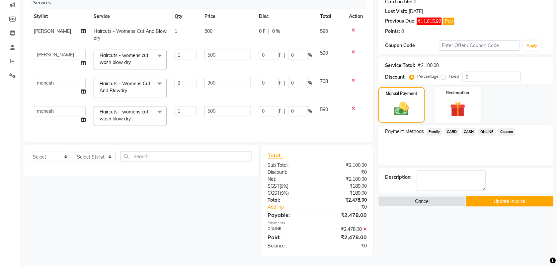
click at [481, 197] on button "Update Invoice" at bounding box center [510, 201] width 88 height 10
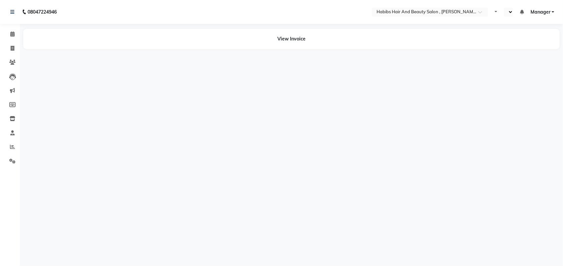
select select "en"
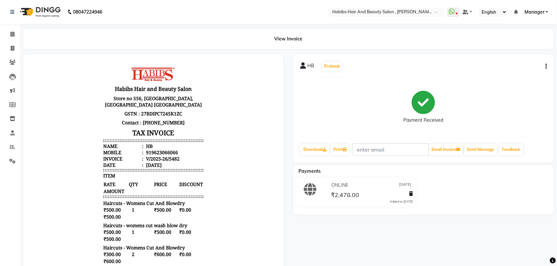
scroll to position [5, 0]
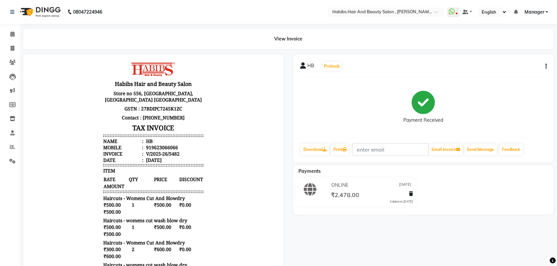
click at [546, 66] on icon "button" at bounding box center [546, 66] width 1 height 0
click at [503, 72] on div "Edit Invoice" at bounding box center [512, 70] width 45 height 8
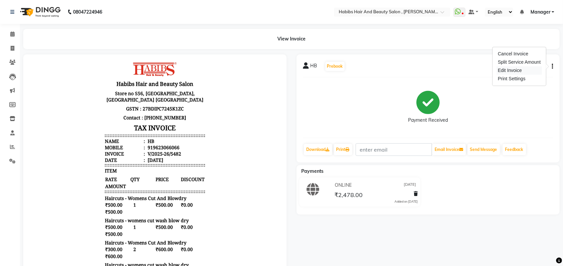
select select "service"
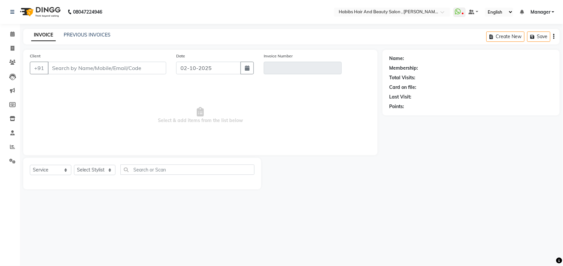
type input "9623066066"
type input "V/2025-26/5482"
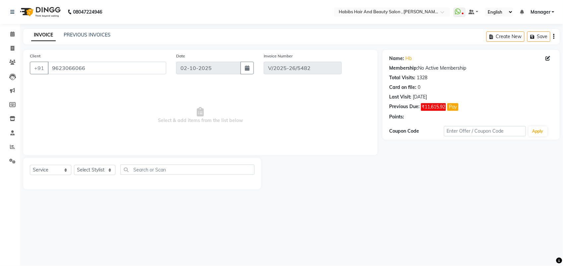
type input "[DATE]"
select select "select"
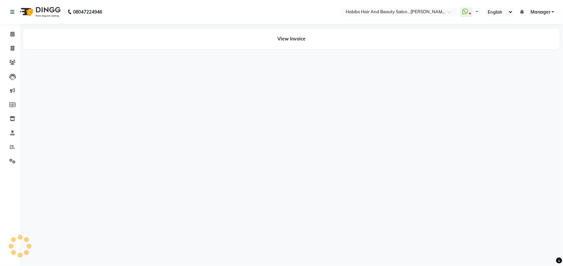
select select "en"
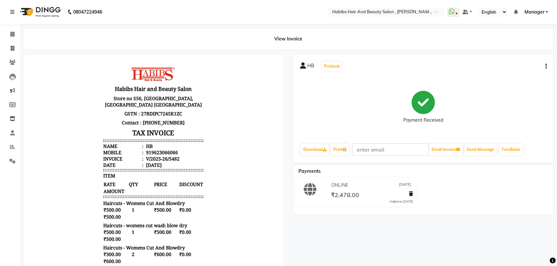
click at [546, 67] on icon "button" at bounding box center [546, 66] width 1 height 0
click at [510, 71] on div "Edit Invoice" at bounding box center [512, 70] width 45 height 8
select select "service"
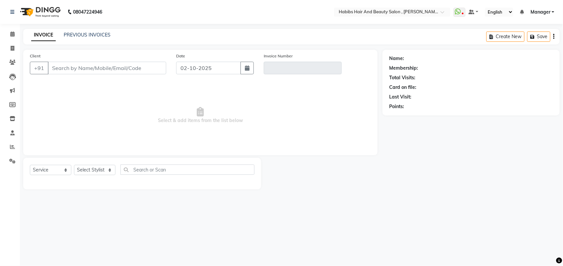
type input "9623066066"
type input "V/2025-26/5482"
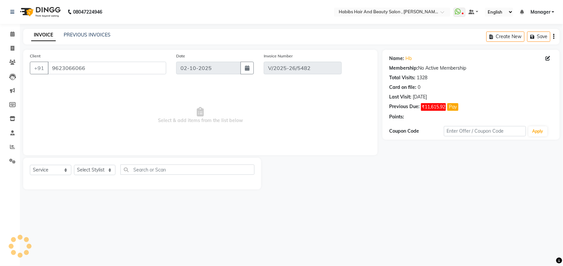
type input "[DATE]"
select select "select"
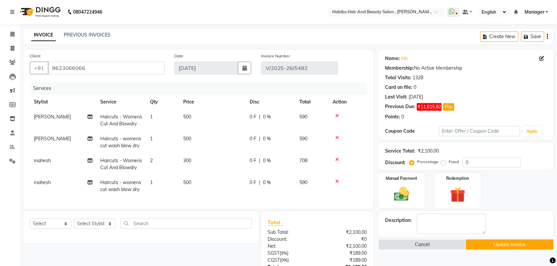
click at [192, 118] on td "500" at bounding box center [212, 121] width 66 height 22
select select "40225"
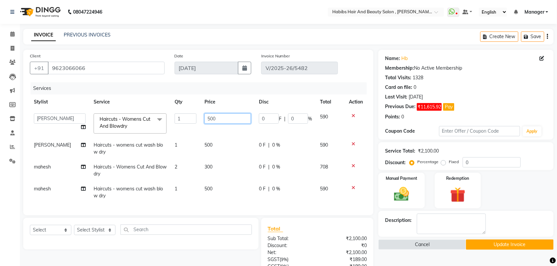
click at [217, 120] on input "500" at bounding box center [227, 118] width 46 height 10
type input "5"
type input "3"
type input "290"
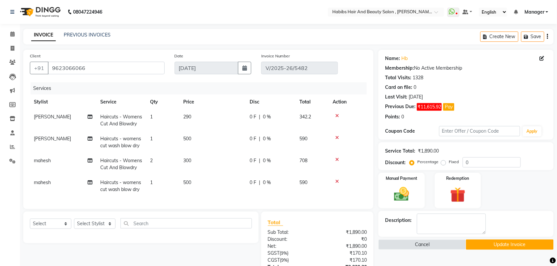
click at [221, 130] on td "290" at bounding box center [212, 121] width 66 height 22
select select "40225"
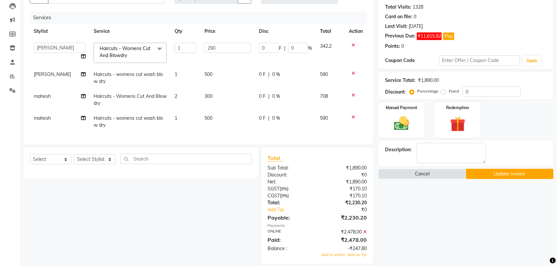
scroll to position [71, 0]
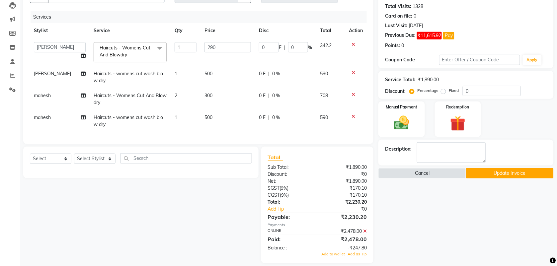
click at [366, 234] on icon at bounding box center [365, 231] width 4 height 5
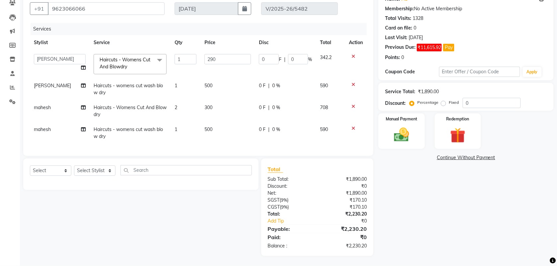
scroll to position [65, 0]
click at [404, 118] on div "Manual Payment" at bounding box center [402, 131] width 48 height 37
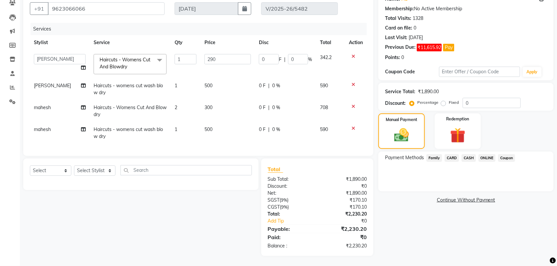
click at [491, 154] on span "ONLINE" at bounding box center [487, 158] width 17 height 8
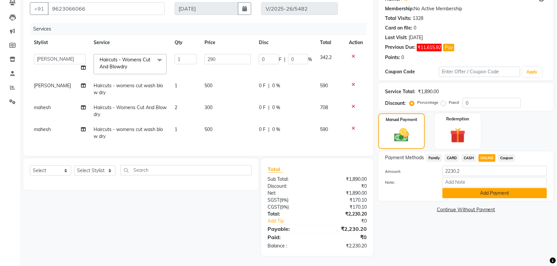
click at [460, 188] on button "Add Payment" at bounding box center [494, 193] width 105 height 10
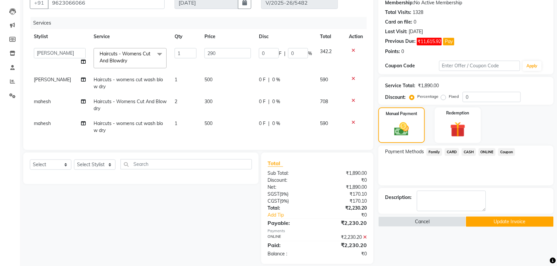
scroll to position [68, 0]
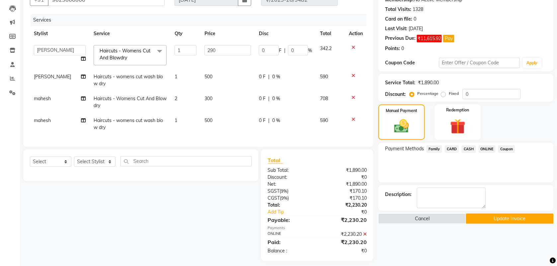
click at [476, 219] on button "Update Invoice" at bounding box center [510, 219] width 88 height 10
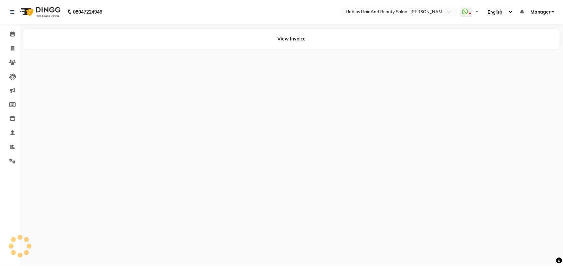
select select "en"
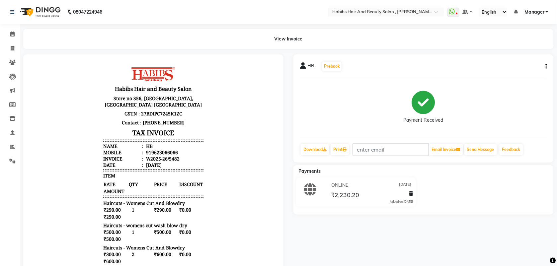
click at [547, 68] on div "HB Prebook Payment Received Download Print Email Invoice Send Message Feedback" at bounding box center [423, 108] width 260 height 108
click at [546, 66] on icon "button" at bounding box center [546, 66] width 1 height 0
click at [514, 70] on div "Edit Invoice" at bounding box center [512, 70] width 45 height 8
select select "service"
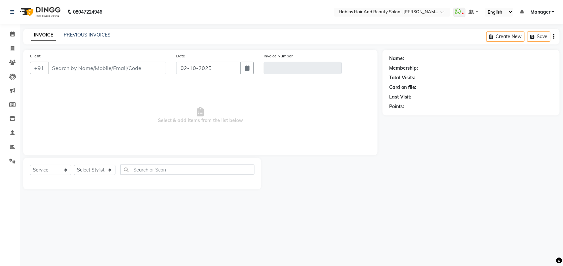
type input "9623066066"
type input "V/2025-26/5482"
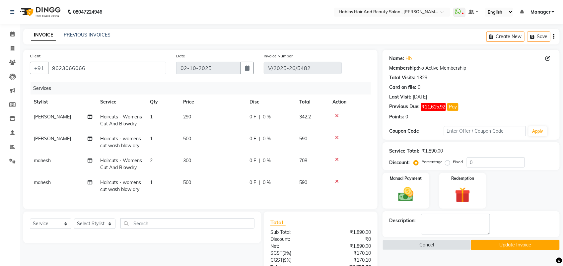
type input "[DATE]"
select select "select"
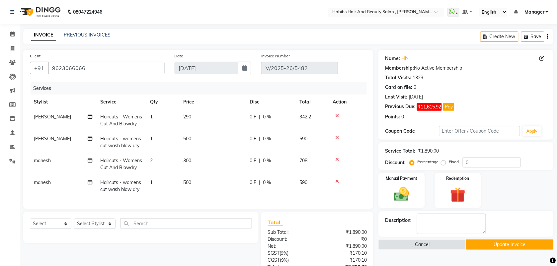
click at [195, 159] on td "300" at bounding box center [212, 164] width 66 height 22
select select "18894"
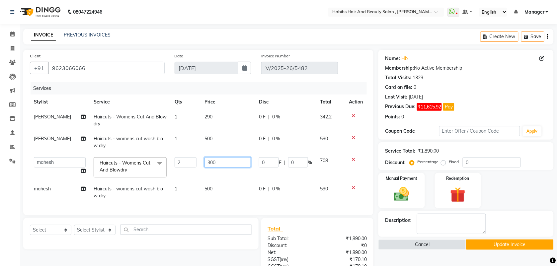
click at [214, 164] on input "300" at bounding box center [227, 162] width 46 height 10
type input "3"
type input "300"
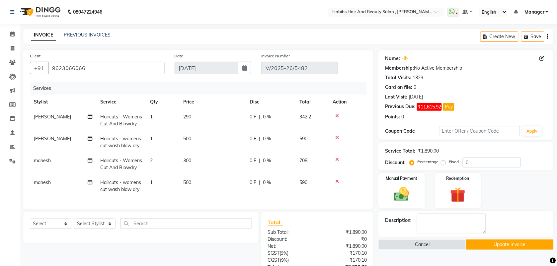
click at [208, 168] on td "300" at bounding box center [212, 164] width 66 height 22
select select "18894"
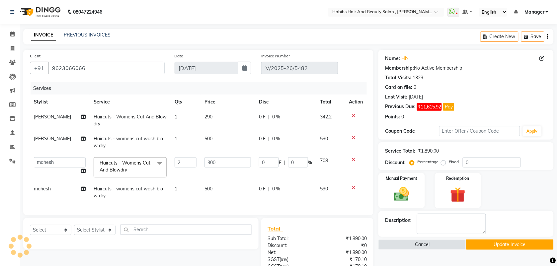
click at [215, 117] on td "290" at bounding box center [227, 121] width 54 height 22
select select "40225"
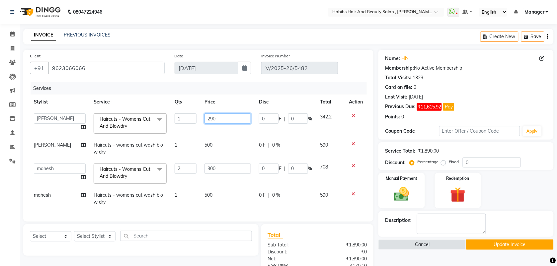
click at [218, 118] on input "290" at bounding box center [227, 118] width 46 height 10
type input "295"
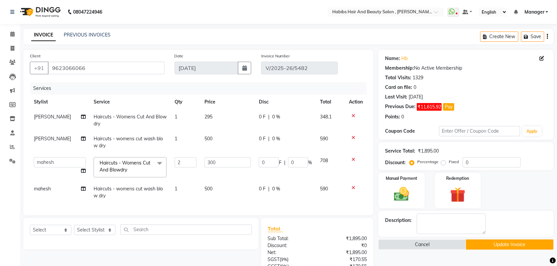
click at [219, 129] on td "295" at bounding box center [227, 121] width 54 height 22
select select "40225"
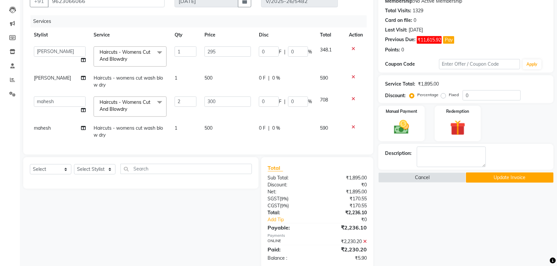
scroll to position [86, 0]
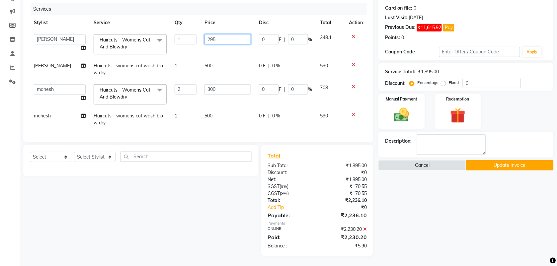
click at [216, 36] on input "295" at bounding box center [227, 39] width 46 height 10
type input "297"
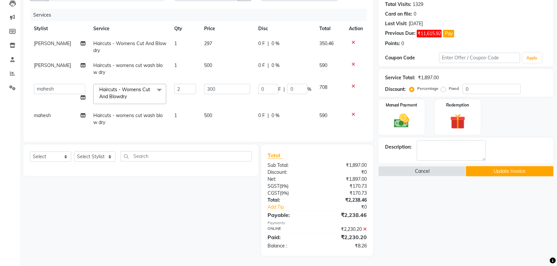
click at [218, 45] on td "297" at bounding box center [227, 47] width 54 height 22
select select "40225"
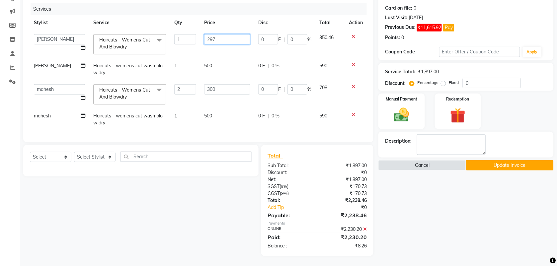
click at [218, 34] on input "297" at bounding box center [227, 39] width 46 height 10
type input "294"
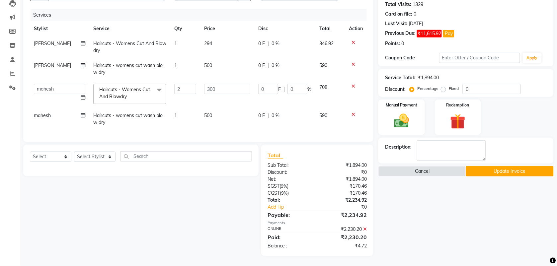
click at [216, 47] on td "294" at bounding box center [227, 47] width 54 height 22
select select "40225"
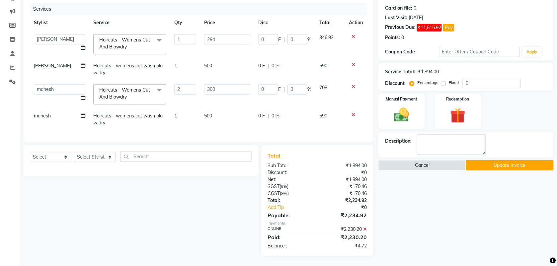
click at [365, 227] on icon at bounding box center [365, 229] width 4 height 5
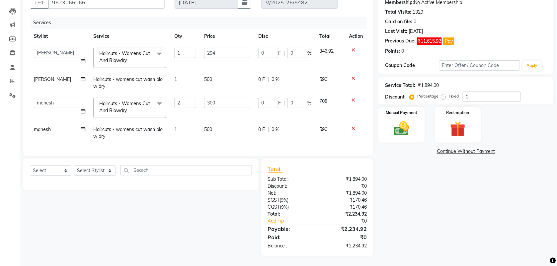
scroll to position [72, 0]
click at [397, 126] on img at bounding box center [402, 128] width 26 height 18
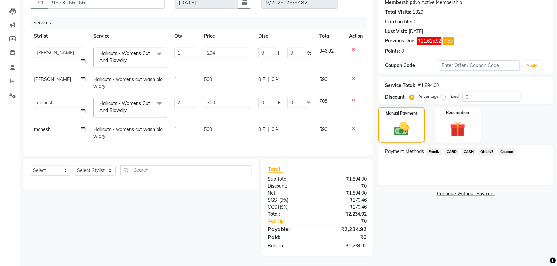
click at [484, 148] on span "ONLINE" at bounding box center [487, 152] width 17 height 8
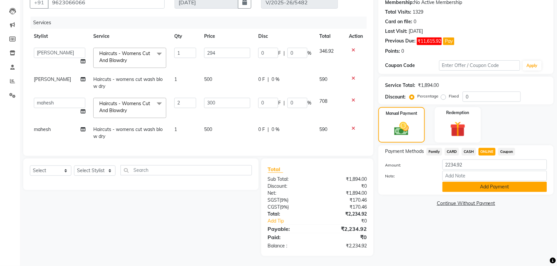
click at [468, 185] on button "Add Payment" at bounding box center [494, 187] width 105 height 10
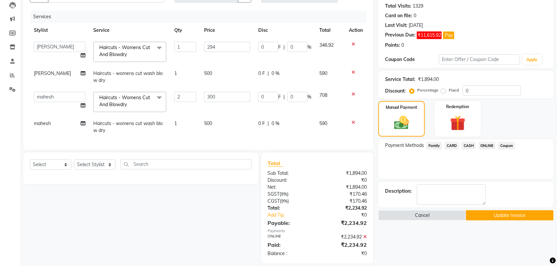
scroll to position [86, 0]
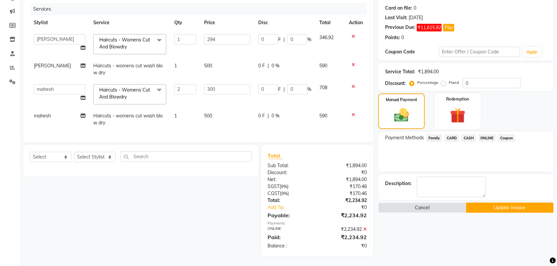
click at [475, 207] on div "Name: Hb Membership: No Active Membership Total Visits: 1329 Card on file: 0 La…" at bounding box center [468, 113] width 180 height 286
click at [482, 203] on button "Update Invoice" at bounding box center [510, 208] width 88 height 10
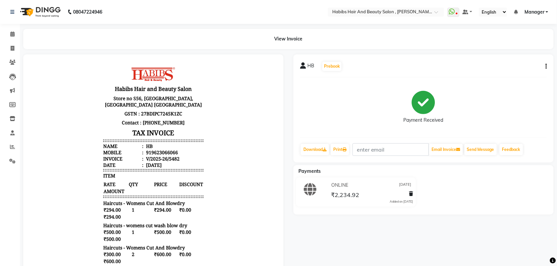
click at [545, 68] on button "button" at bounding box center [545, 66] width 4 height 7
click at [500, 75] on div "Print Settings" at bounding box center [512, 79] width 45 height 8
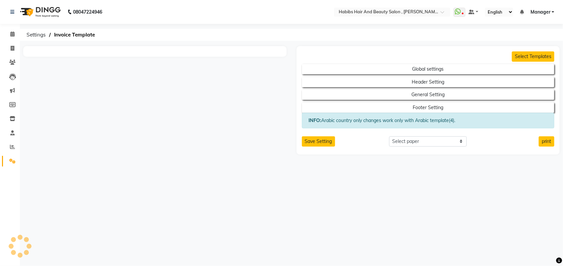
select select "thermal"
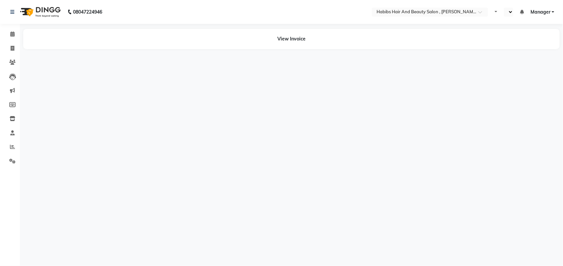
select select "en"
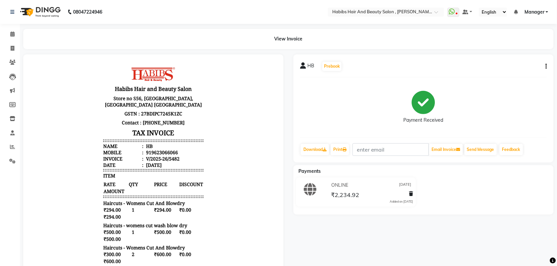
click at [547, 66] on icon "button" at bounding box center [546, 66] width 1 height 0
click at [517, 71] on div "Edit Invoice" at bounding box center [512, 70] width 45 height 8
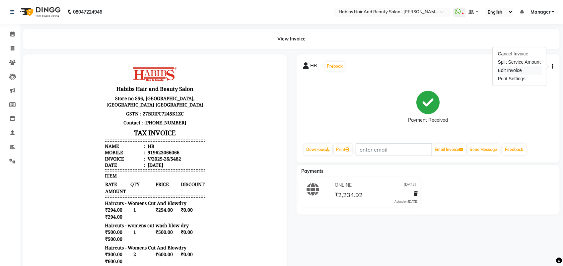
select select "service"
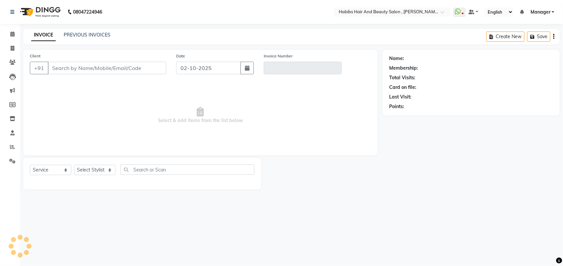
type input "9623066066"
type input "V/2025-26/5482"
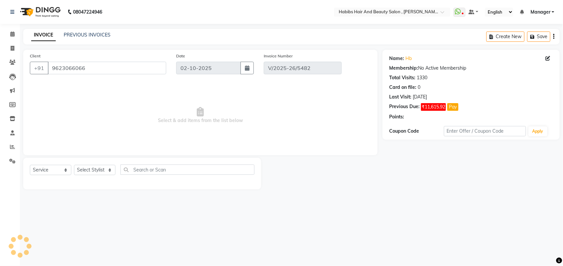
type input "09-09-2025"
select select "select"
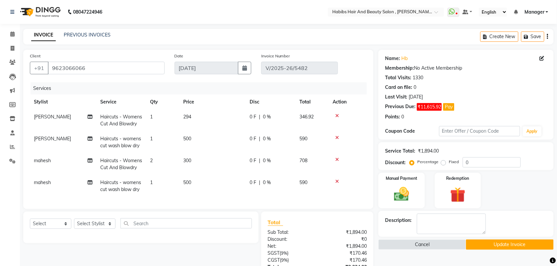
click at [195, 118] on td "294" at bounding box center [212, 121] width 66 height 22
select select "40225"
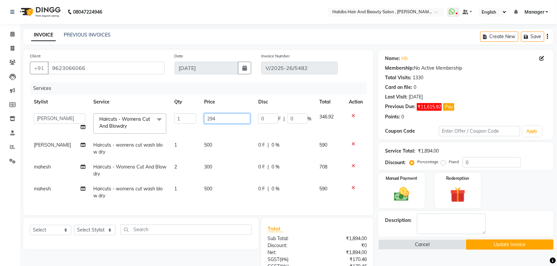
click at [214, 119] on input "294" at bounding box center [227, 118] width 46 height 10
type input "286"
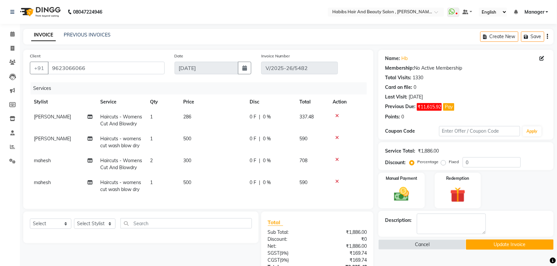
click at [214, 128] on td "286" at bounding box center [212, 121] width 66 height 22
select select "40225"
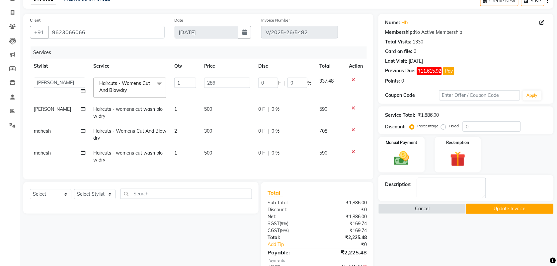
scroll to position [85, 0]
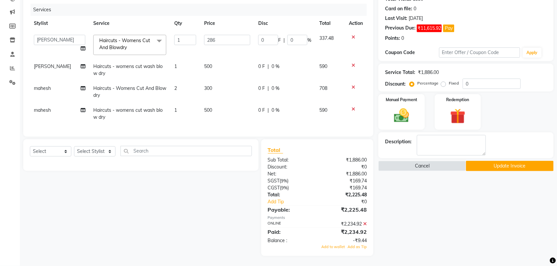
click at [364, 223] on icon at bounding box center [365, 224] width 4 height 5
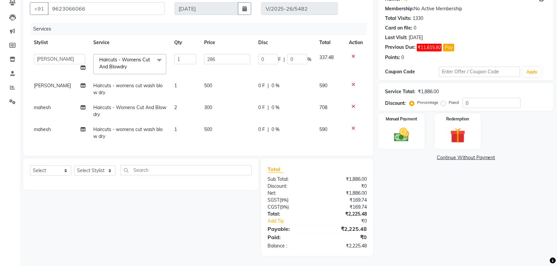
scroll to position [65, 0]
click at [403, 132] on img at bounding box center [402, 135] width 26 height 18
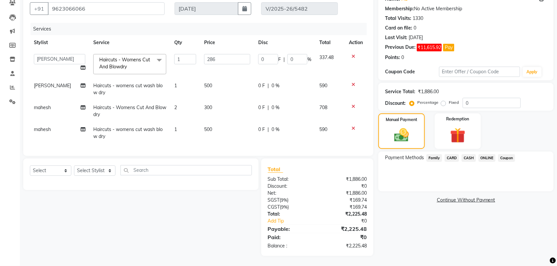
click at [487, 154] on span "ONLINE" at bounding box center [487, 158] width 17 height 8
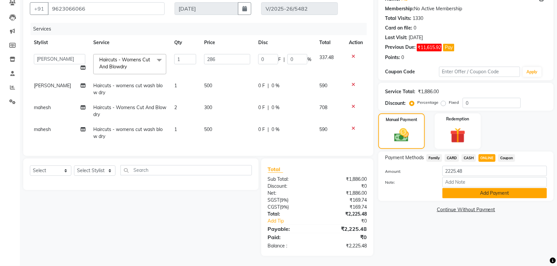
click at [473, 188] on button "Add Payment" at bounding box center [494, 193] width 105 height 10
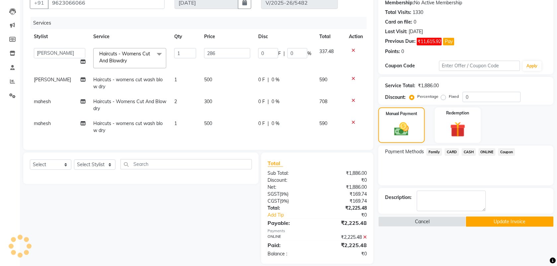
click at [482, 223] on button "Update Invoice" at bounding box center [510, 222] width 88 height 10
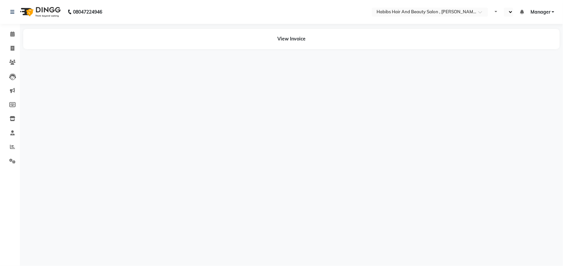
select select "en"
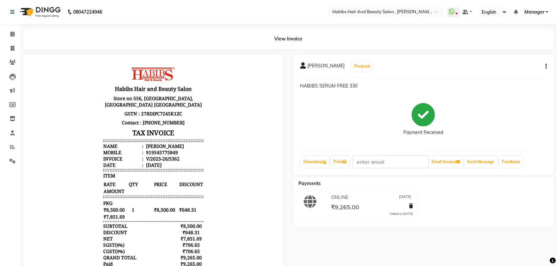
click at [545, 67] on button "button" at bounding box center [545, 66] width 4 height 7
click at [502, 69] on div "Edit Invoice" at bounding box center [512, 70] width 45 height 8
select select "service"
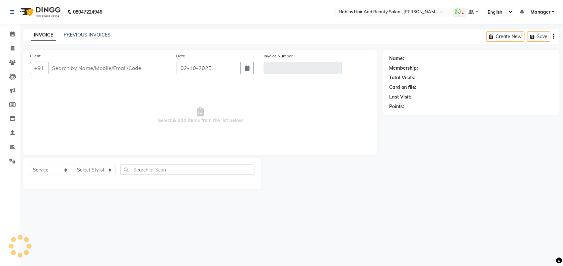
type input "9545775849"
type input "V/2025-26/5362"
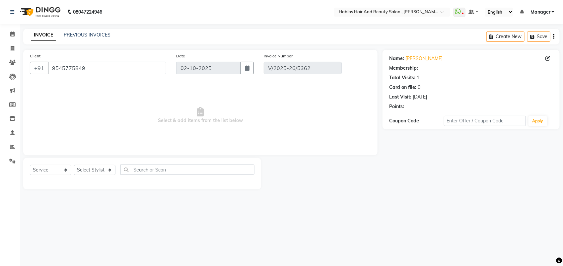
type input "[DATE]"
select select "select"
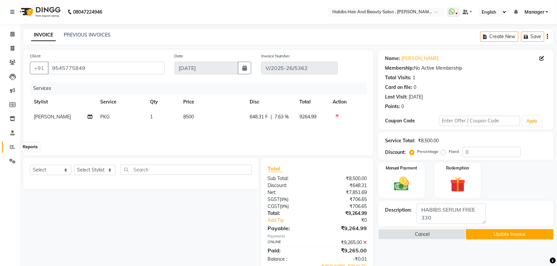
click at [11, 148] on icon at bounding box center [12, 146] width 5 height 5
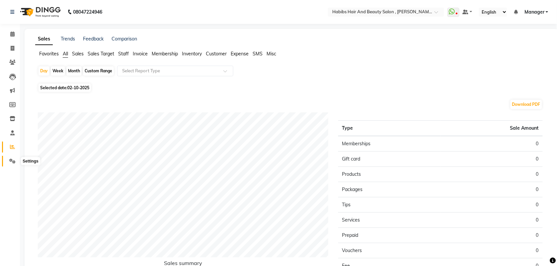
click at [13, 162] on icon at bounding box center [12, 161] width 6 height 5
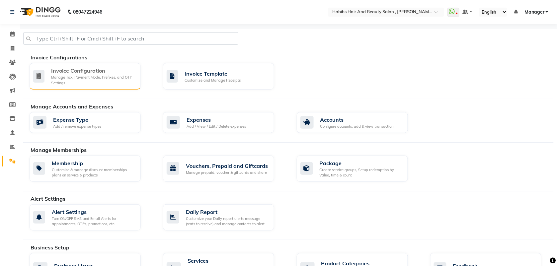
click at [65, 73] on div "Invoice Configuration" at bounding box center [93, 71] width 84 height 8
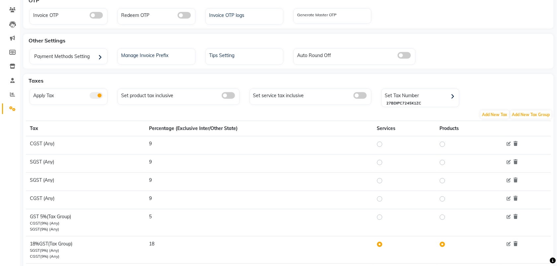
scroll to position [71, 0]
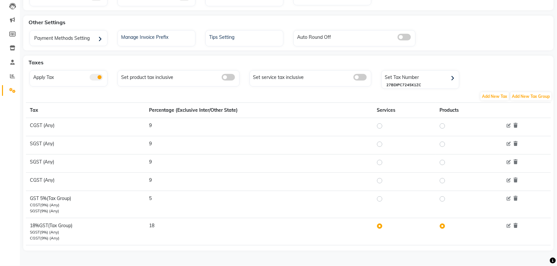
click at [385, 201] on label at bounding box center [385, 199] width 0 height 8
click at [380, 201] on input "radio" at bounding box center [380, 198] width 5 height 5
radio input "true"
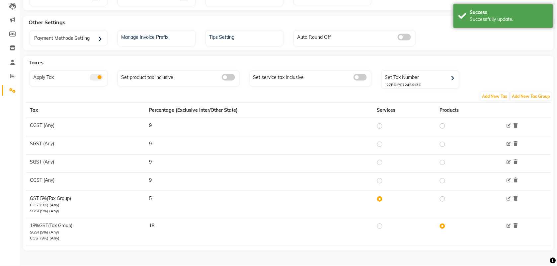
click at [385, 199] on label at bounding box center [385, 199] width 0 height 8
click at [382, 199] on input "radio" at bounding box center [380, 198] width 5 height 5
click at [385, 226] on label at bounding box center [385, 226] width 0 height 8
click at [380, 226] on input "radio" at bounding box center [380, 226] width 5 height 5
radio input "true"
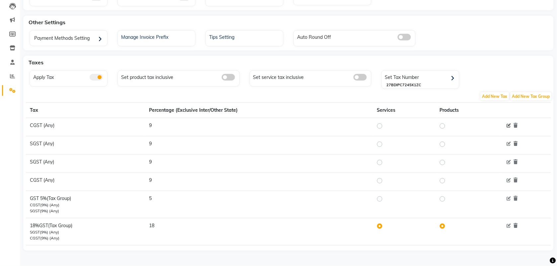
click at [510, 126] on icon at bounding box center [508, 126] width 4 height 4
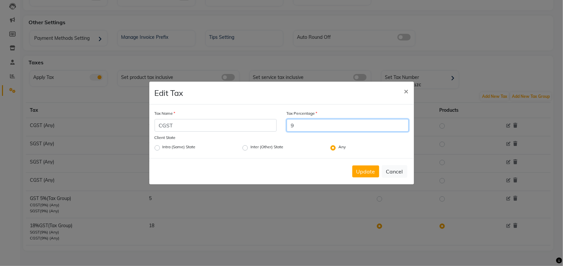
click at [301, 122] on input "9" at bounding box center [348, 125] width 122 height 13
type input "4.5"
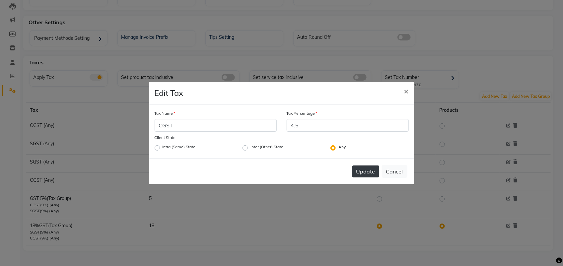
click at [369, 170] on button "Update" at bounding box center [365, 172] width 27 height 12
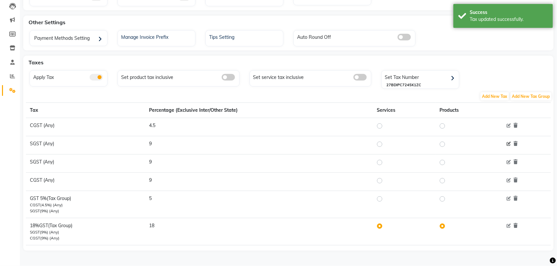
click at [508, 144] on icon at bounding box center [508, 144] width 4 height 4
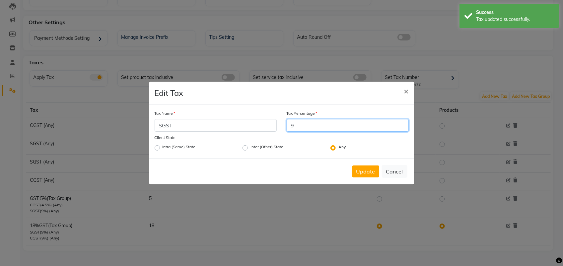
click at [298, 128] on input "9" at bounding box center [348, 125] width 122 height 13
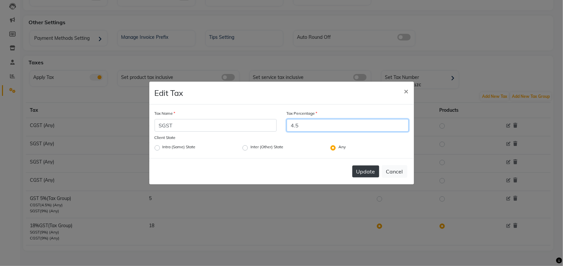
type input "4.5"
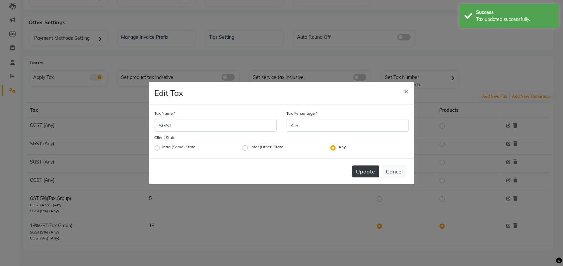
click at [369, 173] on button "Update" at bounding box center [365, 172] width 27 height 12
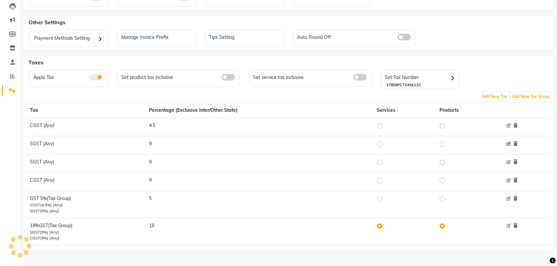
click at [509, 143] on icon at bounding box center [508, 144] width 4 height 4
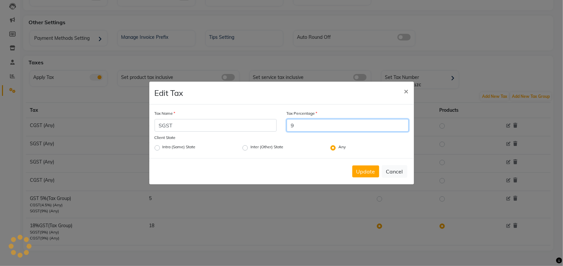
click at [300, 128] on input "9" at bounding box center [348, 125] width 122 height 13
type input "4.5"
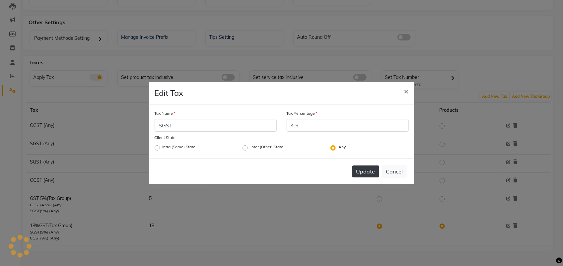
click at [363, 171] on button "Update" at bounding box center [365, 172] width 27 height 12
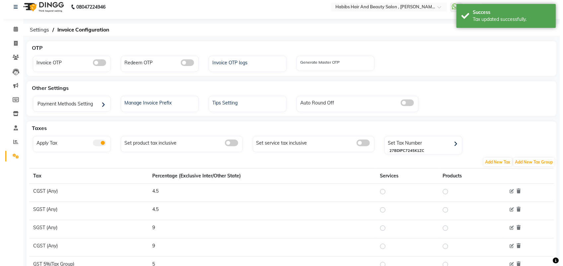
scroll to position [0, 0]
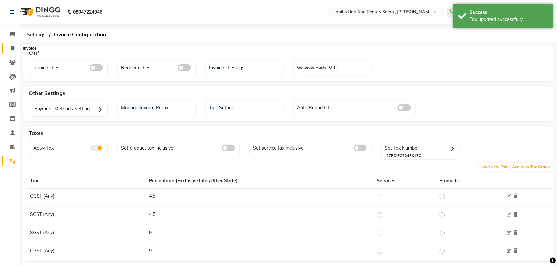
click at [12, 49] on icon at bounding box center [13, 48] width 4 height 5
select select "service"
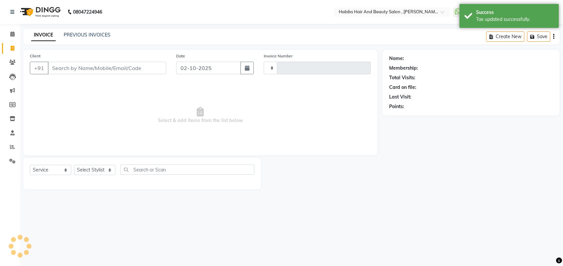
type input "6060"
select select "3814"
click at [85, 35] on link "PREVIOUS INVOICES" at bounding box center [87, 35] width 47 height 6
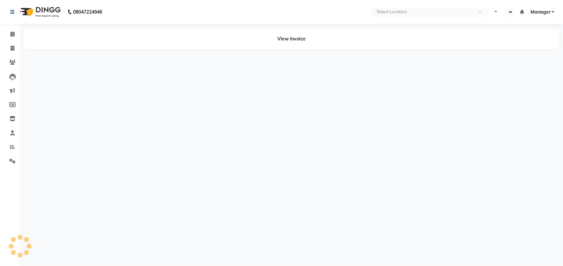
select select "en"
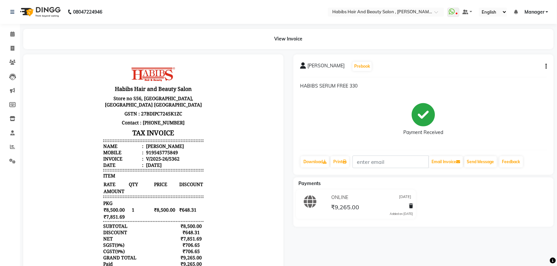
click at [546, 67] on icon "button" at bounding box center [546, 66] width 1 height 0
click at [516, 71] on div "Edit Invoice" at bounding box center [512, 70] width 45 height 8
select select "service"
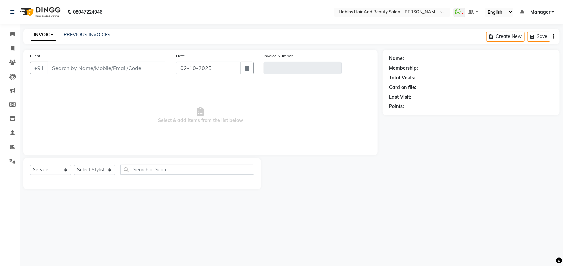
type input "9545775849"
type input "V/2025-26/5362"
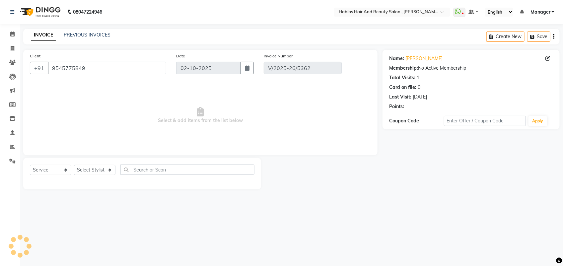
type input "[DATE]"
select select "select"
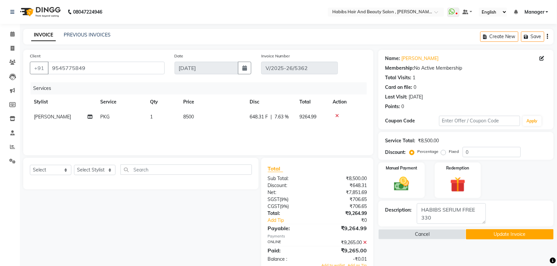
click at [206, 117] on td "8500" at bounding box center [212, 117] width 66 height 15
select select "18511"
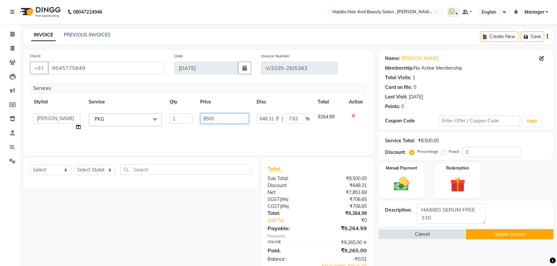
click at [223, 116] on input "8500" at bounding box center [224, 118] width 48 height 10
type input "8"
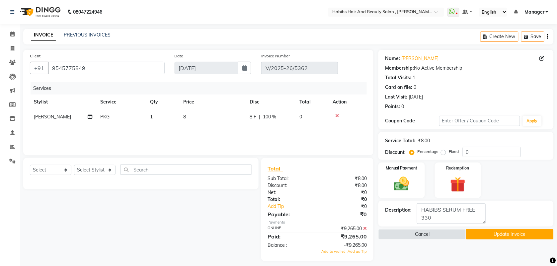
click at [193, 118] on td "8" at bounding box center [212, 117] width 66 height 15
select select "18511"
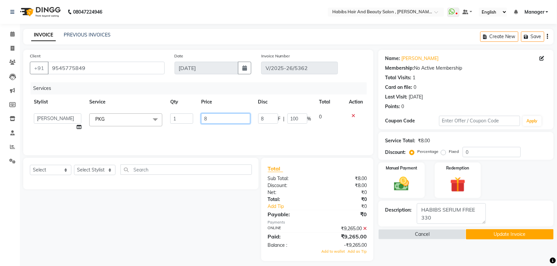
click at [208, 118] on input "8" at bounding box center [225, 118] width 49 height 10
type input "8500"
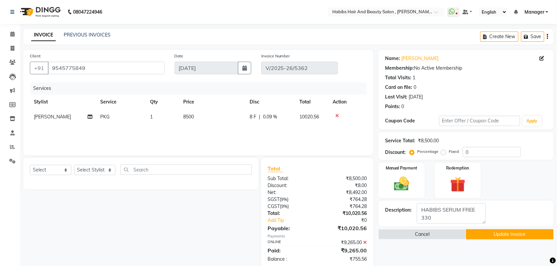
click at [215, 133] on div "Services Stylist Service Qty Price Disc Total Action vitthal PKG 1 8500 8 F | 0…" at bounding box center [198, 115] width 337 height 66
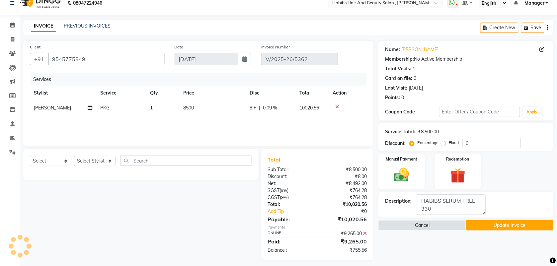
scroll to position [13, 0]
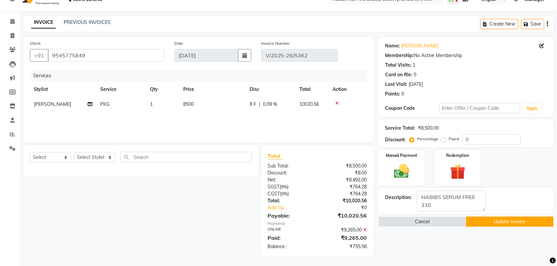
click at [271, 107] on span "0.09 %" at bounding box center [270, 104] width 14 height 7
select select "18511"
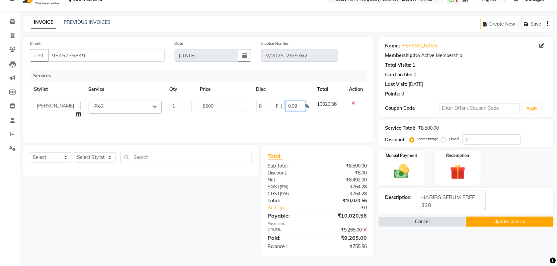
click at [302, 107] on input "0.09" at bounding box center [295, 106] width 20 height 10
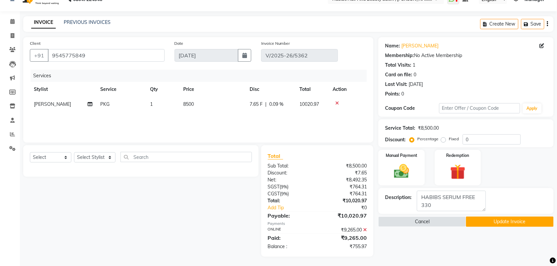
click at [263, 111] on td "7.65 F | 0.09 %" at bounding box center [271, 104] width 50 height 15
select select "18511"
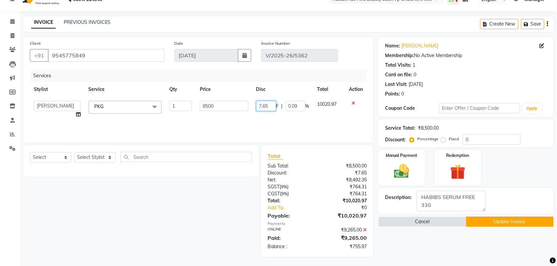
drag, startPoint x: 271, startPoint y: 108, endPoint x: 250, endPoint y: 109, distance: 21.3
click at [250, 109] on tr "ARIF junaid mahesh Manager prashant Saif Saish SATISH Shubhangi siddhu Sujal vi…" at bounding box center [198, 109] width 337 height 25
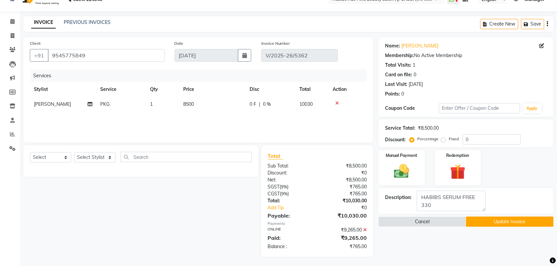
click at [249, 116] on div "Services Stylist Service Qty Price Disc Total Action vitthal PKG 1 8500 0 F | 0…" at bounding box center [198, 103] width 337 height 66
click at [243, 120] on div "Services Stylist Service Qty Price Disc Total Action vitthal PKG 1 8500 0 F | 0…" at bounding box center [198, 103] width 337 height 66
click at [11, 150] on icon at bounding box center [12, 148] width 6 height 5
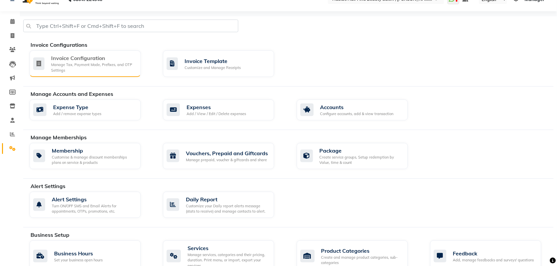
click at [74, 59] on div "Invoice Configuration" at bounding box center [93, 58] width 84 height 8
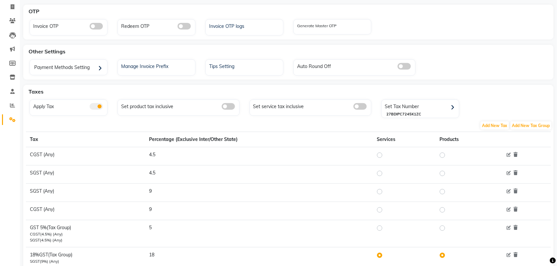
scroll to position [71, 0]
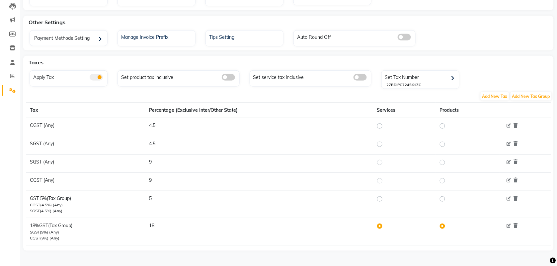
click at [385, 227] on label at bounding box center [385, 226] width 0 height 8
click at [380, 227] on input "radio" at bounding box center [380, 226] width 5 height 5
click at [385, 145] on label at bounding box center [385, 144] width 0 height 8
click at [380, 145] on input "radio" at bounding box center [380, 144] width 5 height 5
radio input "true"
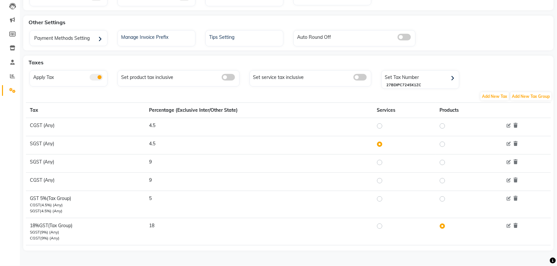
click at [385, 126] on label at bounding box center [385, 126] width 0 height 8
click at [380, 126] on input "radio" at bounding box center [380, 125] width 5 height 5
radio input "true"
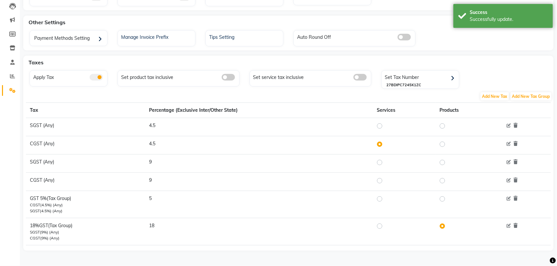
click at [385, 163] on label at bounding box center [385, 163] width 0 height 8
click at [379, 163] on input "radio" at bounding box center [380, 162] width 5 height 5
radio input "true"
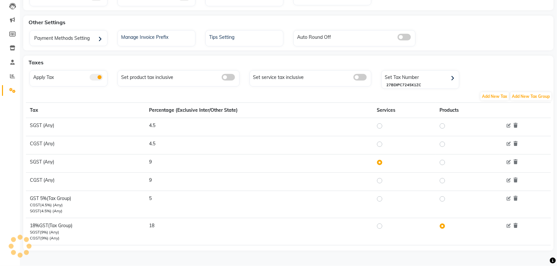
click at [385, 125] on label at bounding box center [385, 126] width 0 height 8
click at [380, 125] on input "radio" at bounding box center [380, 125] width 5 height 5
radio input "true"
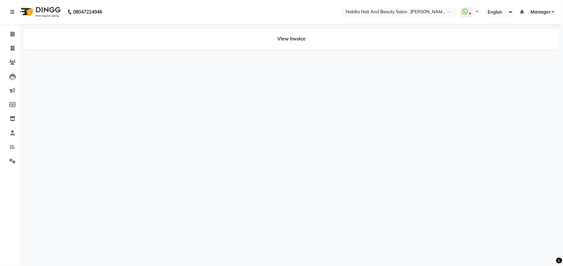
select select "en"
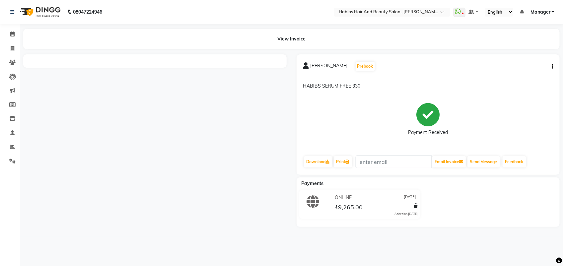
click at [551, 67] on button "button" at bounding box center [551, 66] width 4 height 7
click at [509, 70] on div "Edit Invoice" at bounding box center [519, 70] width 45 height 8
select select "service"
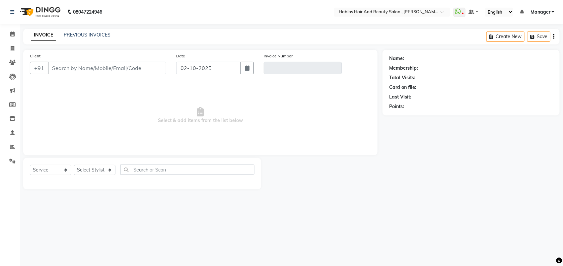
type input "9545775849"
type input "V/2025-26/5362"
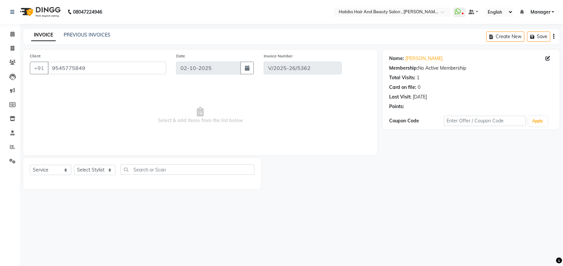
type input "[DATE]"
select select "select"
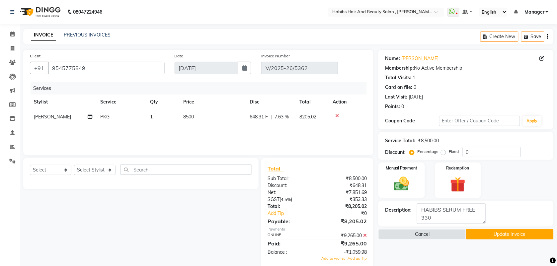
click at [282, 117] on span "7.63 %" at bounding box center [281, 116] width 14 height 7
select select "18511"
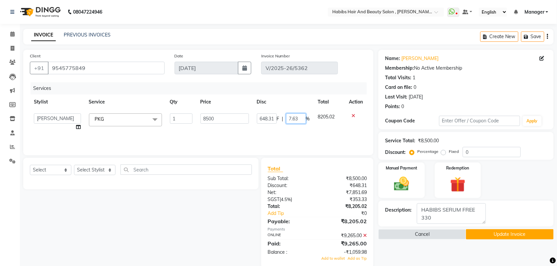
click at [299, 120] on input "7.63" at bounding box center [296, 118] width 20 height 10
type input "7"
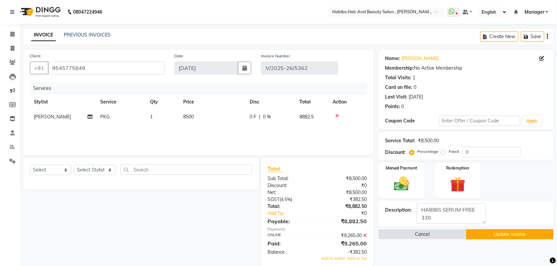
click at [290, 133] on div "Services Stylist Service Qty Price Disc Total Action vitthal PKG 1 8500 0 F | 0…" at bounding box center [198, 115] width 337 height 66
click at [196, 118] on td "8500" at bounding box center [212, 117] width 66 height 15
select select "18511"
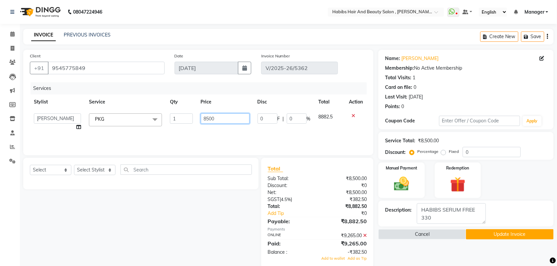
click at [218, 123] on input "8500" at bounding box center [225, 118] width 49 height 10
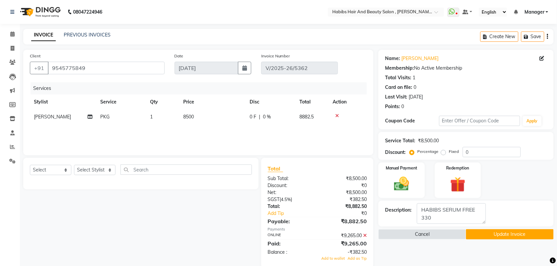
click at [220, 127] on div "Services Stylist Service Qty Price Disc Total Action vitthal PKG 1 8500 0 F | 0…" at bounding box center [198, 115] width 337 height 66
click at [11, 150] on span at bounding box center [13, 147] width 12 height 8
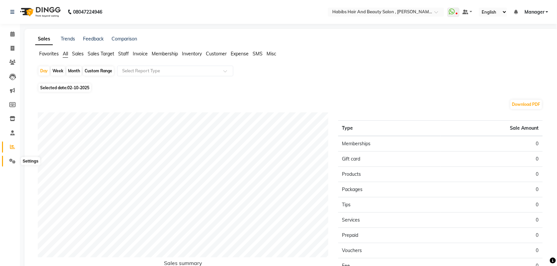
click at [11, 161] on icon at bounding box center [12, 161] width 6 height 5
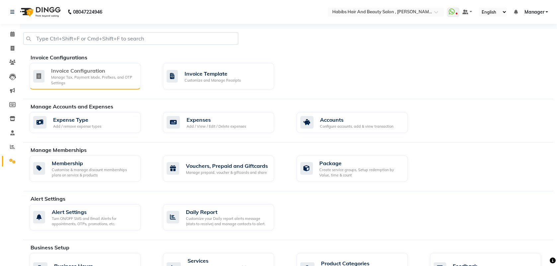
click at [46, 85] on div "Invoice Configuration Manage Tax, Payment Mode, Prefixes, and OTP Settings" at bounding box center [84, 76] width 102 height 19
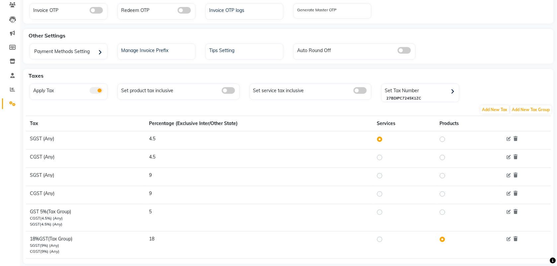
scroll to position [71, 0]
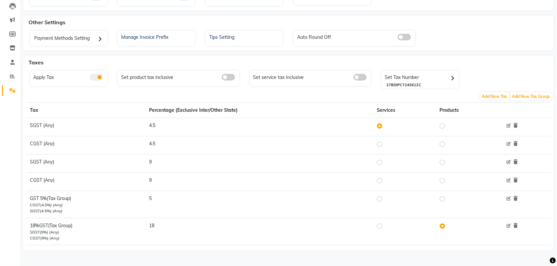
click at [385, 199] on label at bounding box center [385, 199] width 0 height 8
click at [382, 199] on input "radio" at bounding box center [380, 198] width 5 height 5
radio input "true"
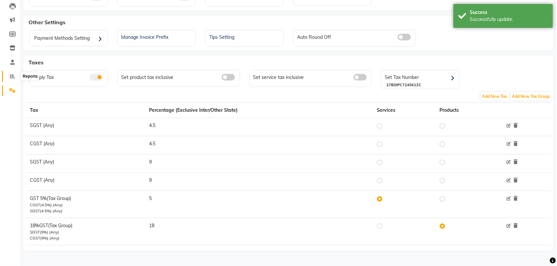
click at [12, 75] on icon at bounding box center [12, 76] width 5 height 5
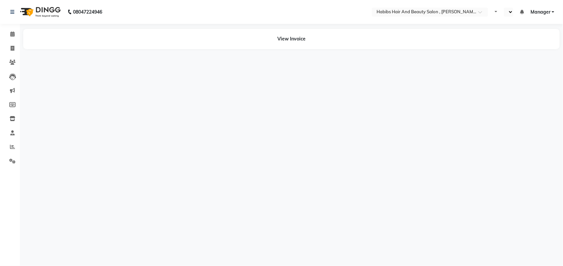
select select "en"
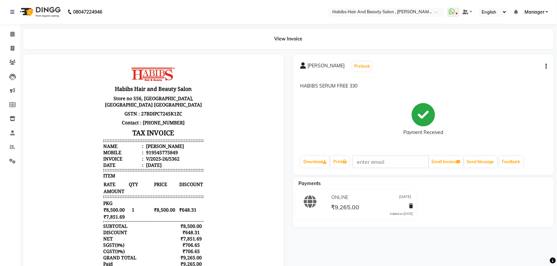
click at [546, 67] on icon "button" at bounding box center [546, 66] width 1 height 0
click at [513, 68] on div "Edit Invoice" at bounding box center [512, 70] width 45 height 8
select select "service"
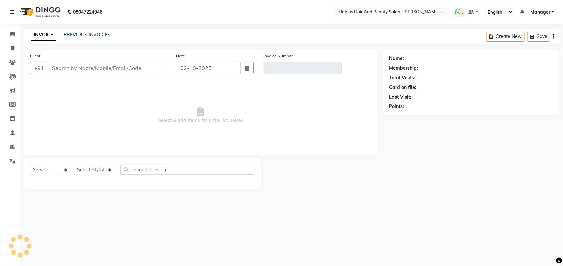
type input "9545775849"
type input "V/2025-26/5362"
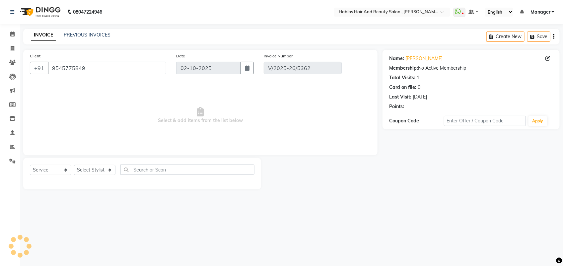
type input "[DATE]"
select select "select"
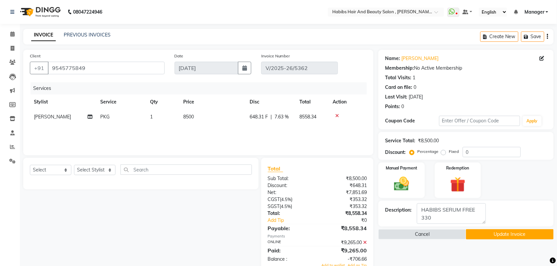
click at [198, 117] on td "8500" at bounding box center [212, 117] width 66 height 15
select select "18511"
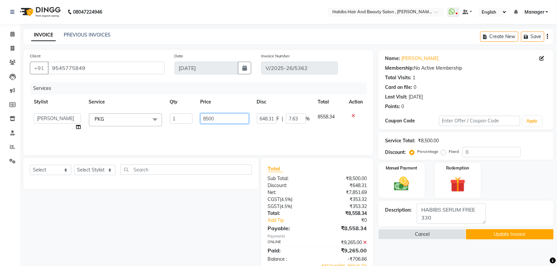
click at [241, 119] on input "8500" at bounding box center [224, 118] width 48 height 10
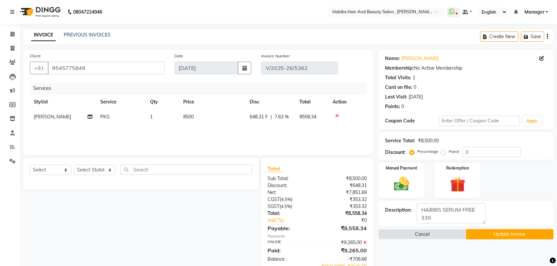
click at [286, 119] on span "7.63 %" at bounding box center [281, 116] width 14 height 7
select select "18511"
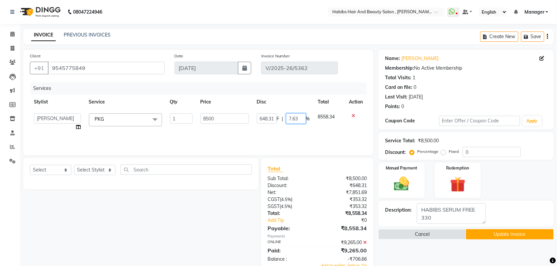
click at [300, 121] on input "7.63" at bounding box center [296, 118] width 20 height 10
type input "7"
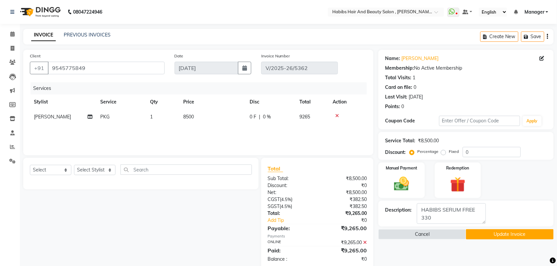
click at [296, 132] on div "Services Stylist Service Qty Price Disc Total Action vitthal PKG 1 8500 0 F | 0…" at bounding box center [198, 115] width 337 height 66
click at [193, 118] on span "8500" at bounding box center [188, 117] width 11 height 6
select select "18511"
click at [235, 128] on td "8500" at bounding box center [225, 122] width 57 height 25
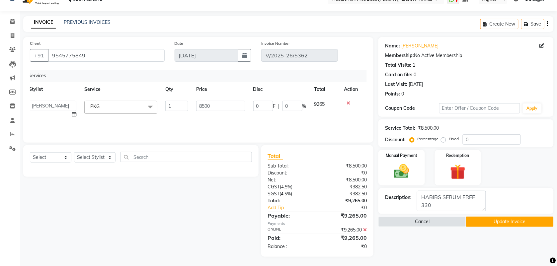
click at [477, 220] on button "Update Invoice" at bounding box center [510, 222] width 88 height 10
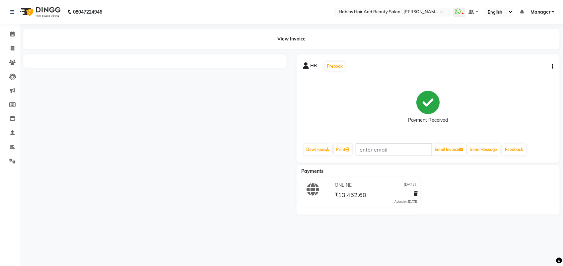
click at [552, 66] on icon "button" at bounding box center [552, 66] width 1 height 0
click at [515, 72] on div "Edit Invoice" at bounding box center [519, 70] width 45 height 8
select select "service"
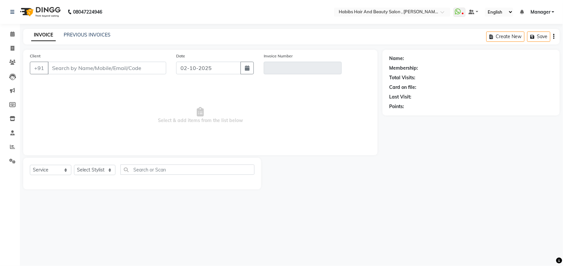
type input "9623066066"
type input "V/2025-26/5873"
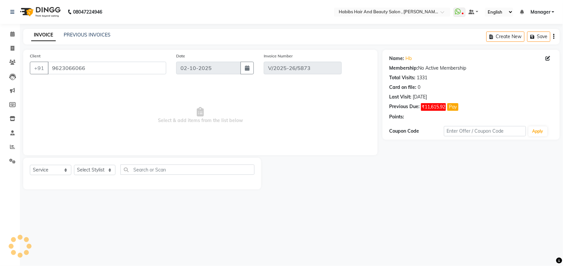
type input "[DATE]"
select select "select"
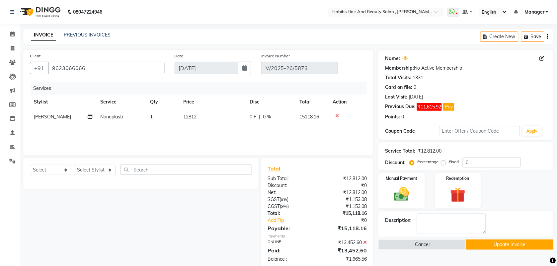
click at [203, 118] on td "12812" at bounding box center [212, 117] width 66 height 15
select select "22780"
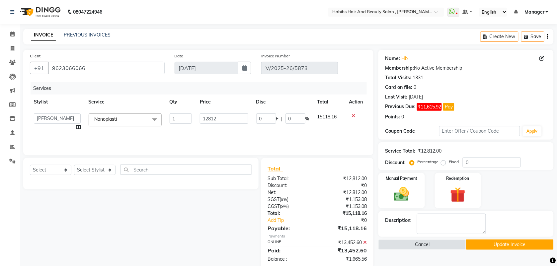
scroll to position [13, 0]
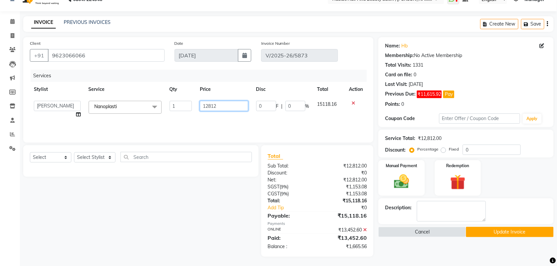
drag, startPoint x: 223, startPoint y: 107, endPoint x: 125, endPoint y: 107, distance: 97.9
click at [125, 107] on tr "[PERSON_NAME] Manager prashant [PERSON_NAME] [PERSON_NAME] [PERSON_NAME] [PERSO…" at bounding box center [198, 109] width 337 height 25
type input "11400"
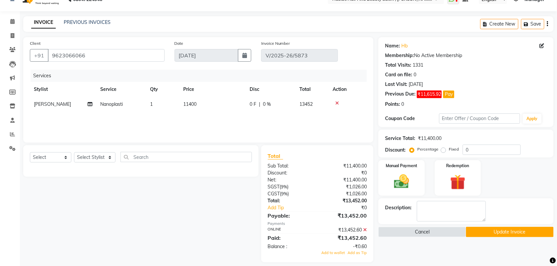
click at [161, 123] on div "Services Stylist Service Qty Price Disc Total Action [PERSON_NAME] Nanoplasti 1…" at bounding box center [198, 103] width 337 height 66
click at [365, 228] on icon at bounding box center [365, 230] width 4 height 5
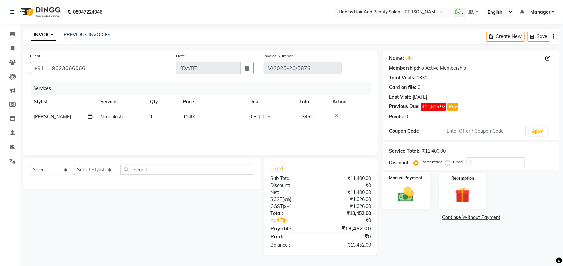
click at [405, 197] on img at bounding box center [406, 194] width 26 height 19
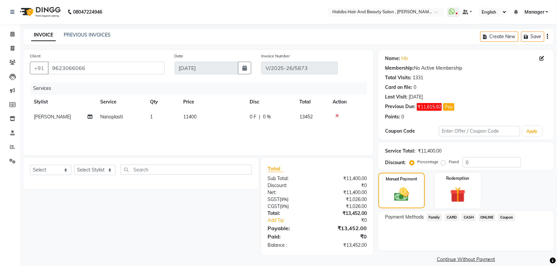
click at [488, 216] on span "ONLINE" at bounding box center [487, 218] width 17 height 8
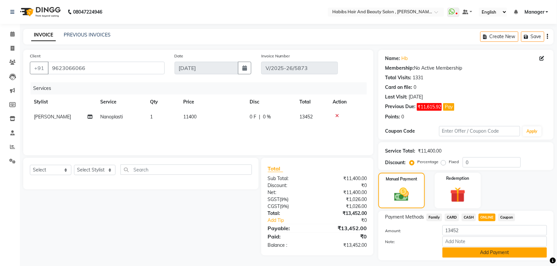
click at [459, 256] on button "Add Payment" at bounding box center [494, 253] width 105 height 10
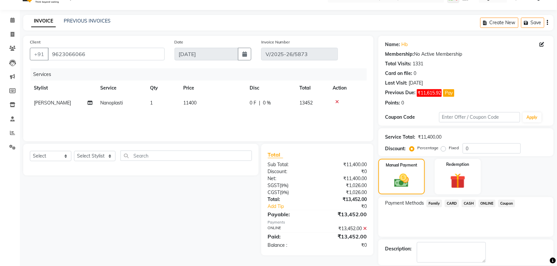
scroll to position [37, 0]
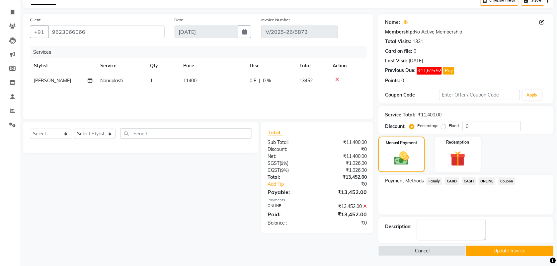
click at [477, 253] on button "Update Invoice" at bounding box center [510, 251] width 88 height 10
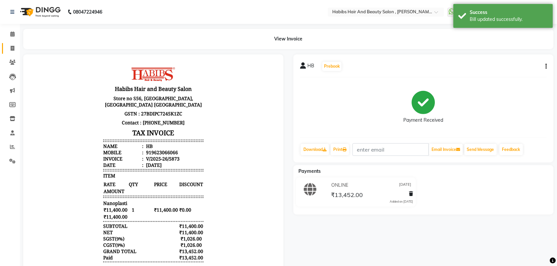
click at [14, 52] on link "Invoice" at bounding box center [10, 48] width 16 height 11
select select "service"
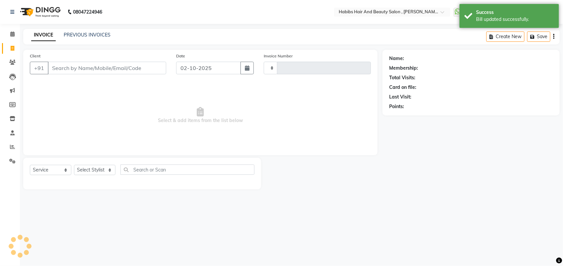
type input "6060"
select select "3814"
click at [102, 33] on link "PREVIOUS INVOICES" at bounding box center [87, 35] width 47 height 6
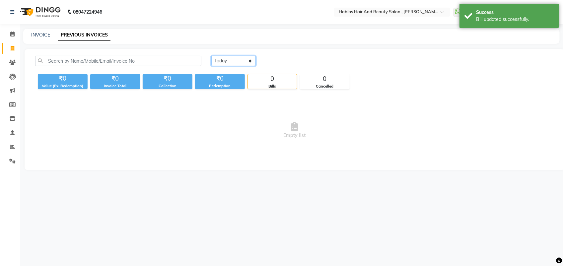
click at [247, 65] on select "Today Yesterday Custom Range" at bounding box center [233, 61] width 44 height 10
select select "range"
click at [211, 56] on select "Today Yesterday Custom Range" at bounding box center [233, 61] width 44 height 10
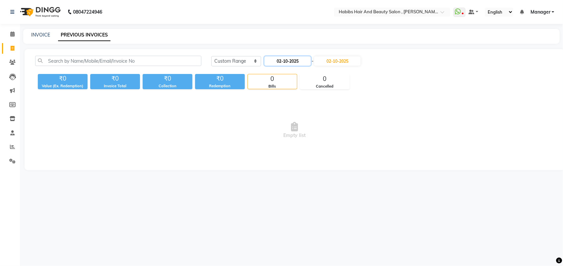
click at [304, 61] on input "02-10-2025" at bounding box center [287, 60] width 46 height 9
select select "10"
select select "2025"
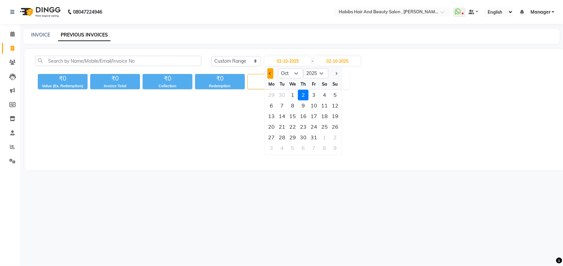
click at [272, 74] on button "Previous month" at bounding box center [270, 73] width 6 height 11
select select "9"
click at [274, 95] on div "1" at bounding box center [271, 95] width 11 height 11
type input "01-09-2025"
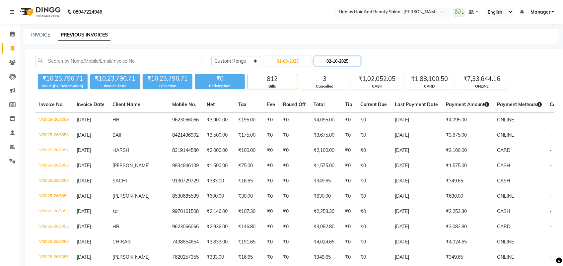
click at [332, 62] on input "02-10-2025" at bounding box center [337, 60] width 46 height 9
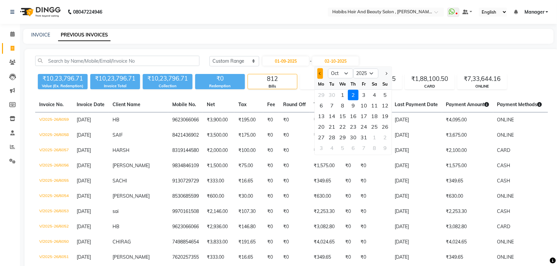
click at [319, 74] on span "Previous month" at bounding box center [320, 73] width 3 height 3
select select "9"
click at [334, 137] on div "30" at bounding box center [332, 137] width 11 height 11
type input "30-09-2025"
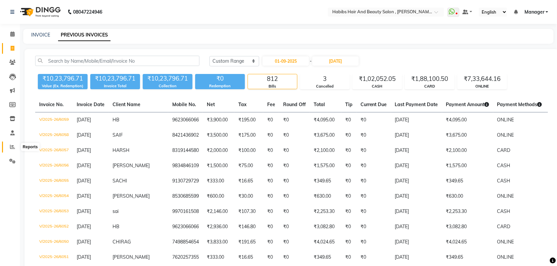
click at [9, 148] on span at bounding box center [13, 147] width 12 height 8
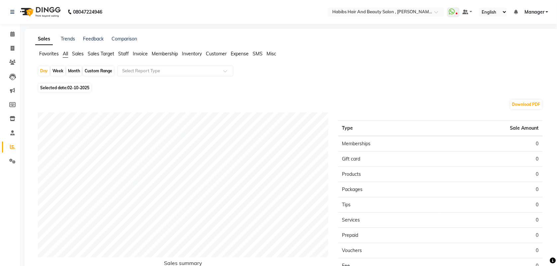
click at [140, 53] on span "Invoice" at bounding box center [140, 54] width 15 height 6
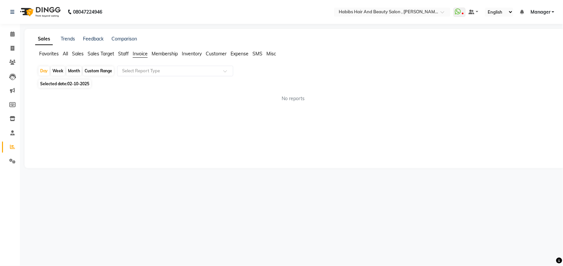
click at [72, 71] on div "Month" at bounding box center [73, 70] width 15 height 9
select select "10"
select select "2025"
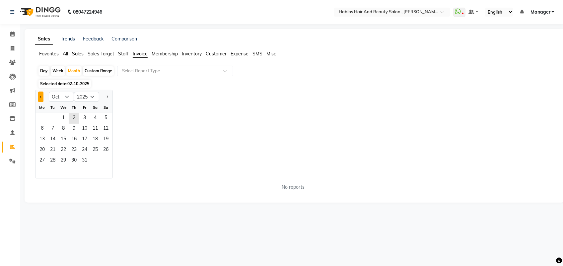
click at [39, 96] on button "Previous month" at bounding box center [40, 97] width 5 height 11
select select "9"
click at [43, 114] on span "1" at bounding box center [42, 118] width 11 height 11
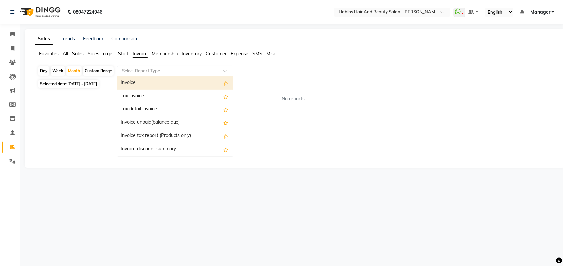
click at [170, 72] on input "text" at bounding box center [169, 71] width 96 height 7
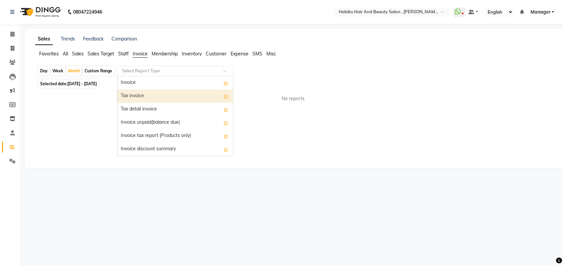
click at [163, 91] on div "Tax invoice" at bounding box center [174, 96] width 115 height 13
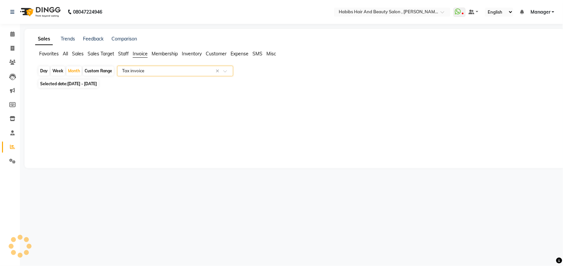
select select "full_report"
select select "csv"
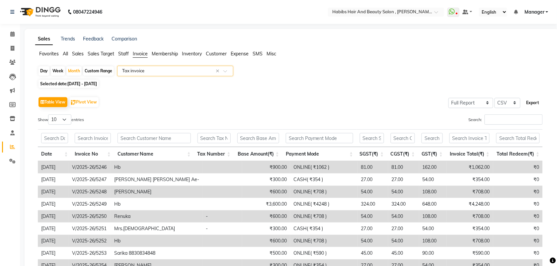
click at [535, 103] on button "Export" at bounding box center [533, 102] width 18 height 11
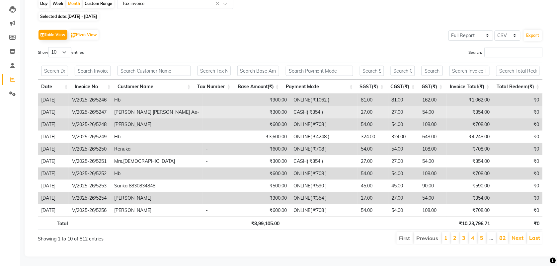
scroll to position [75, 0]
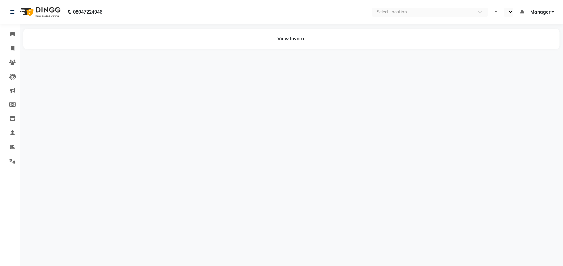
select select "en"
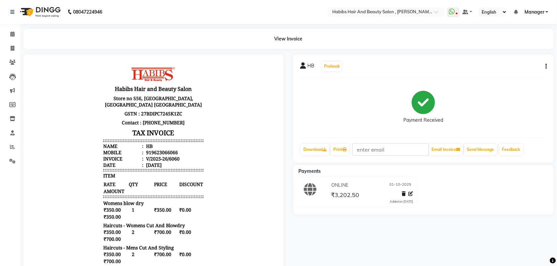
scroll to position [5, 0]
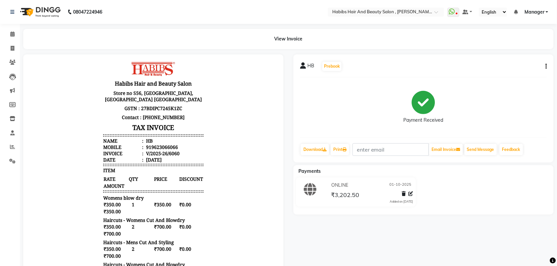
click at [545, 65] on button "button" at bounding box center [545, 66] width 4 height 7
click at [513, 67] on div "Edit Invoice" at bounding box center [512, 70] width 45 height 8
select select "service"
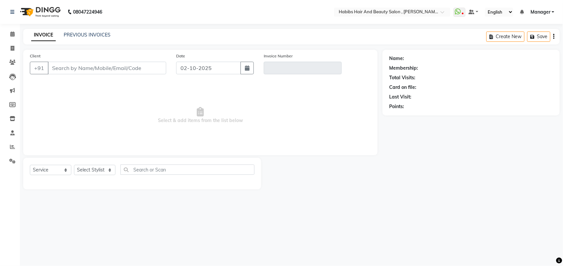
type input "9623066066"
type input "V/2025-26/6060"
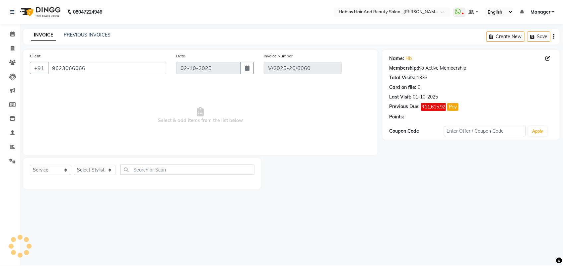
type input "01-10-2025"
select select "select"
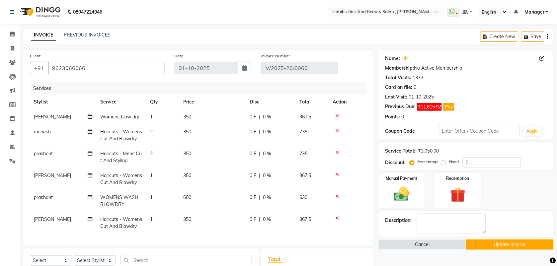
click at [156, 218] on td "1" at bounding box center [162, 223] width 33 height 22
select select "22780"
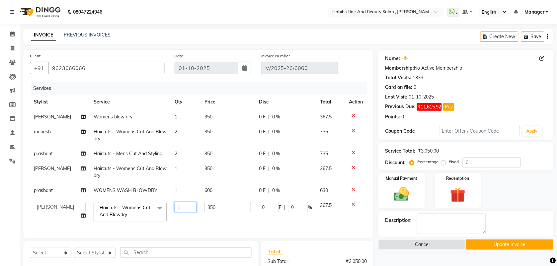
click at [179, 211] on input "1" at bounding box center [186, 207] width 22 height 10
type input "2"
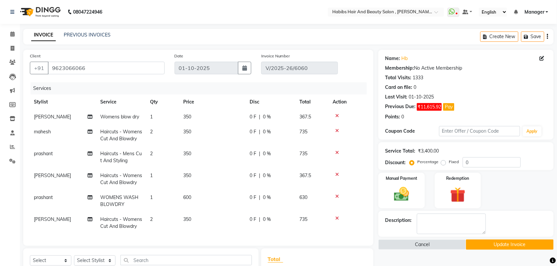
click at [179, 226] on tr "Saish Haircuts - Womens Cut And Blowdry 2 350 0 F | 0 % 735" at bounding box center [198, 223] width 337 height 22
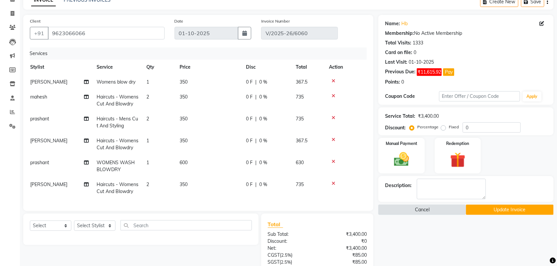
scroll to position [110, 0]
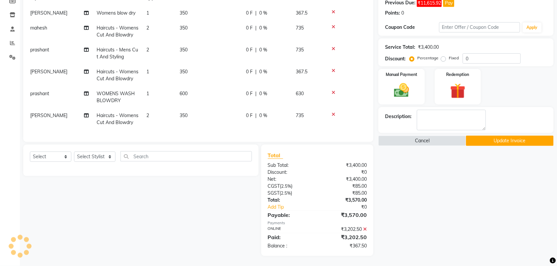
click at [365, 228] on icon at bounding box center [365, 229] width 4 height 5
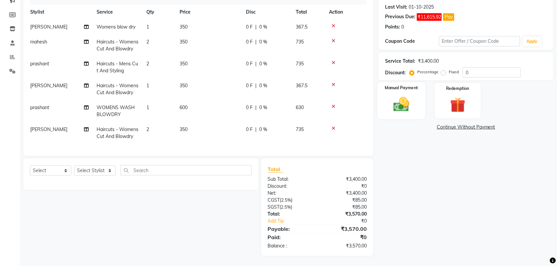
click at [396, 103] on img at bounding box center [402, 104] width 26 height 18
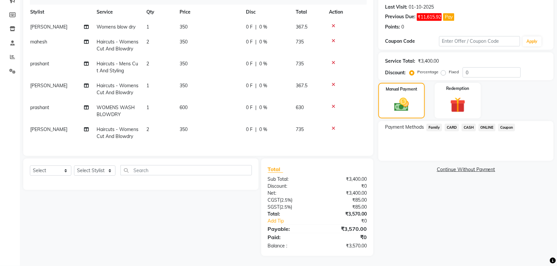
click at [484, 124] on span "ONLINE" at bounding box center [487, 128] width 17 height 8
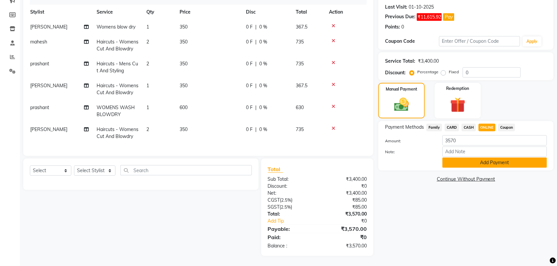
click at [468, 158] on button "Add Payment" at bounding box center [494, 163] width 105 height 10
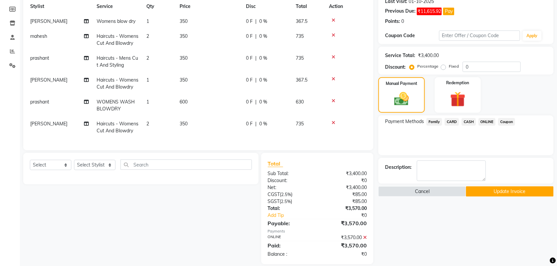
click at [484, 188] on button "Update Invoice" at bounding box center [510, 191] width 88 height 10
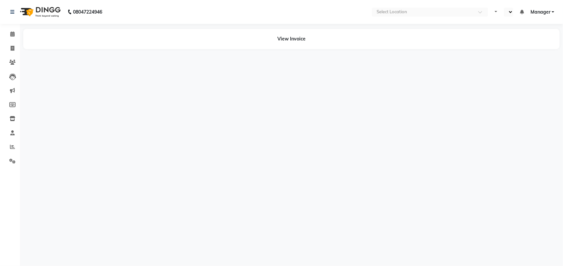
select select "en"
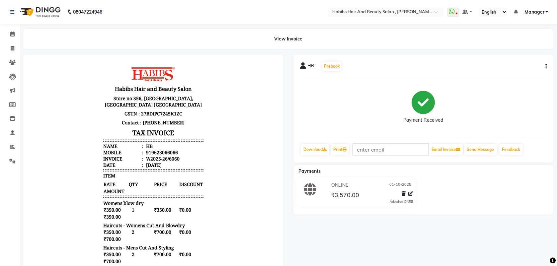
click at [546, 67] on icon "button" at bounding box center [546, 66] width 1 height 0
click at [518, 71] on div "Edit Invoice" at bounding box center [512, 70] width 45 height 8
select select "service"
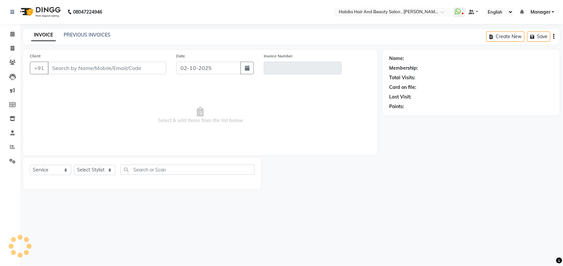
type input "9623066066"
type input "V/2025-26/6060"
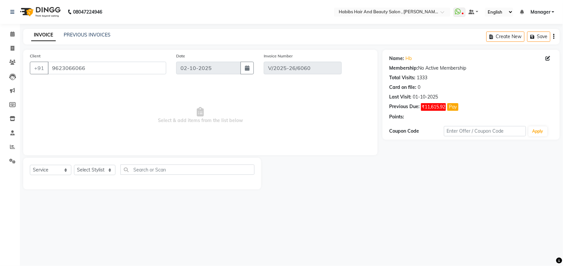
type input "01-10-2025"
select select "select"
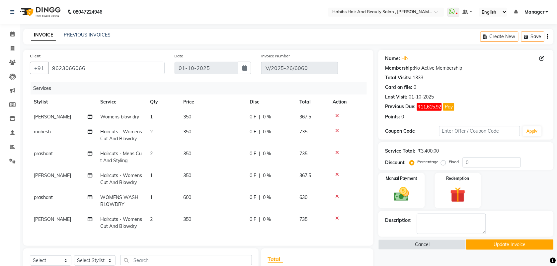
click at [192, 223] on td "350" at bounding box center [212, 223] width 66 height 22
select select "22780"
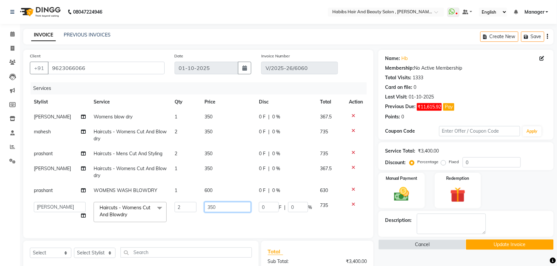
click at [217, 205] on input "350" at bounding box center [227, 207] width 46 height 10
type input "348"
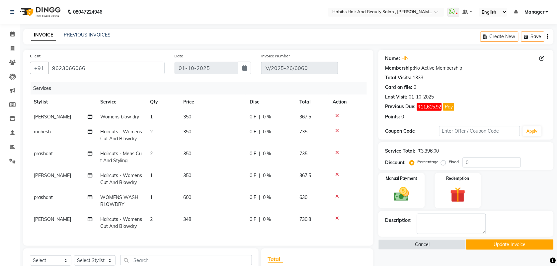
click at [223, 219] on td "348" at bounding box center [212, 223] width 66 height 22
select select "22780"
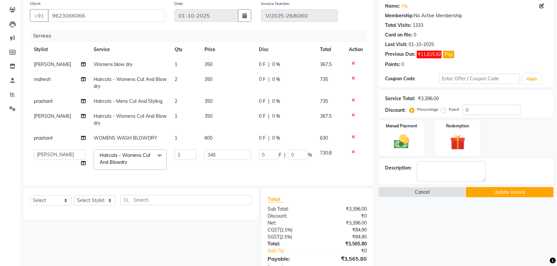
scroll to position [47, 0]
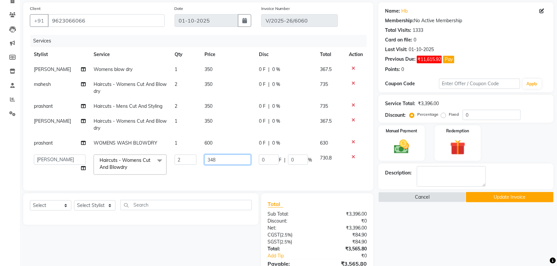
click at [215, 161] on input "348" at bounding box center [227, 160] width 46 height 10
type input "345"
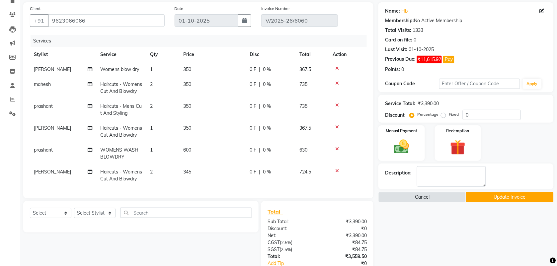
click at [210, 180] on div "Services Stylist Service Qty Price Disc Total Action vitthal Womens blow dry 1 …" at bounding box center [198, 113] width 337 height 157
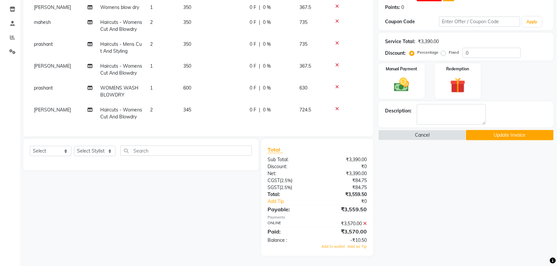
scroll to position [115, 0]
click at [190, 107] on span "345" at bounding box center [187, 110] width 8 height 6
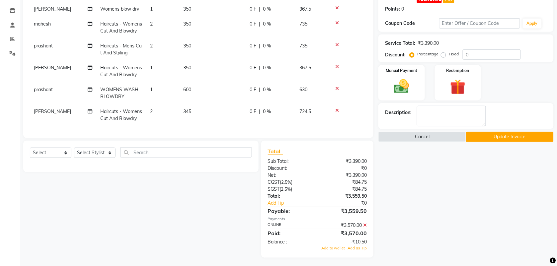
select select "22780"
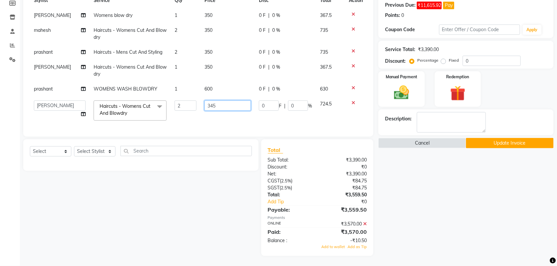
click at [221, 101] on input "345" at bounding box center [227, 106] width 46 height 10
type input "346"
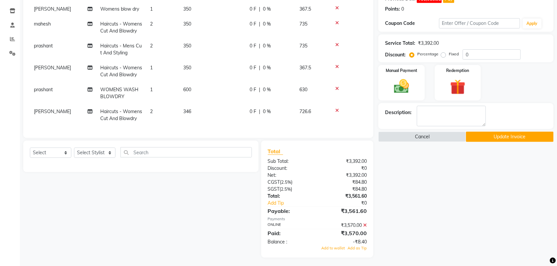
click at [221, 115] on td "346" at bounding box center [212, 115] width 66 height 22
select select "22780"
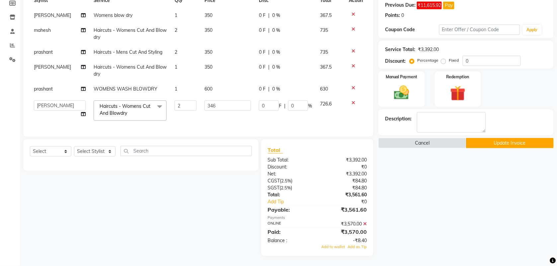
click at [364, 223] on icon at bounding box center [365, 224] width 4 height 5
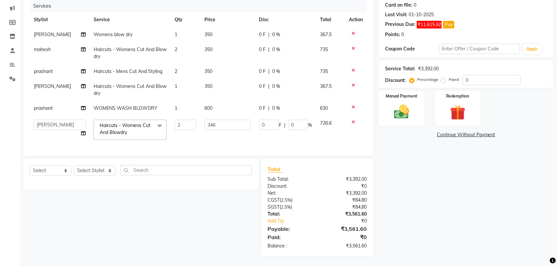
scroll to position [88, 0]
click at [392, 108] on img at bounding box center [402, 112] width 26 height 18
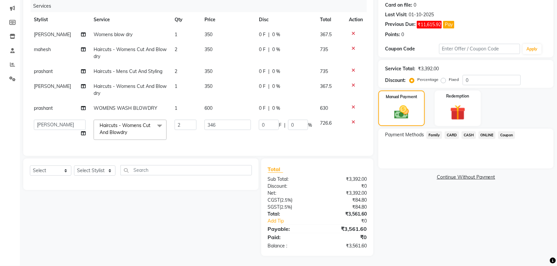
click at [485, 131] on span "ONLINE" at bounding box center [487, 135] width 17 height 8
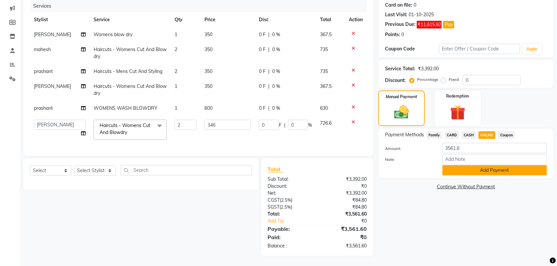
click at [487, 165] on button "Add Payment" at bounding box center [494, 170] width 105 height 10
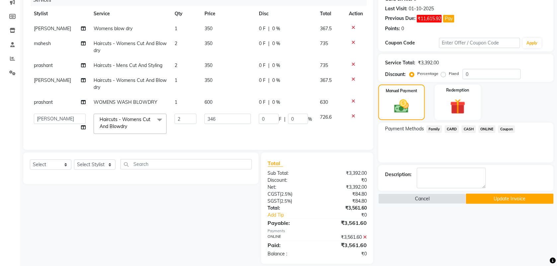
scroll to position [102, 0]
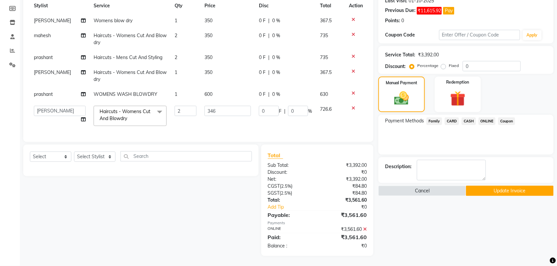
click at [492, 186] on button "Update Invoice" at bounding box center [510, 191] width 88 height 10
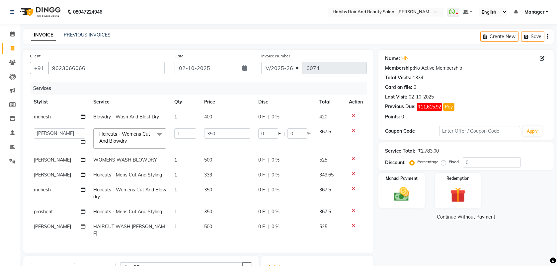
select select "3814"
select select "18511"
select select "service"
select select "87416"
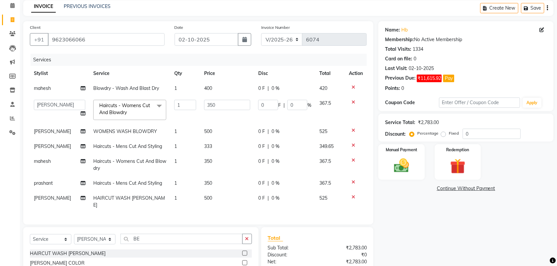
scroll to position [29, 0]
click at [87, 237] on select "Select Stylist [PERSON_NAME] Manager [PERSON_NAME] Saif [PERSON_NAME] [PERSON_N…" at bounding box center [94, 239] width 41 height 10
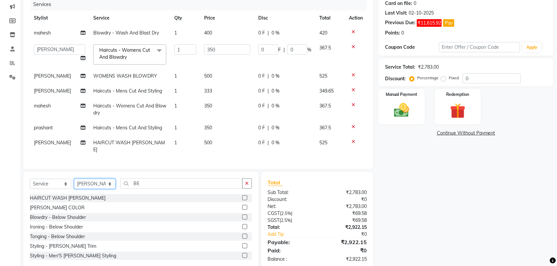
scroll to position [97, 0]
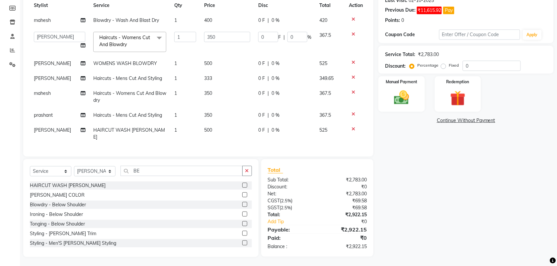
click at [242, 232] on label at bounding box center [244, 233] width 5 height 5
click at [242, 232] on input "checkbox" at bounding box center [244, 234] width 4 height 4
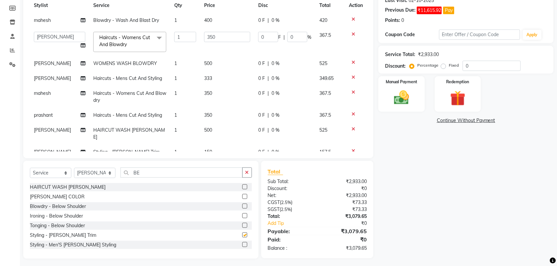
checkbox input "false"
click at [209, 134] on td "500" at bounding box center [227, 134] width 54 height 22
select select "87416"
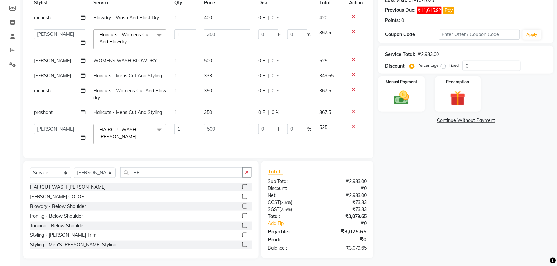
scroll to position [26, 0]
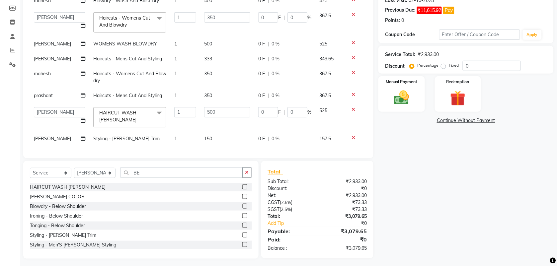
click at [211, 134] on td "150" at bounding box center [227, 138] width 54 height 15
select select "87416"
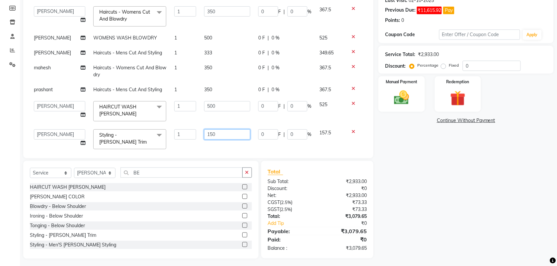
drag, startPoint x: 225, startPoint y: 135, endPoint x: 137, endPoint y: 145, distance: 88.9
click at [137, 145] on div "Services Stylist Service Qty Price Disc Total Action mahesh Blowdry - Wash And …" at bounding box center [198, 69] width 337 height 166
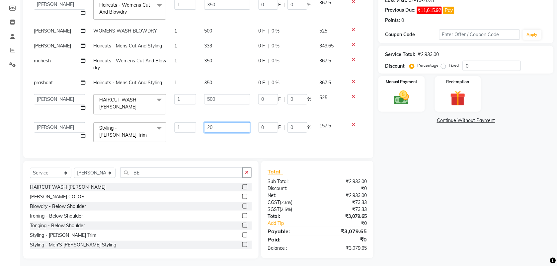
type input "200"
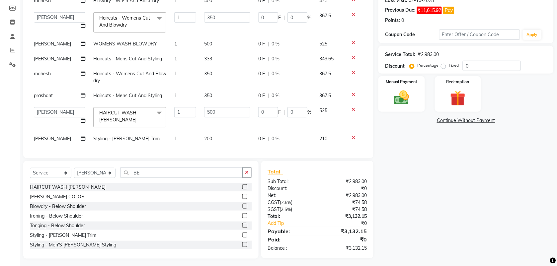
scroll to position [26, 0]
click at [146, 142] on div "Services Stylist Service Qty Price Disc Total Action mahesh Blowdry - Wash And …" at bounding box center [198, 69] width 337 height 166
click at [88, 170] on select "Select Stylist [PERSON_NAME] Manager [PERSON_NAME] Saif [PERSON_NAME] [PERSON_N…" at bounding box center [94, 173] width 41 height 10
select select "22780"
click at [74, 168] on select "Select Stylist [PERSON_NAME] Manager [PERSON_NAME] Saif [PERSON_NAME] [PERSON_N…" at bounding box center [94, 173] width 41 height 10
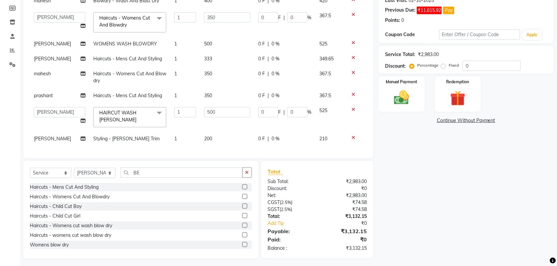
click at [242, 186] on label at bounding box center [244, 187] width 5 height 5
click at [242, 186] on input "checkbox" at bounding box center [244, 187] width 4 height 4
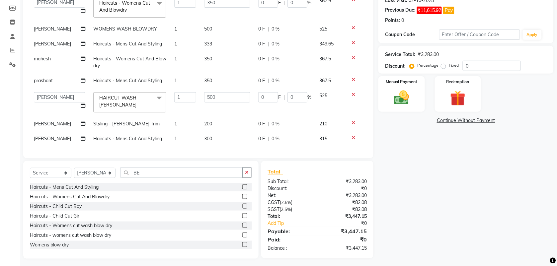
checkbox input "false"
click at [205, 139] on span "300" at bounding box center [208, 139] width 8 height 6
select select "22780"
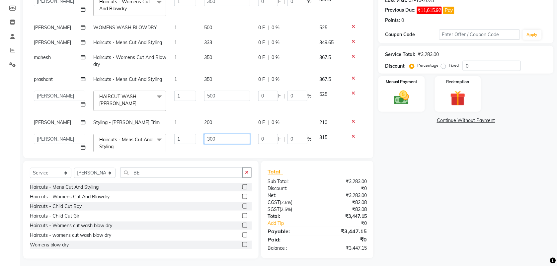
click at [207, 137] on input "300" at bounding box center [227, 139] width 46 height 10
type input "350"
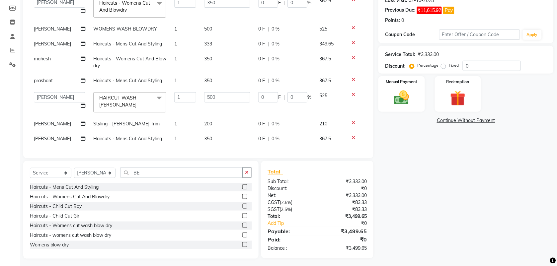
click at [228, 122] on td "200" at bounding box center [227, 123] width 54 height 15
select select "87416"
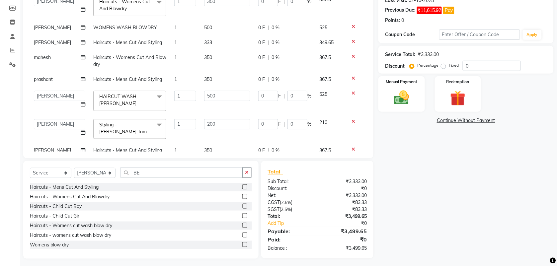
click at [177, 57] on td "1" at bounding box center [185, 61] width 30 height 22
select select "18894"
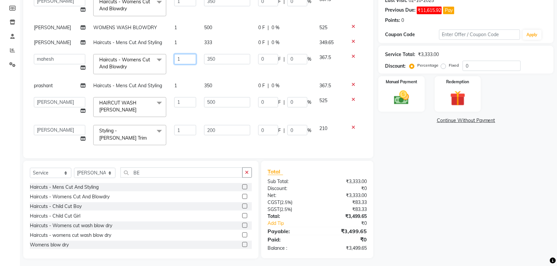
click at [179, 57] on input "1" at bounding box center [185, 59] width 22 height 10
type input "1"
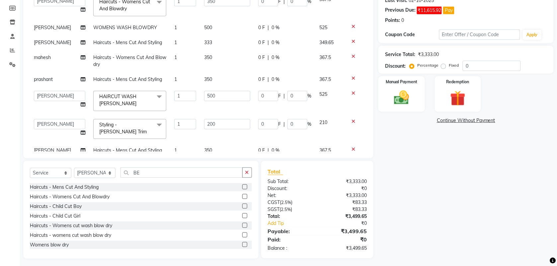
click at [180, 77] on tbody "[PERSON_NAME] - Wash And Blast Dry 1 400 0 F | 0 % 420 [PERSON_NAME] mahesh Man…" at bounding box center [198, 67] width 337 height 181
click at [145, 174] on input "BE" at bounding box center [181, 173] width 122 height 10
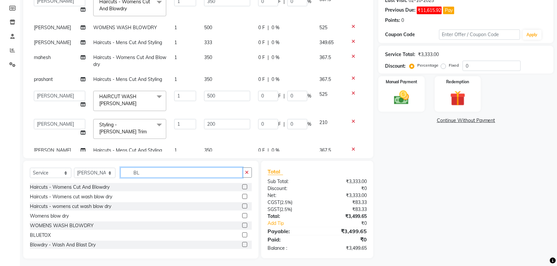
type input "BL"
click at [242, 214] on label at bounding box center [244, 215] width 5 height 5
click at [242, 214] on input "checkbox" at bounding box center [244, 216] width 4 height 4
checkbox input "false"
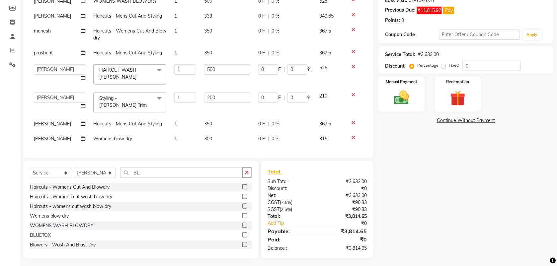
click at [214, 136] on td "300" at bounding box center [227, 138] width 54 height 15
select select "22780"
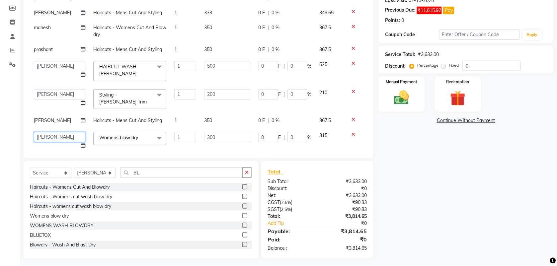
click at [59, 132] on select "[PERSON_NAME] Manager [PERSON_NAME] Saif [PERSON_NAME] [PERSON_NAME] [PERSON_NA…" at bounding box center [59, 137] width 51 height 10
select select "18894"
click at [215, 138] on input "300" at bounding box center [227, 137] width 46 height 10
type input "333"
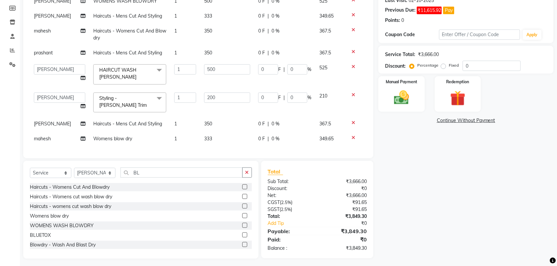
click at [217, 144] on div "Services Stylist Service Qty Price Disc Total Action mahesh Blowdry - Wash And …" at bounding box center [198, 69] width 337 height 166
click at [162, 139] on td "Womens blow dry" at bounding box center [129, 138] width 81 height 15
select select "18894"
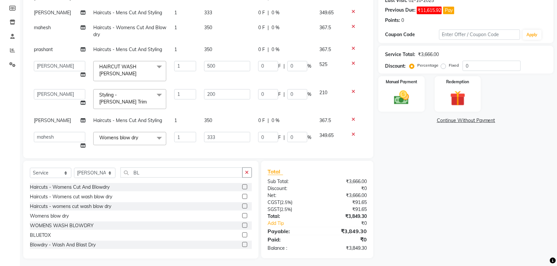
click at [178, 49] on td "1" at bounding box center [185, 49] width 30 height 15
select select "18510"
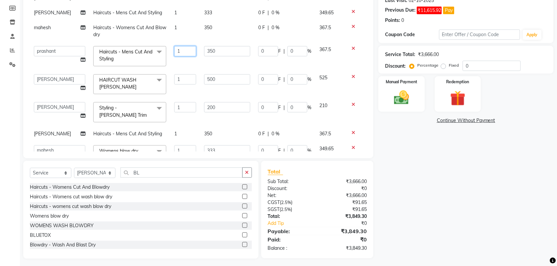
click at [174, 53] on input "1" at bounding box center [185, 51] width 22 height 10
type input "2"
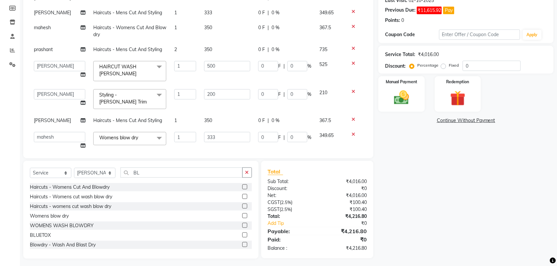
click at [176, 63] on tbody "[PERSON_NAME] - Wash And Blast Dry 1 400 0 F | 0 % 420 [PERSON_NAME] mahesh Man…" at bounding box center [198, 50] width 337 height 206
click at [175, 57] on td "1" at bounding box center [185, 71] width 30 height 28
click at [177, 50] on td "2" at bounding box center [185, 49] width 30 height 15
select select "18510"
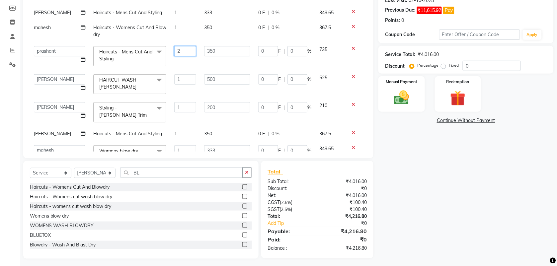
click at [183, 49] on input "2" at bounding box center [185, 51] width 22 height 10
type input "3"
click at [178, 65] on tbody "[PERSON_NAME] - Wash And Blast Dry 1 400 0 F | 0 % 420 [PERSON_NAME] mahesh Man…" at bounding box center [198, 56] width 337 height 219
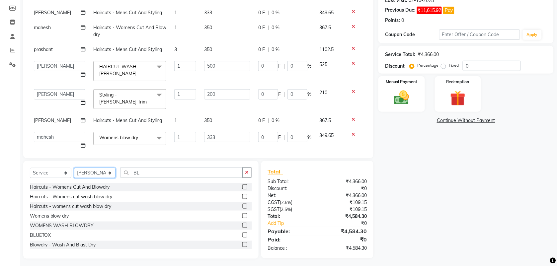
click at [95, 178] on select "Select Stylist [PERSON_NAME] Manager [PERSON_NAME] Saif [PERSON_NAME] [PERSON_N…" at bounding box center [94, 173] width 41 height 10
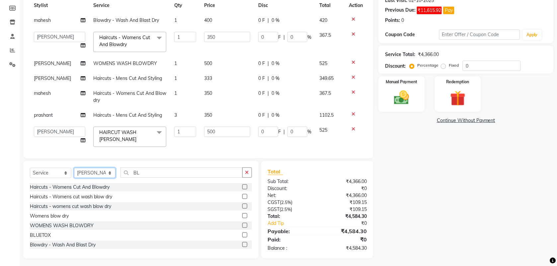
scroll to position [76, 0]
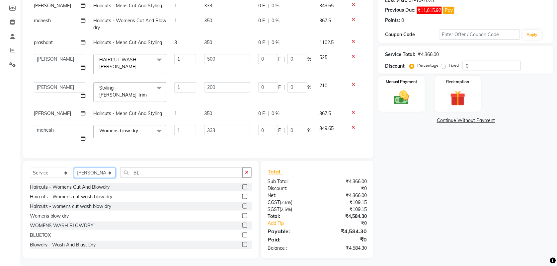
click at [98, 172] on select "Select Stylist [PERSON_NAME] Manager [PERSON_NAME] Saif [PERSON_NAME] [PERSON_N…" at bounding box center [94, 173] width 41 height 10
select select "87416"
click at [74, 168] on select "Select Stylist [PERSON_NAME] Manager [PERSON_NAME] Saif [PERSON_NAME] [PERSON_N…" at bounding box center [94, 173] width 41 height 10
click at [242, 196] on label at bounding box center [244, 196] width 5 height 5
click at [242, 196] on input "checkbox" at bounding box center [244, 197] width 4 height 4
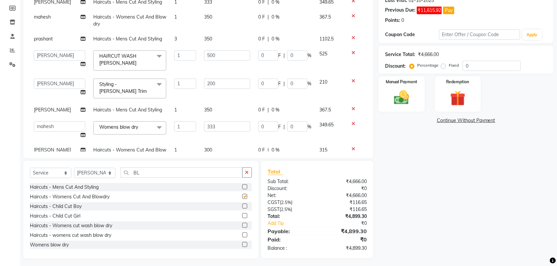
checkbox input "false"
click at [178, 123] on input "1" at bounding box center [185, 126] width 22 height 10
type input "3"
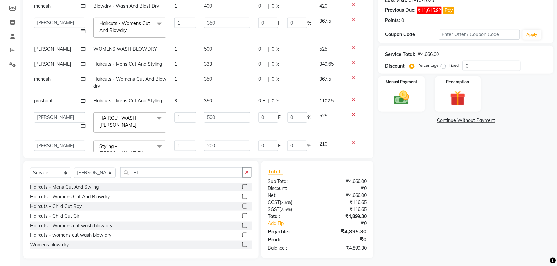
scroll to position [0, 0]
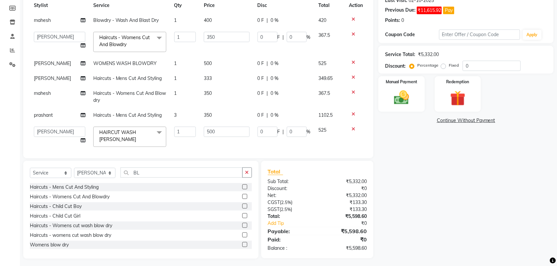
click at [175, 22] on td "1" at bounding box center [185, 20] width 30 height 15
select select "18894"
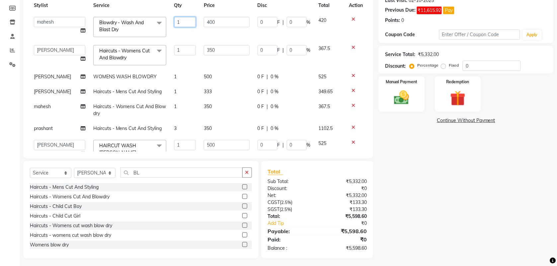
click at [182, 22] on input "1" at bounding box center [185, 22] width 22 height 10
type input "2"
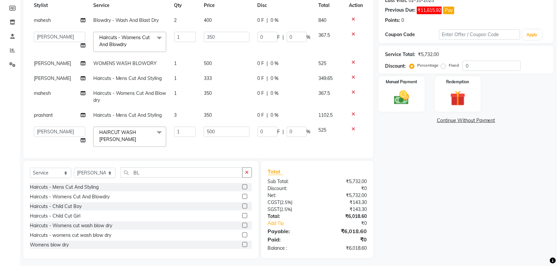
click at [185, 29] on tbody "[PERSON_NAME] - Wash And Blast Dry 2 400 0 F | 0 % 840 [PERSON_NAME] mahesh Man…" at bounding box center [198, 122] width 337 height 218
click at [177, 99] on td "1" at bounding box center [185, 97] width 30 height 22
select select "18894"
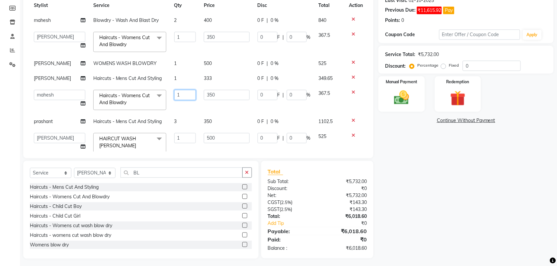
click at [180, 98] on input "1" at bounding box center [185, 95] width 22 height 10
type input "3"
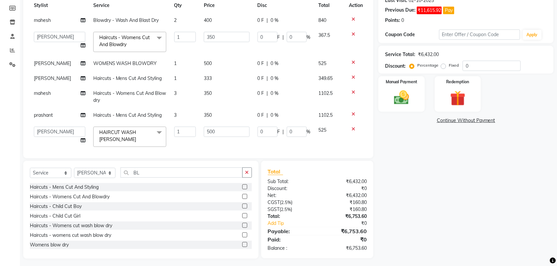
click at [187, 107] on tbody "[PERSON_NAME] - Wash And Blast Dry 2 400 0 F | 0 % 840 [PERSON_NAME] mahesh Man…" at bounding box center [198, 122] width 337 height 218
click at [187, 107] on td "3" at bounding box center [185, 97] width 30 height 22
select select "18894"
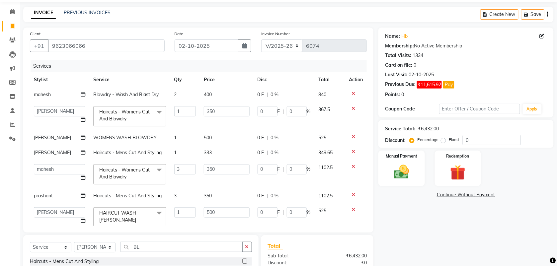
scroll to position [22, 0]
click at [407, 175] on img at bounding box center [402, 172] width 26 height 18
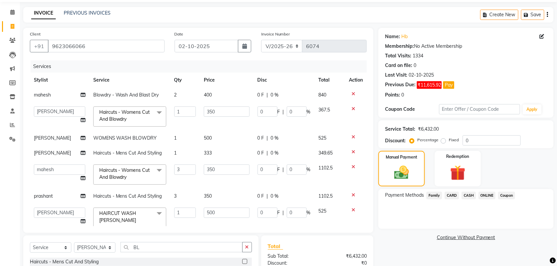
click at [480, 193] on span "ONLINE" at bounding box center [487, 196] width 17 height 8
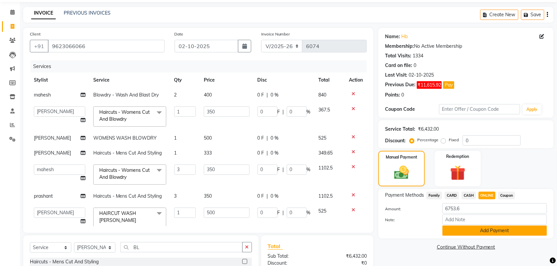
click at [482, 228] on button "Add Payment" at bounding box center [494, 231] width 105 height 10
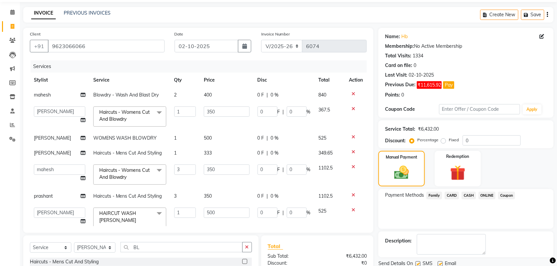
scroll to position [112, 0]
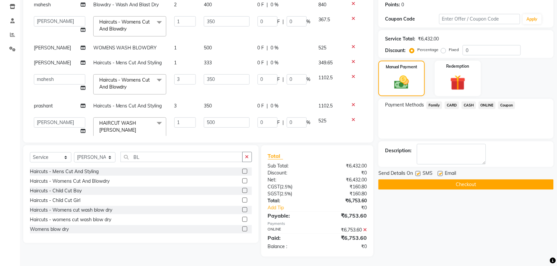
click at [453, 184] on button "Checkout" at bounding box center [465, 185] width 175 height 10
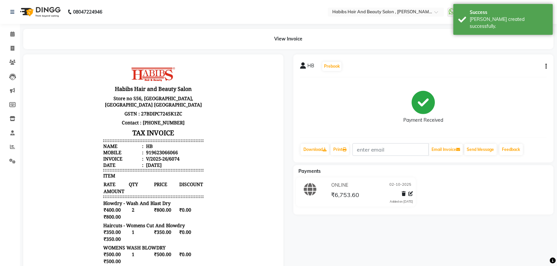
click at [546, 67] on icon "button" at bounding box center [546, 66] width 1 height 0
click at [502, 69] on div "Edit Invoice" at bounding box center [512, 70] width 45 height 8
select select "service"
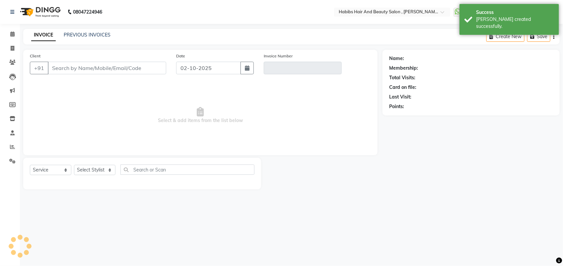
type input "9623066066"
type input "V/2025-26/6074"
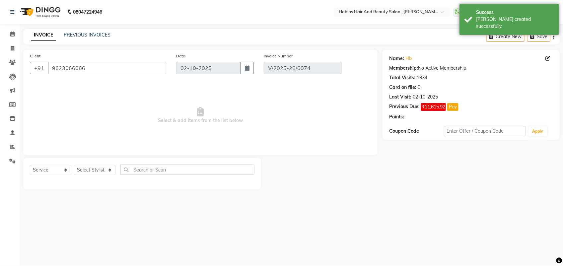
select select "select"
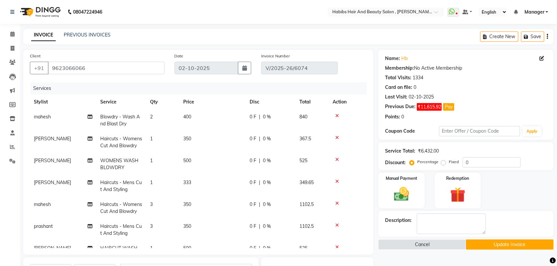
click at [158, 183] on td "1" at bounding box center [162, 186] width 33 height 22
select select "40225"
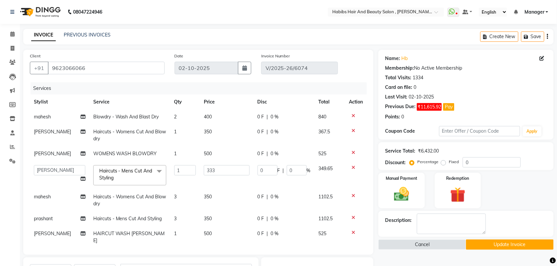
click at [204, 156] on span "500" at bounding box center [208, 154] width 8 height 6
select select "40225"
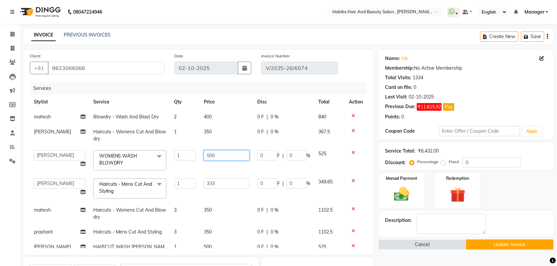
click at [204, 155] on input "500" at bounding box center [226, 155] width 45 height 10
type input "600"
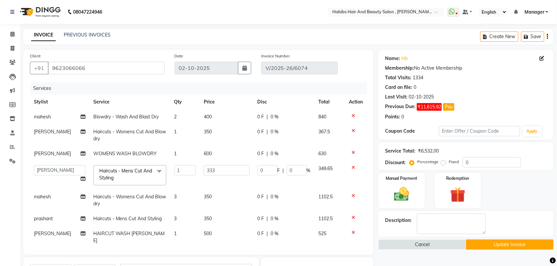
click at [208, 169] on tbody "mahesh Blowdry - Wash And Blast Dry 2 400 0 F | 0 % 840 [PERSON_NAME] Haircuts …" at bounding box center [198, 212] width 337 height 205
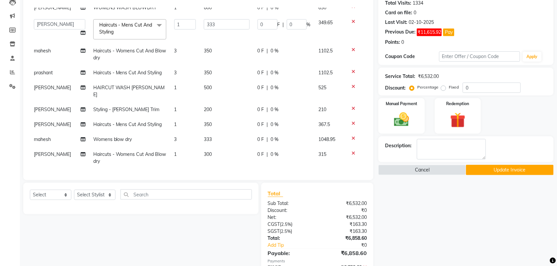
scroll to position [76, 0]
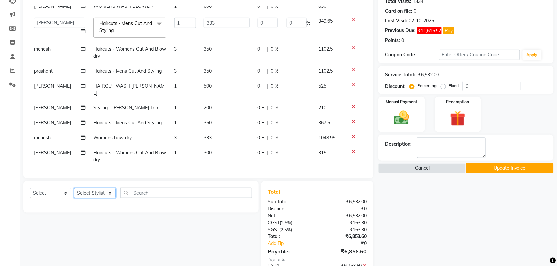
click at [98, 193] on select "Select Stylist [PERSON_NAME] Manager [PERSON_NAME] Saif [PERSON_NAME] [PERSON_N…" at bounding box center [94, 193] width 41 height 10
select select "40225"
click at [74, 188] on select "Select Stylist [PERSON_NAME] Manager [PERSON_NAME] Saif [PERSON_NAME] [PERSON_N…" at bounding box center [94, 193] width 41 height 10
click at [46, 196] on select "Select Service Product Membership Package Voucher Prepaid Gift Card" at bounding box center [50, 193] width 41 height 10
select select "service"
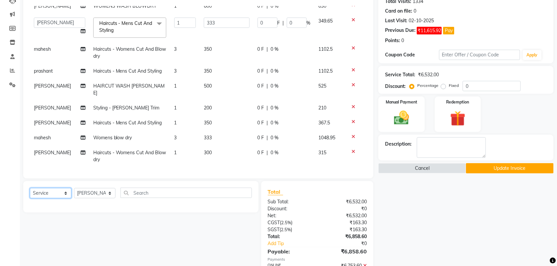
click at [30, 188] on select "Select Service Product Membership Package Voucher Prepaid Gift Card" at bounding box center [50, 193] width 41 height 10
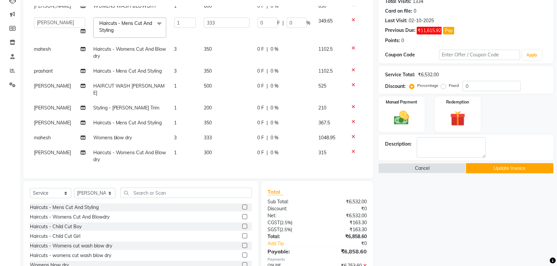
click at [242, 214] on div at bounding box center [247, 217] width 10 height 8
click at [242, 216] on label at bounding box center [244, 216] width 5 height 5
click at [242, 216] on input "checkbox" at bounding box center [244, 217] width 4 height 4
checkbox input "false"
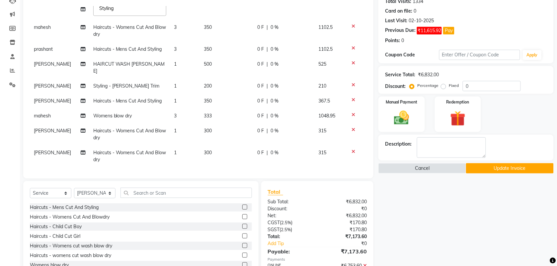
click at [206, 145] on td "300" at bounding box center [226, 156] width 53 height 22
select select "40225"
click at [212, 149] on input "300" at bounding box center [226, 154] width 45 height 10
click at [176, 113] on td "3" at bounding box center [185, 116] width 30 height 15
select select "18894"
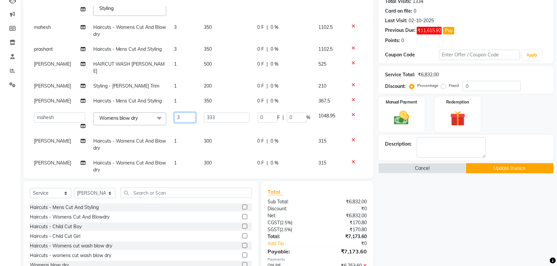
click at [181, 112] on input "3" at bounding box center [185, 117] width 22 height 10
type input "1"
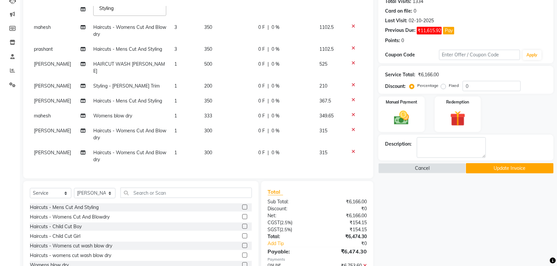
click at [186, 140] on tbody "mahesh Blowdry - Wash And Blast Dry 2 400 0 F | 0 % 840 [PERSON_NAME] Haircuts …" at bounding box center [198, 53] width 337 height 227
click at [175, 127] on td "1" at bounding box center [185, 134] width 30 height 22
select select "87416"
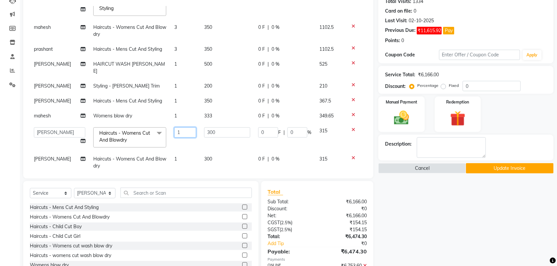
click at [177, 128] on input "1" at bounding box center [185, 132] width 22 height 10
type input "4"
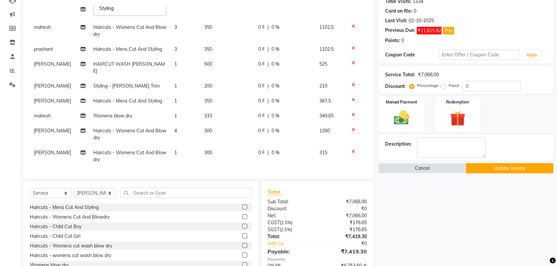
click at [179, 143] on tbody "mahesh Blowdry - Wash And Blast Dry 2 400 0 F | 0 % 840 [PERSON_NAME] Haircuts …" at bounding box center [198, 53] width 337 height 227
click at [170, 129] on td "4" at bounding box center [185, 134] width 30 height 22
select select "87416"
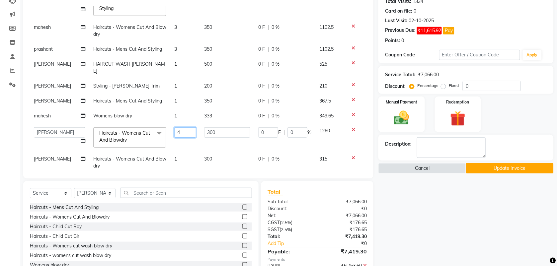
click at [175, 129] on input "4" at bounding box center [185, 132] width 22 height 10
type input "3"
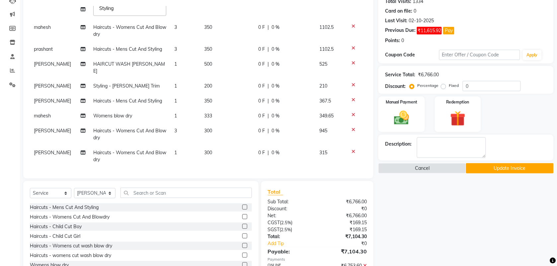
click at [175, 141] on tbody "mahesh Blowdry - Wash And Blast Dry 2 400 0 F | 0 % 840 [PERSON_NAME] Haircuts …" at bounding box center [198, 53] width 337 height 227
click at [217, 145] on td "300" at bounding box center [227, 156] width 54 height 22
select select "40225"
click at [210, 126] on td "300" at bounding box center [227, 134] width 54 height 22
select select "87416"
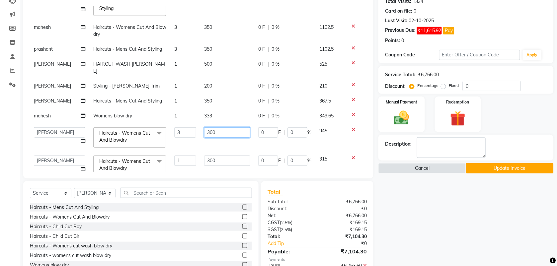
click at [210, 127] on input "300" at bounding box center [227, 132] width 46 height 10
type input "350"
click at [209, 142] on tbody "mahesh Blowdry - Wash And Blast Dry 2 400 0 F | 0 % 840 [PERSON_NAME] Haircuts …" at bounding box center [198, 60] width 337 height 240
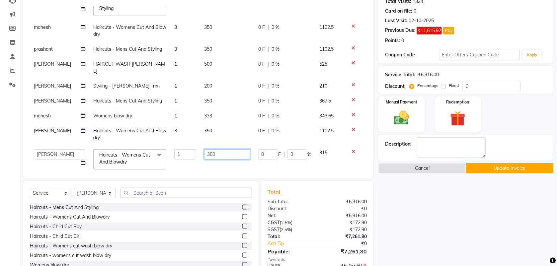
click at [211, 149] on input "300" at bounding box center [227, 154] width 46 height 10
type input "350"
click at [218, 162] on div "Services Stylist Service Qty Price Disc Total Action mahesh Blowdry - Wash And …" at bounding box center [198, 89] width 337 height 166
click at [173, 47] on td "3" at bounding box center [185, 49] width 30 height 15
select select "18510"
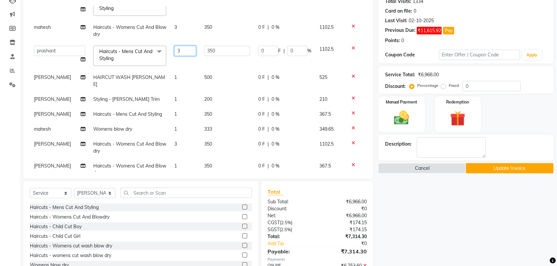
click at [177, 50] on input "3" at bounding box center [185, 51] width 22 height 10
type input "4"
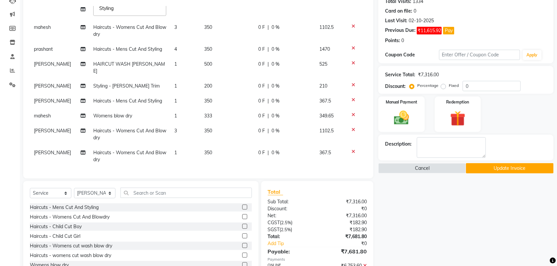
click at [175, 65] on tbody "mahesh Blowdry - Wash And Blast Dry 2 400 0 F | 0 % 840 [PERSON_NAME] Haircuts …" at bounding box center [198, 53] width 337 height 227
click at [171, 151] on td "1" at bounding box center [185, 156] width 30 height 22
select select "40225"
click at [178, 150] on input "1" at bounding box center [185, 154] width 22 height 10
type input "2"
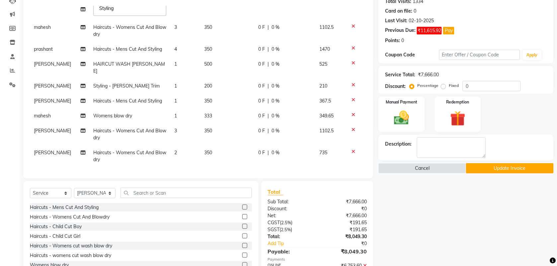
click at [170, 138] on td "3" at bounding box center [185, 134] width 30 height 22
select select "87416"
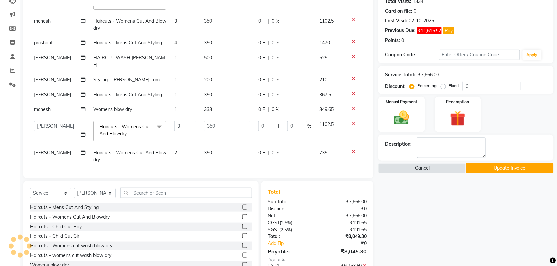
scroll to position [112, 0]
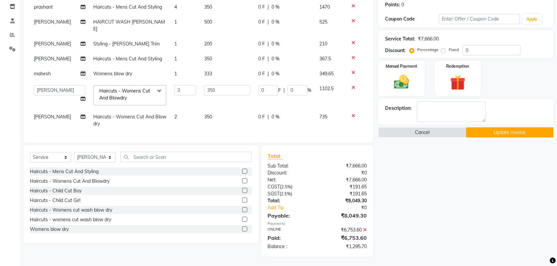
click at [364, 228] on icon at bounding box center [365, 230] width 4 height 5
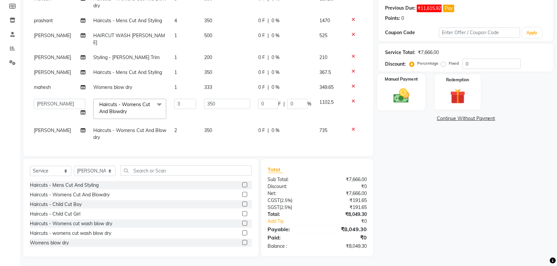
click at [404, 98] on img at bounding box center [402, 96] width 26 height 18
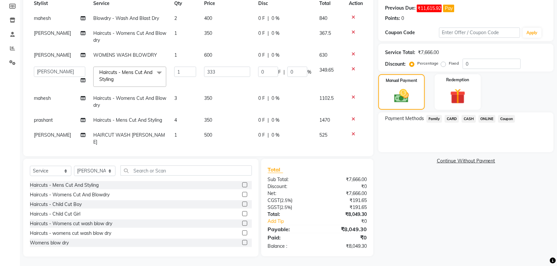
scroll to position [0, 0]
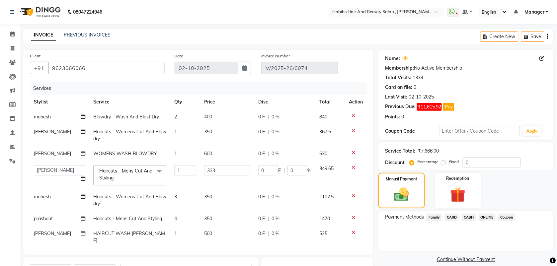
click at [487, 215] on span "ONLINE" at bounding box center [487, 218] width 17 height 8
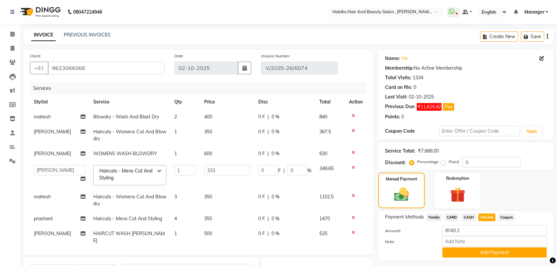
scroll to position [75, 0]
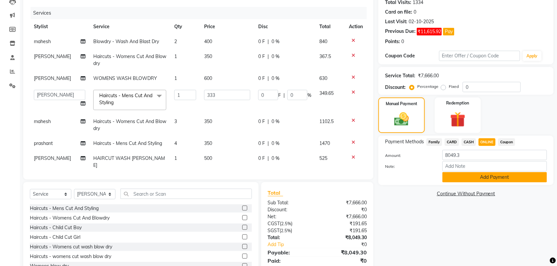
click at [464, 178] on button "Add Payment" at bounding box center [494, 177] width 105 height 10
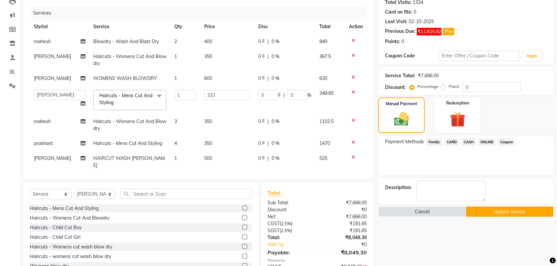
click at [481, 213] on button "Update Invoice" at bounding box center [510, 212] width 88 height 10
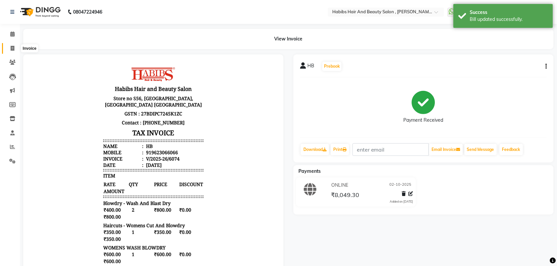
click at [11, 47] on icon at bounding box center [13, 48] width 4 height 5
select select "service"
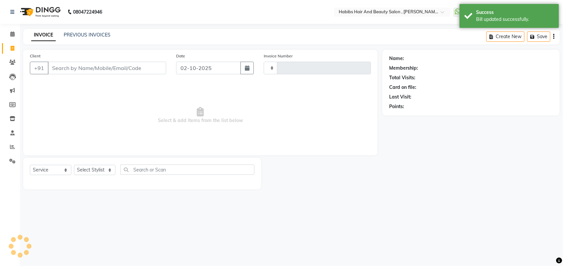
type input "6075"
select select "3814"
click at [63, 71] on input "Client" at bounding box center [107, 68] width 118 height 13
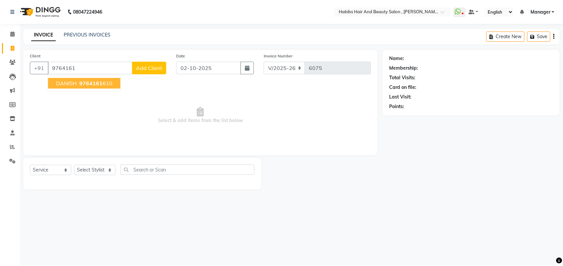
click at [112, 83] on button "DANISH 9764161 610" at bounding box center [84, 83] width 72 height 11
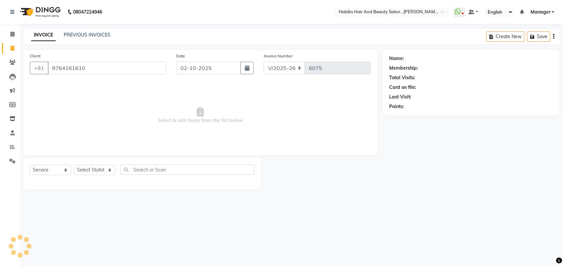
type input "9764161610"
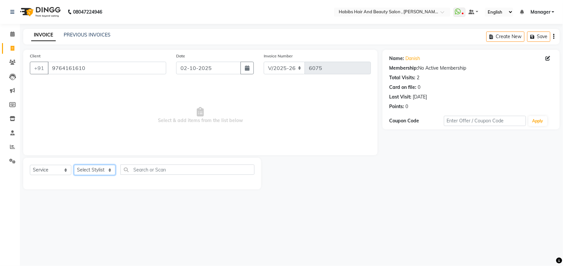
click at [102, 168] on select "Select Stylist [PERSON_NAME] Manager [PERSON_NAME] Saif [PERSON_NAME] [PERSON_N…" at bounding box center [94, 170] width 41 height 10
select select "22780"
click at [74, 165] on select "Select Stylist [PERSON_NAME] Manager [PERSON_NAME] Saif [PERSON_NAME] [PERSON_N…" at bounding box center [94, 170] width 41 height 10
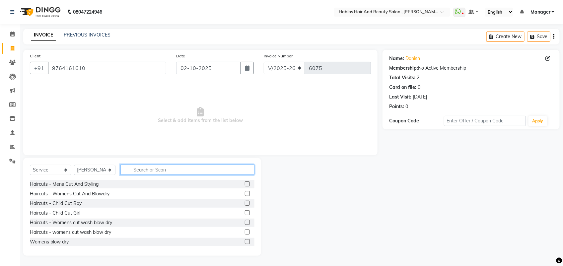
click at [138, 170] on input "text" at bounding box center [187, 170] width 134 height 10
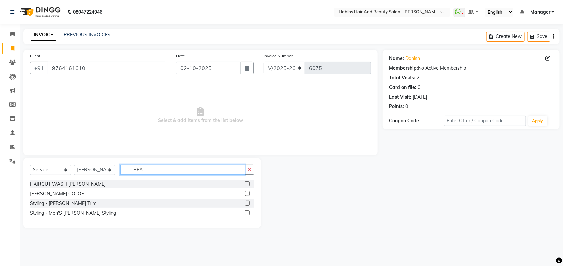
type input "BEA"
click at [247, 211] on label at bounding box center [247, 212] width 5 height 5
click at [247, 211] on input "checkbox" at bounding box center [247, 213] width 4 height 4
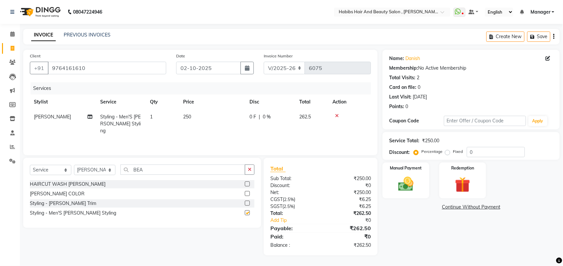
checkbox input "false"
click at [409, 181] on img at bounding box center [406, 184] width 26 height 19
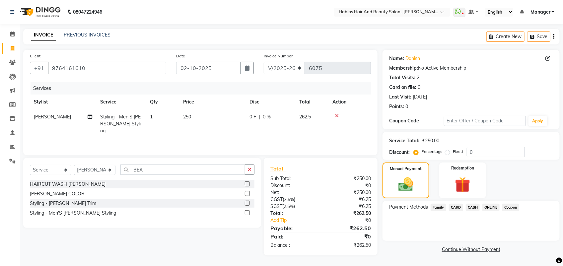
click at [489, 206] on span "ONLINE" at bounding box center [491, 208] width 17 height 8
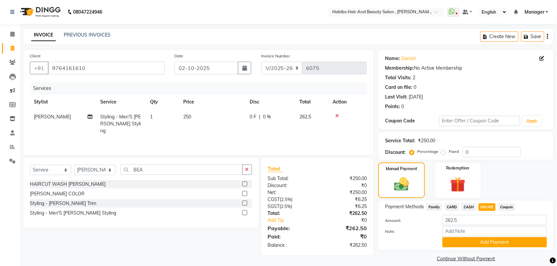
click at [450, 211] on span "CARD" at bounding box center [452, 207] width 14 height 8
click at [459, 238] on button "Add Payment" at bounding box center [494, 242] width 105 height 10
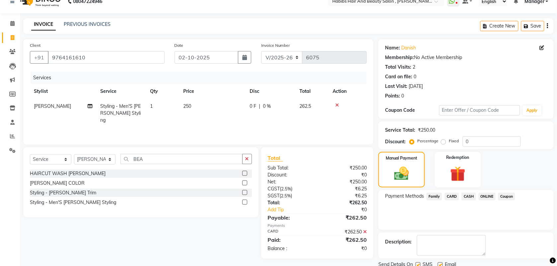
scroll to position [36, 0]
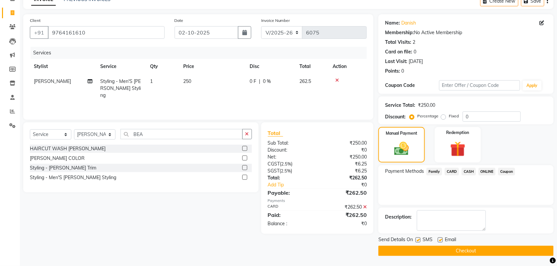
click at [462, 249] on button "Checkout" at bounding box center [465, 251] width 175 height 10
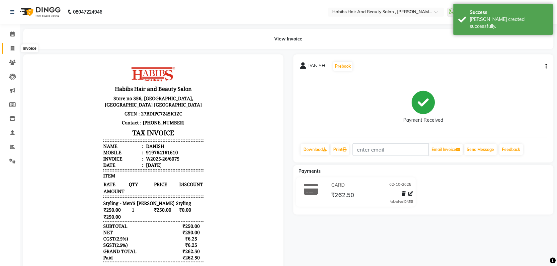
click at [9, 51] on span at bounding box center [13, 49] width 12 height 8
select select "service"
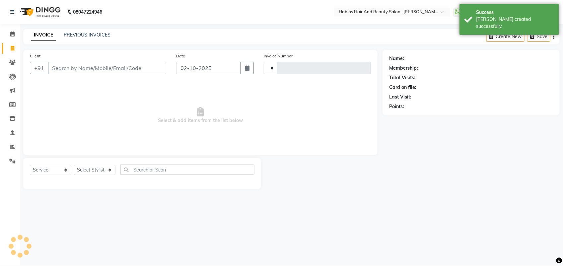
type input "6076"
select select "3814"
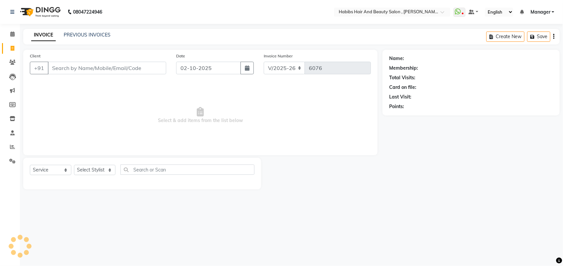
click at [73, 66] on input "Client" at bounding box center [107, 68] width 118 height 13
type input "8392074646"
click at [149, 73] on button "Add Client" at bounding box center [149, 68] width 34 height 13
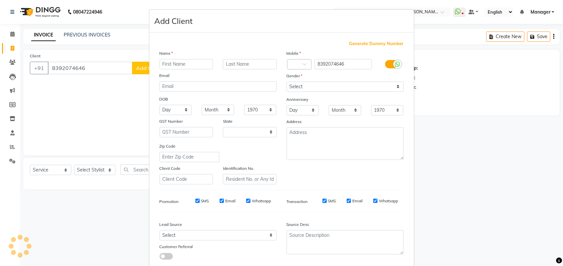
select select "22"
type input "MISHA"
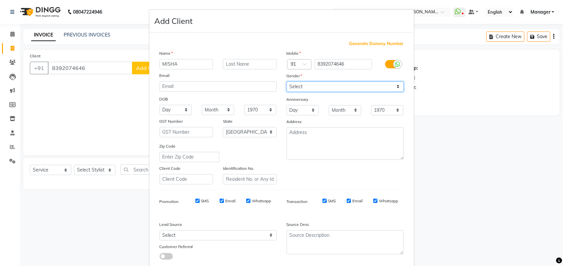
click at [298, 87] on select "Select [DEMOGRAPHIC_DATA] [DEMOGRAPHIC_DATA] Other Prefer Not To Say" at bounding box center [345, 87] width 117 height 10
select select "[DEMOGRAPHIC_DATA]"
click at [287, 82] on select "Select [DEMOGRAPHIC_DATA] [DEMOGRAPHIC_DATA] Other Prefer Not To Say" at bounding box center [345, 87] width 117 height 10
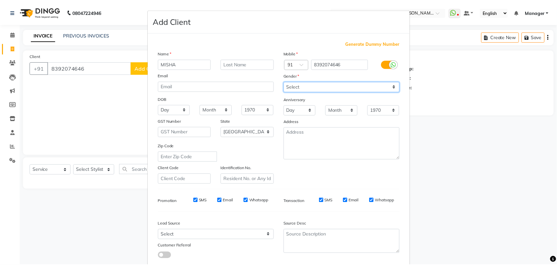
scroll to position [37, 0]
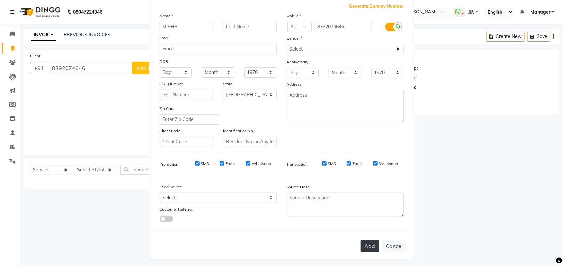
click at [371, 240] on button "Add" at bounding box center [370, 246] width 19 height 12
select select
select select "null"
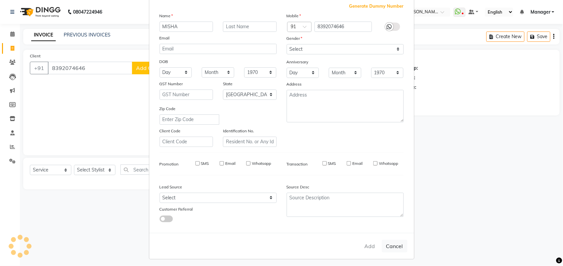
select select
checkbox input "false"
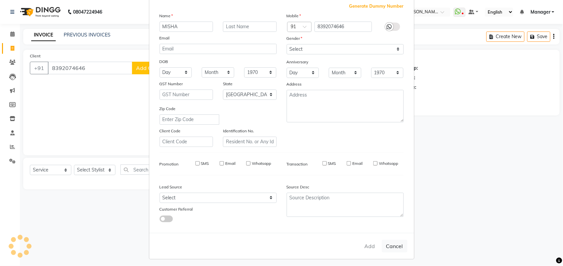
checkbox input "false"
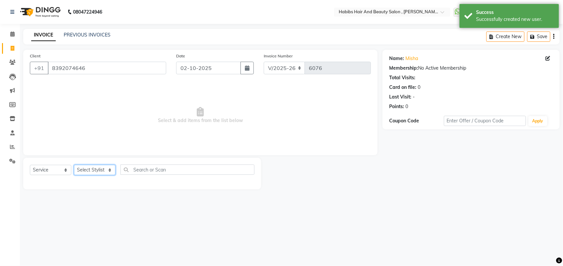
click at [95, 172] on select "Select Stylist [PERSON_NAME] Manager [PERSON_NAME] Saif [PERSON_NAME] [PERSON_N…" at bounding box center [94, 170] width 41 height 10
select select "40225"
click at [74, 165] on select "Select Stylist [PERSON_NAME] Manager [PERSON_NAME] Saif [PERSON_NAME] [PERSON_N…" at bounding box center [94, 170] width 41 height 10
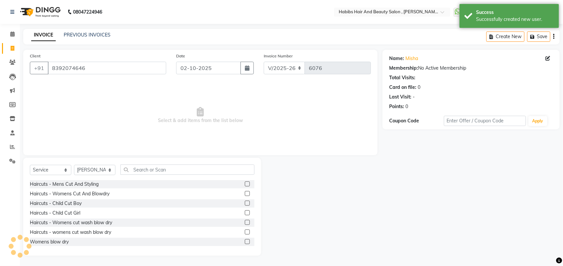
click at [245, 196] on label at bounding box center [247, 193] width 5 height 5
click at [245, 196] on input "checkbox" at bounding box center [247, 194] width 4 height 4
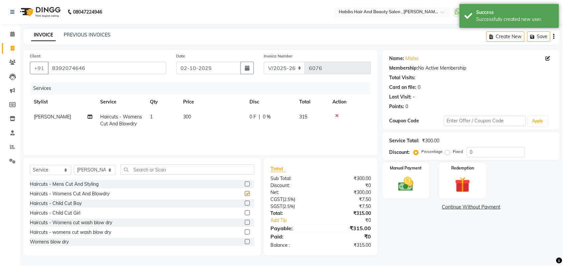
checkbox input "false"
click at [190, 127] on td "300" at bounding box center [212, 121] width 66 height 22
select select "40225"
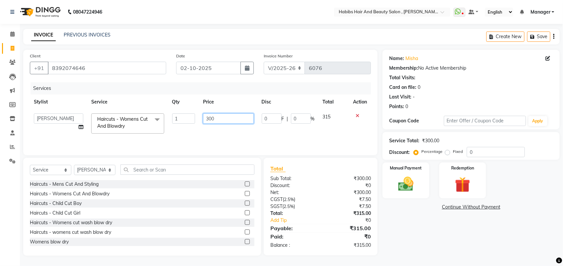
click at [211, 120] on input "300" at bounding box center [228, 118] width 50 height 10
type input "350"
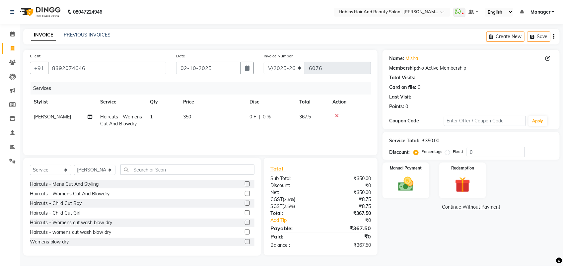
click at [205, 141] on div "Services Stylist Service Qty Price Disc Total Action Saif Haircuts - Womens Cut…" at bounding box center [200, 115] width 341 height 66
click at [399, 181] on img at bounding box center [406, 184] width 26 height 19
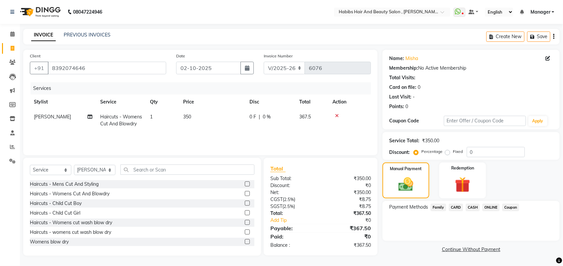
click at [488, 205] on span "ONLINE" at bounding box center [491, 208] width 17 height 8
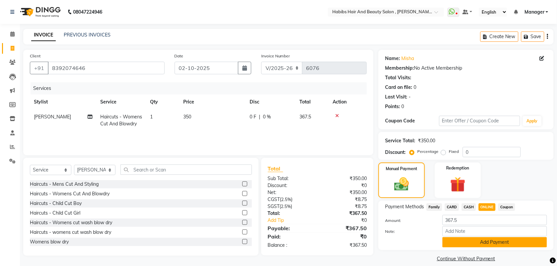
click at [476, 237] on button "Add Payment" at bounding box center [494, 242] width 105 height 10
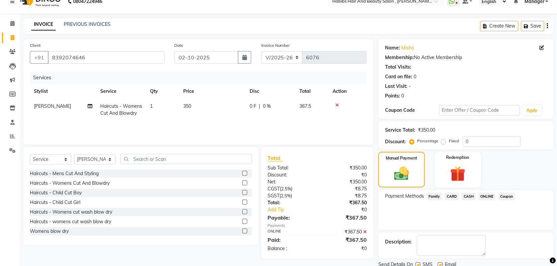
scroll to position [36, 0]
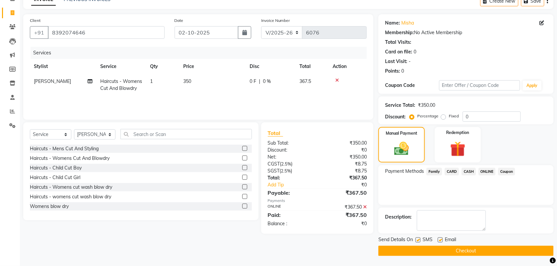
click at [450, 252] on button "Checkout" at bounding box center [465, 251] width 175 height 10
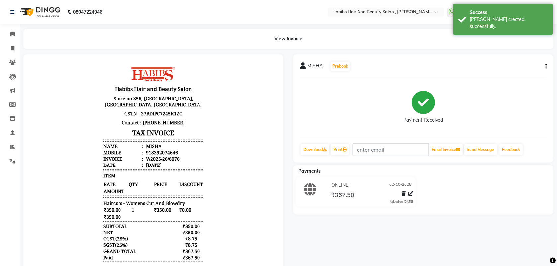
click at [45, 43] on div "View Invoice" at bounding box center [288, 39] width 530 height 20
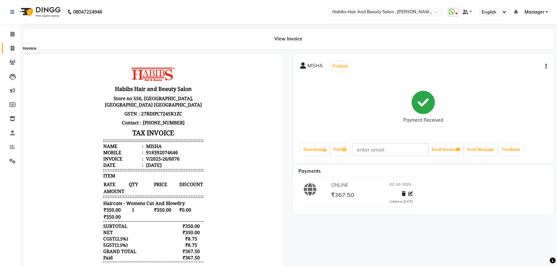
click at [12, 47] on icon at bounding box center [13, 48] width 4 height 5
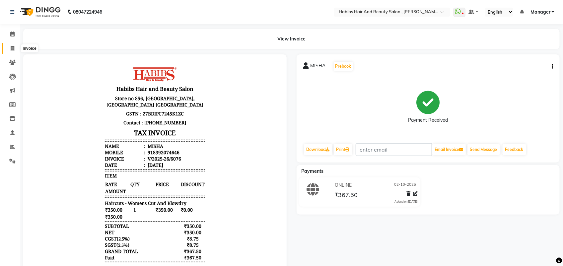
select select "service"
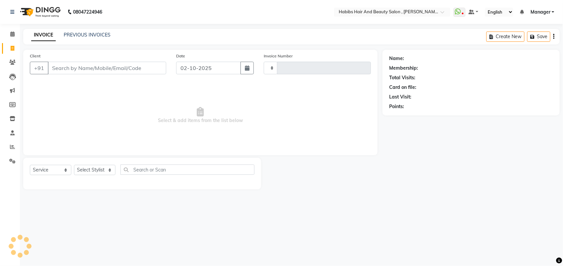
type input "6077"
select select "3814"
type input "7709764717"
click at [145, 69] on span "Add Client" at bounding box center [149, 68] width 26 height 7
select select "22"
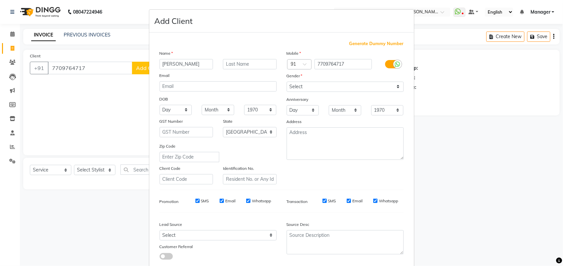
type input "[PERSON_NAME]"
click at [315, 83] on select "Select [DEMOGRAPHIC_DATA] [DEMOGRAPHIC_DATA] Other Prefer Not To Say" at bounding box center [345, 87] width 117 height 10
select select "[DEMOGRAPHIC_DATA]"
click at [287, 82] on select "Select [DEMOGRAPHIC_DATA] [DEMOGRAPHIC_DATA] Other Prefer Not To Say" at bounding box center [345, 87] width 117 height 10
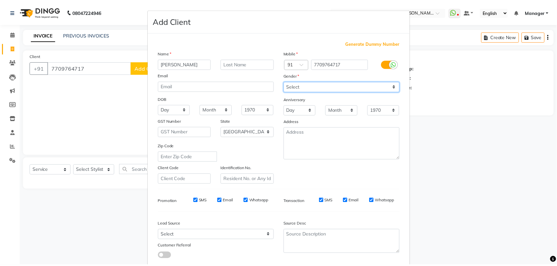
scroll to position [37, 0]
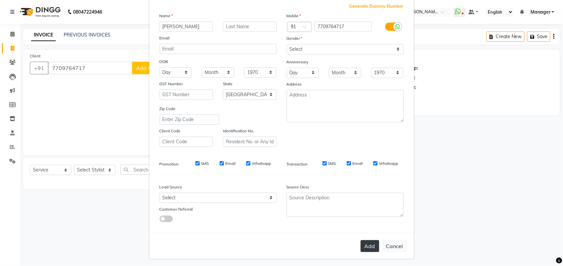
click at [366, 242] on button "Add" at bounding box center [370, 246] width 19 height 12
select select
select select "null"
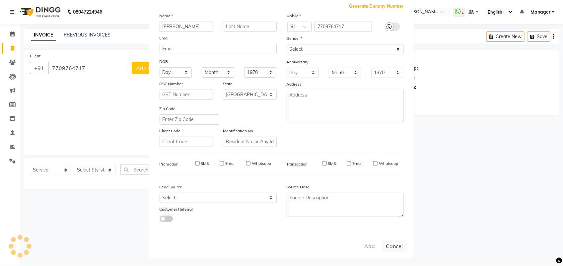
select select
checkbox input "false"
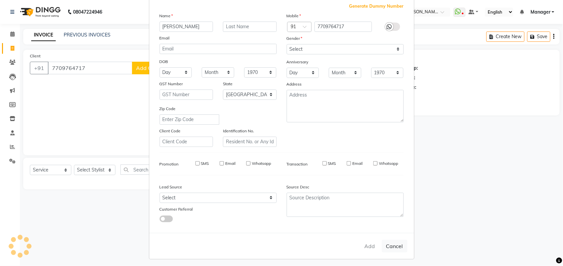
checkbox input "false"
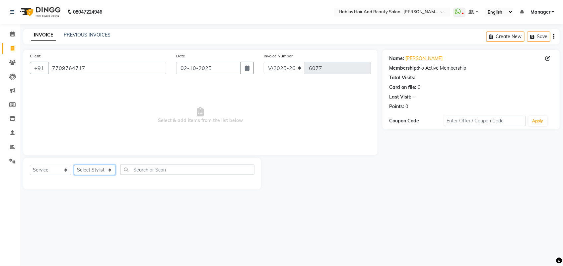
click at [91, 171] on select "Select Stylist [PERSON_NAME] Manager [PERSON_NAME] Saif [PERSON_NAME] [PERSON_N…" at bounding box center [94, 170] width 41 height 10
select select "18894"
click at [74, 165] on select "Select Stylist [PERSON_NAME] Manager [PERSON_NAME] Saif [PERSON_NAME] [PERSON_N…" at bounding box center [94, 170] width 41 height 10
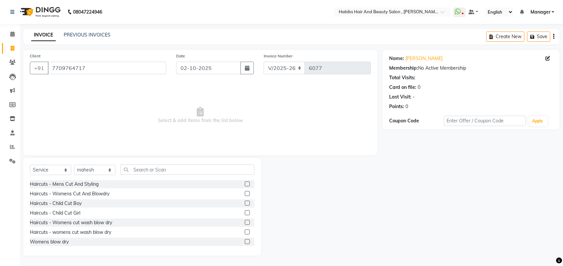
click at [245, 193] on label at bounding box center [247, 193] width 5 height 5
click at [245, 193] on input "checkbox" at bounding box center [247, 194] width 4 height 4
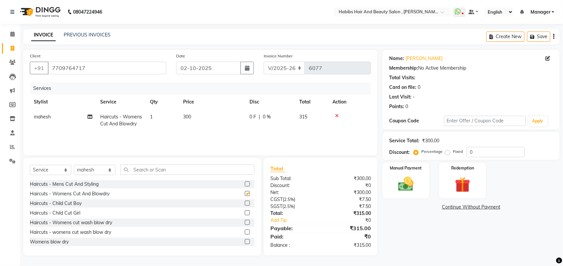
checkbox input "false"
click at [196, 119] on td "300" at bounding box center [212, 121] width 66 height 22
select select "18894"
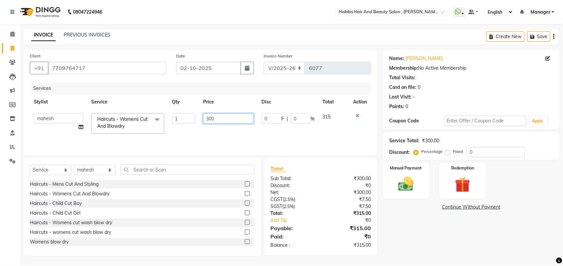
click at [211, 117] on input "300" at bounding box center [228, 118] width 50 height 10
type input "350"
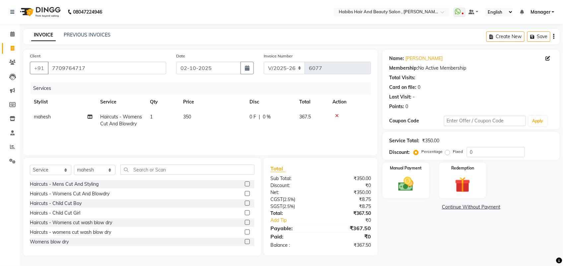
click at [223, 132] on div "Services Stylist Service Qty Price Disc Total Action mahesh Haircuts - Womens C…" at bounding box center [200, 115] width 341 height 66
click at [400, 181] on img at bounding box center [406, 184] width 26 height 19
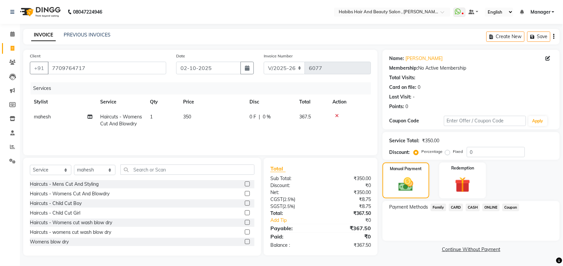
click at [458, 208] on span "CARD" at bounding box center [456, 208] width 14 height 8
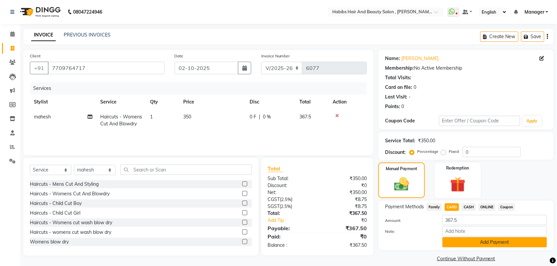
click at [451, 241] on button "Add Payment" at bounding box center [494, 242] width 105 height 10
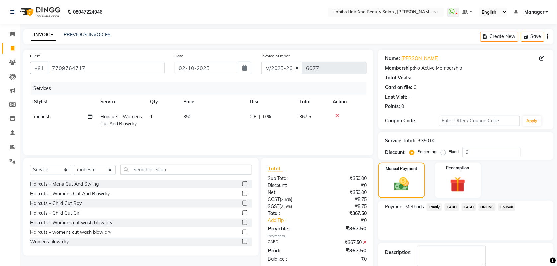
scroll to position [36, 0]
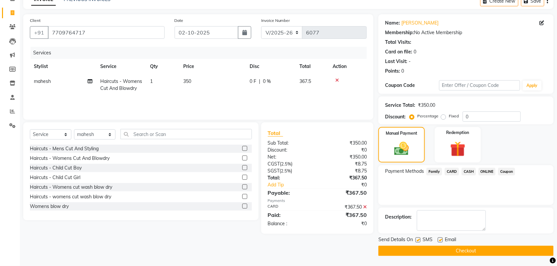
click at [442, 251] on button "Checkout" at bounding box center [465, 251] width 175 height 10
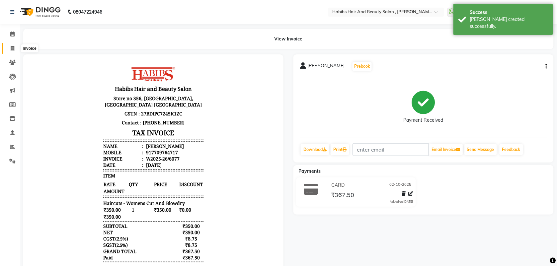
click at [8, 46] on span at bounding box center [13, 49] width 12 height 8
select select "service"
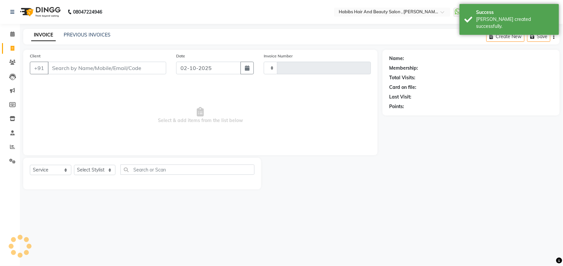
type input "6078"
select select "3814"
click at [60, 65] on input "Client" at bounding box center [107, 68] width 118 height 13
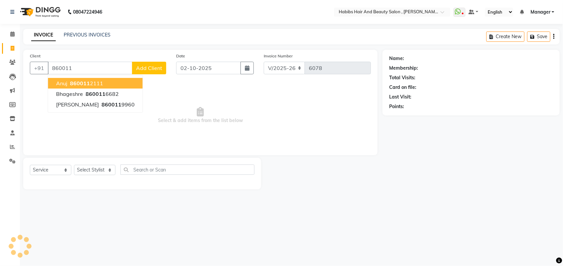
click at [66, 81] on span "anuj" at bounding box center [61, 83] width 11 height 7
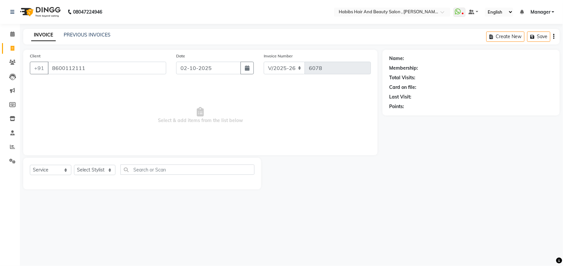
type input "8600112111"
click at [96, 173] on select "Select Stylist [PERSON_NAME] Manager [PERSON_NAME] Saif [PERSON_NAME] [PERSON_N…" at bounding box center [94, 170] width 41 height 10
select select "22780"
click at [74, 165] on select "Select Stylist [PERSON_NAME] Manager [PERSON_NAME] Saif [PERSON_NAME] [PERSON_N…" at bounding box center [94, 170] width 41 height 10
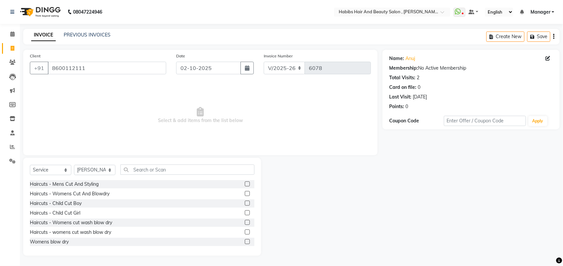
click at [217, 212] on div "Haircuts - Child Cut Girl" at bounding box center [142, 213] width 225 height 8
click at [245, 194] on label at bounding box center [247, 193] width 5 height 5
click at [245, 194] on input "checkbox" at bounding box center [247, 194] width 4 height 4
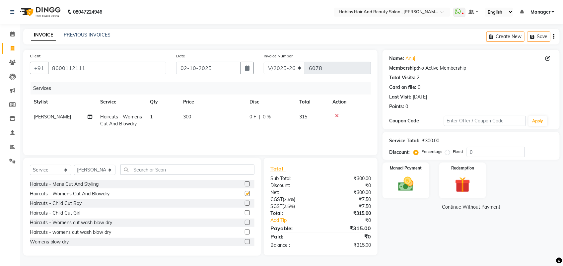
checkbox input "false"
click at [188, 116] on span "300" at bounding box center [187, 117] width 8 height 6
select select "22780"
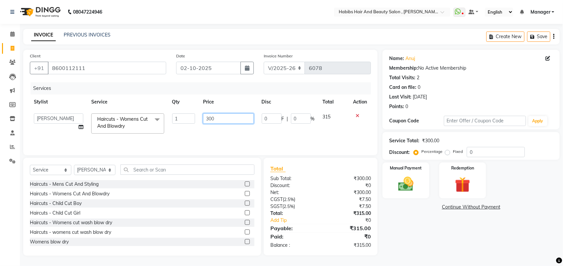
click at [210, 118] on input "300" at bounding box center [228, 118] width 50 height 10
type input "350"
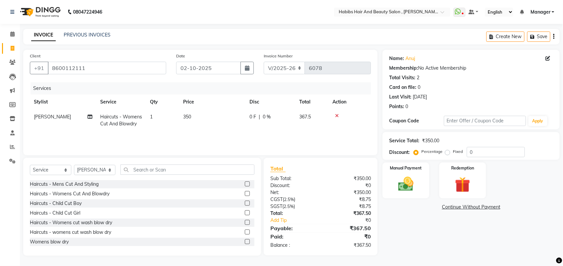
click at [217, 139] on div "Services Stylist Service Qty Price Disc Total Action [PERSON_NAME] Haircuts - W…" at bounding box center [200, 115] width 341 height 66
click at [410, 178] on img at bounding box center [406, 184] width 26 height 19
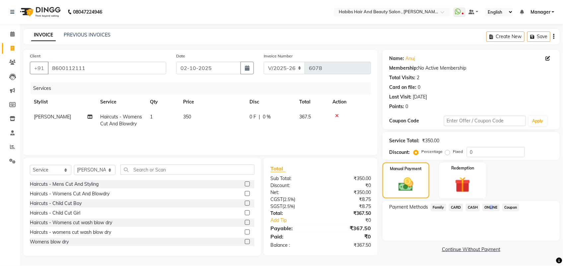
drag, startPoint x: 487, startPoint y: 206, endPoint x: 492, endPoint y: 208, distance: 5.2
click at [492, 208] on span "ONLINE" at bounding box center [491, 208] width 17 height 8
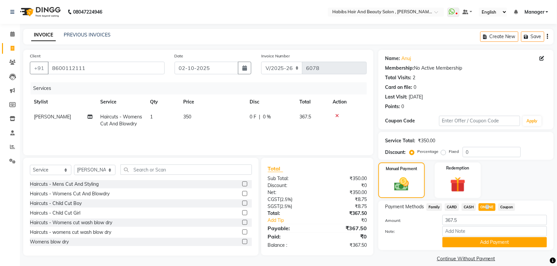
click at [492, 208] on span "ONLINE" at bounding box center [487, 207] width 17 height 8
click at [460, 242] on button "Add Payment" at bounding box center [494, 242] width 105 height 10
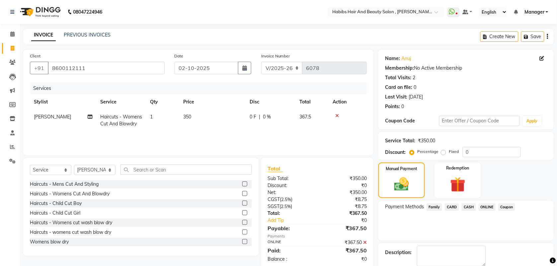
scroll to position [36, 0]
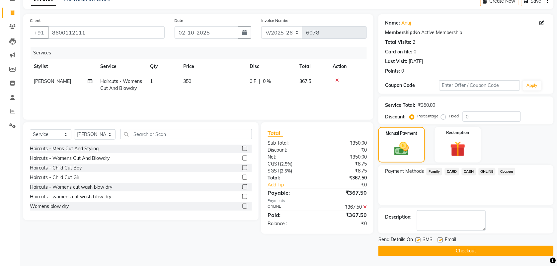
click at [456, 248] on button "Checkout" at bounding box center [465, 251] width 175 height 10
